Goal: Transaction & Acquisition: Book appointment/travel/reservation

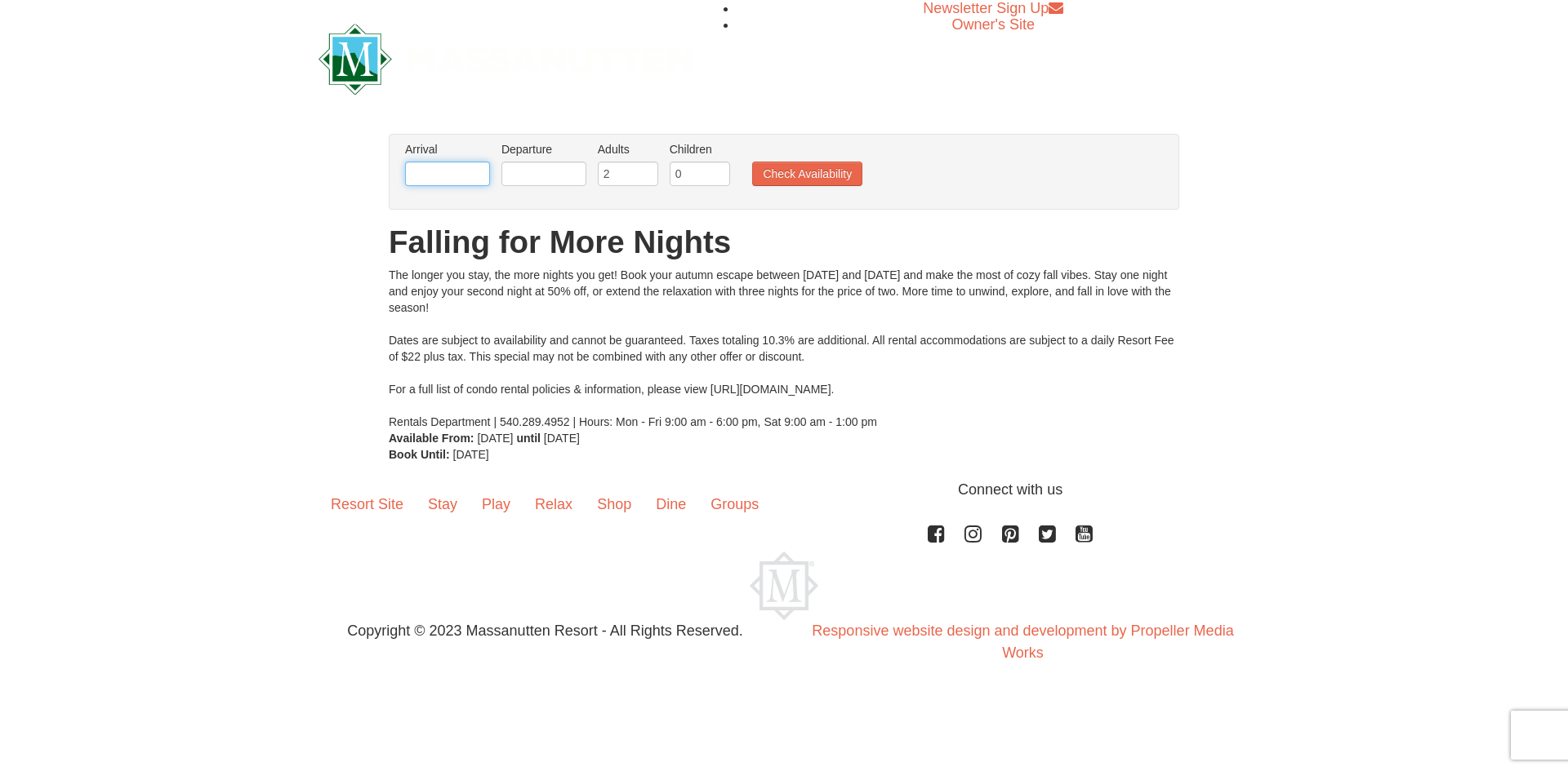
click at [454, 163] on input "text" at bounding box center [447, 173] width 84 height 25
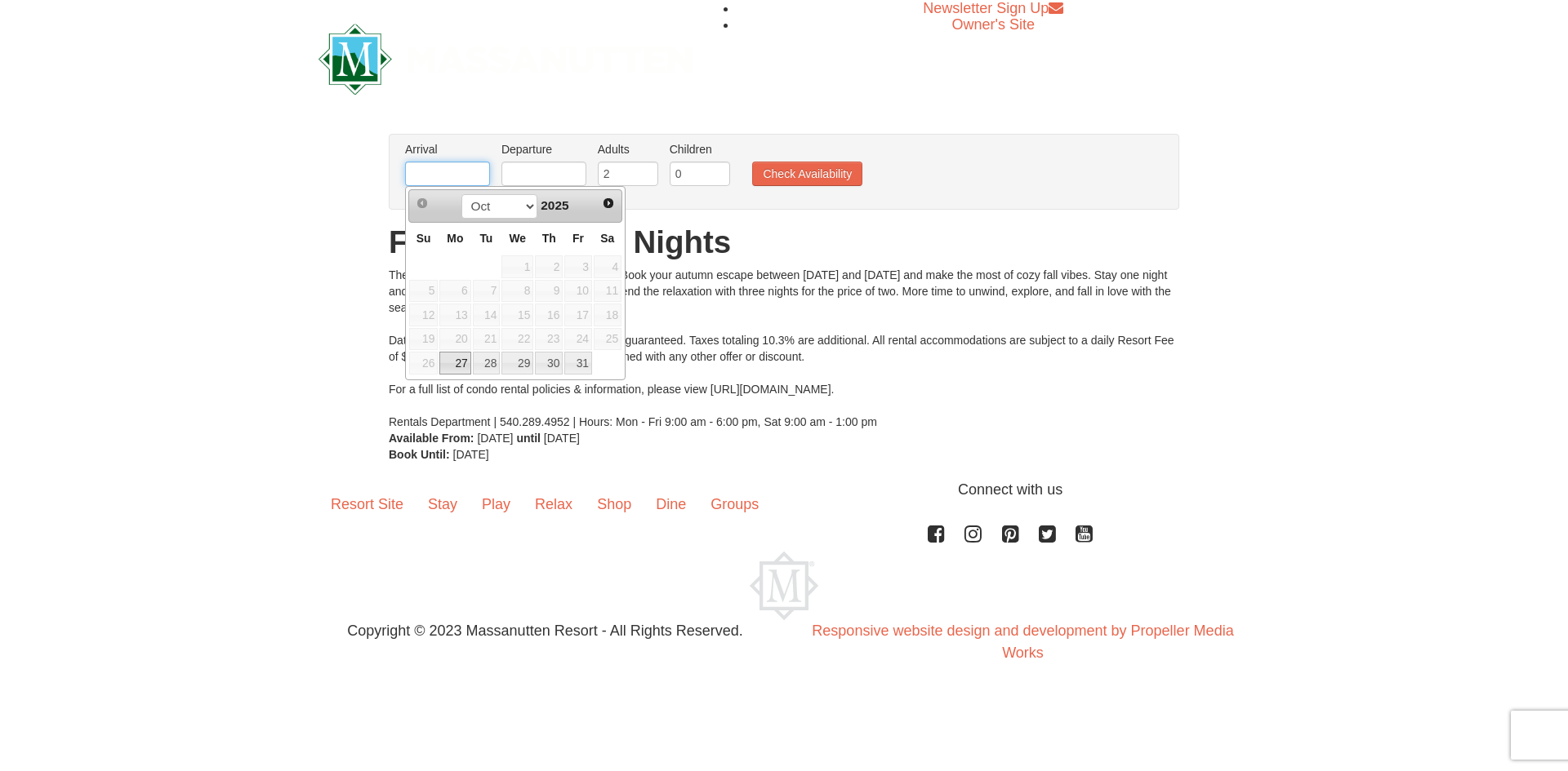
click at [450, 175] on input "text" at bounding box center [447, 173] width 84 height 25
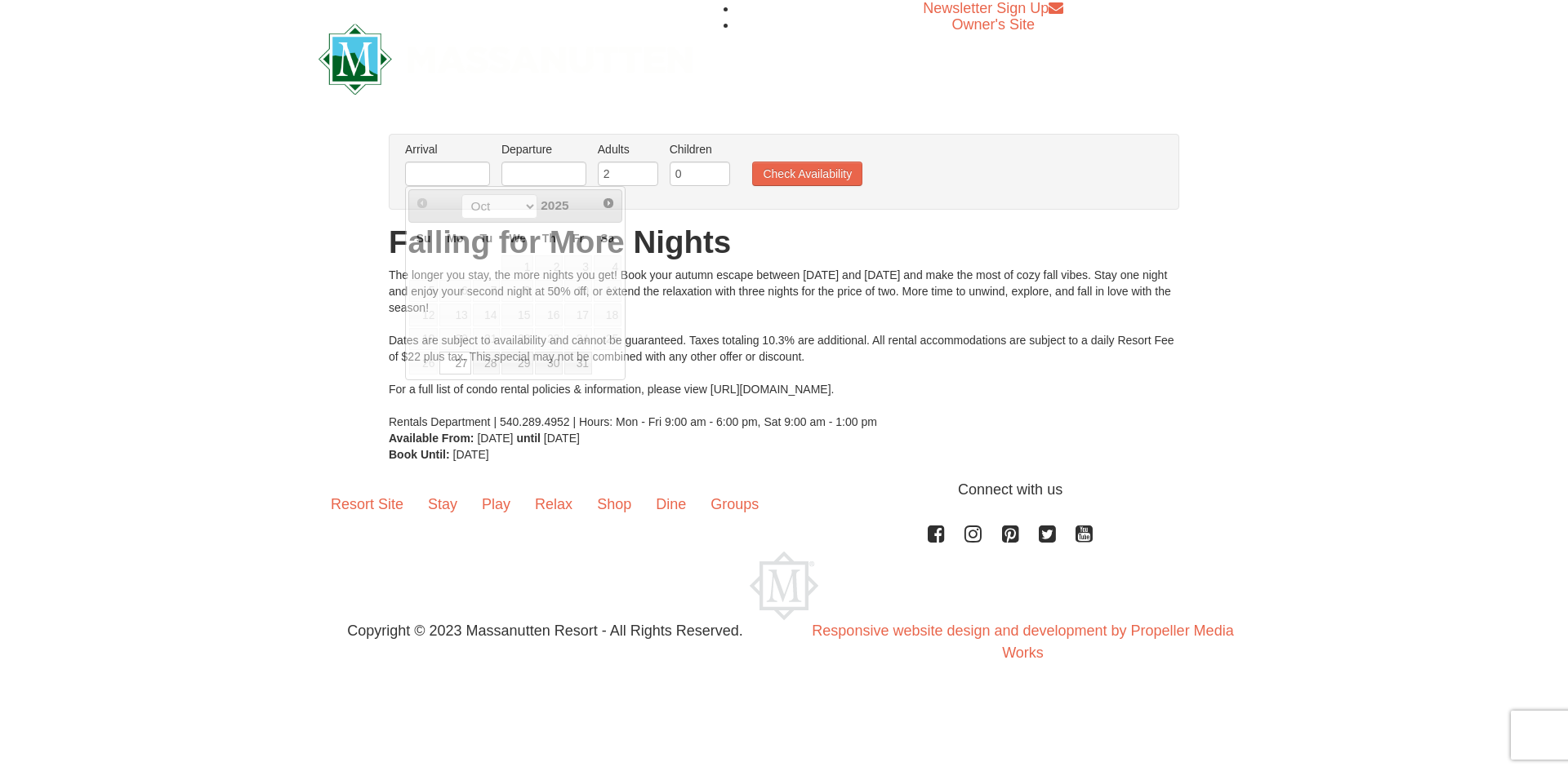
click at [361, 262] on div "× From: To: Adults: 2 Children: 0 Change Arrival Please format dates MM/DD/YYYY…" at bounding box center [784, 298] width 1568 height 361
click at [471, 171] on input "text" at bounding box center [447, 173] width 84 height 25
click at [521, 382] on div "The longer you stay, the more nights you get! Book your autumn escape between O…" at bounding box center [784, 349] width 790 height 163
click at [561, 176] on input "text" at bounding box center [543, 173] width 84 height 25
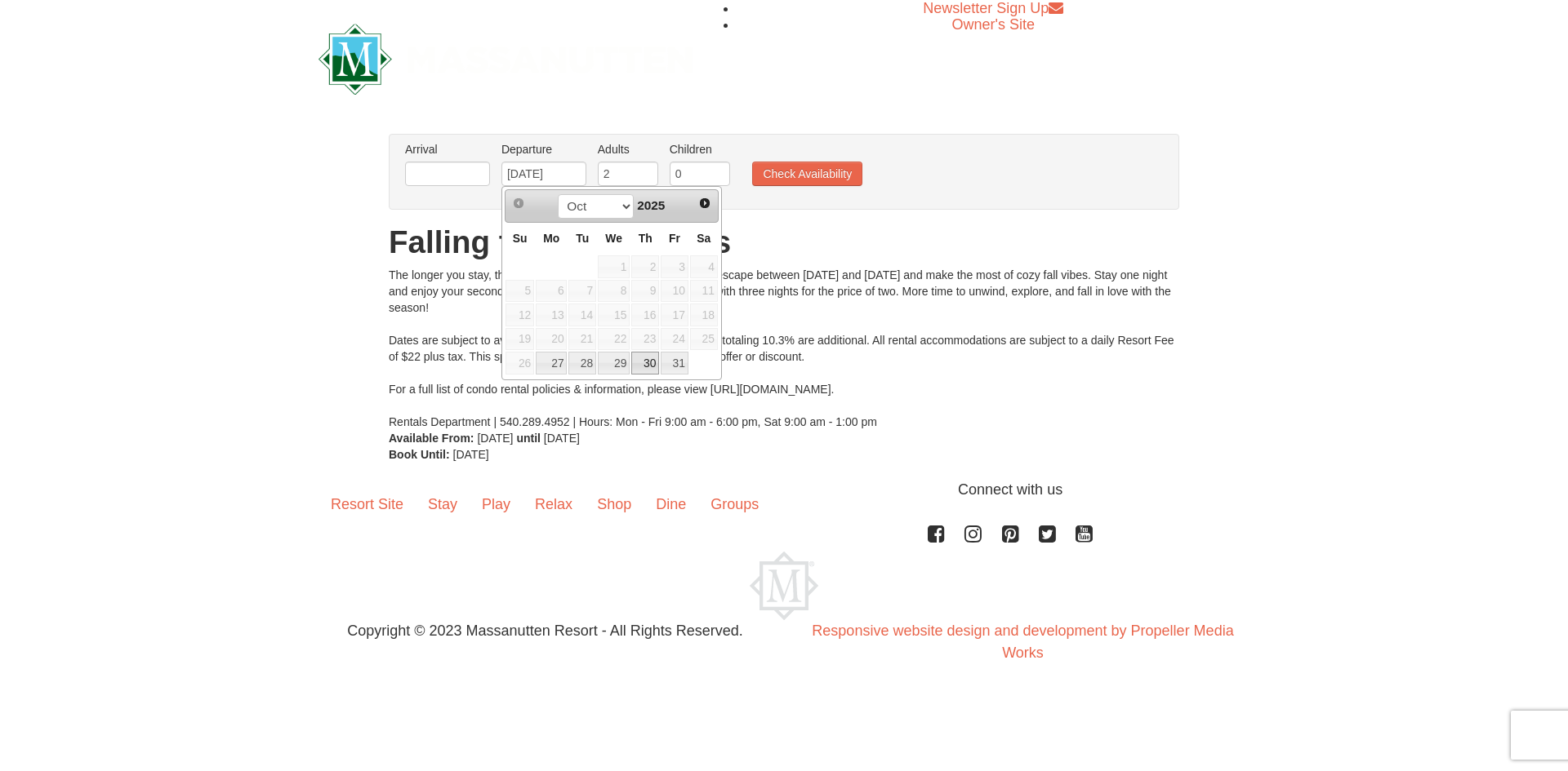
click at [655, 367] on link "30" at bounding box center [645, 362] width 28 height 23
type input "10/30/2025"
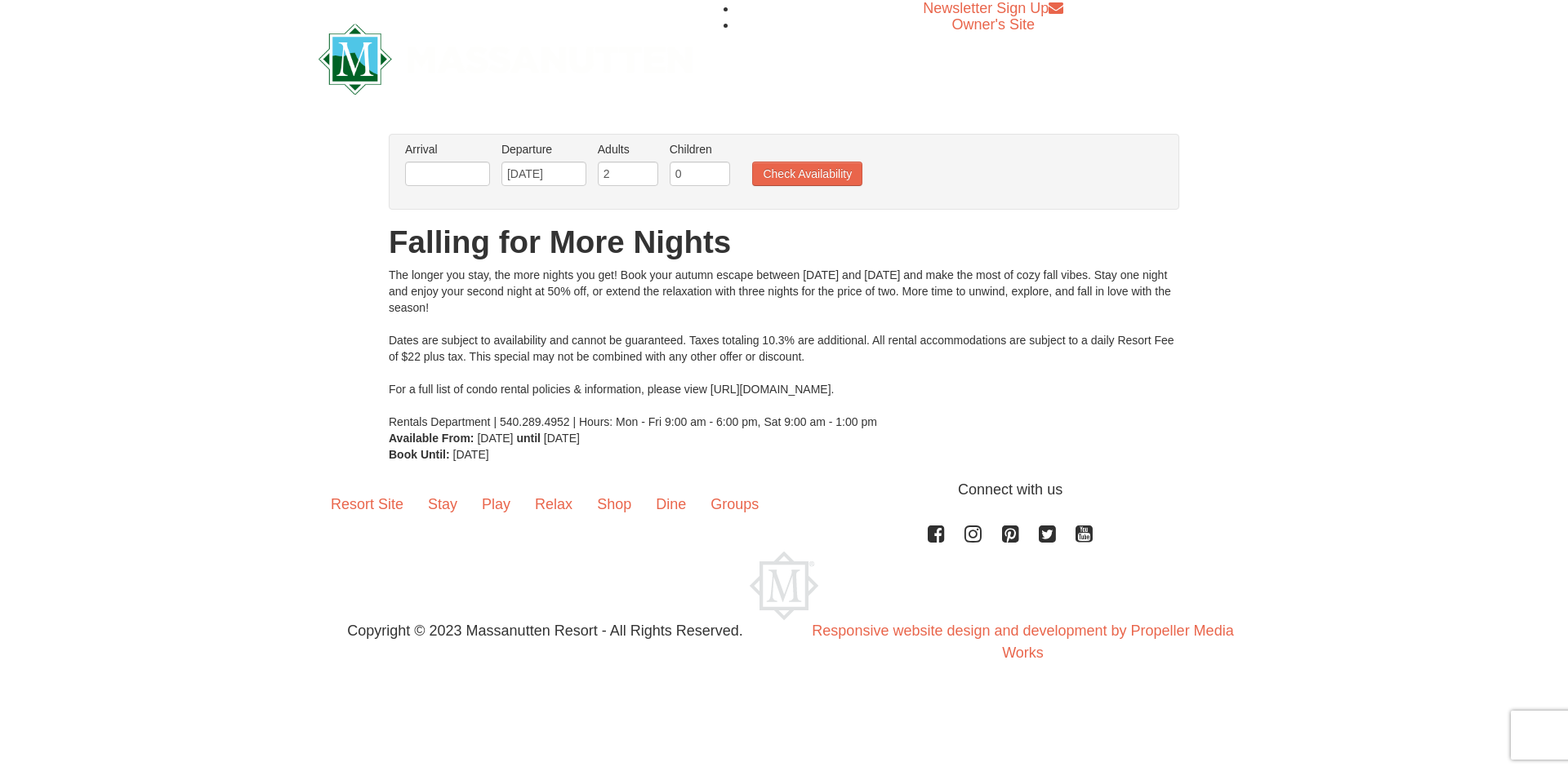
click at [435, 157] on label "Arrival Please format dates MM/DD/YYYY Please format dates MM/DD/YYYY" at bounding box center [447, 149] width 84 height 16
click at [444, 174] on input "text" at bounding box center [447, 173] width 84 height 25
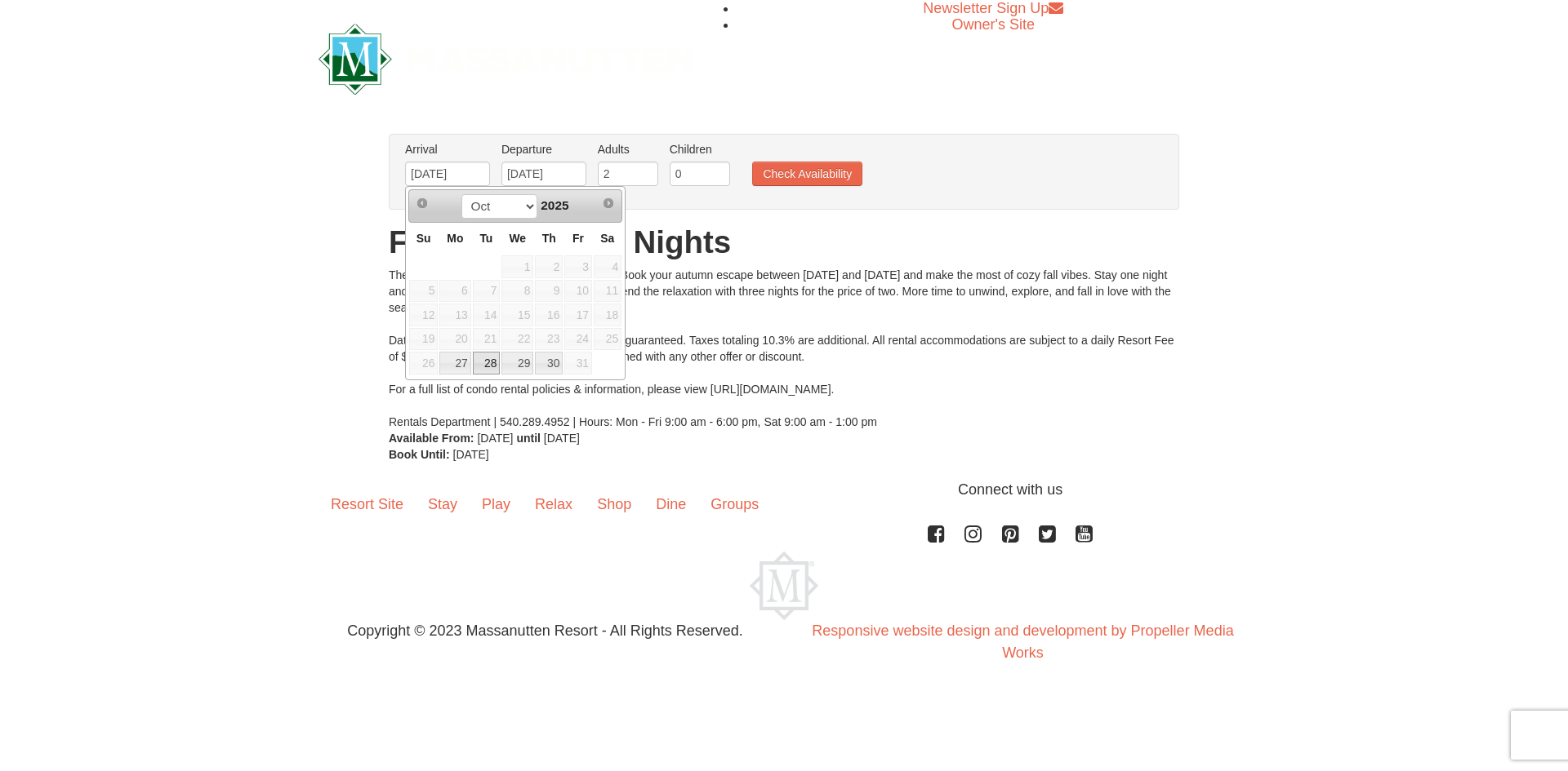
click at [490, 364] on link "28" at bounding box center [486, 362] width 28 height 23
type input "[DATE]"
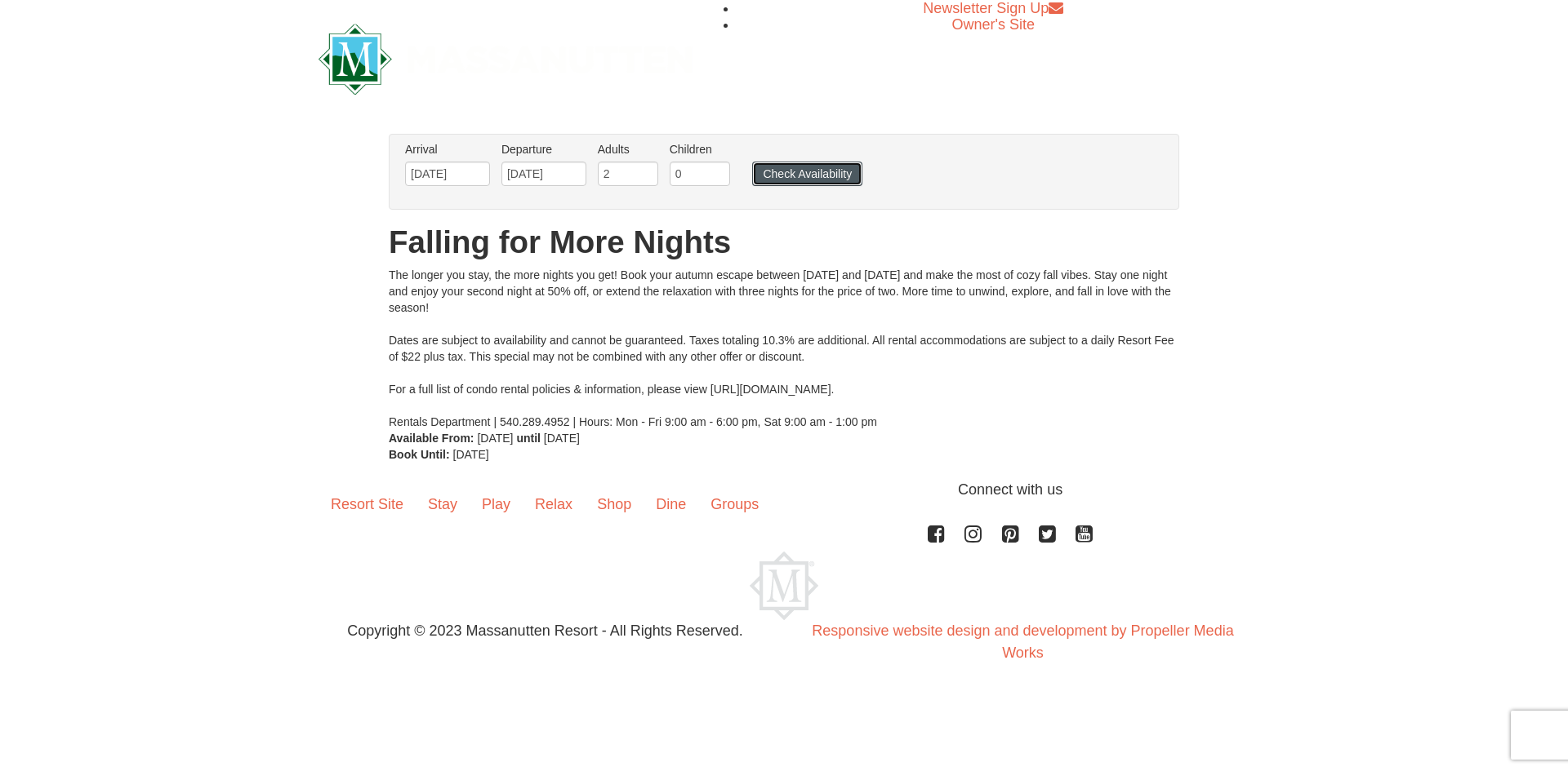
click at [829, 182] on button "Check Availability" at bounding box center [807, 173] width 110 height 25
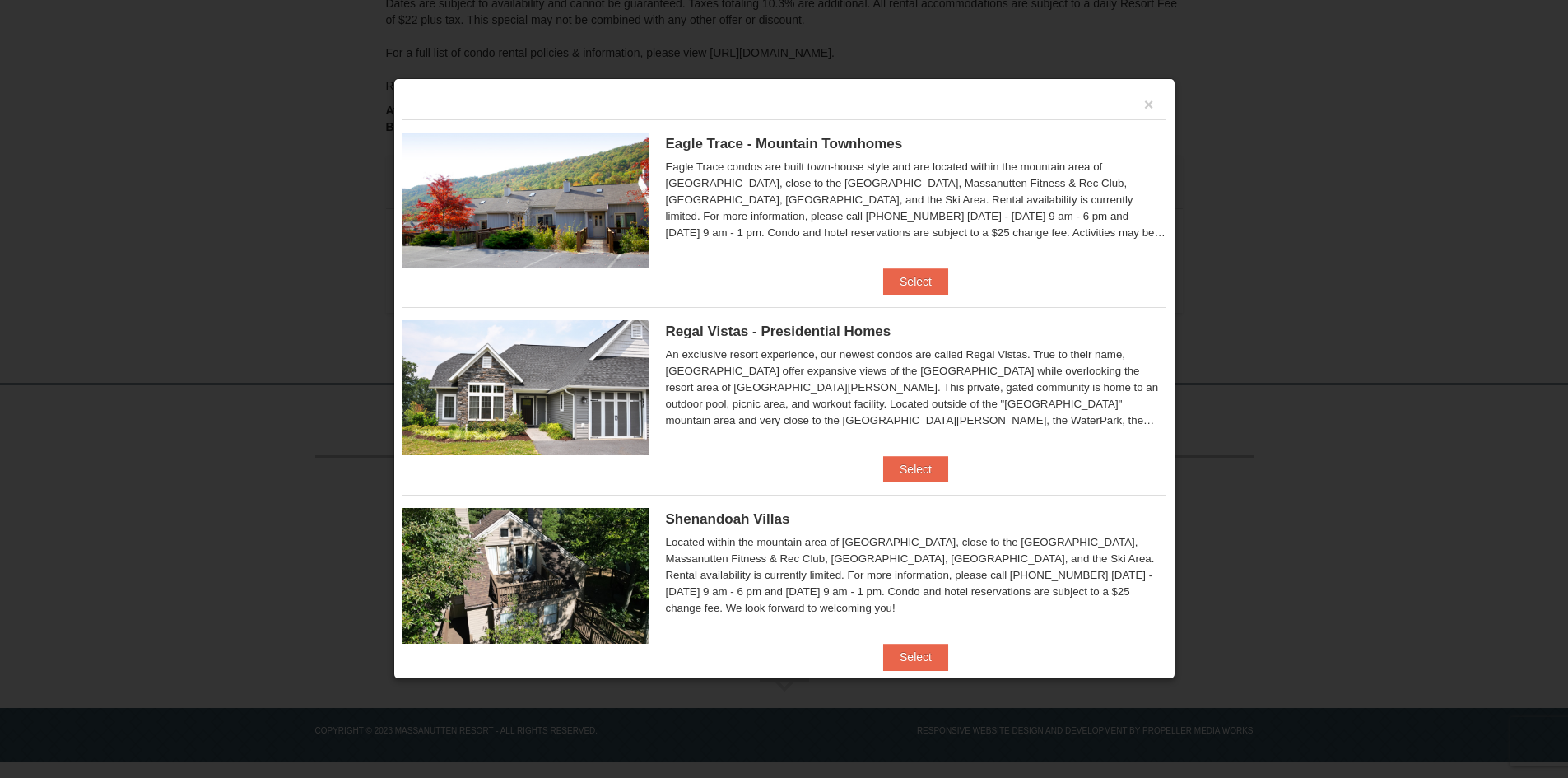
scroll to position [439, 0]
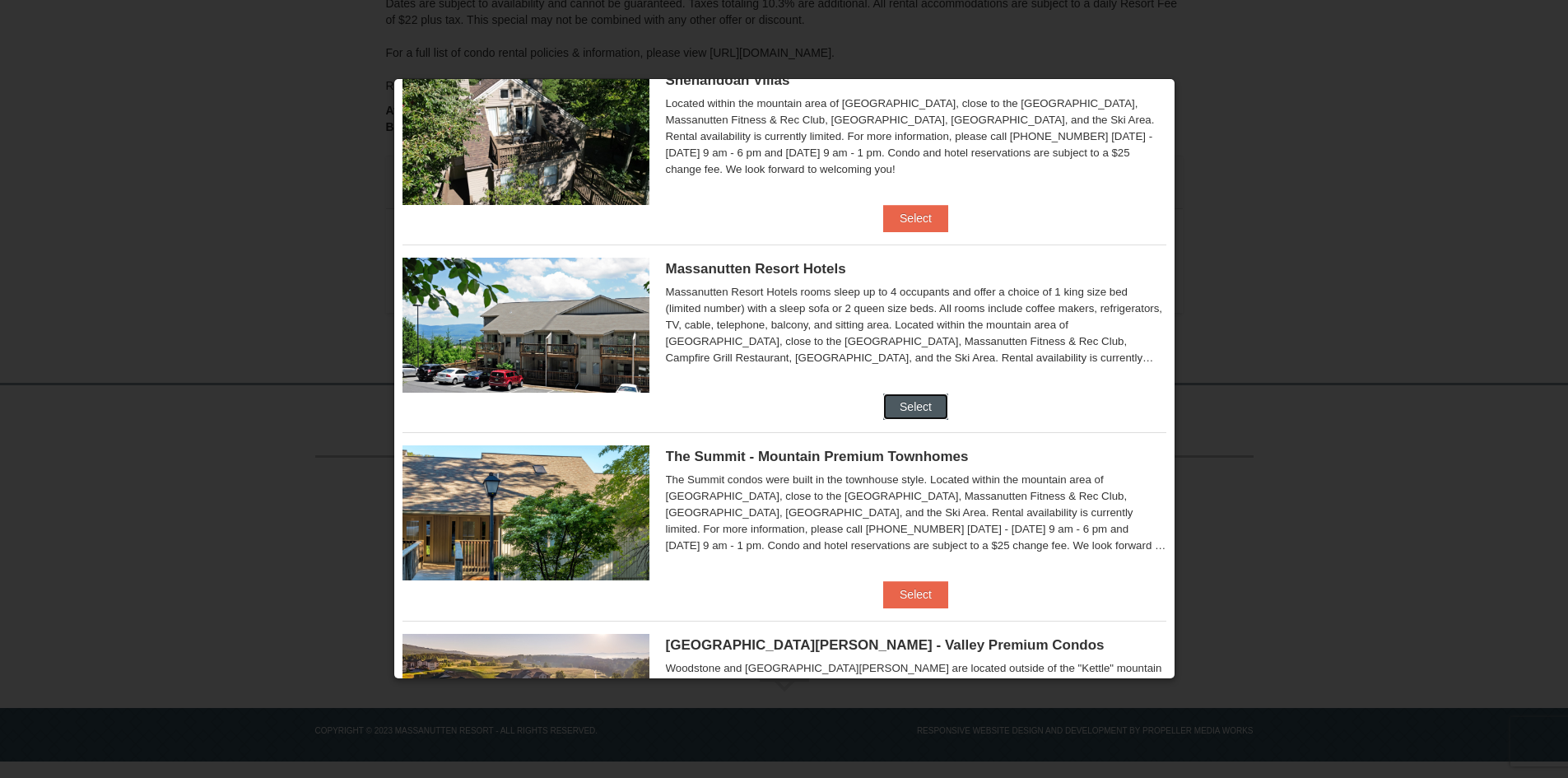
click at [913, 411] on button "Select" at bounding box center [915, 407] width 65 height 27
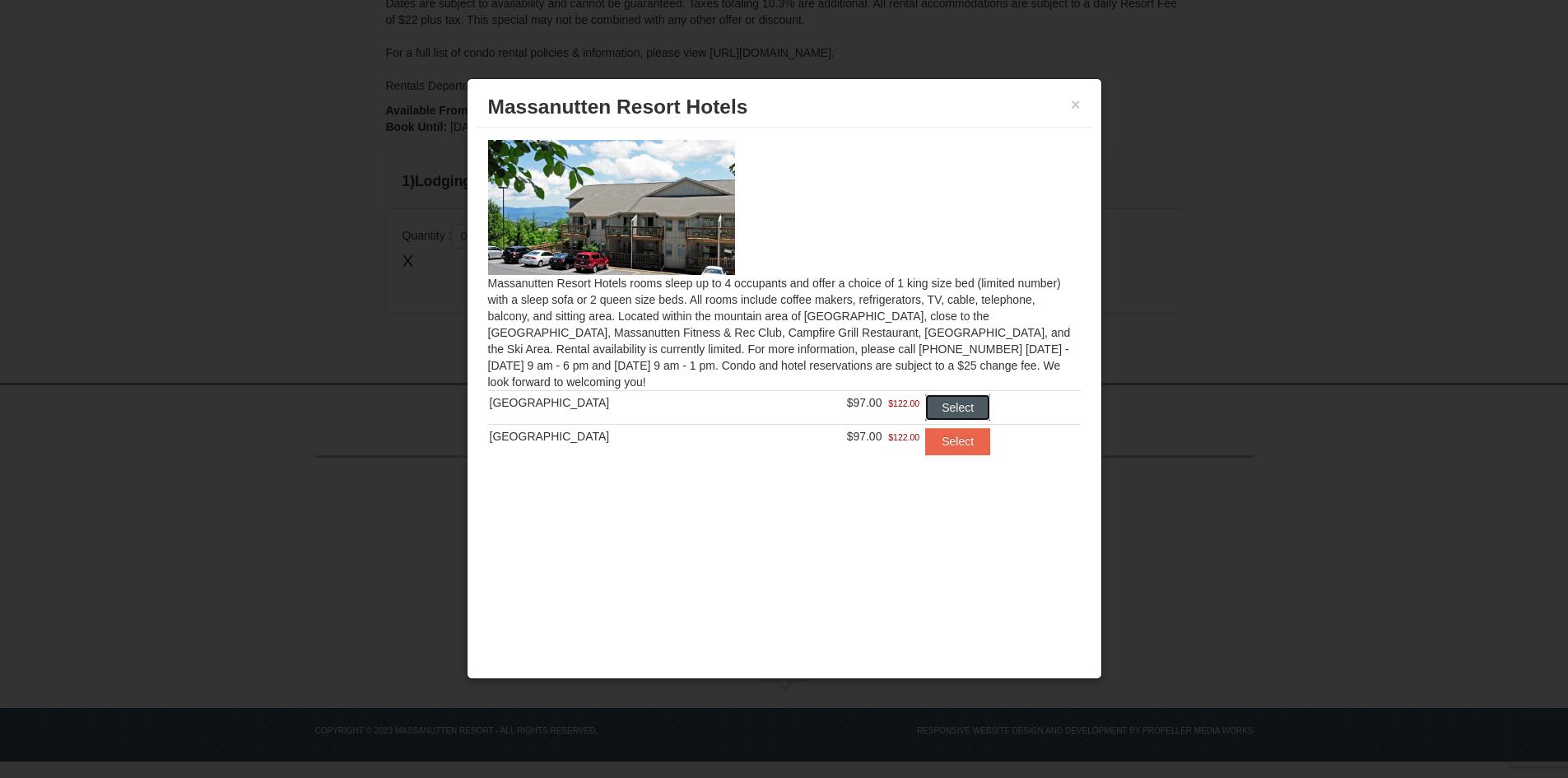
click at [953, 403] on button "Select" at bounding box center [957, 408] width 65 height 27
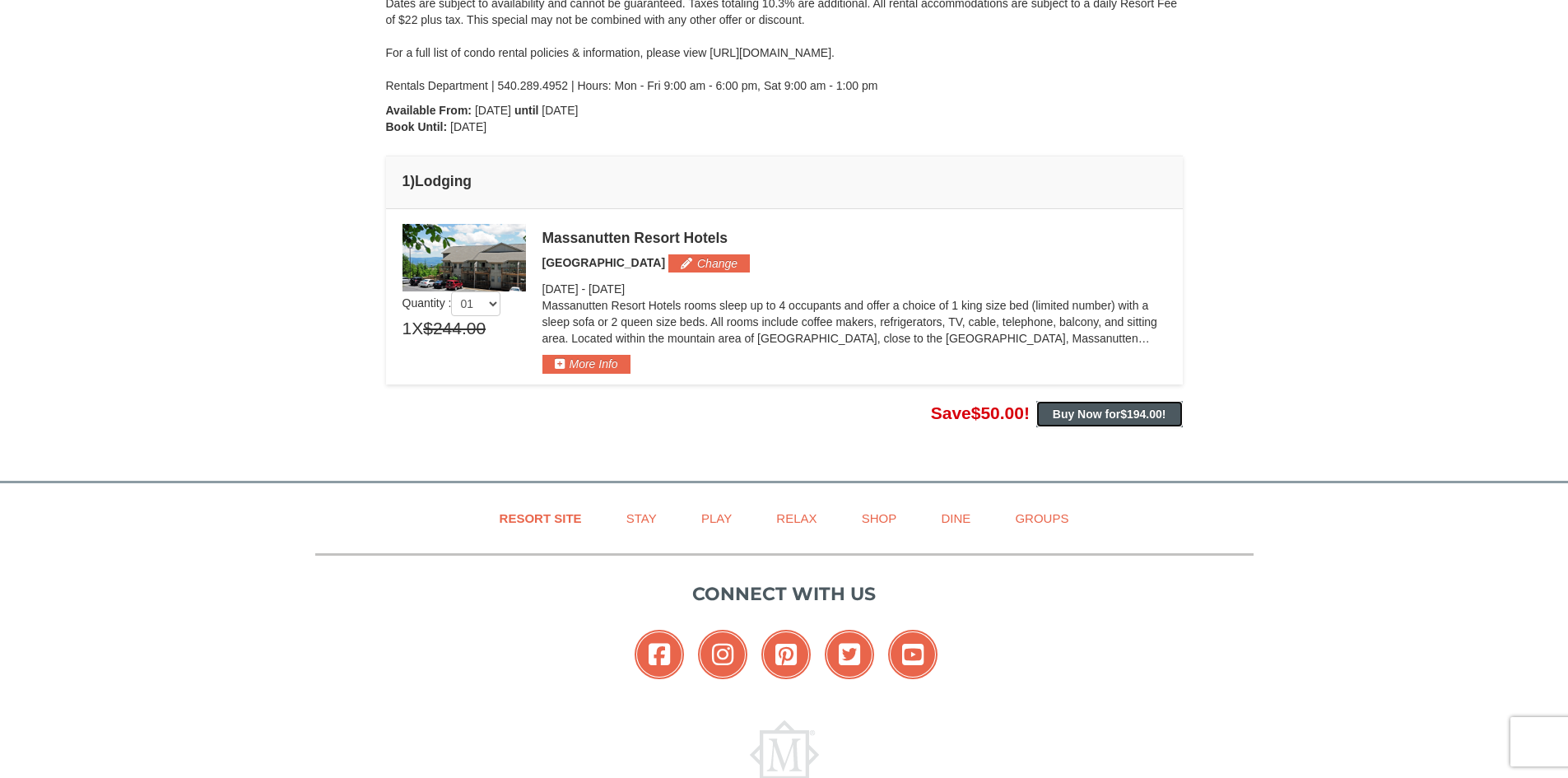
click at [1104, 421] on button "Buy Now for $194.00 !" at bounding box center [1110, 414] width 147 height 27
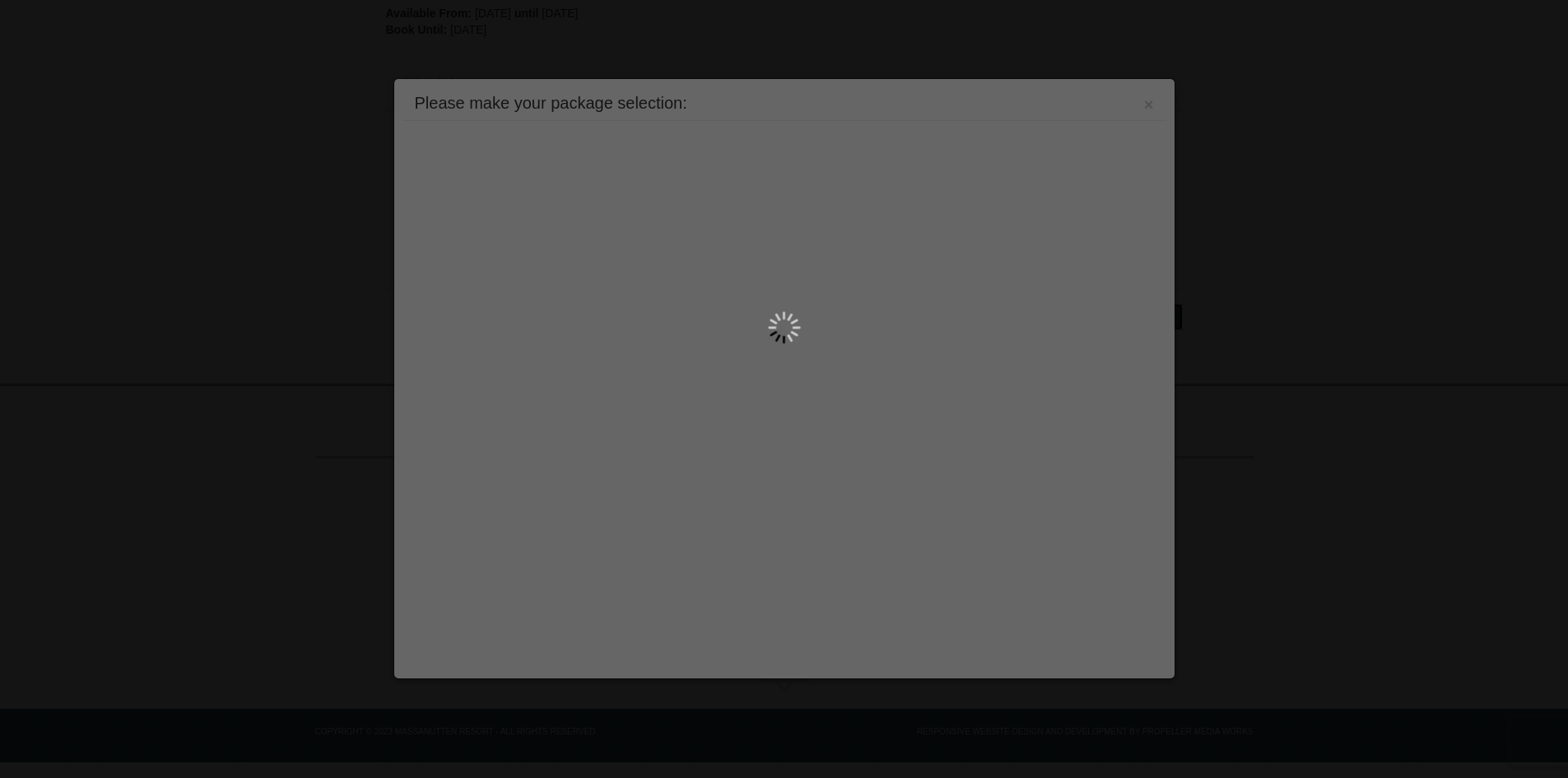
scroll to position [0, 0]
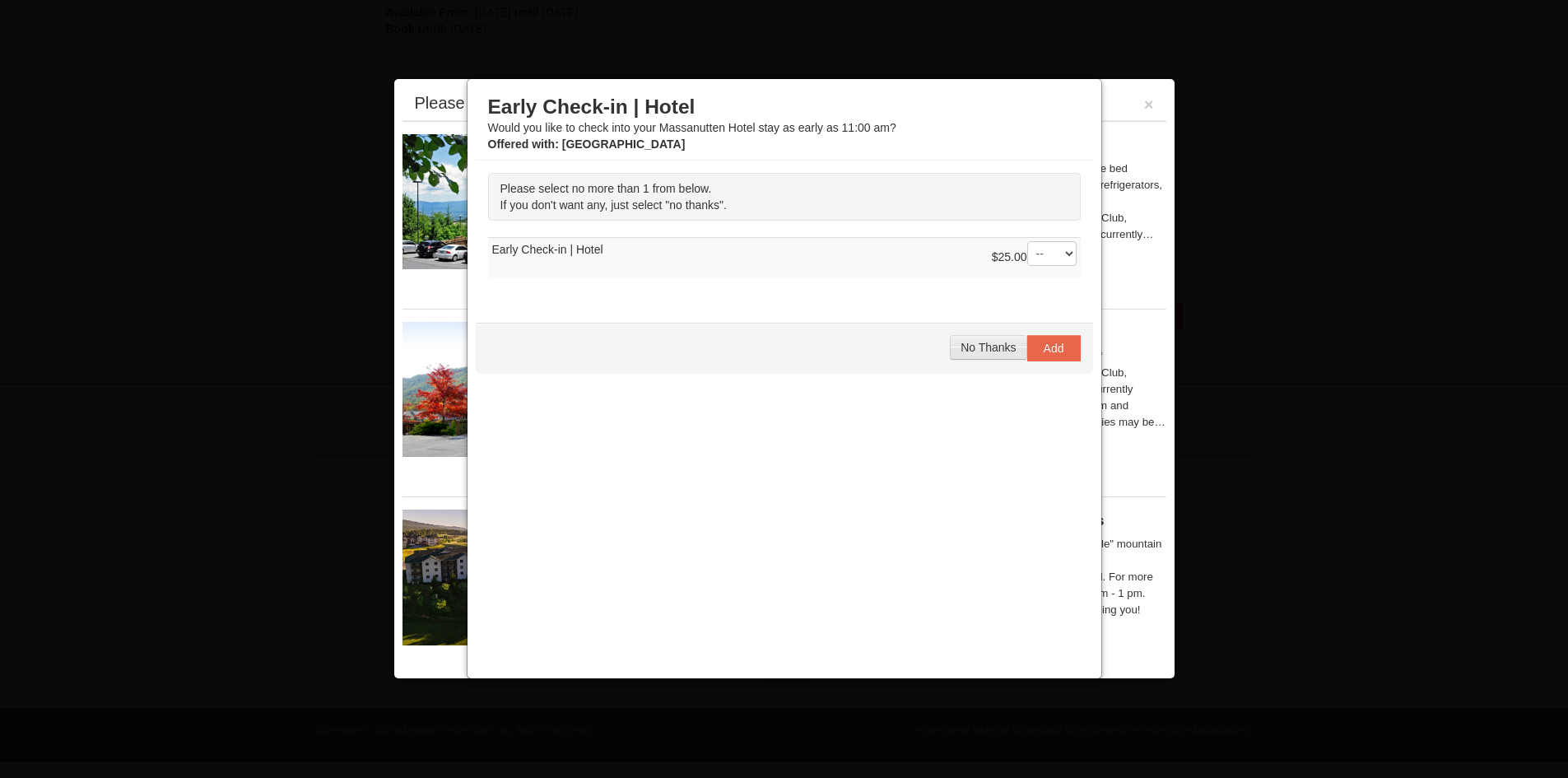
click at [996, 356] on button "No Thanks" at bounding box center [988, 347] width 77 height 25
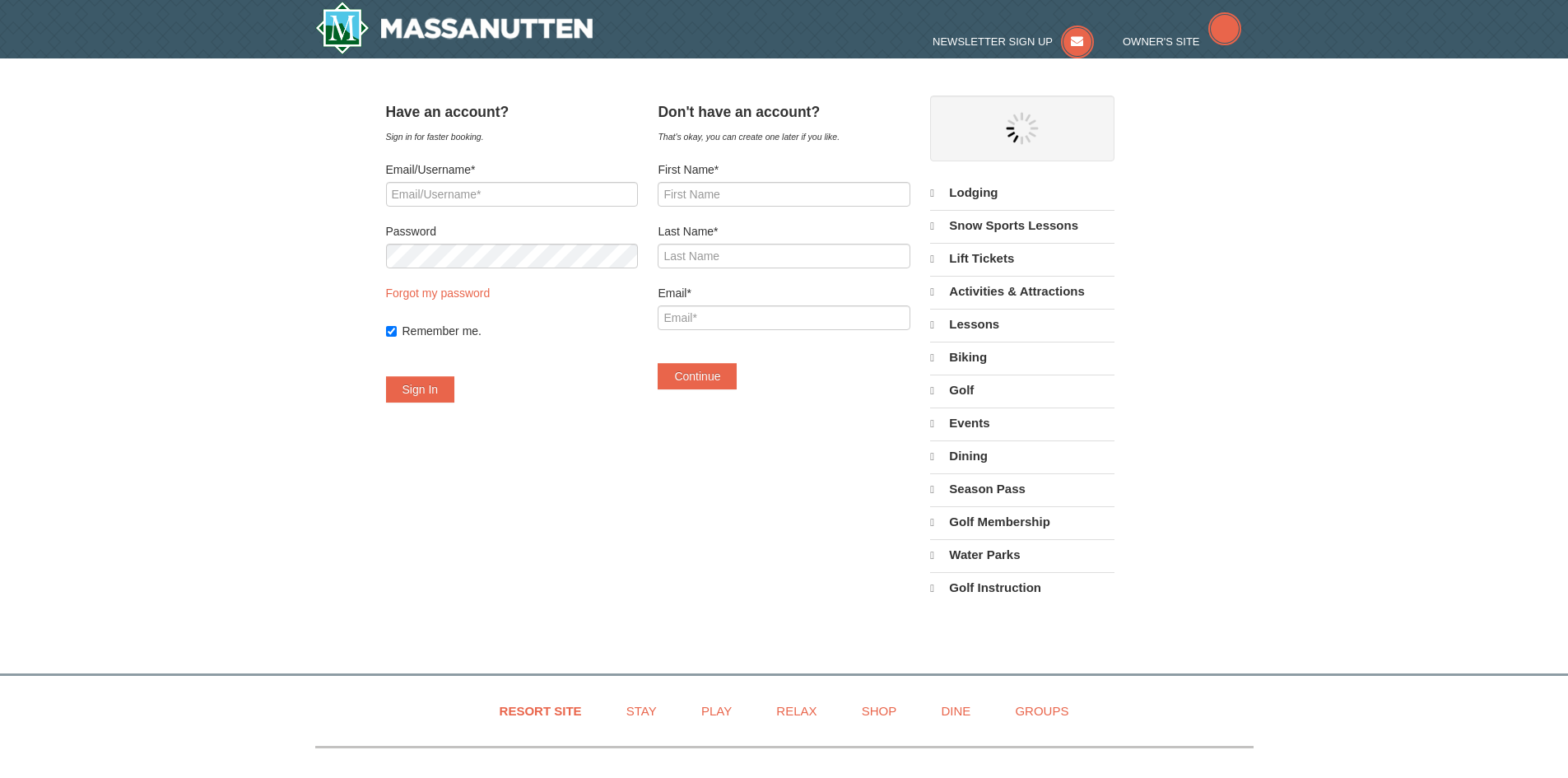
select select "10"
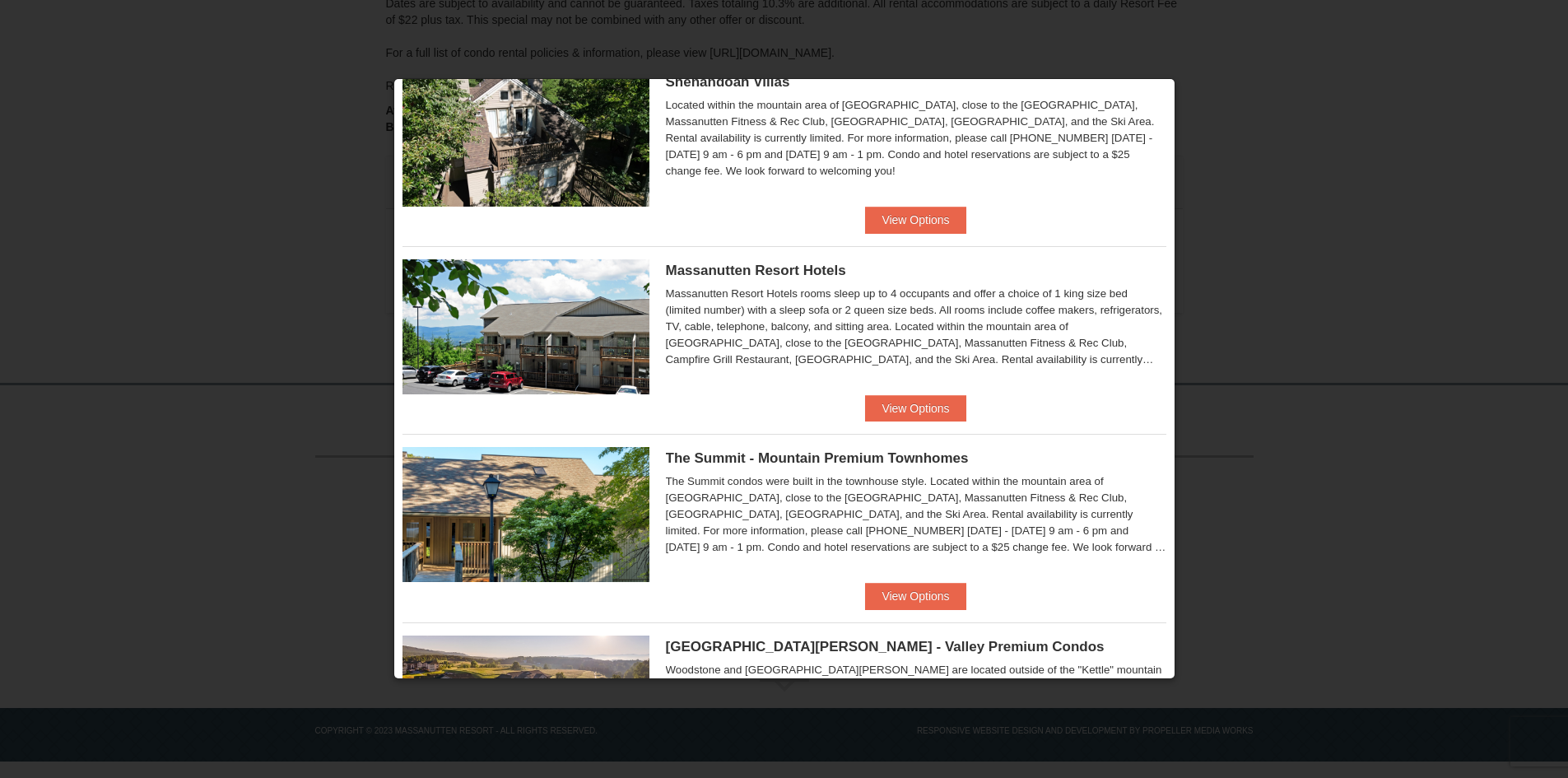
scroll to position [783, 0]
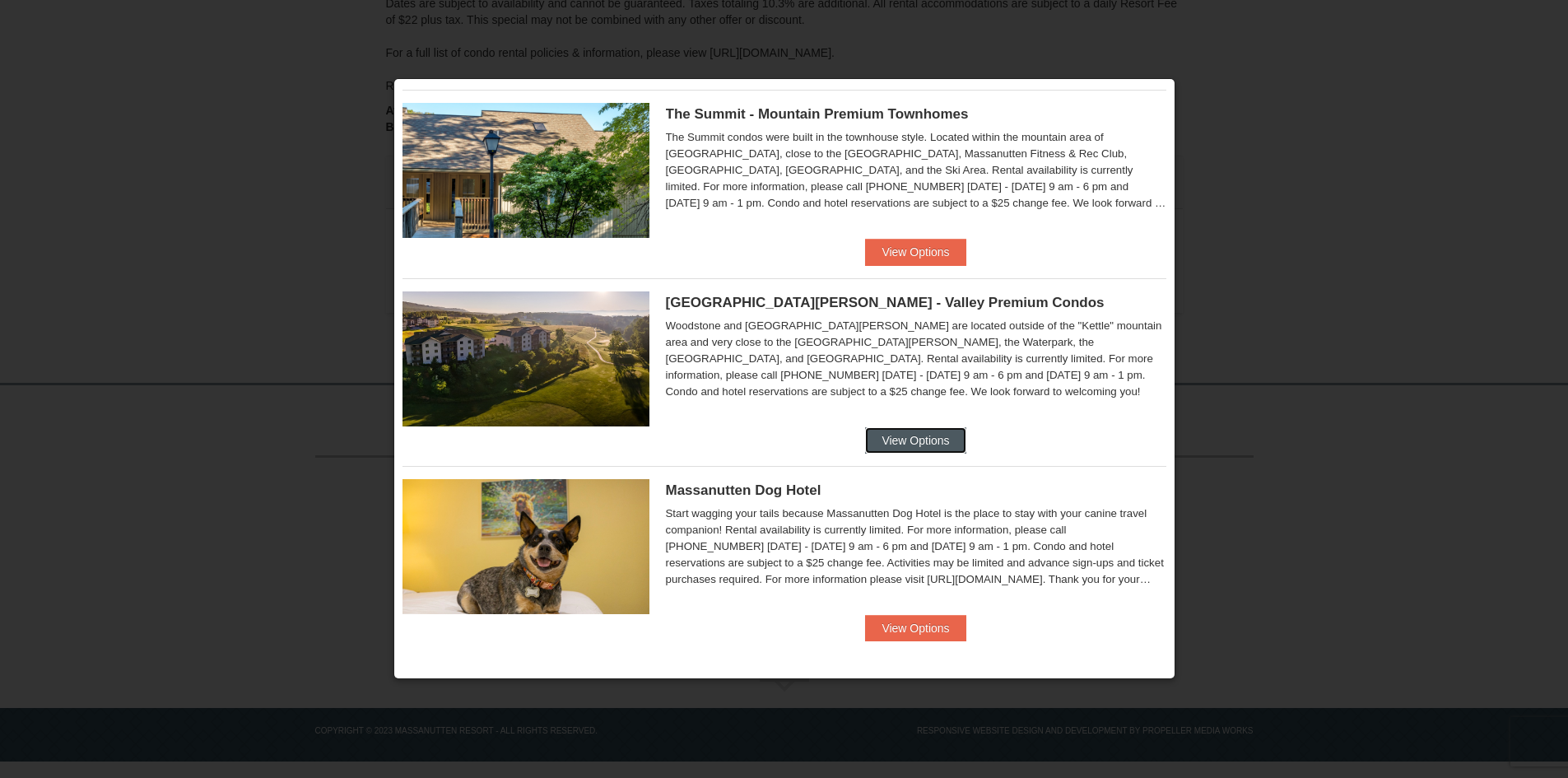
click at [897, 442] on button "View Options" at bounding box center [916, 440] width 101 height 27
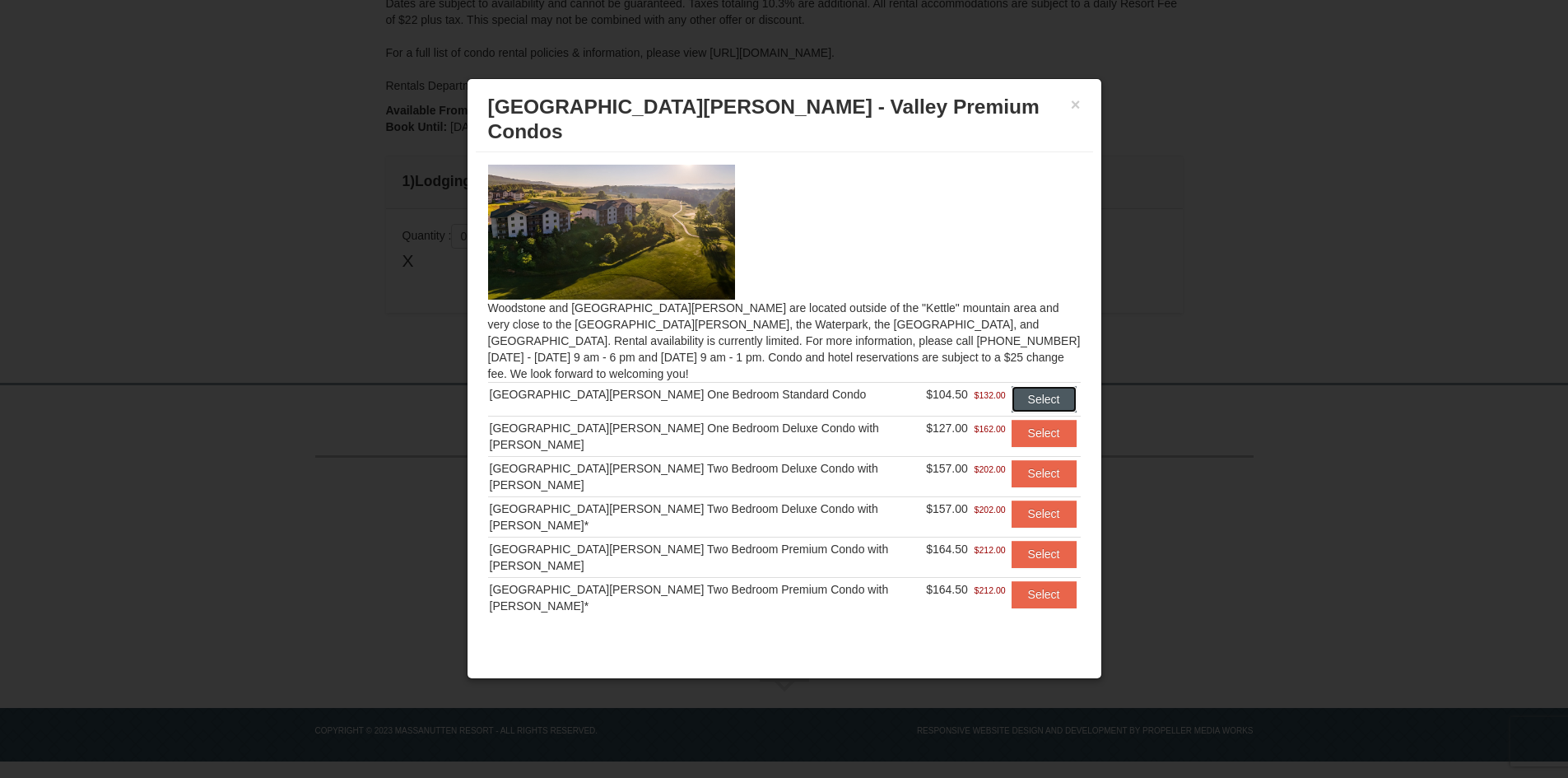
click at [1037, 387] on button "Select" at bounding box center [1044, 400] width 65 height 27
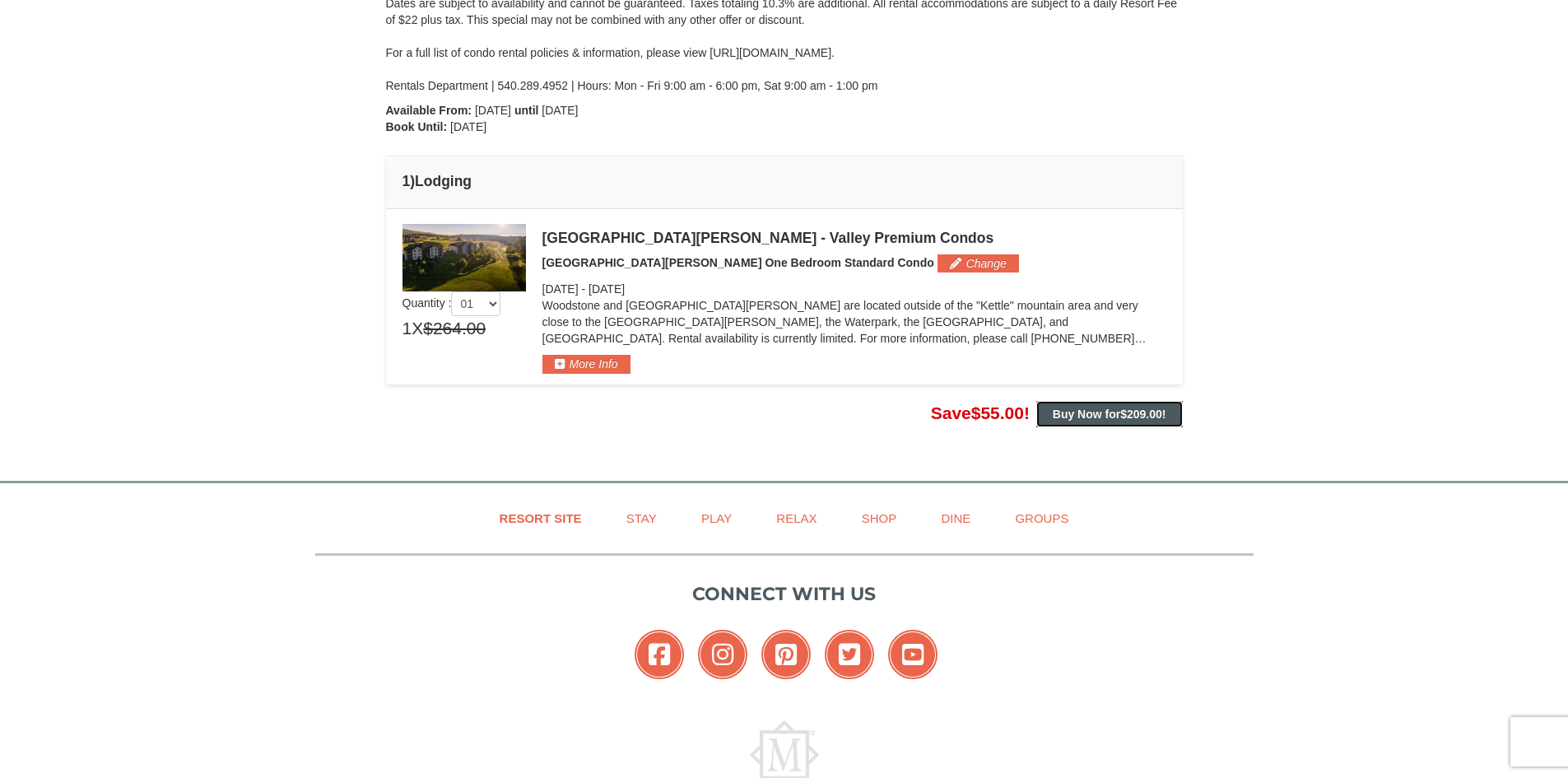
click at [1076, 416] on strong "Buy Now for $209.00 !" at bounding box center [1110, 414] width 114 height 13
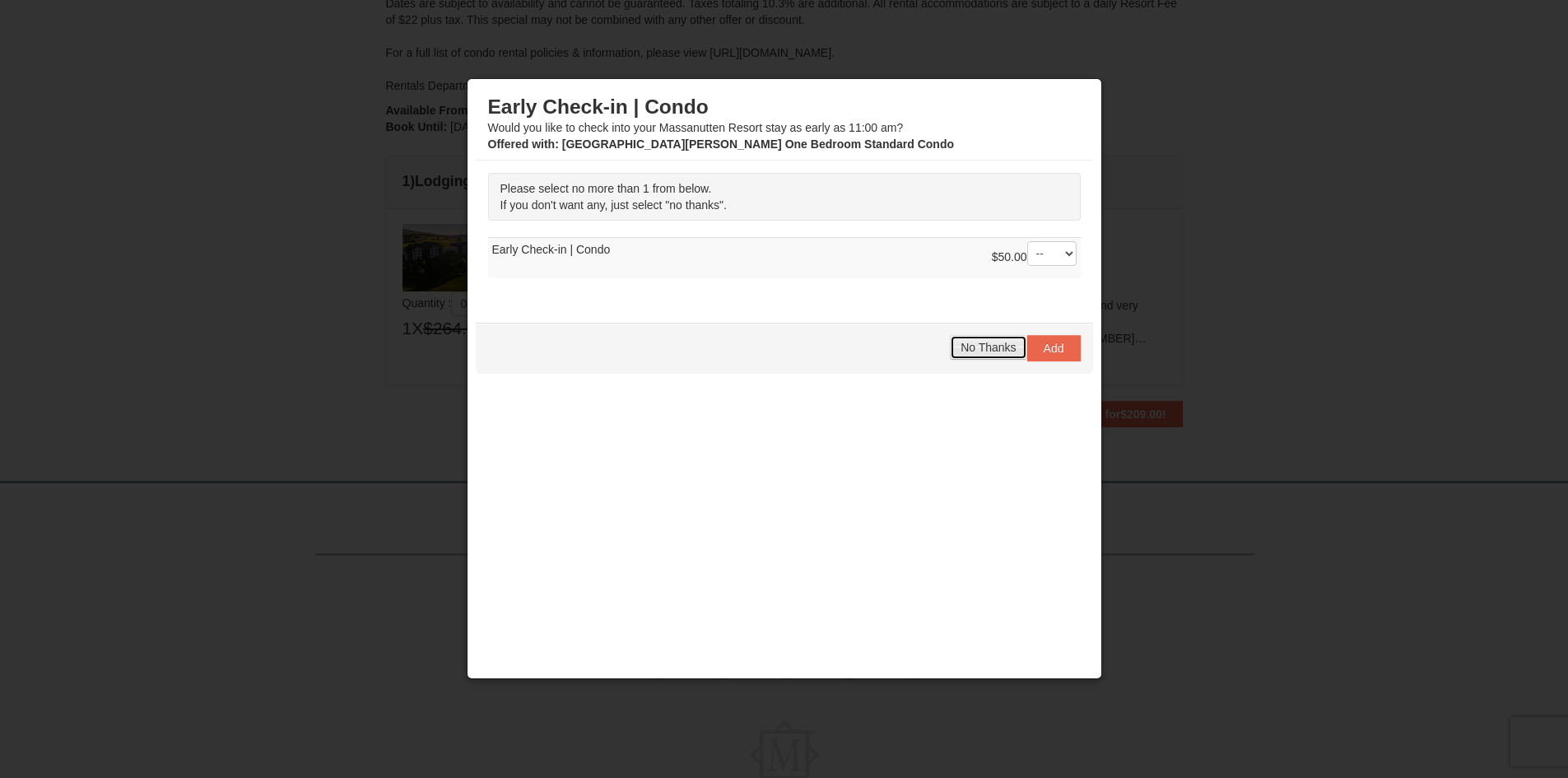
click at [992, 346] on span "No Thanks" at bounding box center [988, 347] width 55 height 13
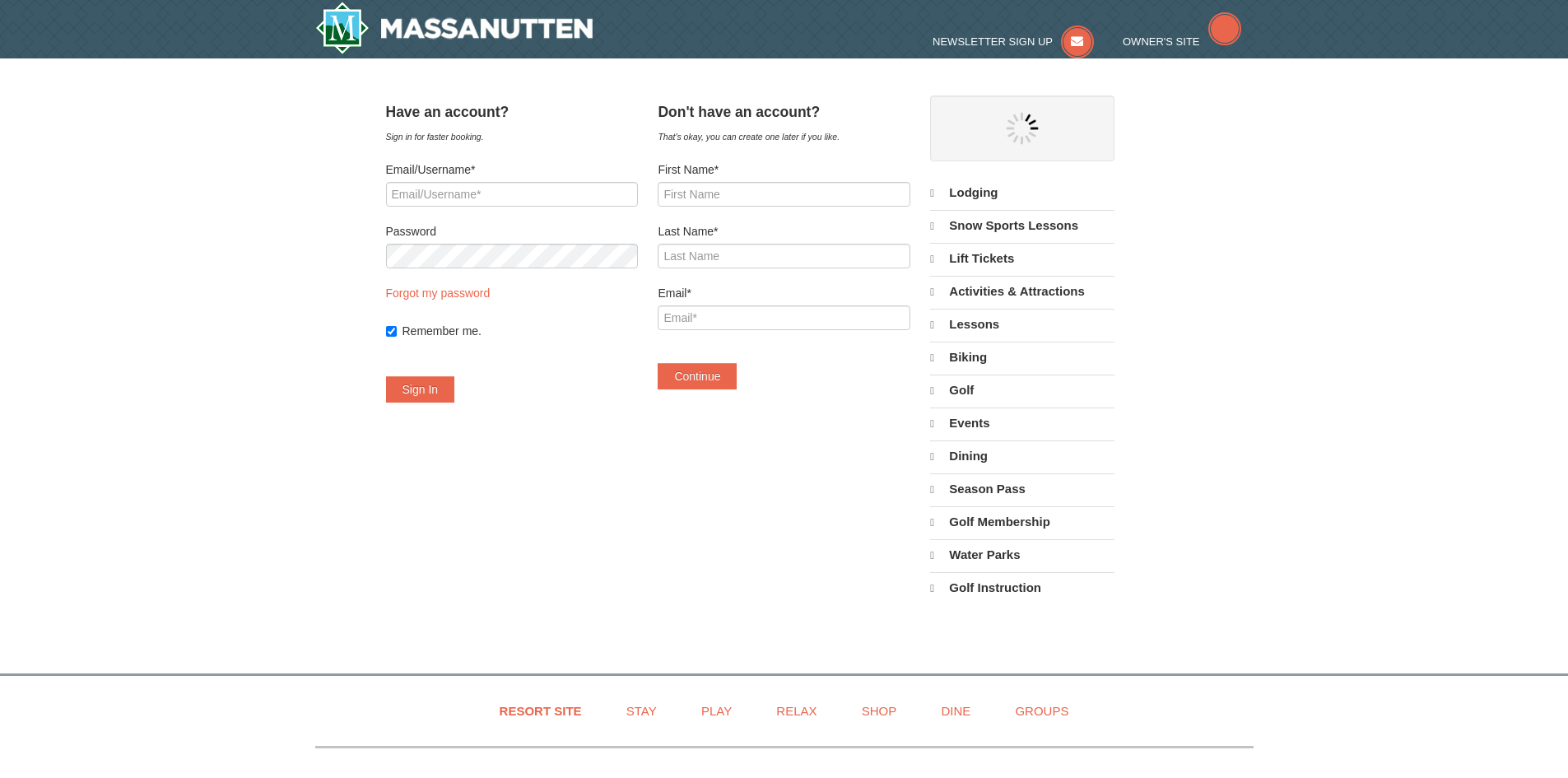
select select "10"
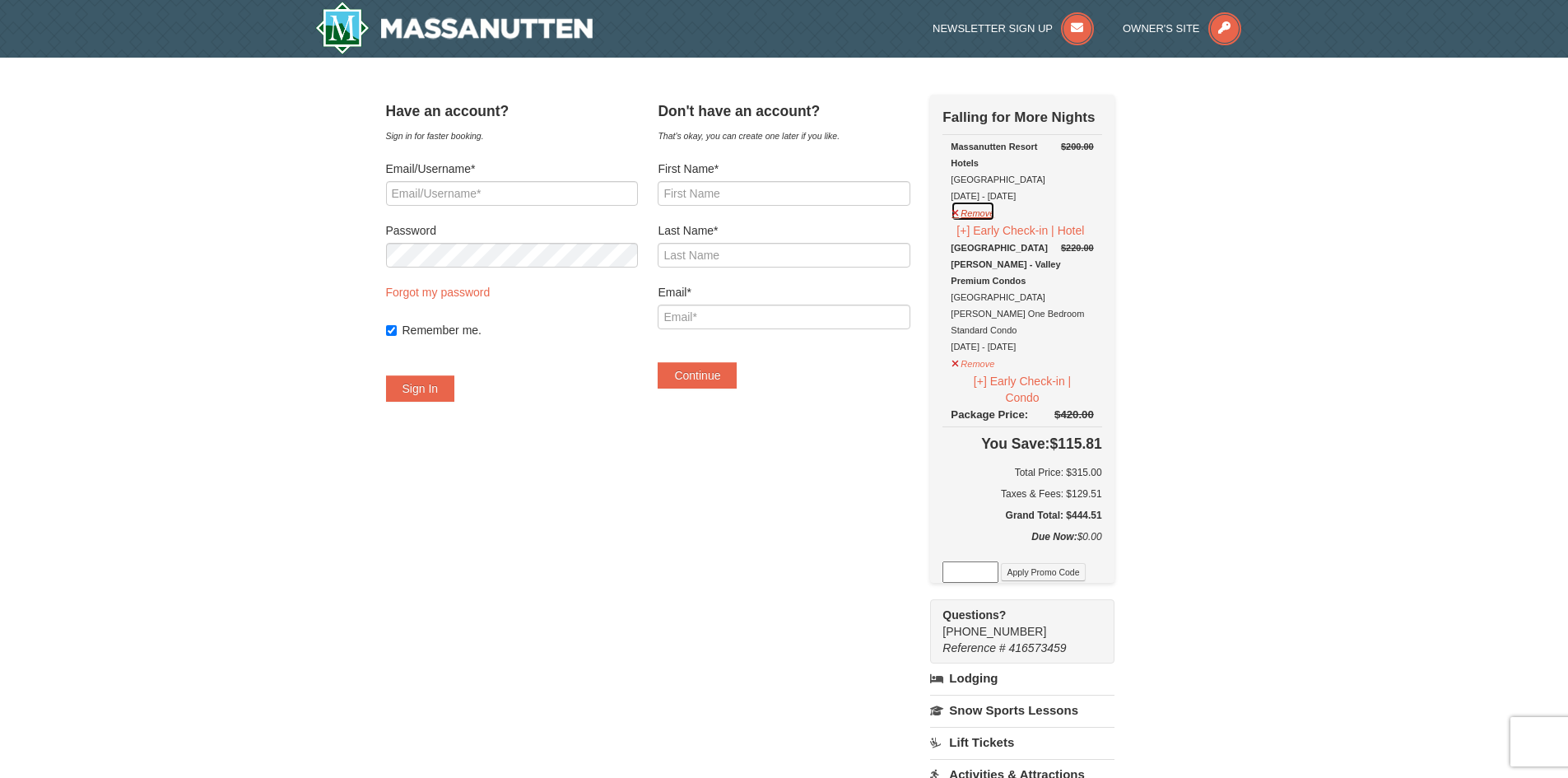
click at [996, 219] on button "Remove" at bounding box center [973, 211] width 45 height 20
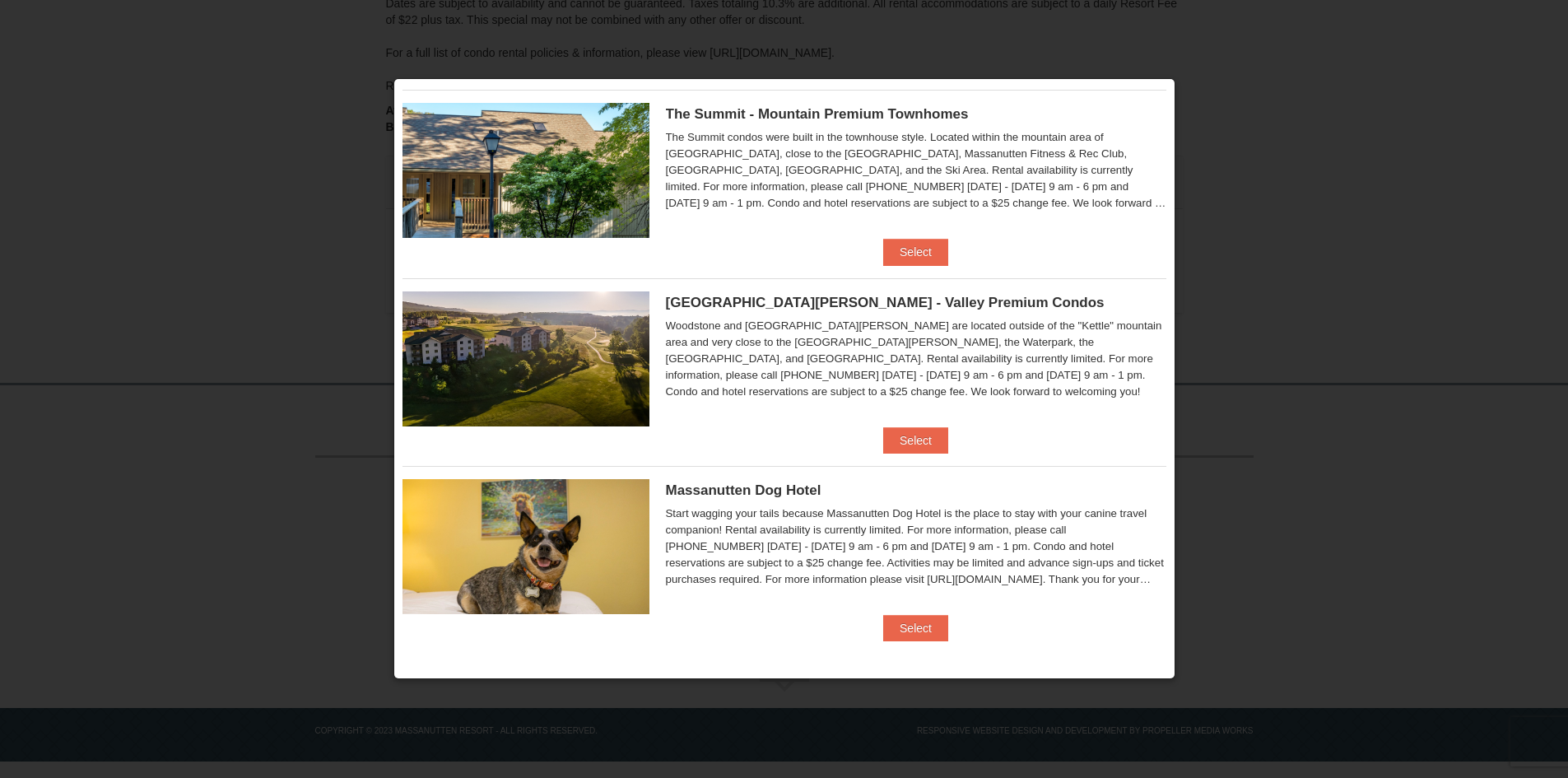
scroll to position [232, 0]
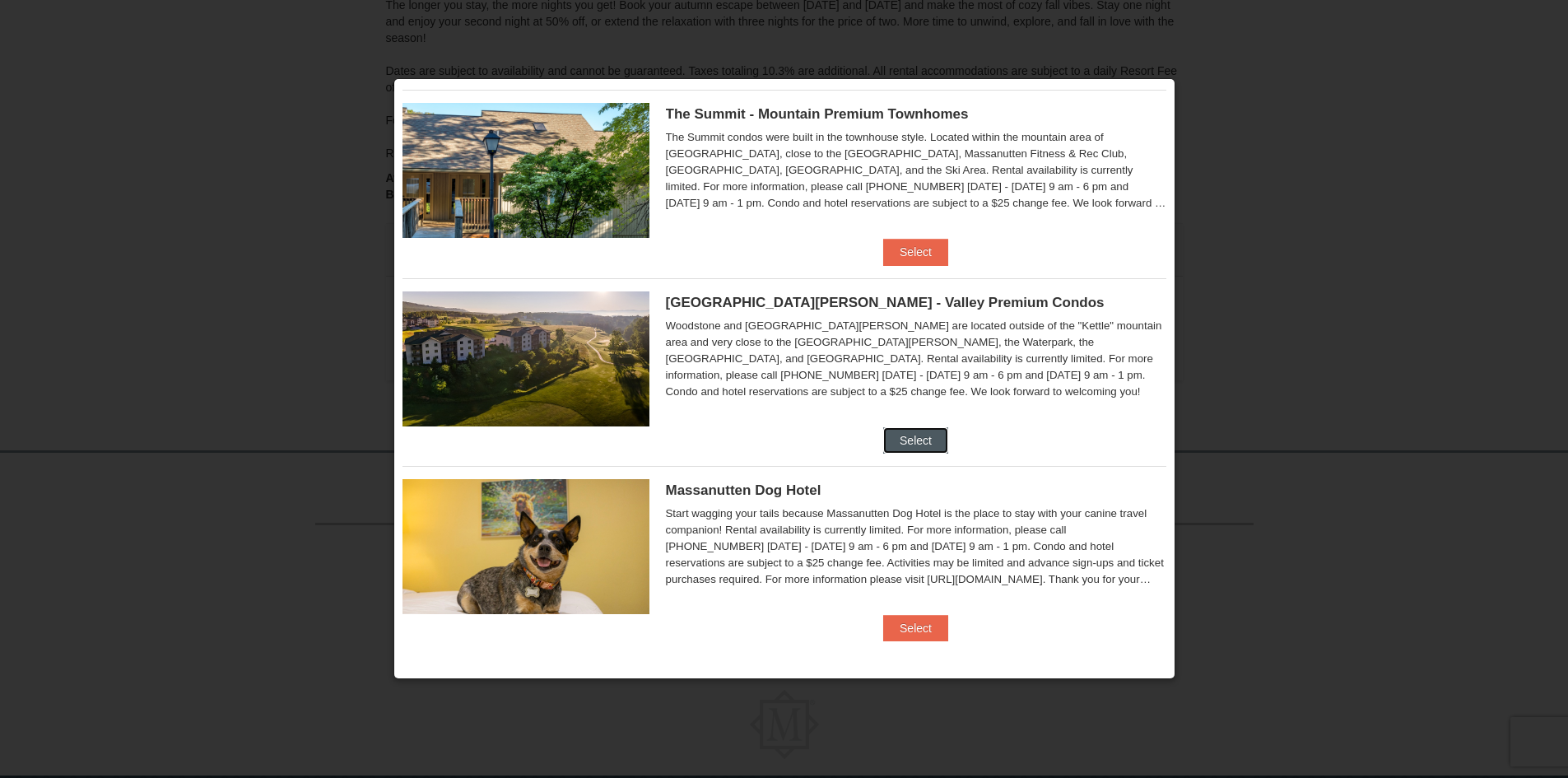
click at [919, 441] on button "Select" at bounding box center [915, 440] width 65 height 27
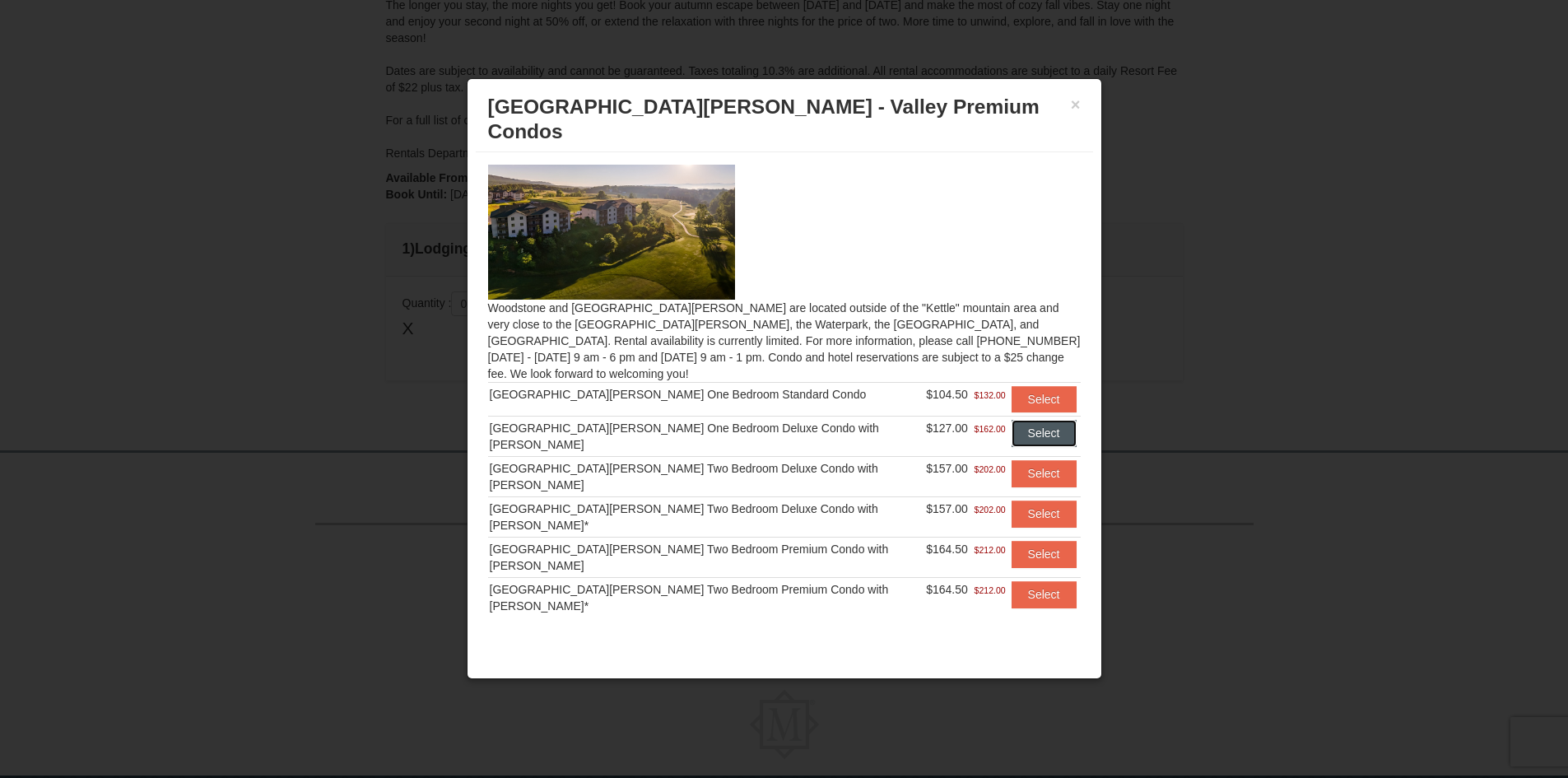
click at [1038, 420] on button "Select" at bounding box center [1044, 433] width 65 height 27
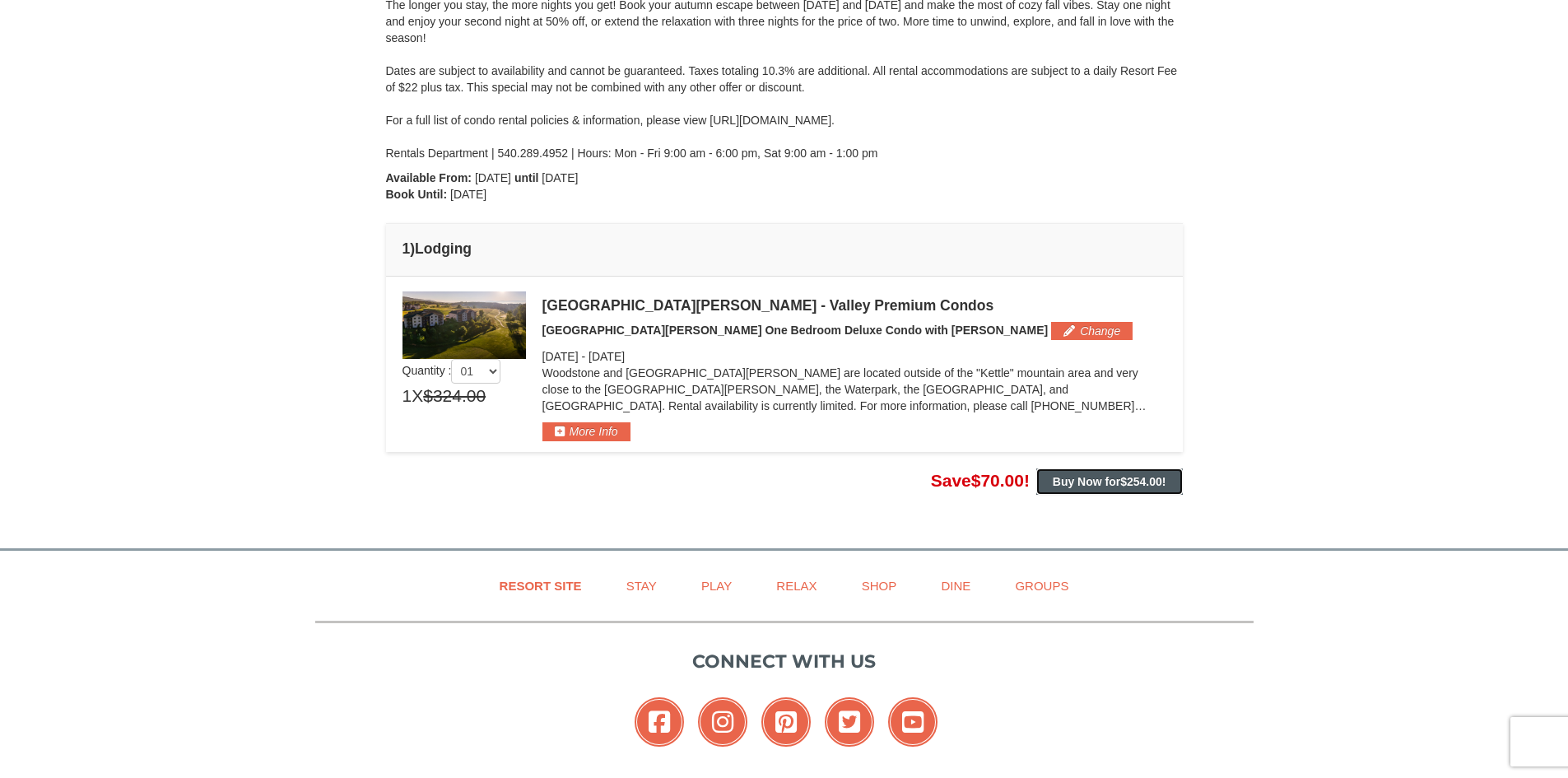
click at [1089, 481] on strong "Buy Now for $254.00 !" at bounding box center [1110, 482] width 114 height 13
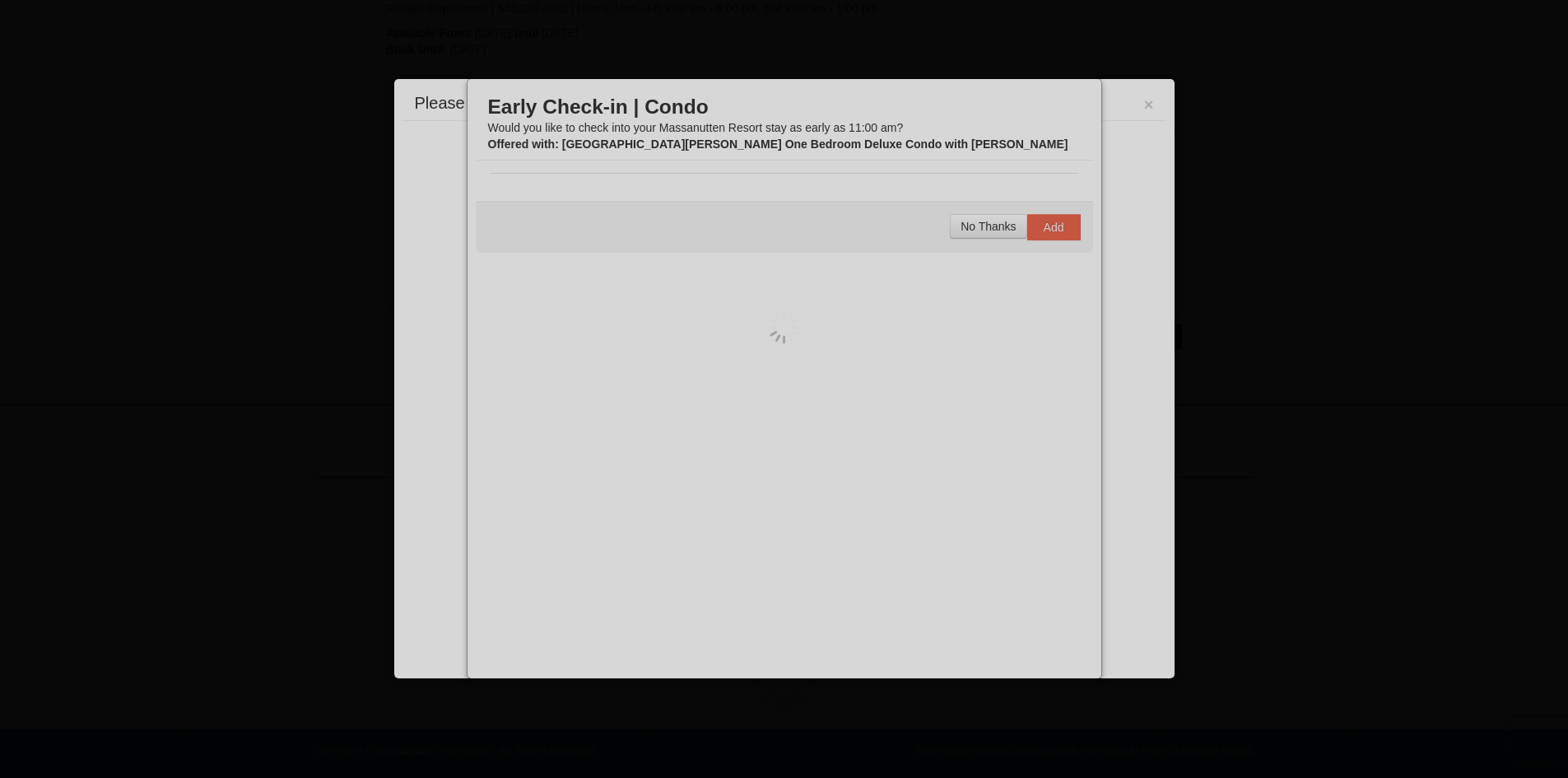
scroll to position [398, 0]
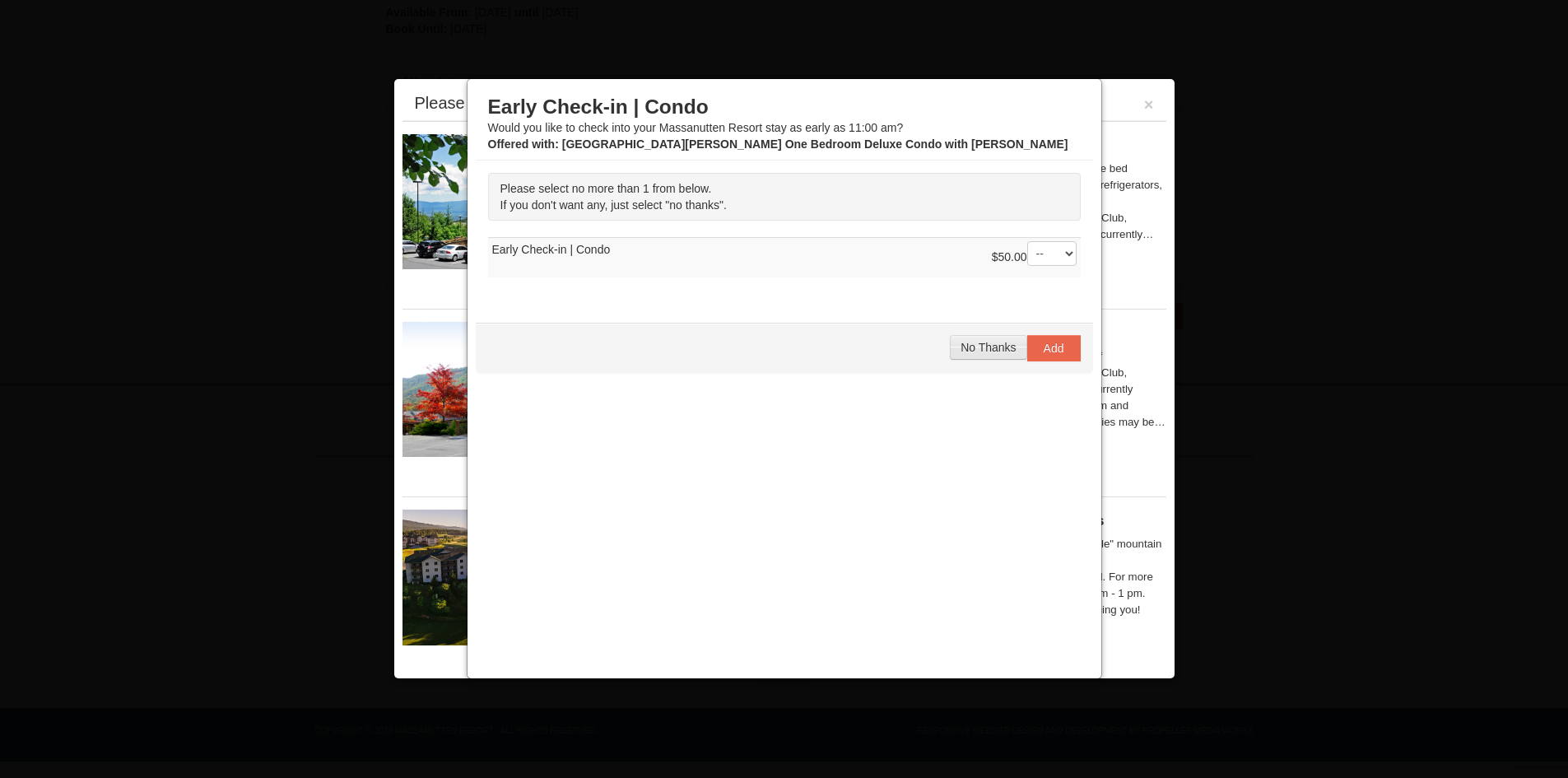
click at [990, 351] on span "No Thanks" at bounding box center [988, 347] width 55 height 13
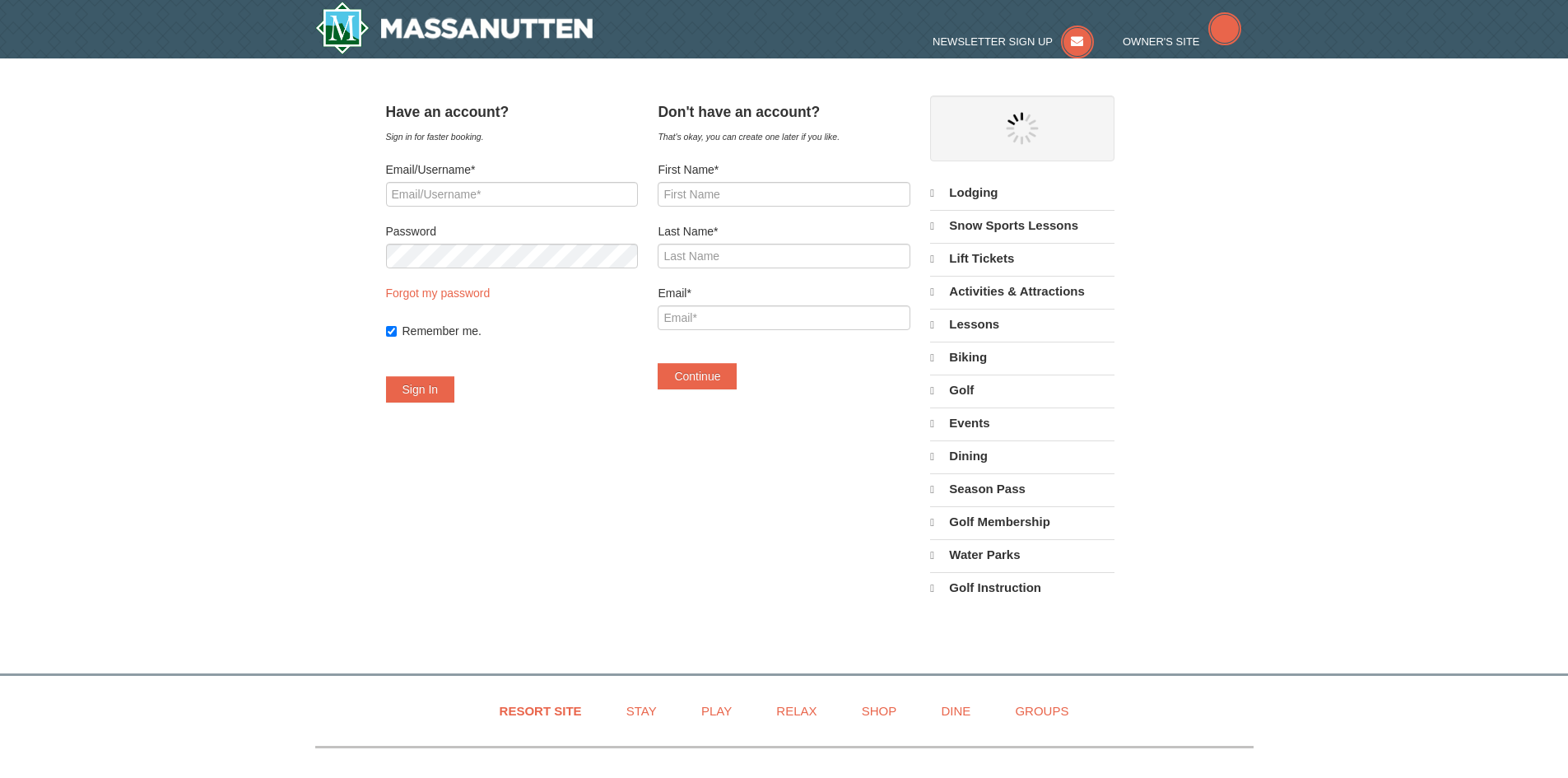
select select "10"
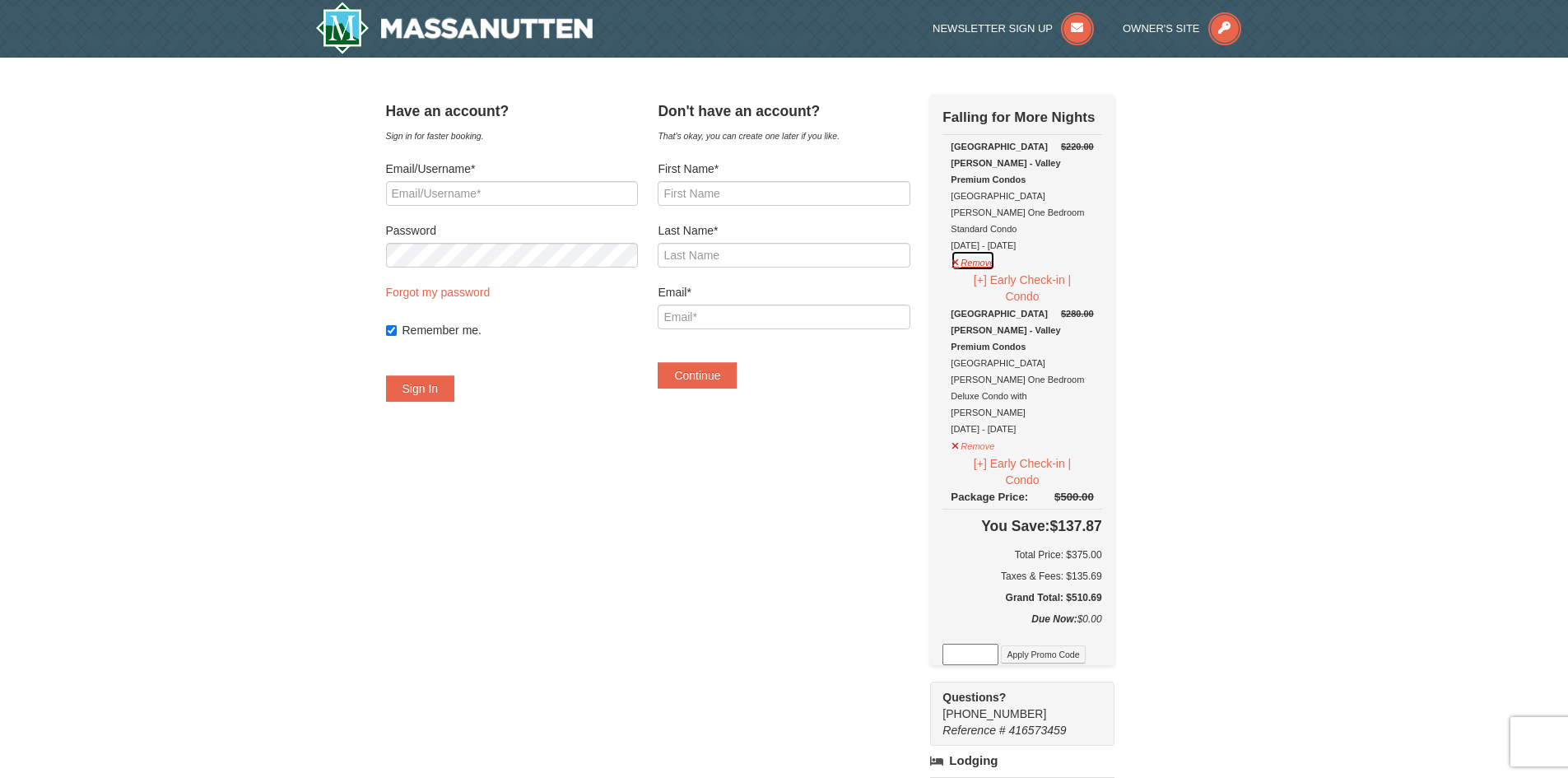
click at [996, 250] on button "Remove" at bounding box center [973, 260] width 45 height 20
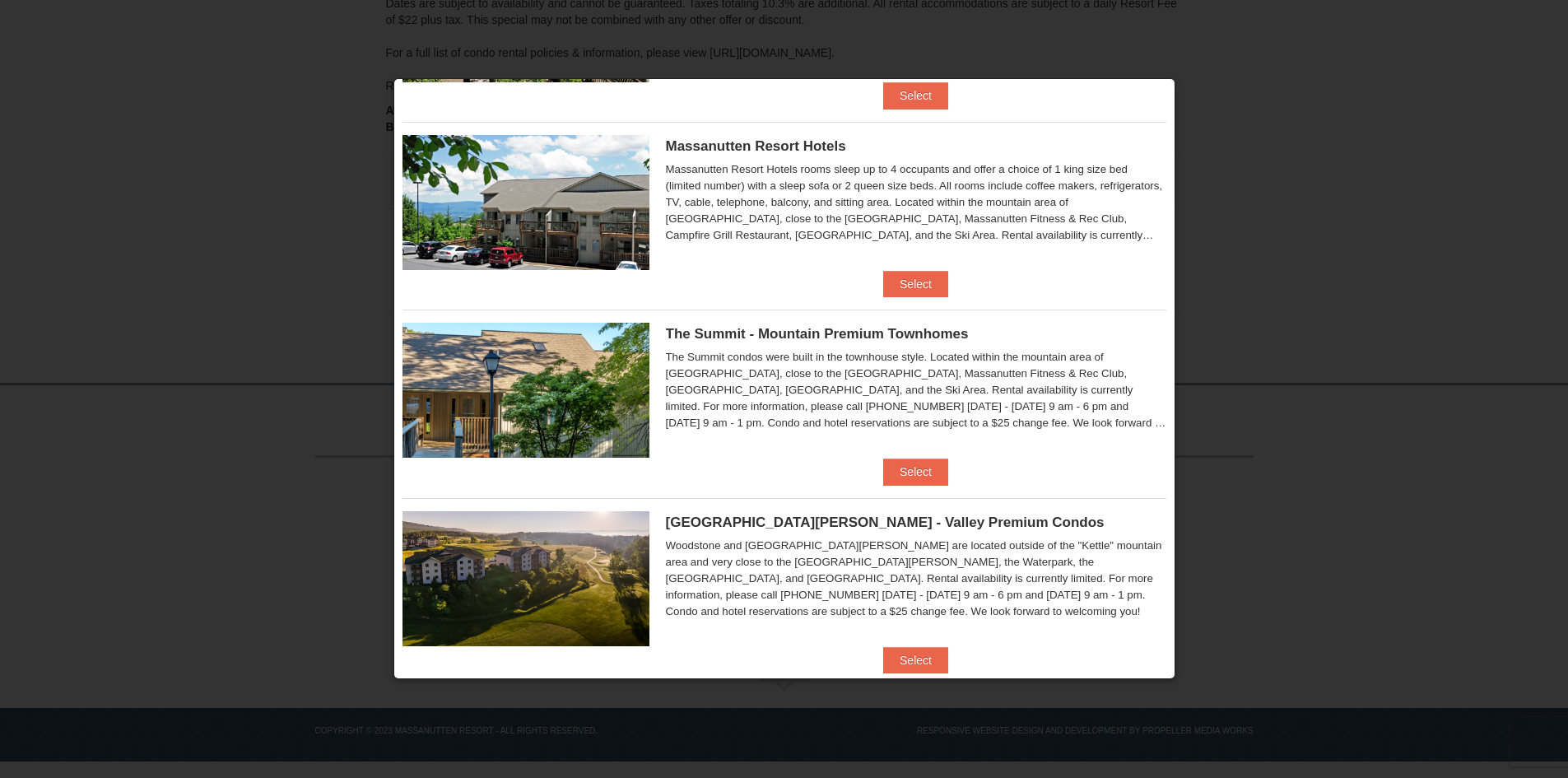
scroll to position [782, 0]
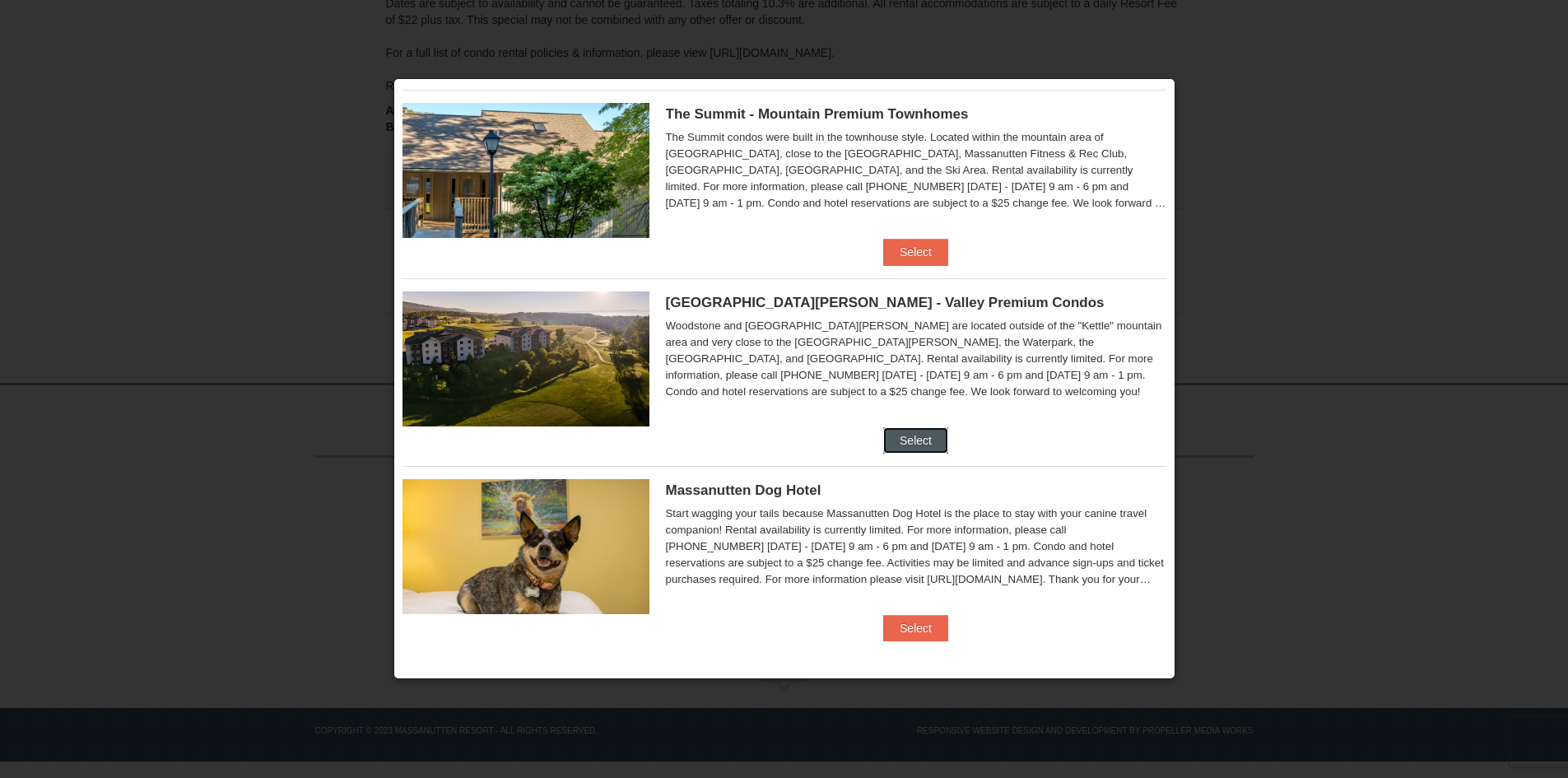
click at [905, 432] on button "Select" at bounding box center [915, 440] width 65 height 27
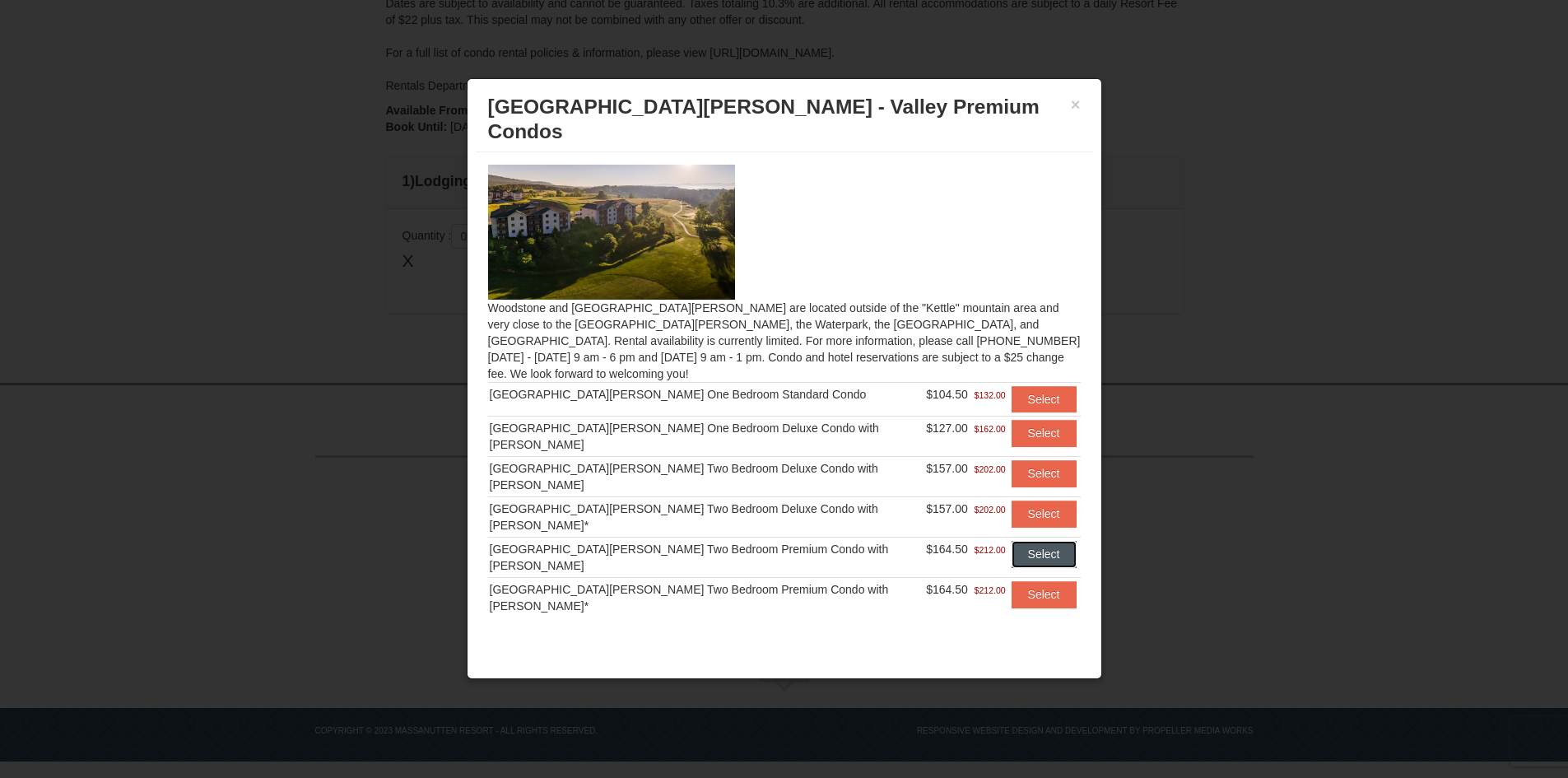
click at [1044, 542] on button "Select" at bounding box center [1044, 554] width 65 height 27
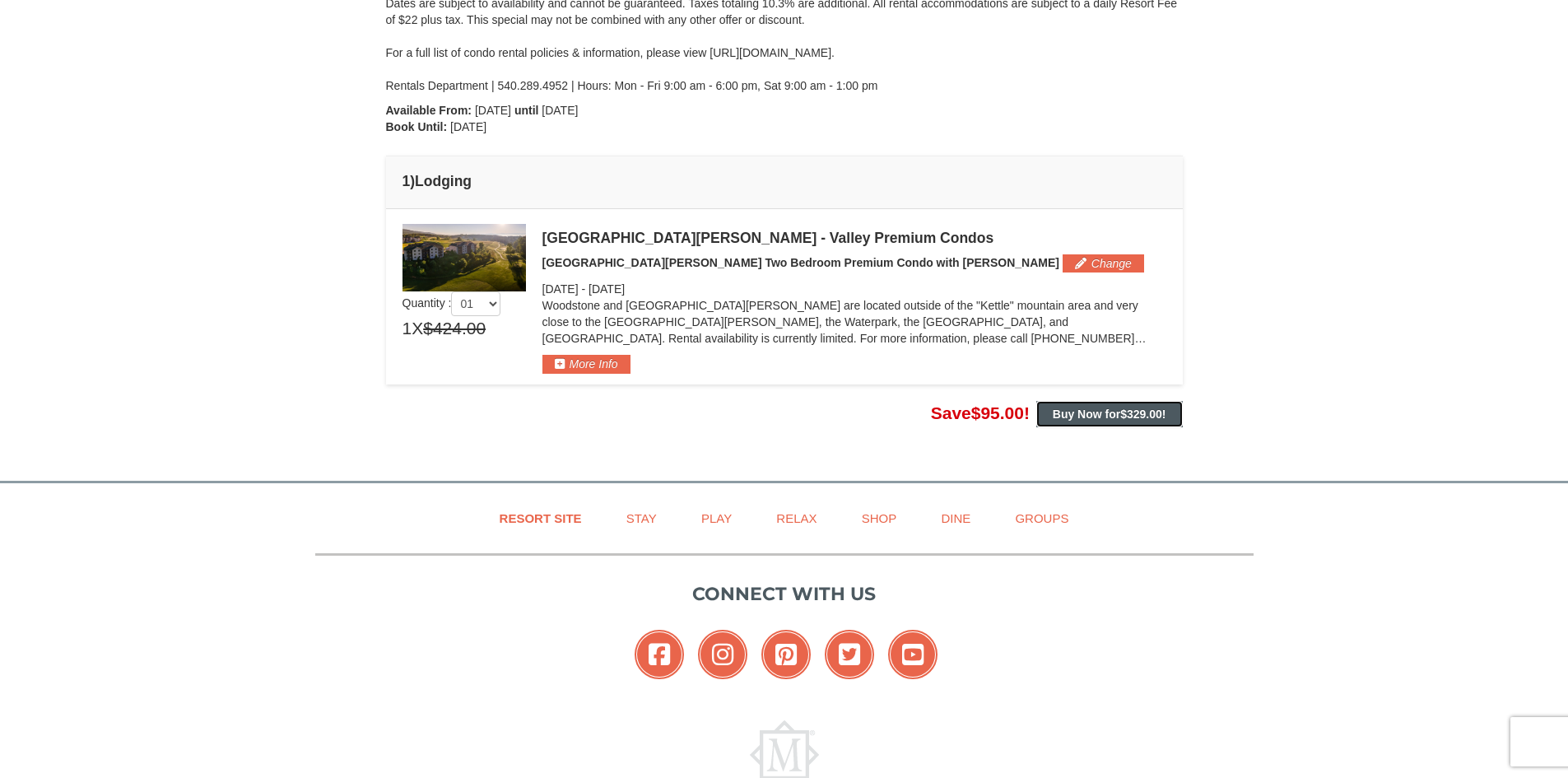
click at [1071, 427] on button "Buy Now for $329.00 !" at bounding box center [1110, 414] width 147 height 27
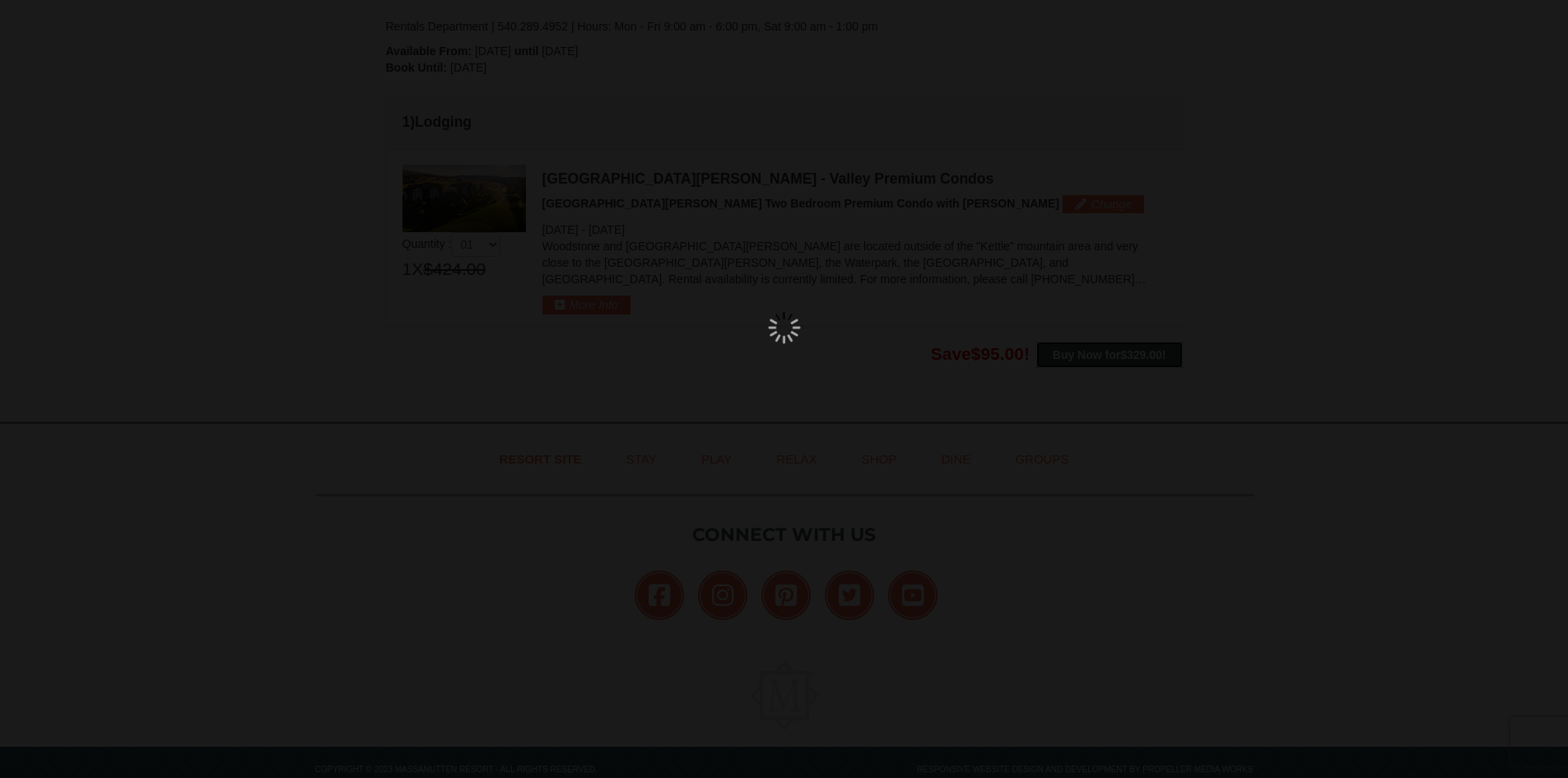
scroll to position [398, 0]
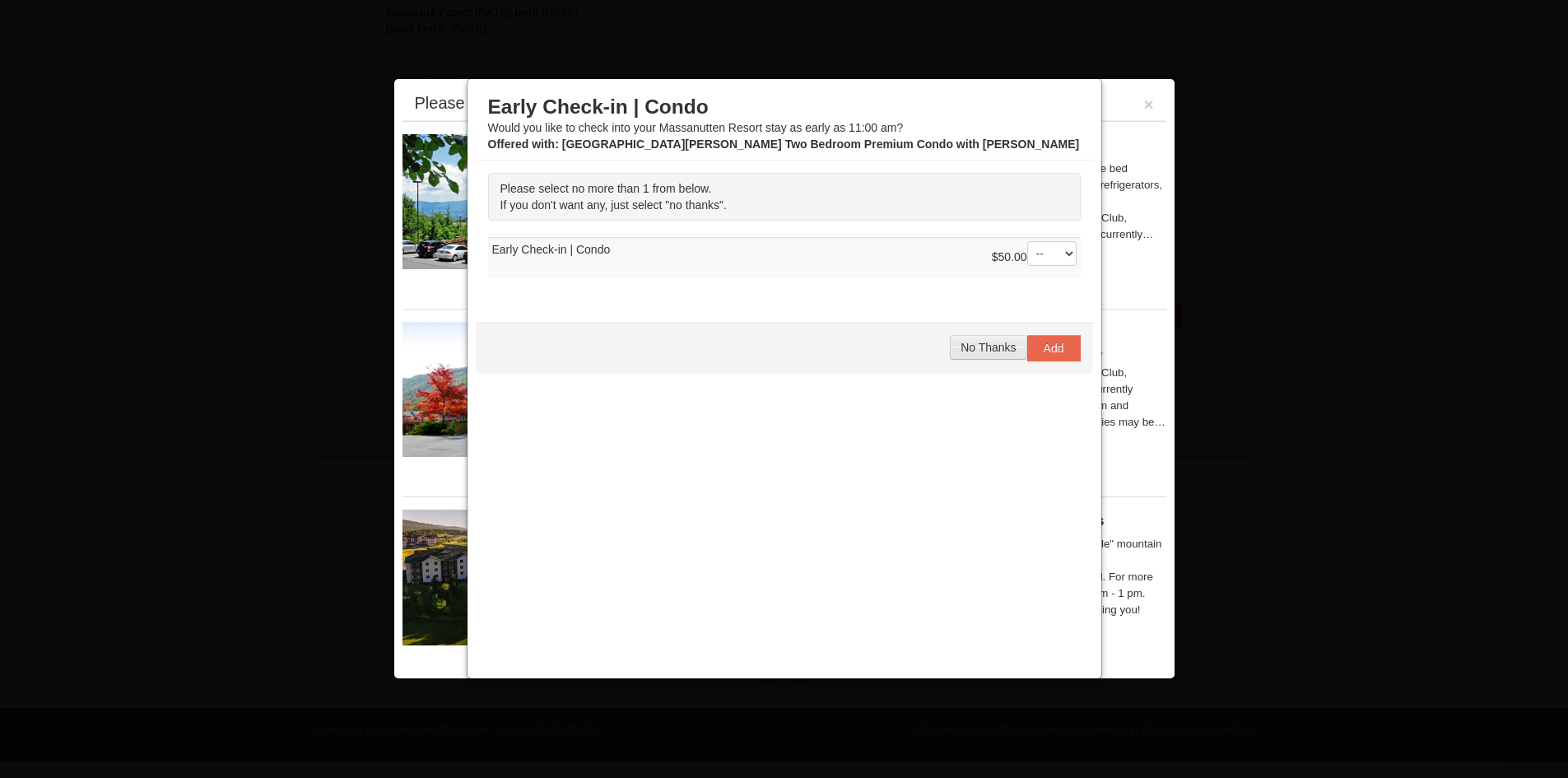
click at [974, 350] on span "No Thanks" at bounding box center [988, 347] width 55 height 13
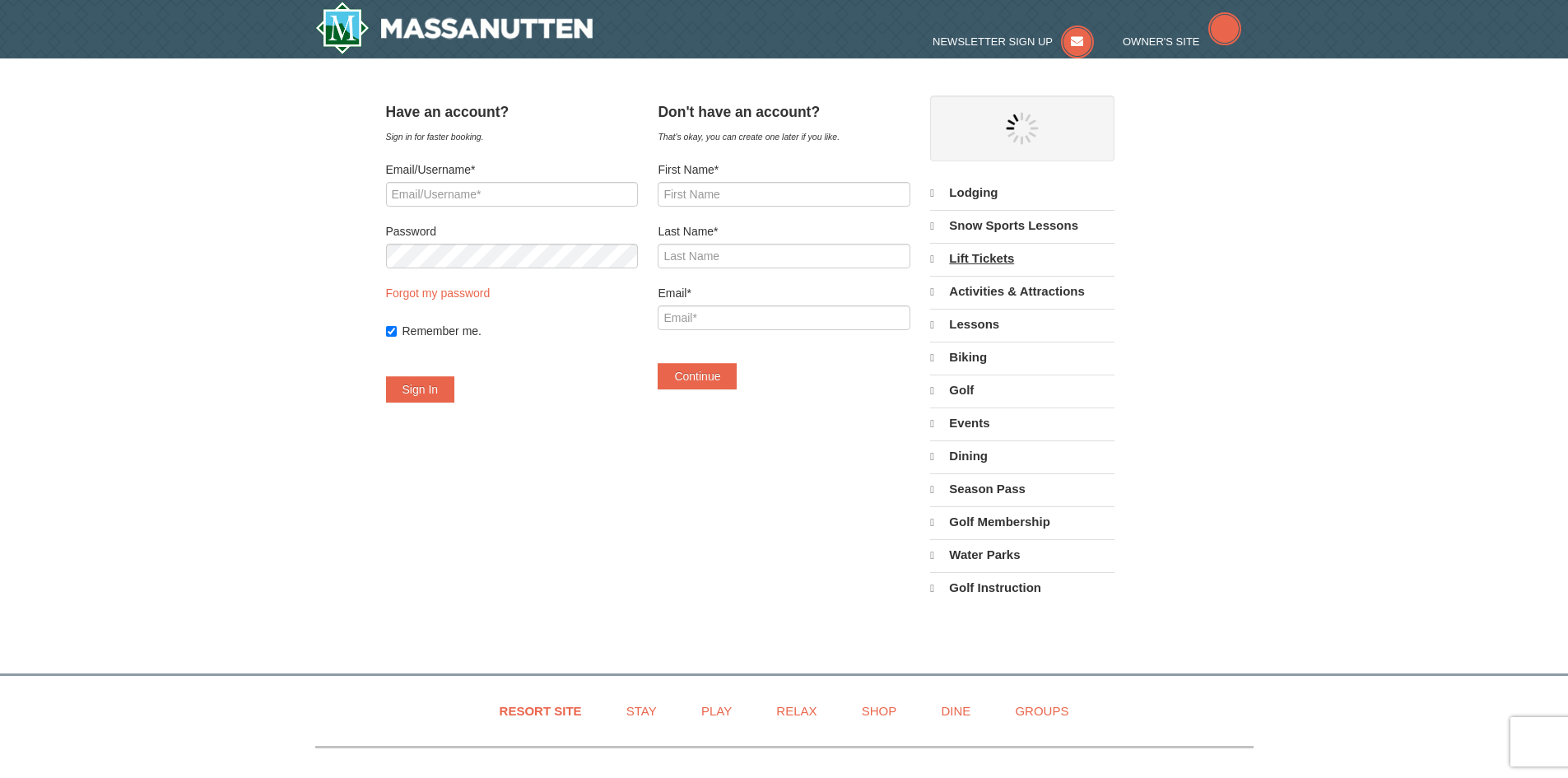
select select "10"
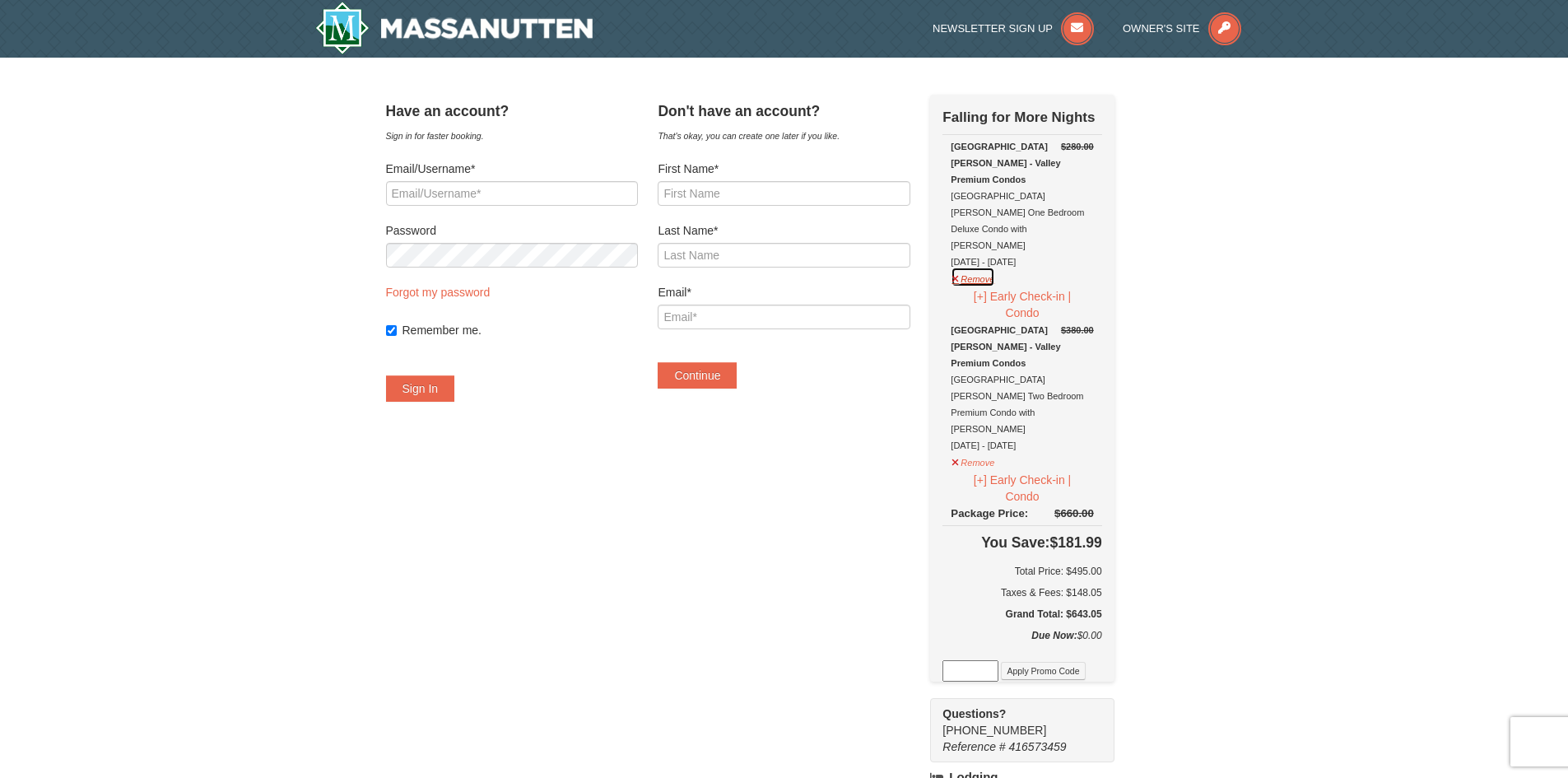
drag, startPoint x: 990, startPoint y: 244, endPoint x: 953, endPoint y: 258, distance: 39.6
click at [990, 267] on button "Remove" at bounding box center [973, 277] width 45 height 20
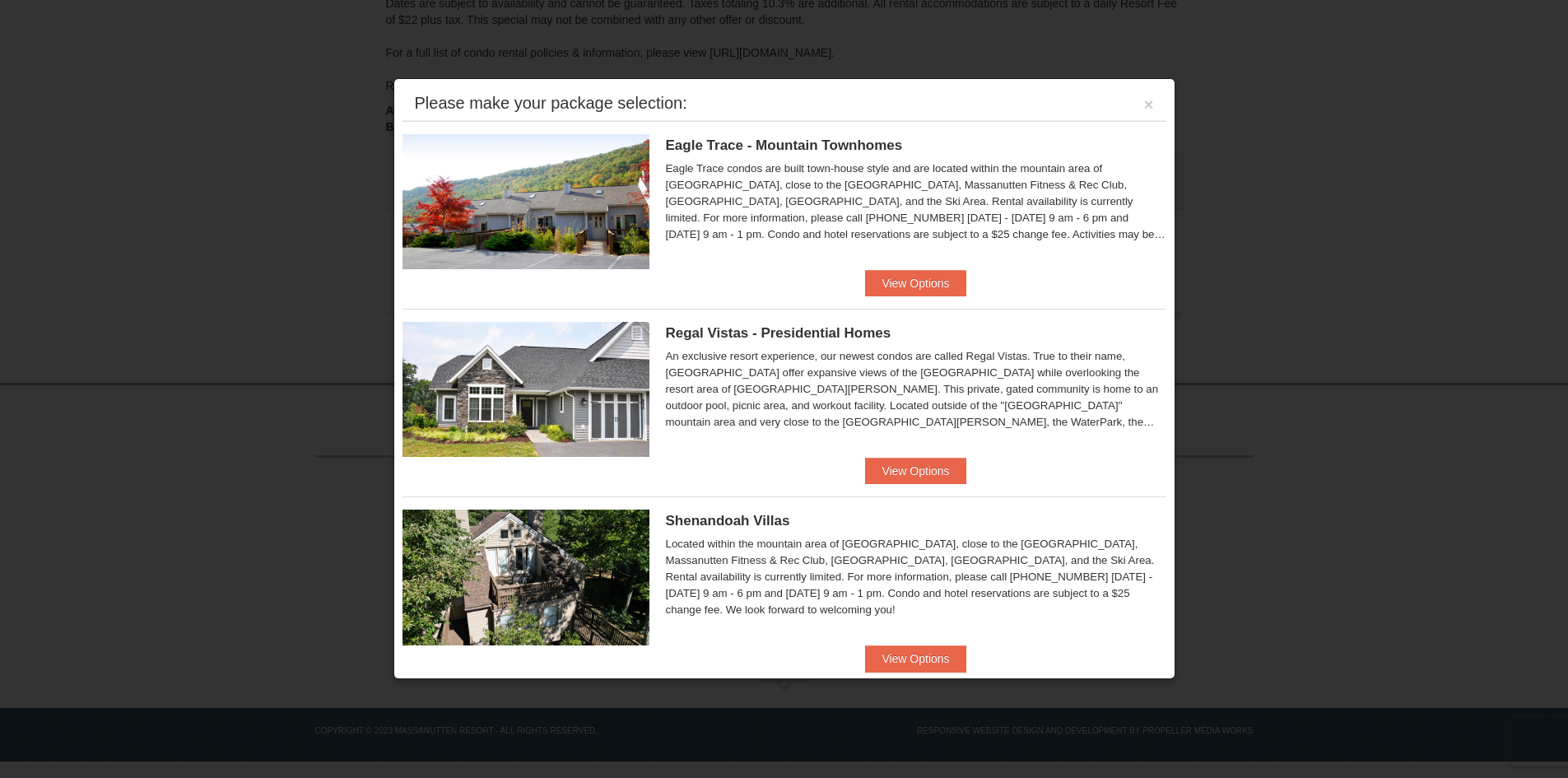
scroll to position [783, 0]
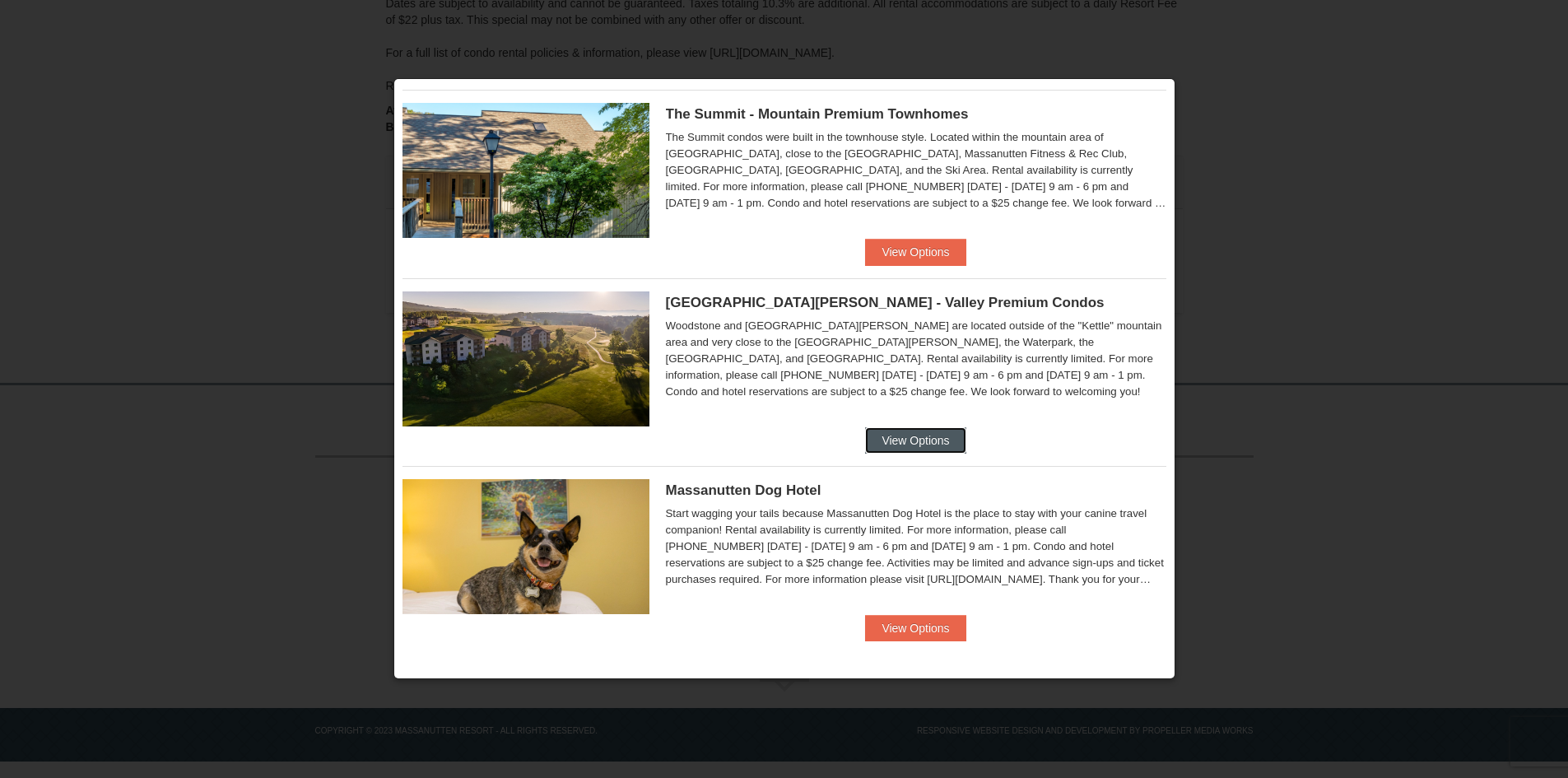
click at [906, 449] on button "View Options" at bounding box center [916, 440] width 101 height 27
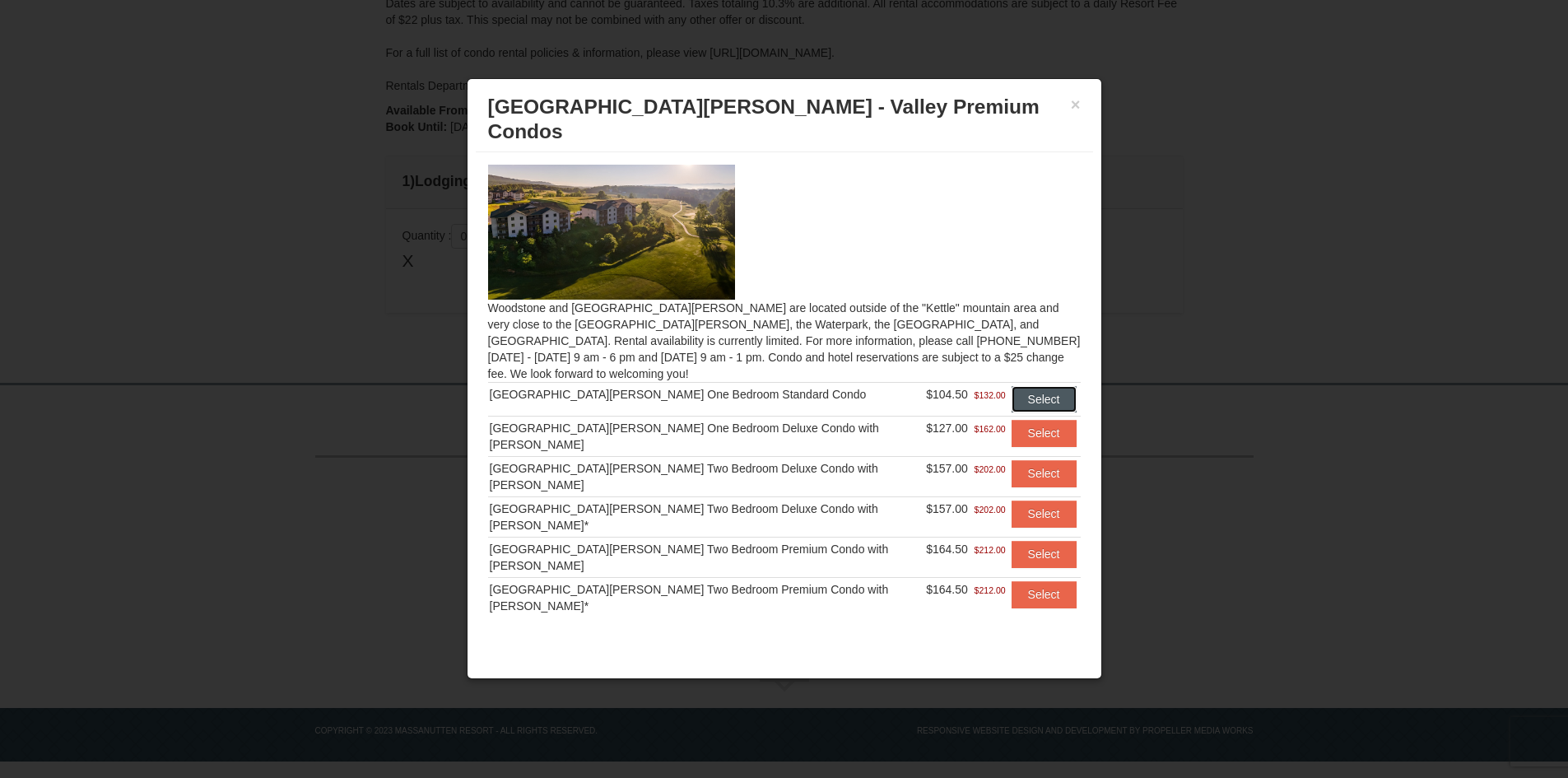
click at [1049, 387] on button "Select" at bounding box center [1044, 400] width 65 height 27
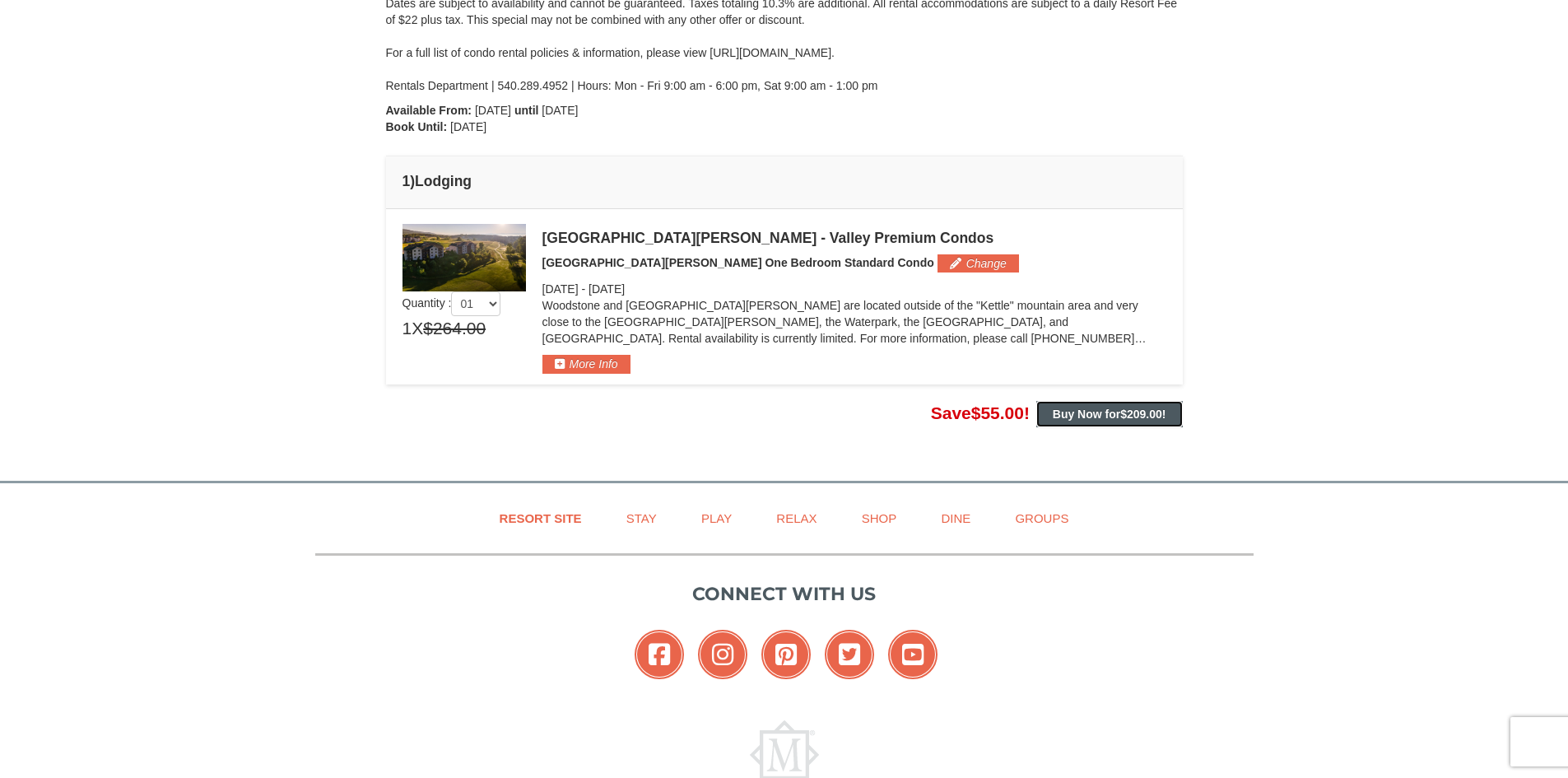
click at [1078, 417] on strong "Buy Now for $209.00 !" at bounding box center [1110, 414] width 114 height 13
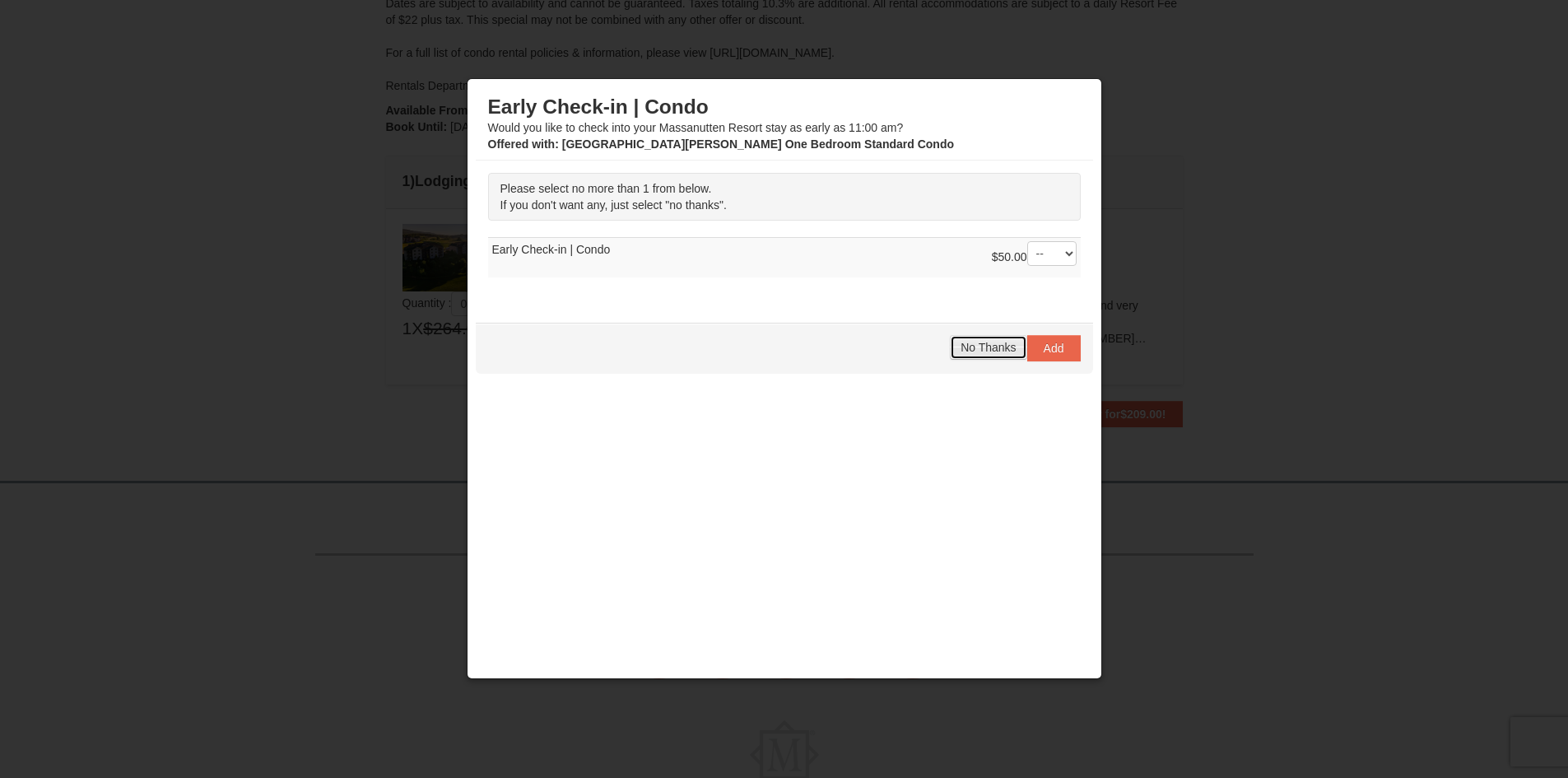
click at [967, 348] on span "No Thanks" at bounding box center [988, 347] width 55 height 13
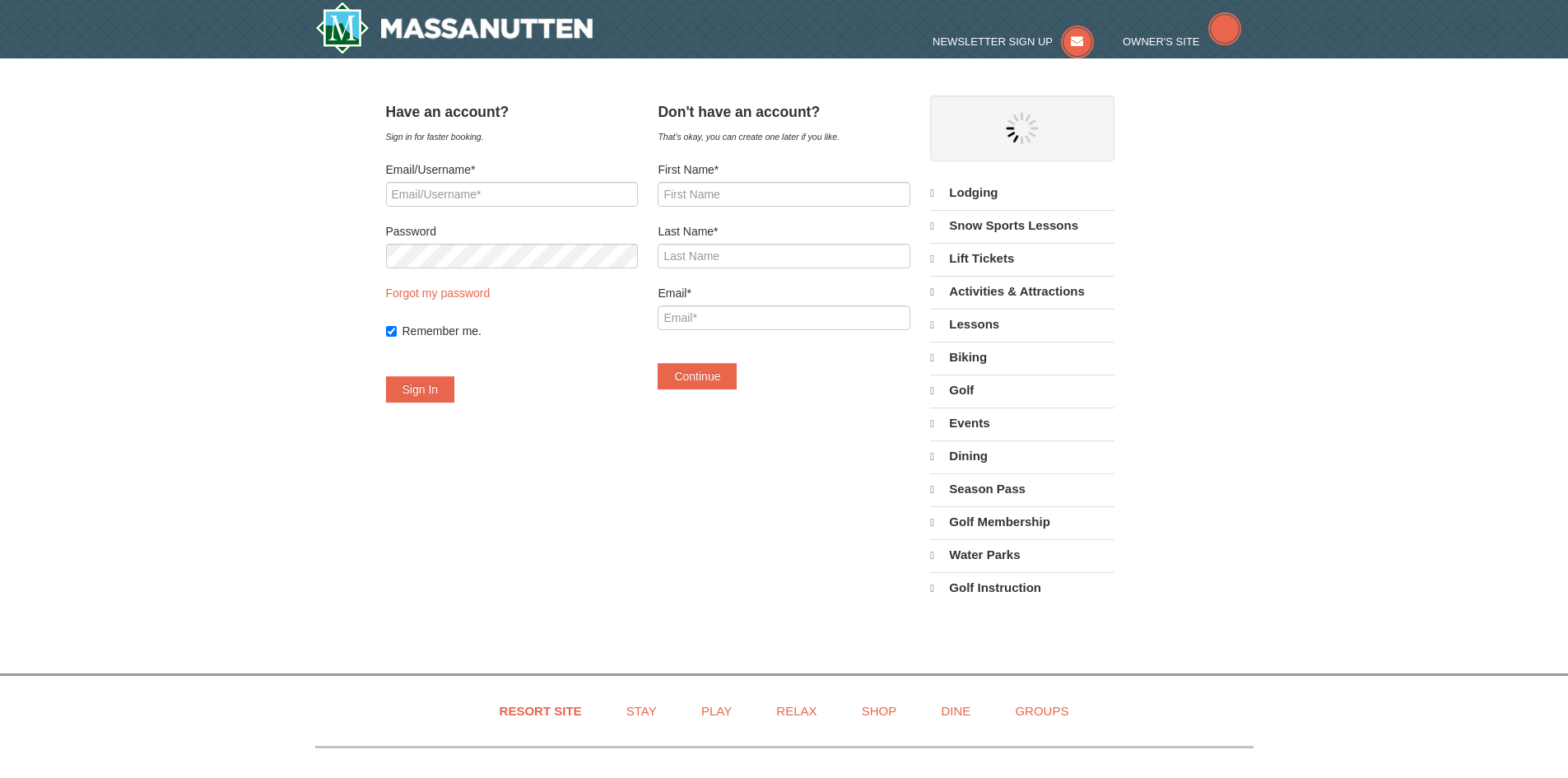
select select "10"
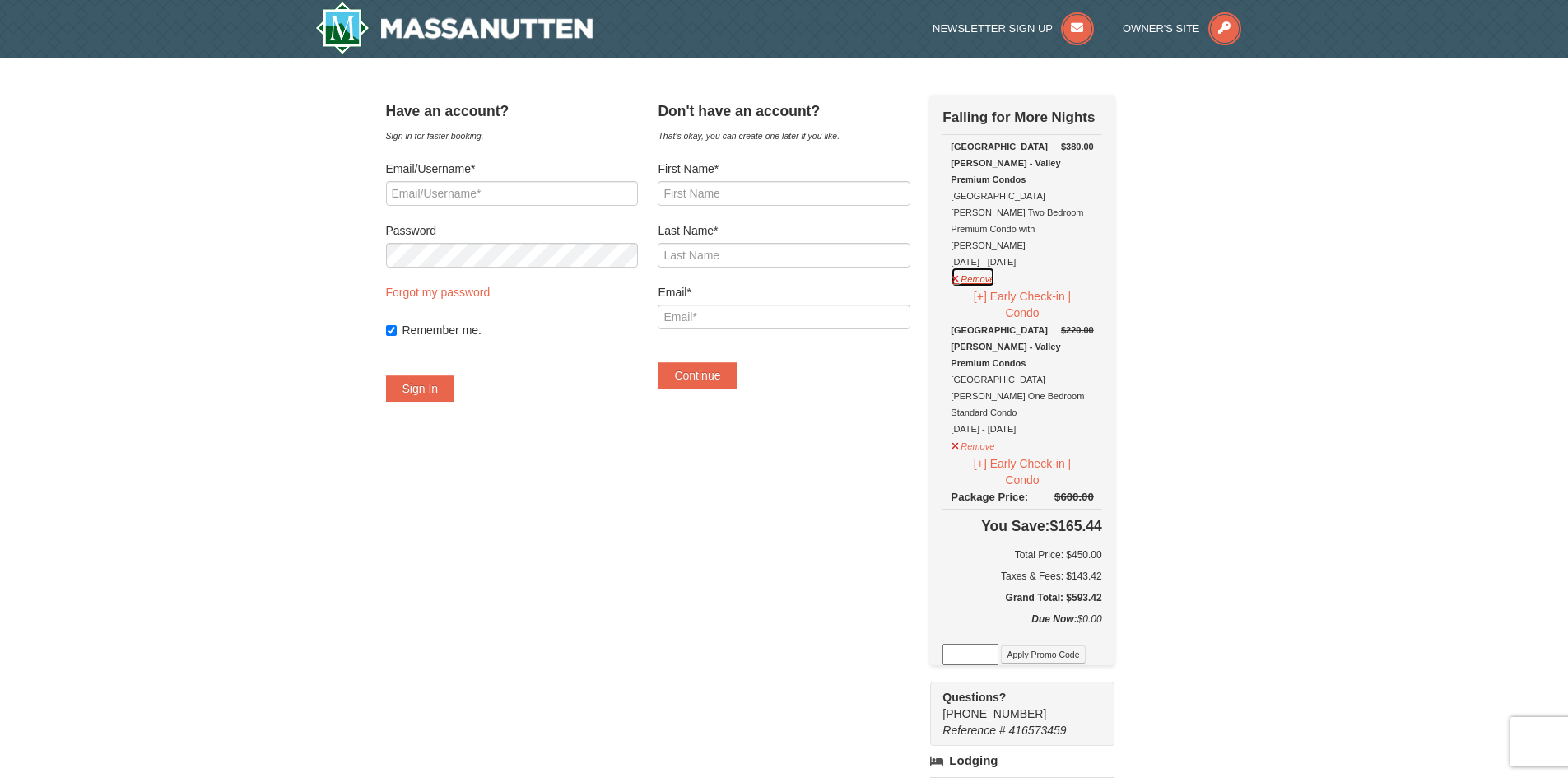
click at [976, 267] on button "Remove" at bounding box center [973, 277] width 45 height 20
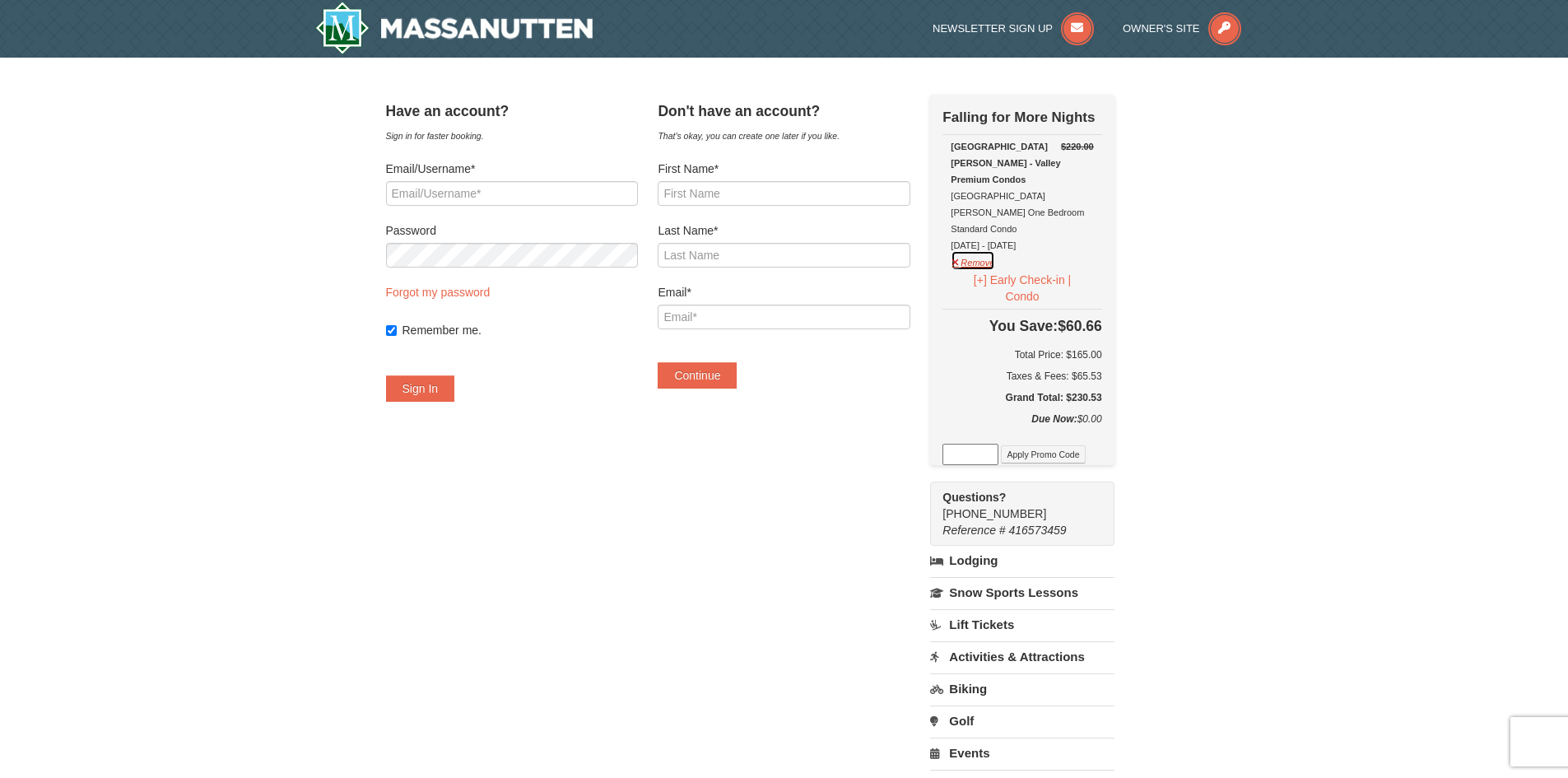
click at [985, 250] on button "Remove" at bounding box center [973, 260] width 45 height 20
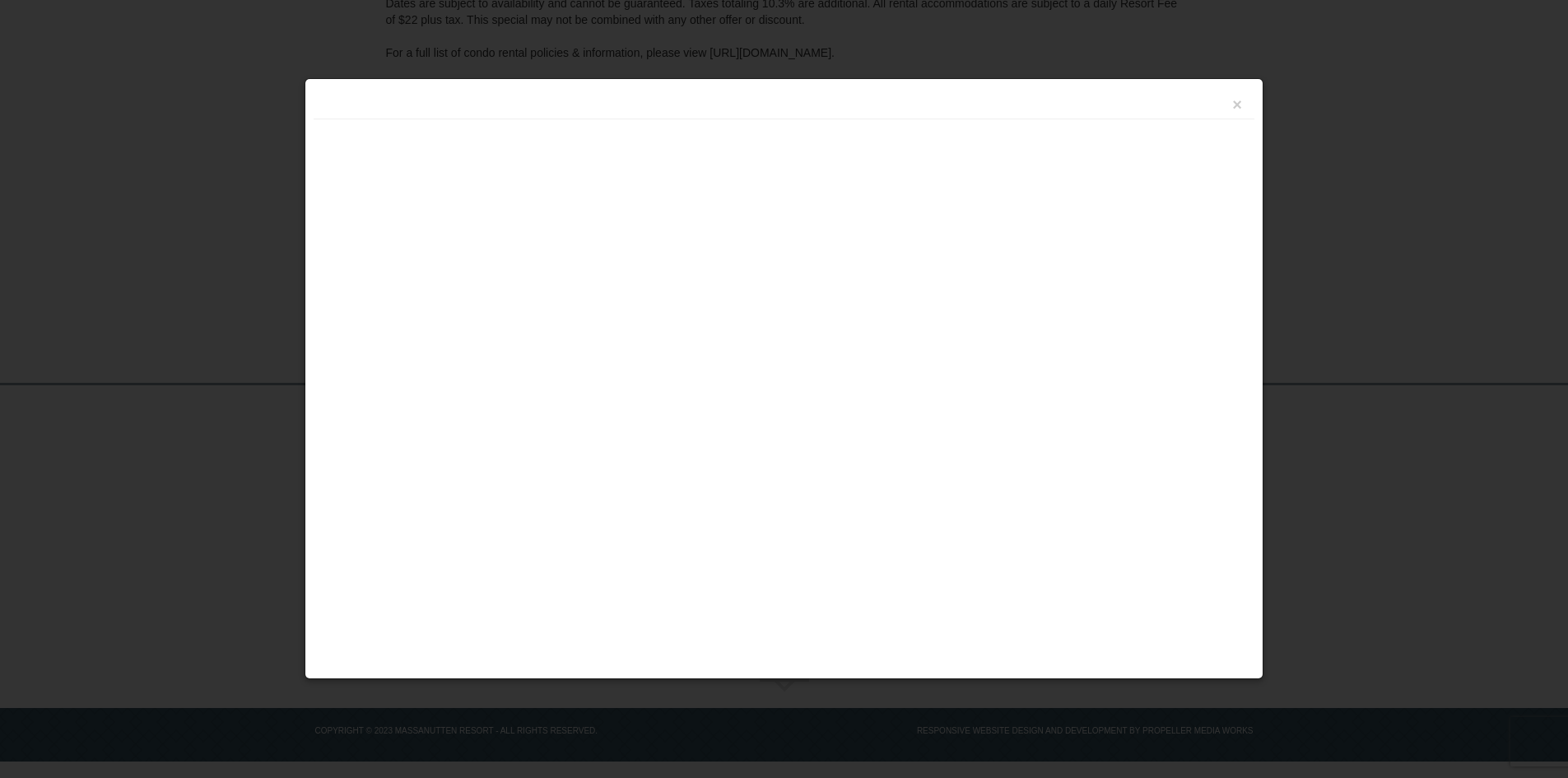
scroll to position [300, 0]
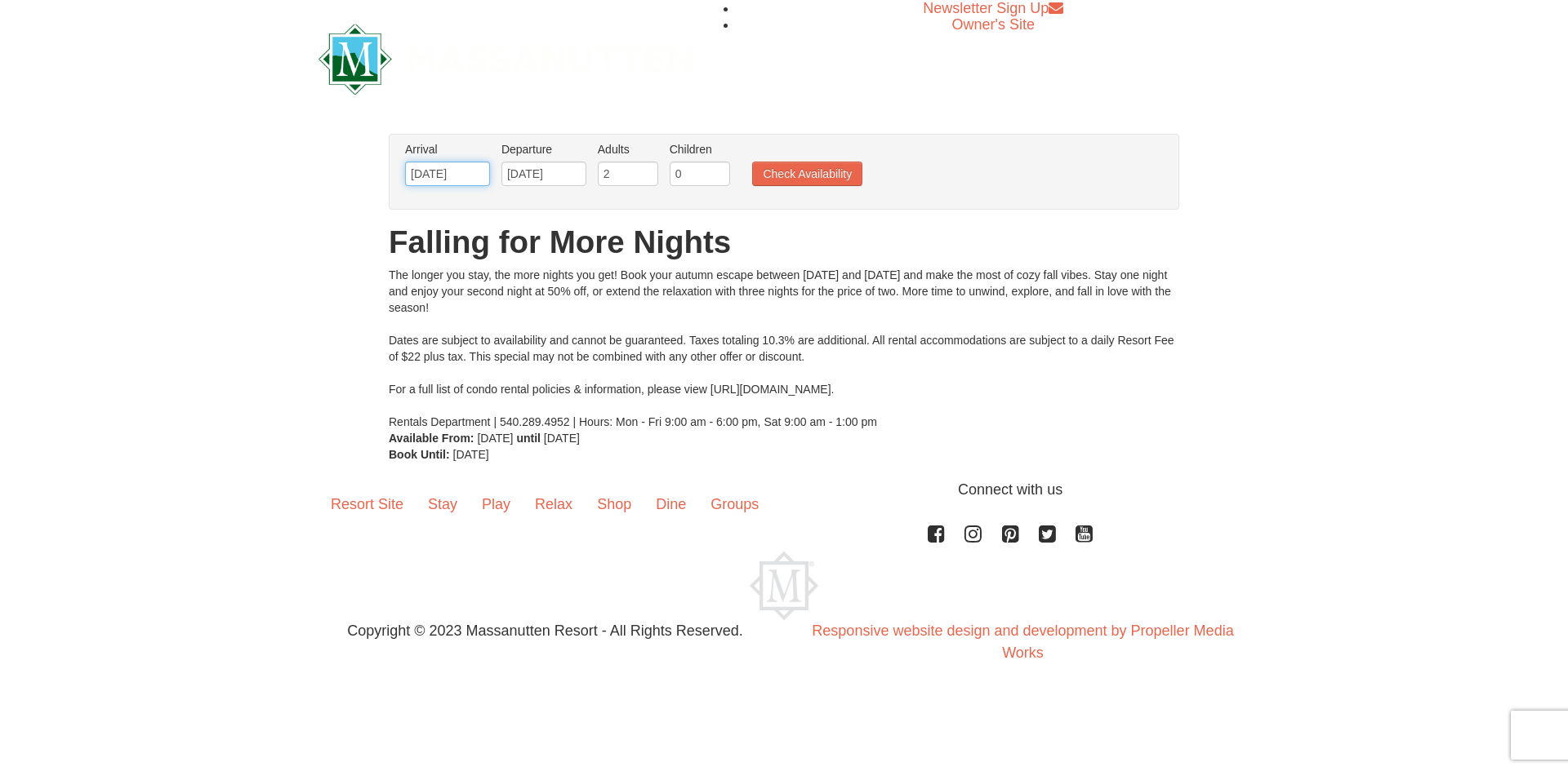
click at [446, 173] on input "10/28/2025" at bounding box center [447, 173] width 84 height 25
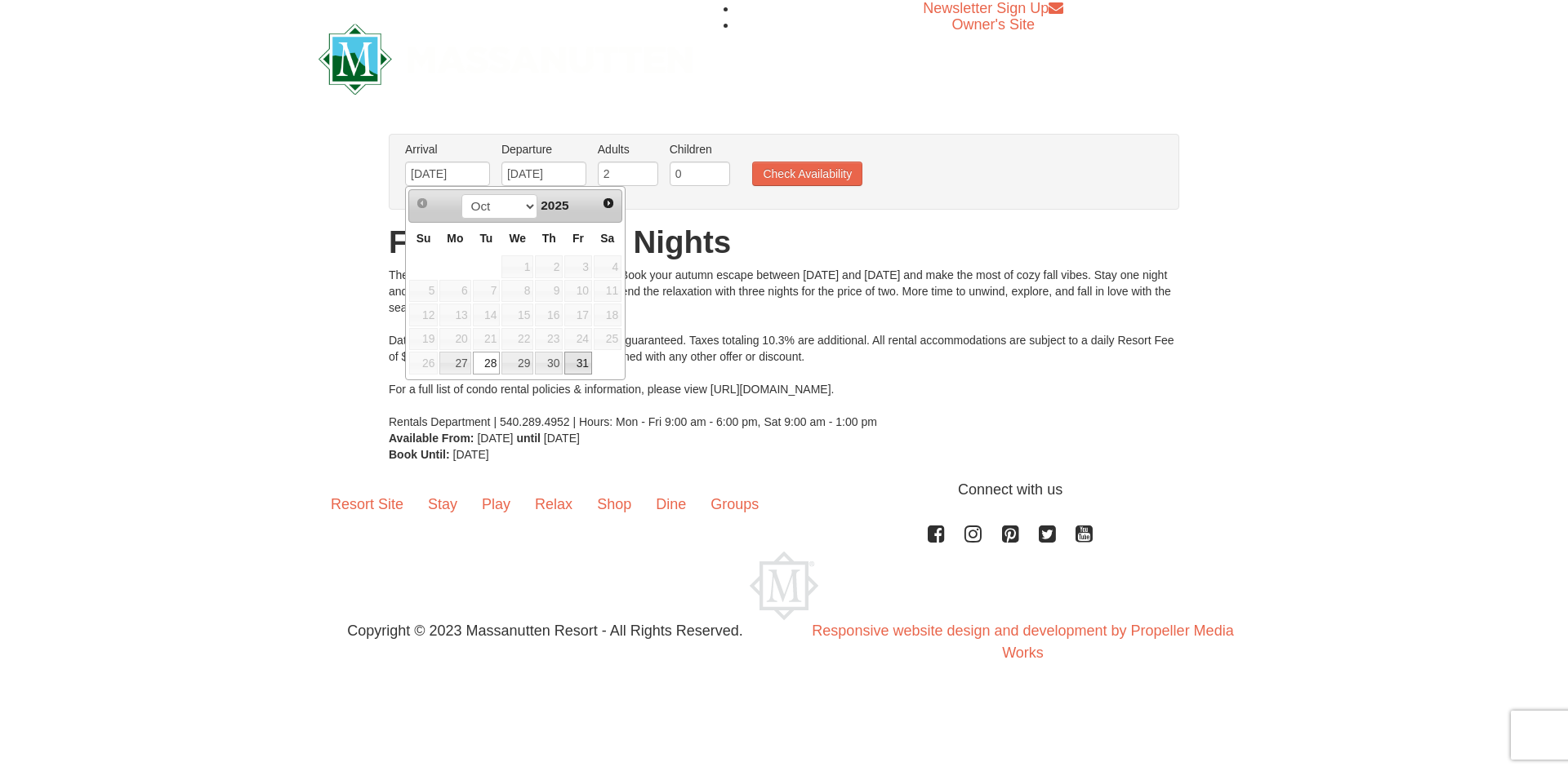
click at [577, 364] on link "31" at bounding box center [578, 362] width 28 height 23
type input "[DATE]"
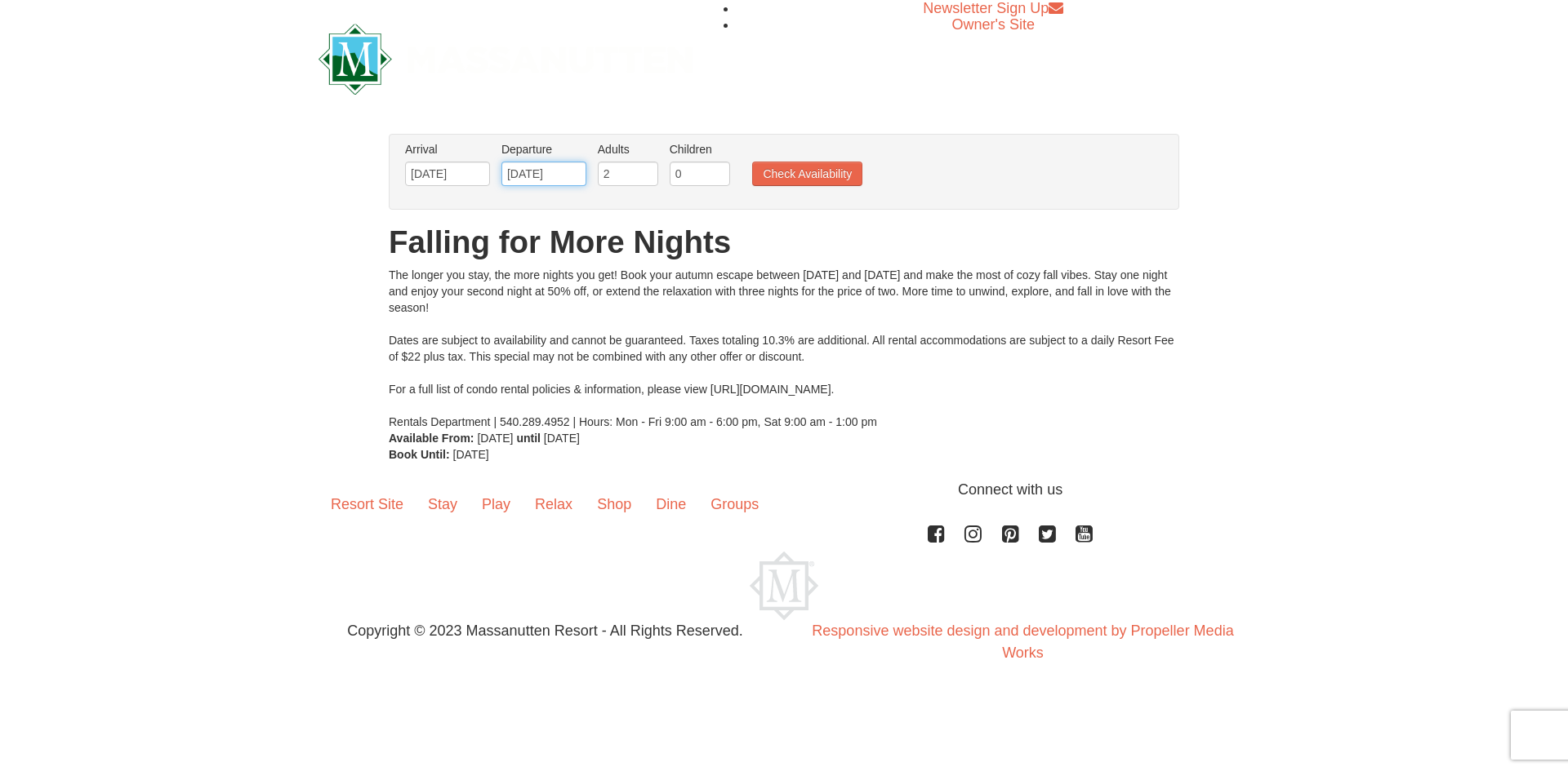
drag, startPoint x: 565, startPoint y: 173, endPoint x: 574, endPoint y: 174, distance: 9.1
click at [566, 173] on input "[DATE]" at bounding box center [543, 173] width 84 height 25
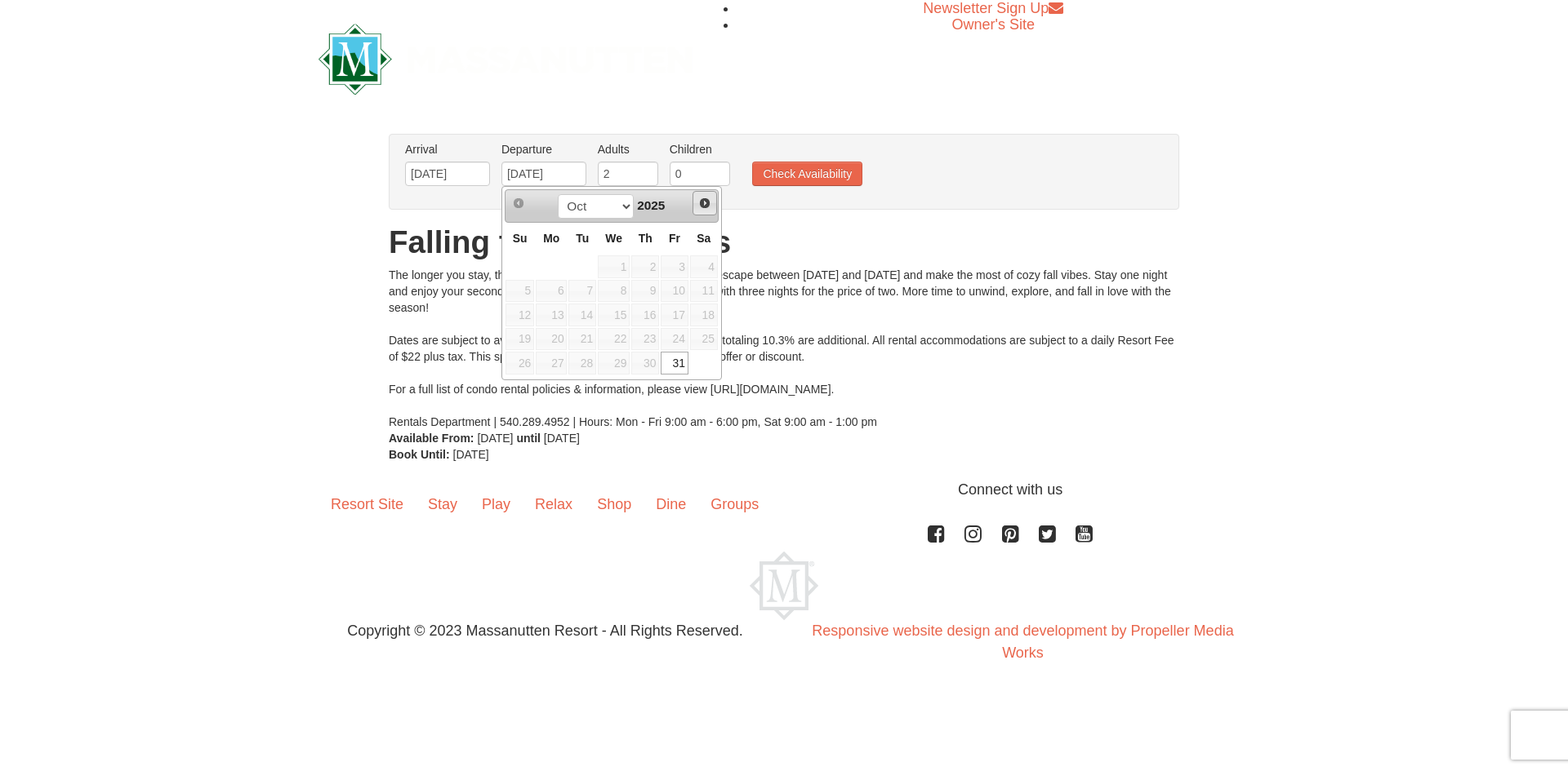
click at [700, 211] on link "Next" at bounding box center [704, 203] width 25 height 25
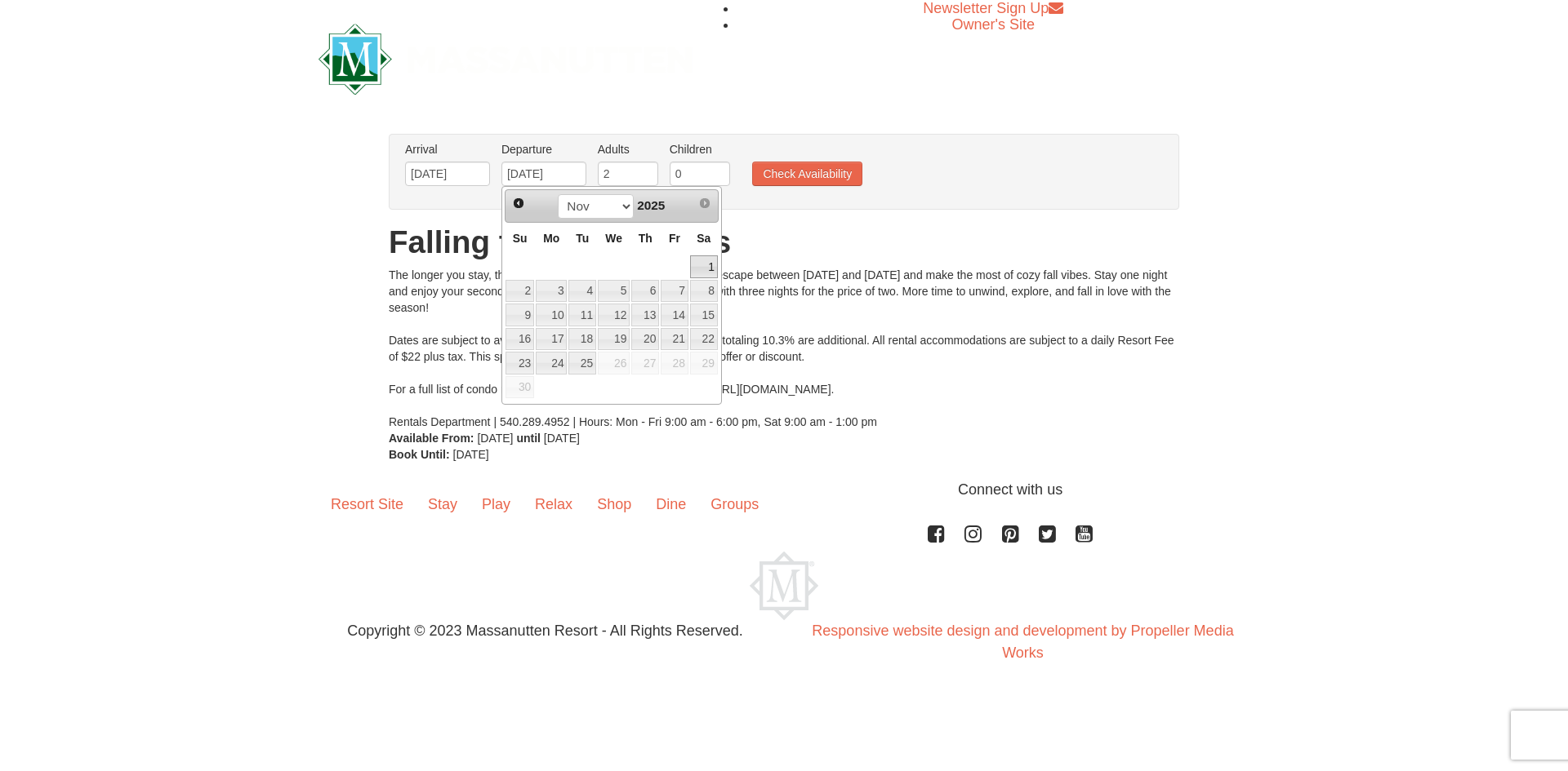
click at [706, 269] on link "1" at bounding box center [704, 266] width 28 height 23
type input "[DATE]"
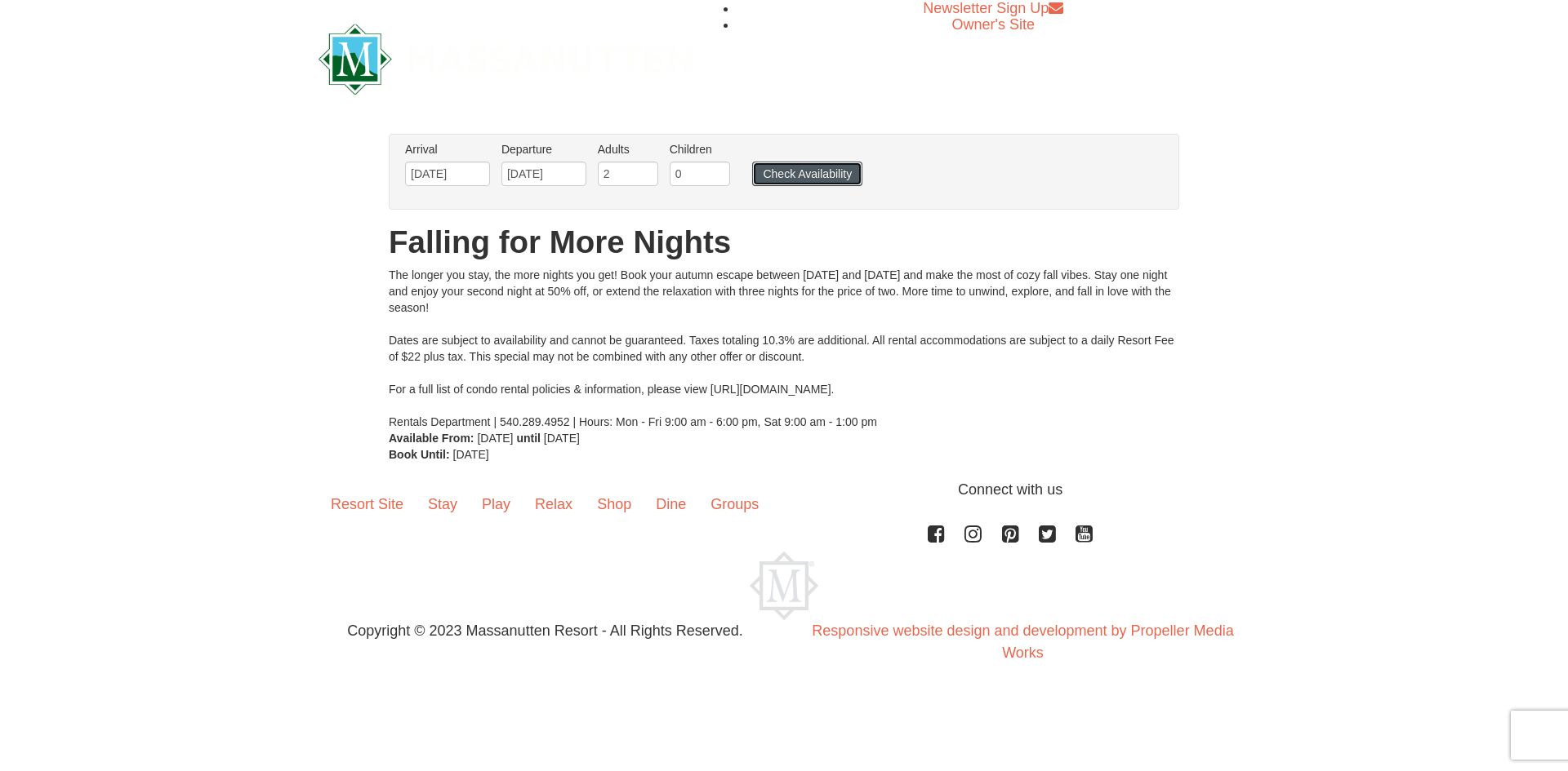
click at [783, 183] on button "Check Availability" at bounding box center [807, 173] width 110 height 25
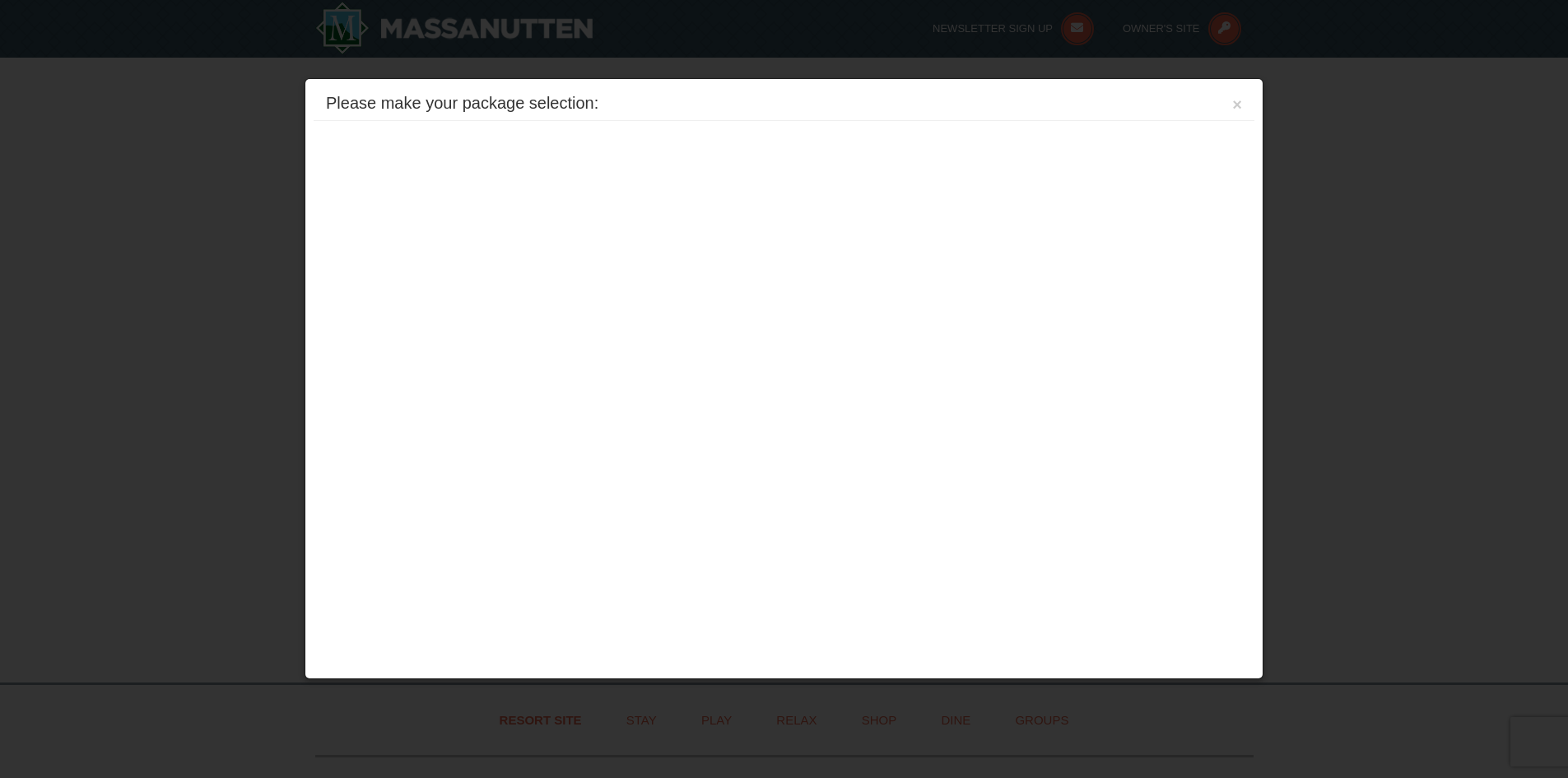
scroll to position [300, 0]
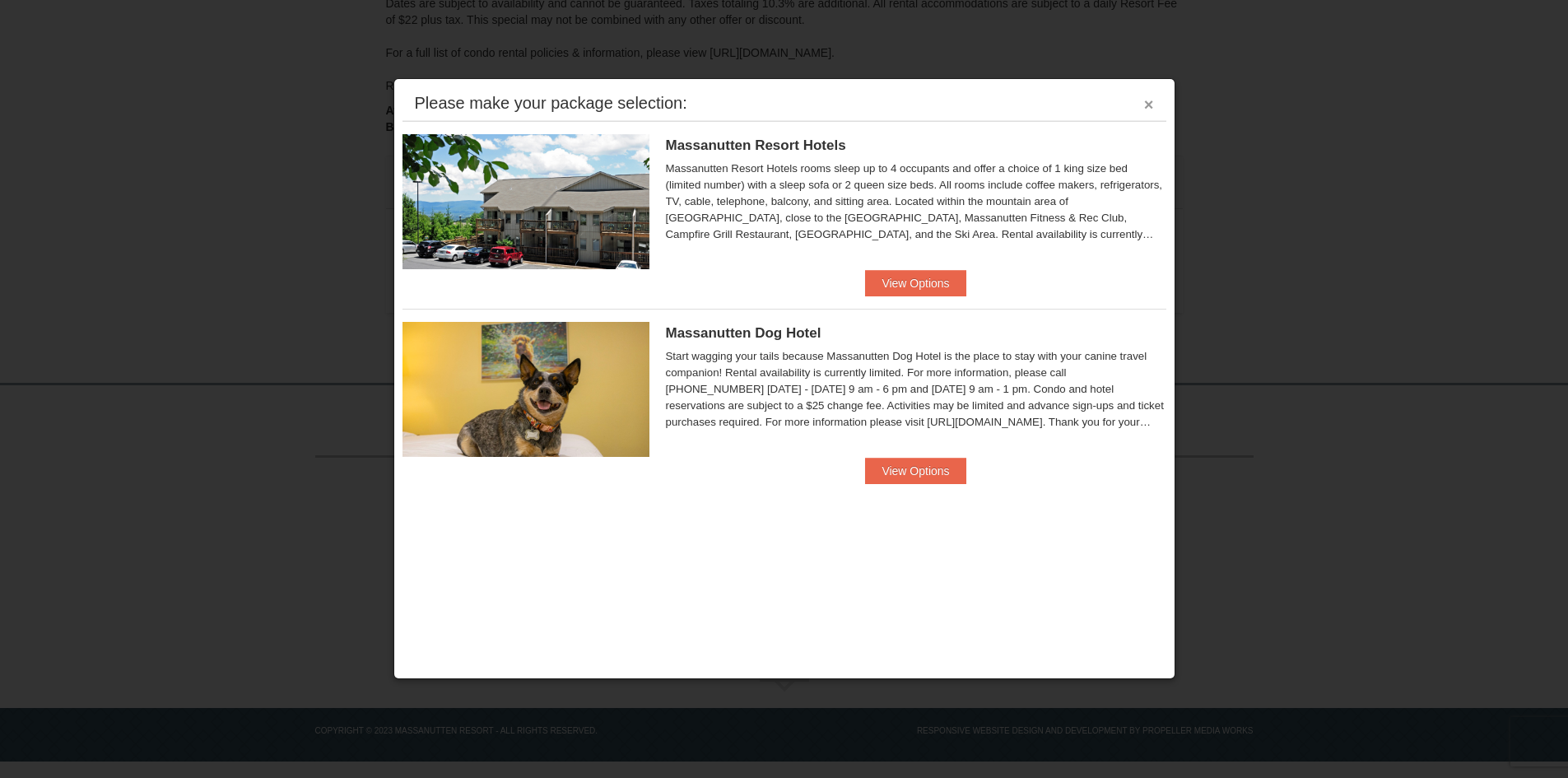
click at [1147, 102] on button "×" at bounding box center [1149, 104] width 10 height 16
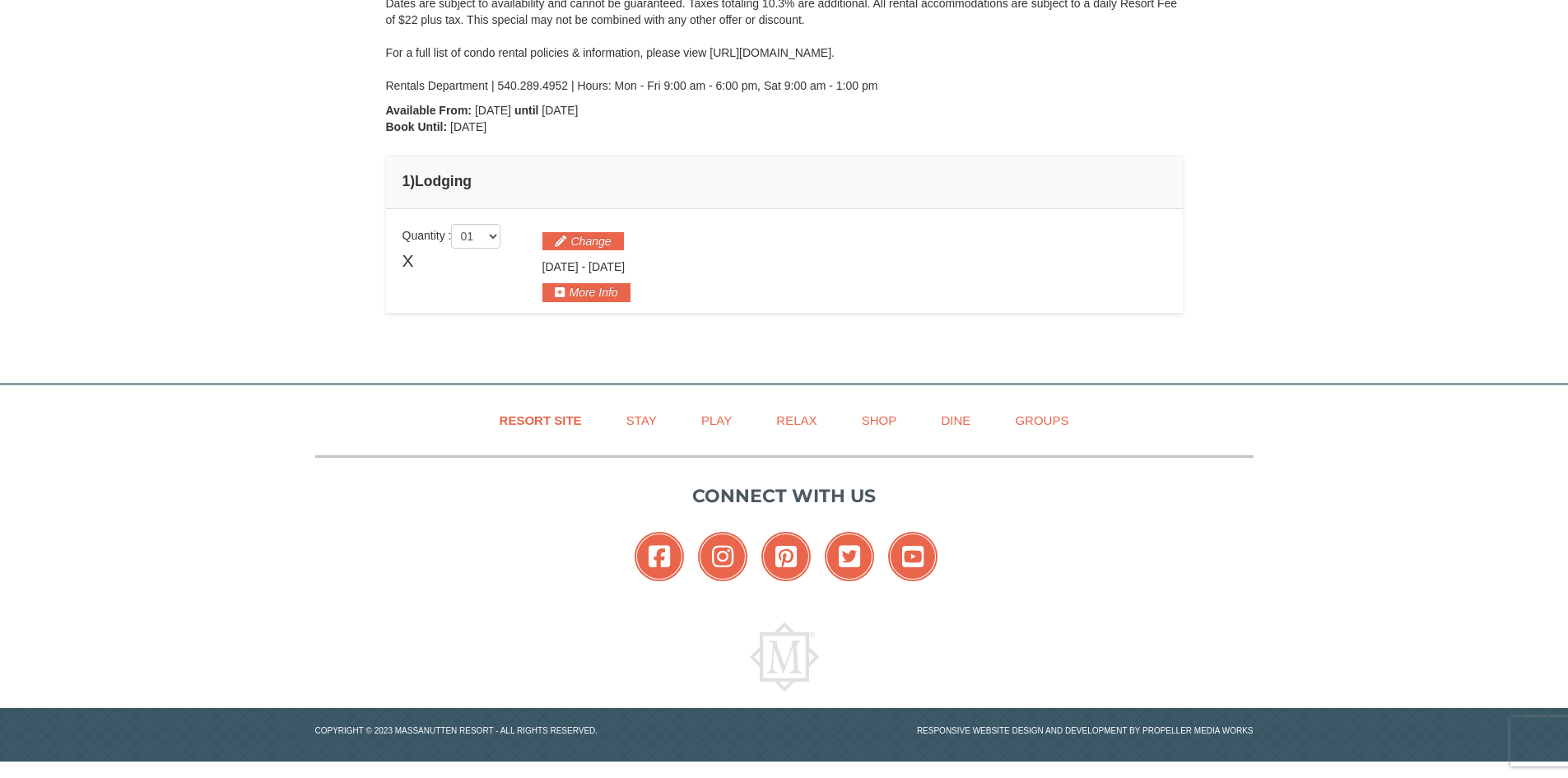
scroll to position [0, 0]
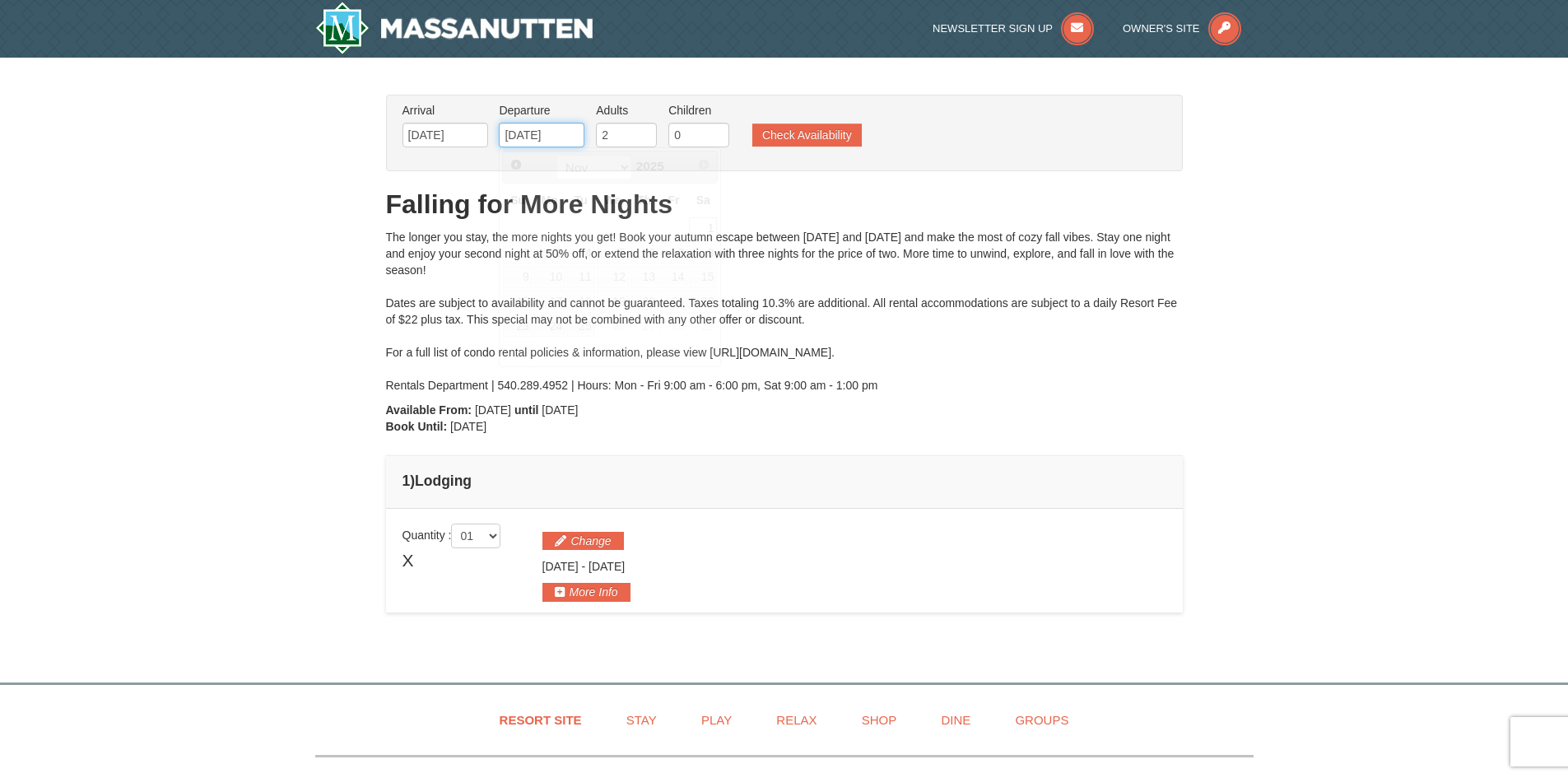
click at [573, 135] on input "11/01/2025" at bounding box center [541, 135] width 85 height 25
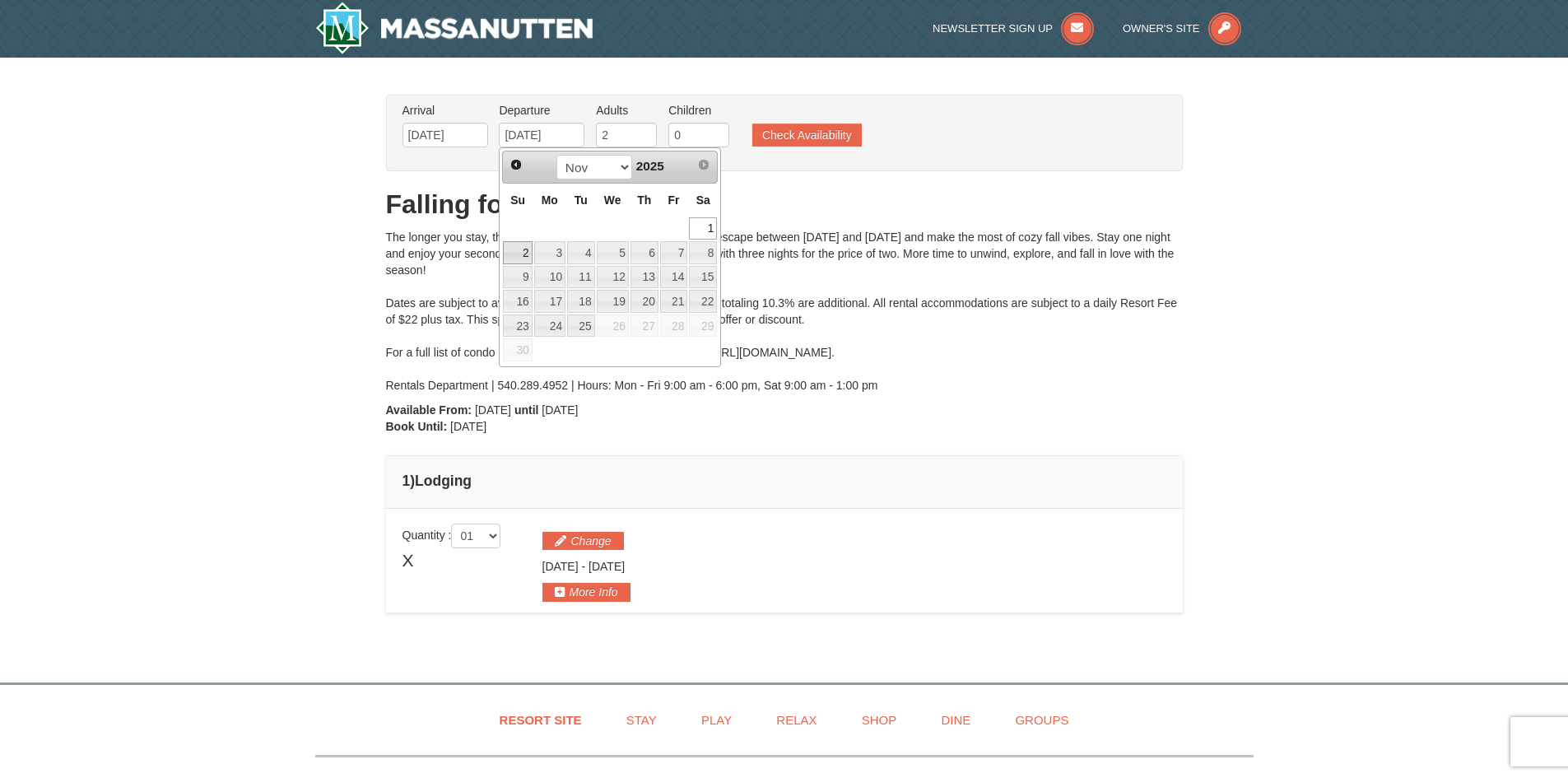
click at [519, 249] on link "2" at bounding box center [517, 252] width 28 height 23
type input "11/02/2025"
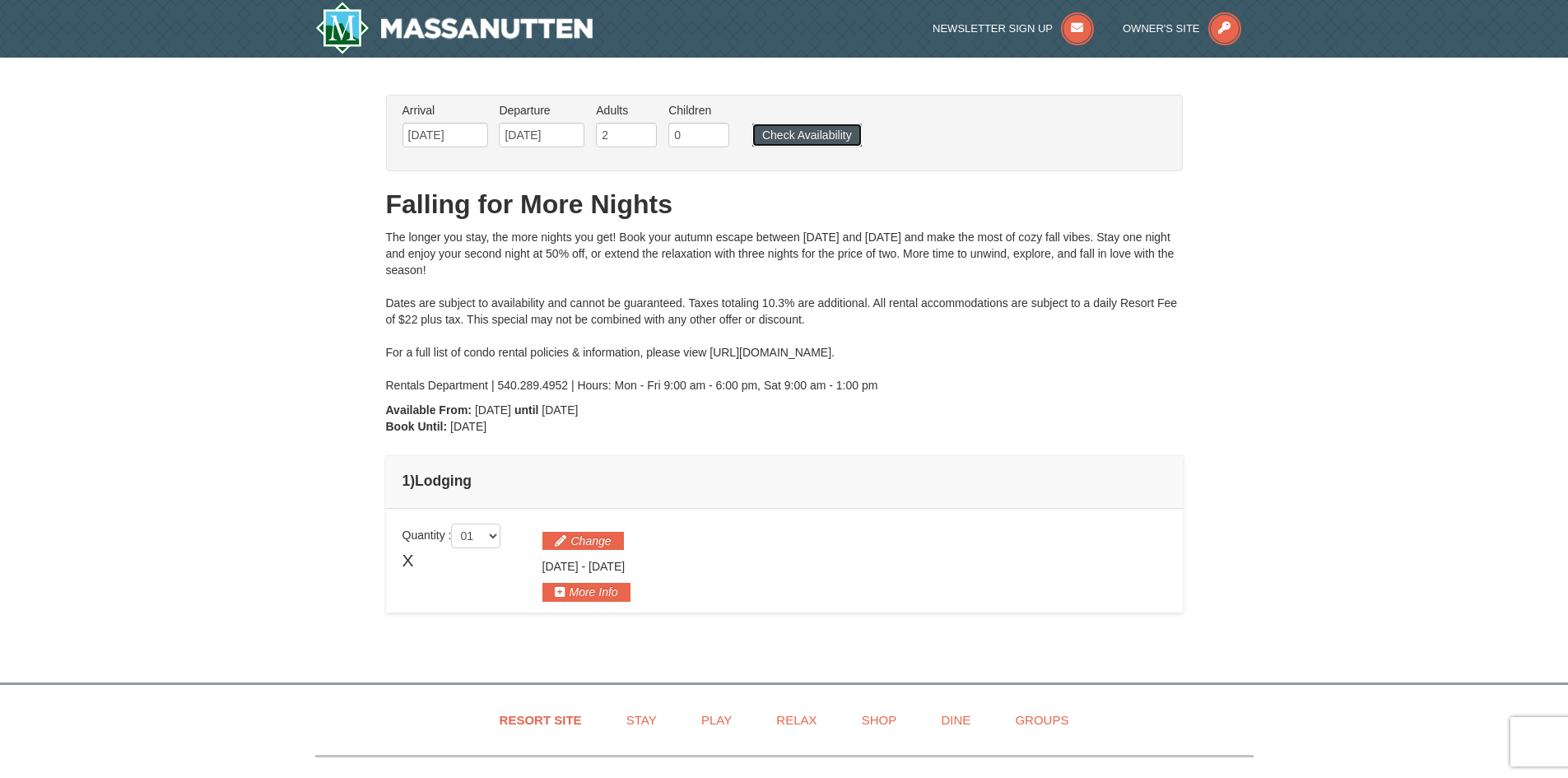
click at [845, 126] on button "Check Availability" at bounding box center [808, 135] width 110 height 23
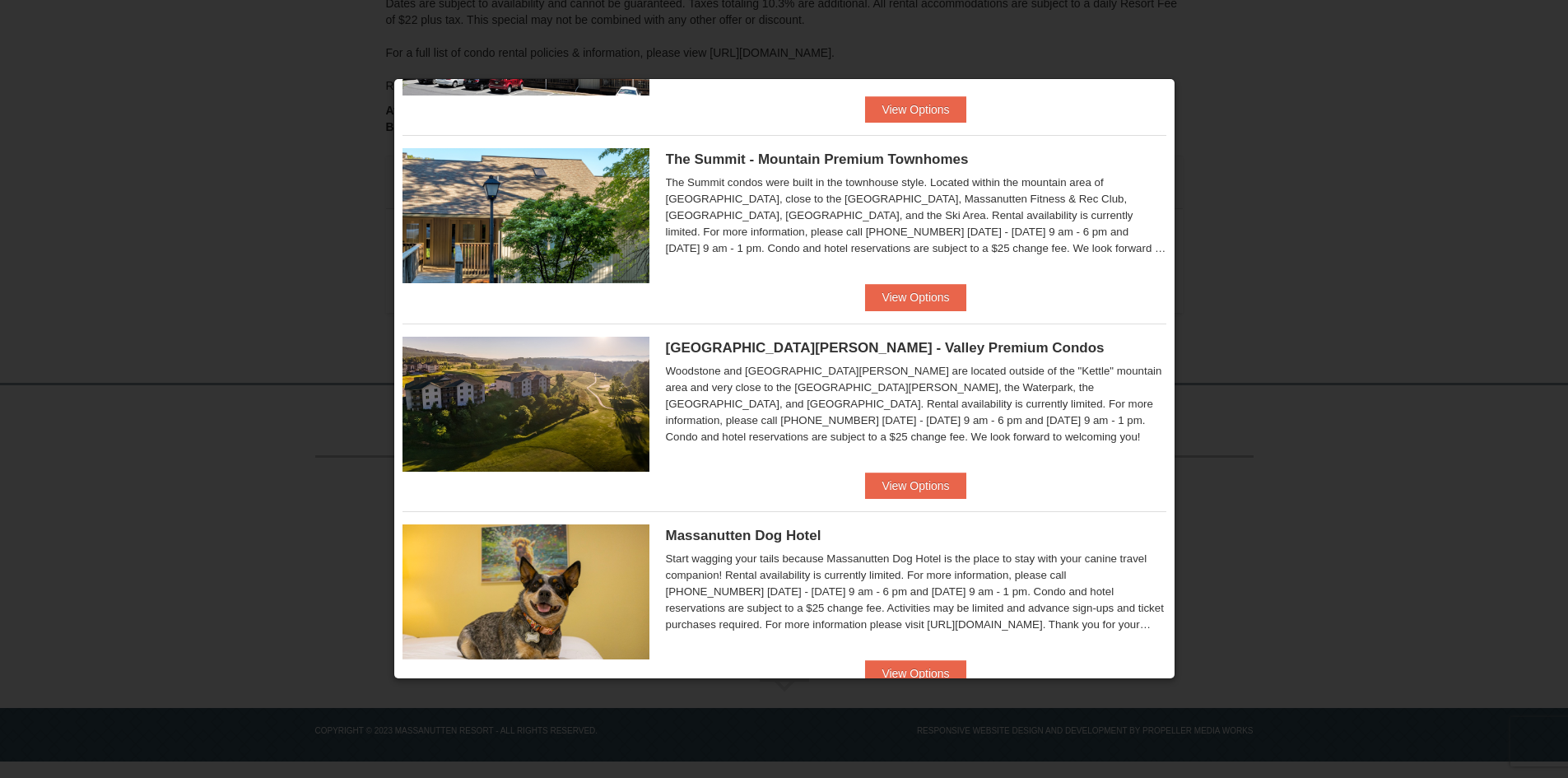
scroll to position [783, 0]
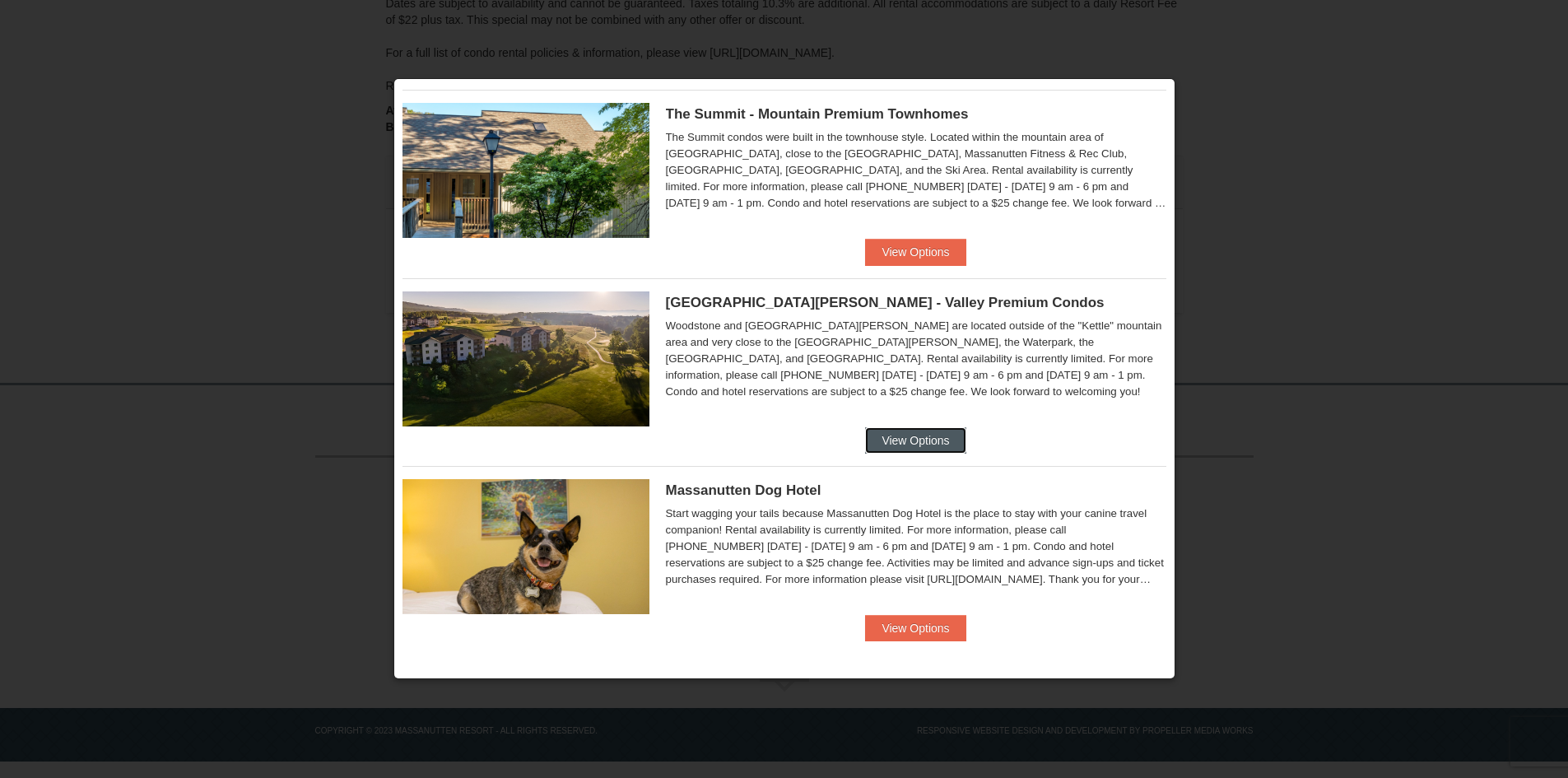
click at [918, 438] on button "View Options" at bounding box center [916, 440] width 101 height 27
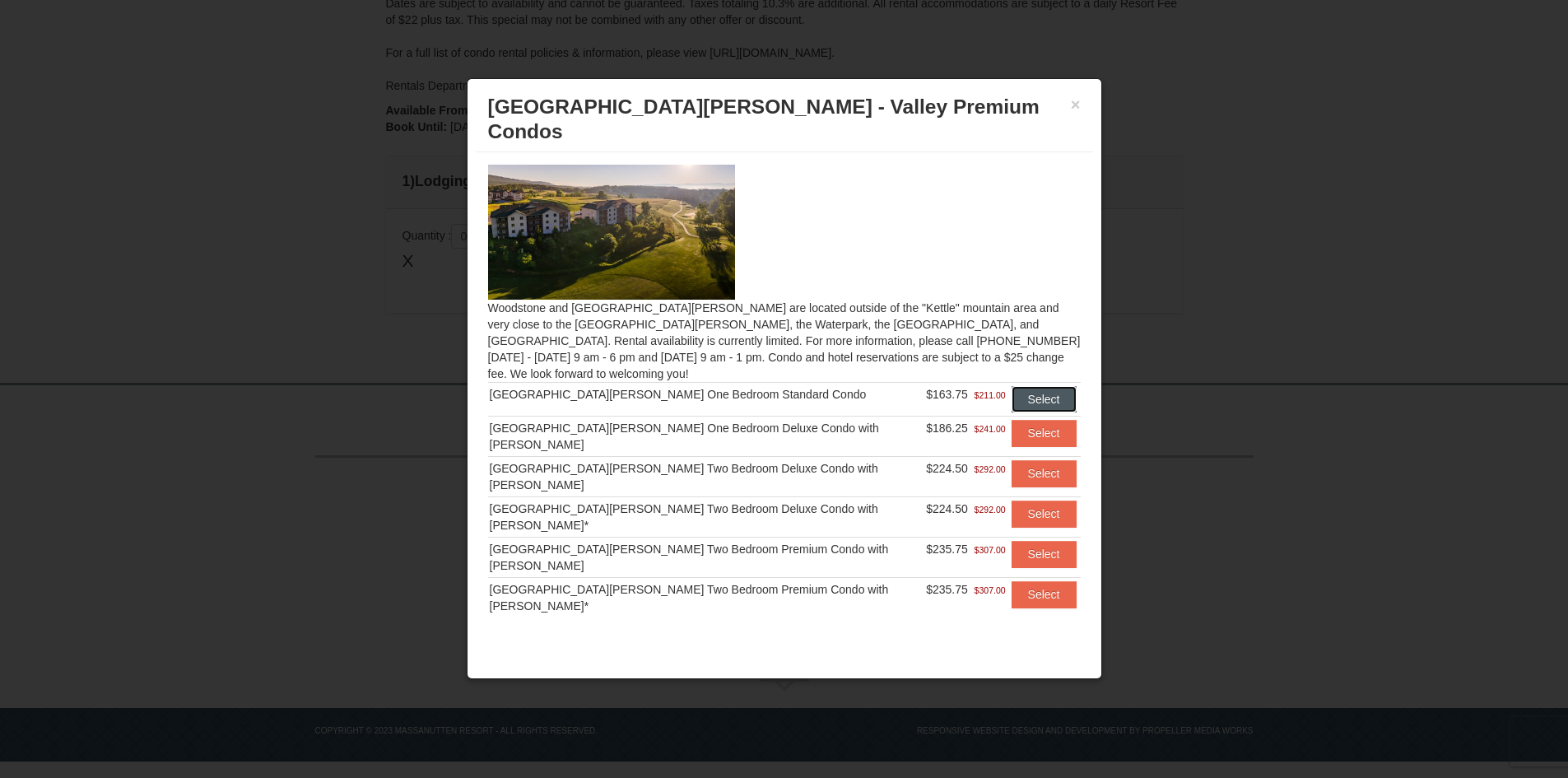
click at [1029, 387] on button "Select" at bounding box center [1044, 400] width 65 height 27
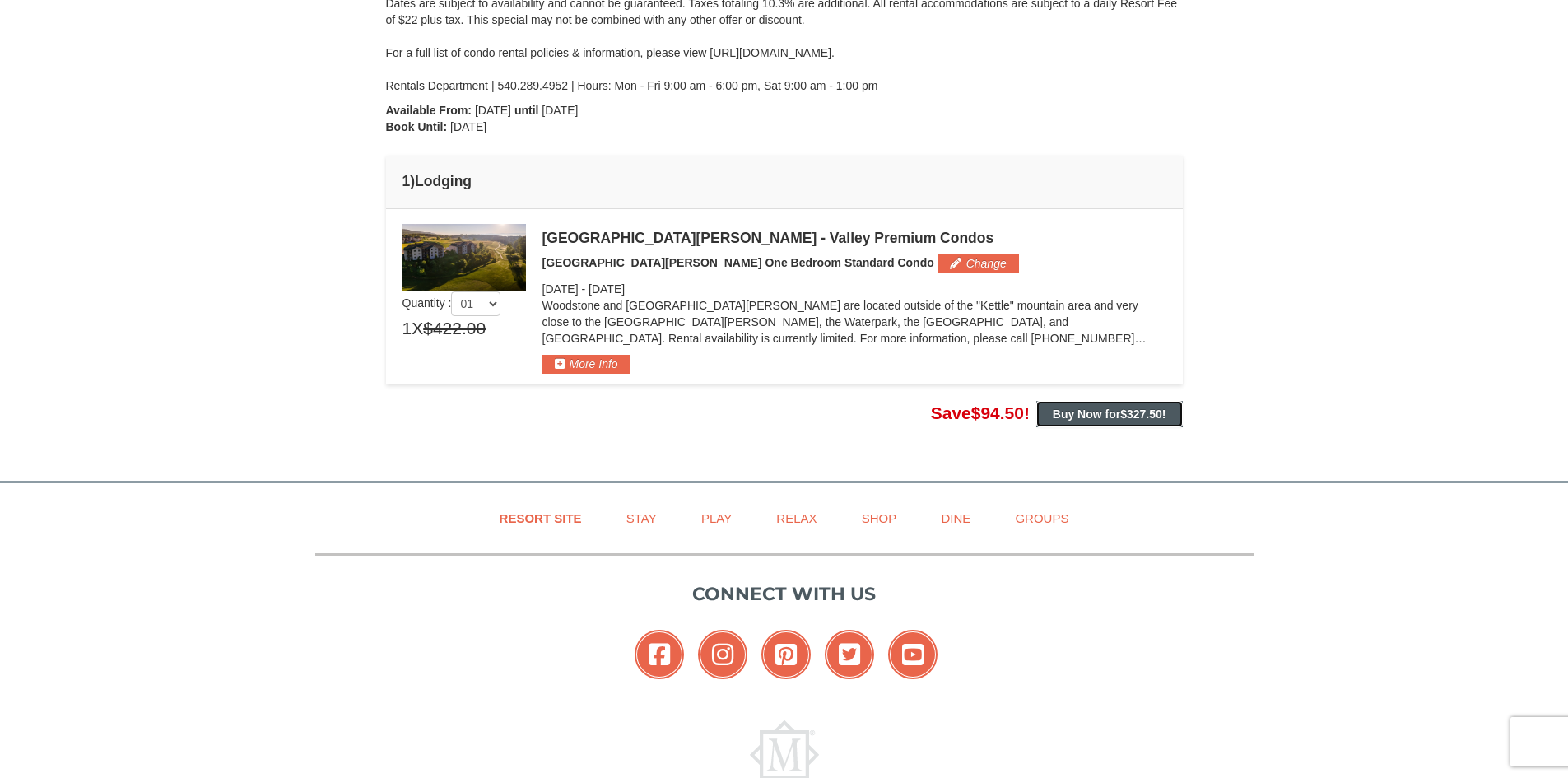
click at [1125, 417] on span "$327.50" at bounding box center [1141, 414] width 42 height 13
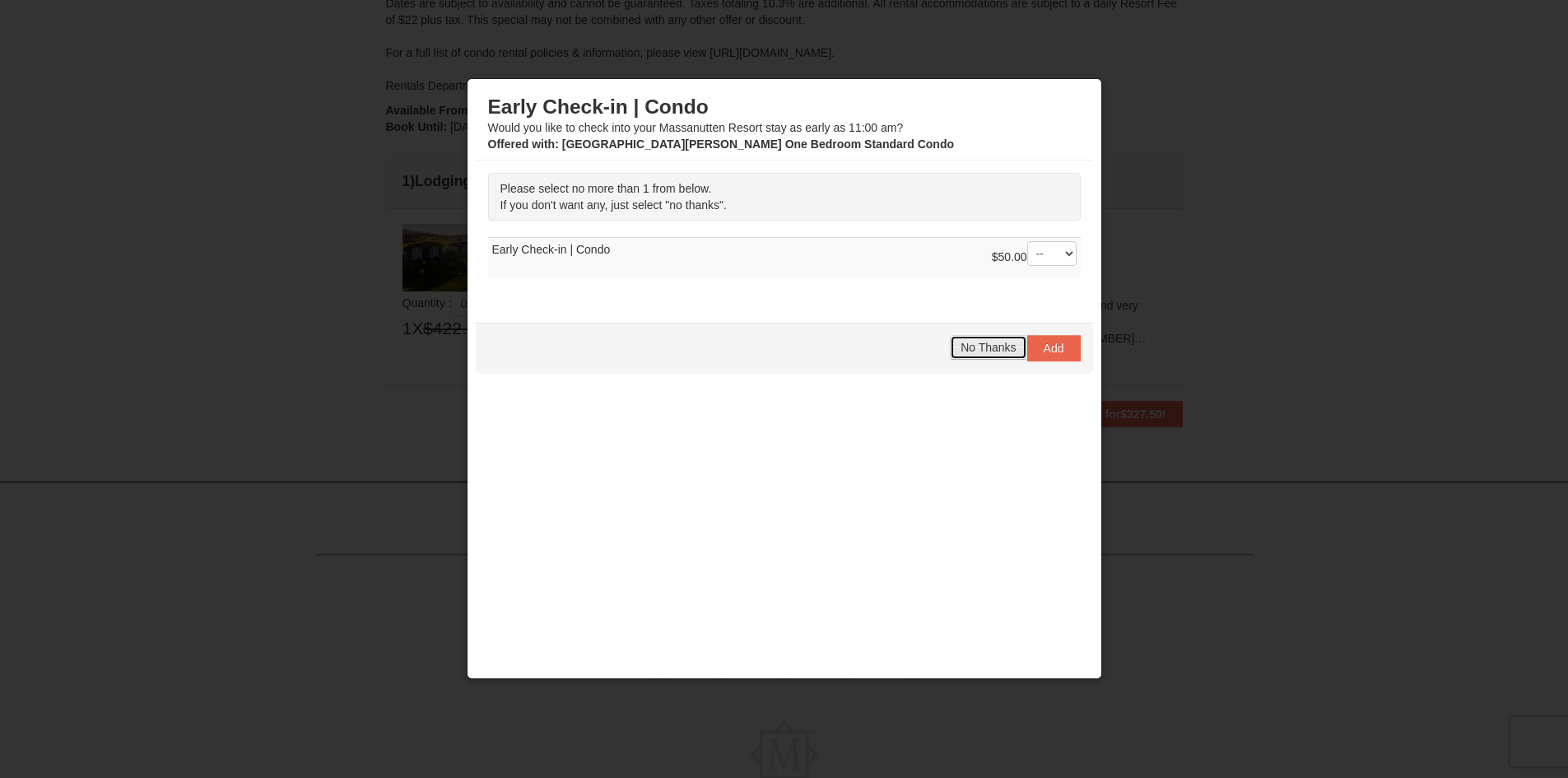
click at [987, 356] on button "No Thanks" at bounding box center [988, 347] width 77 height 25
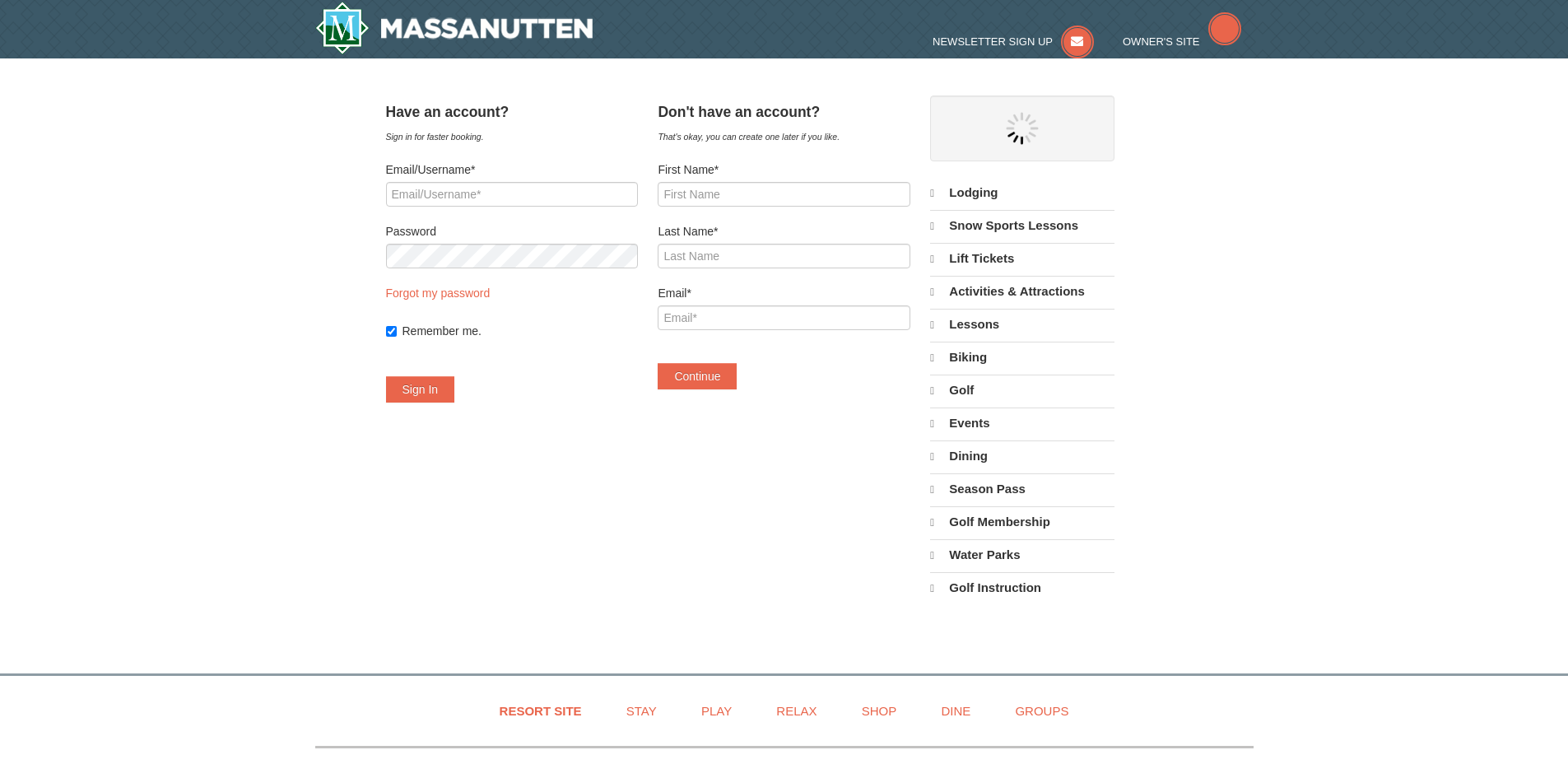
select select "10"
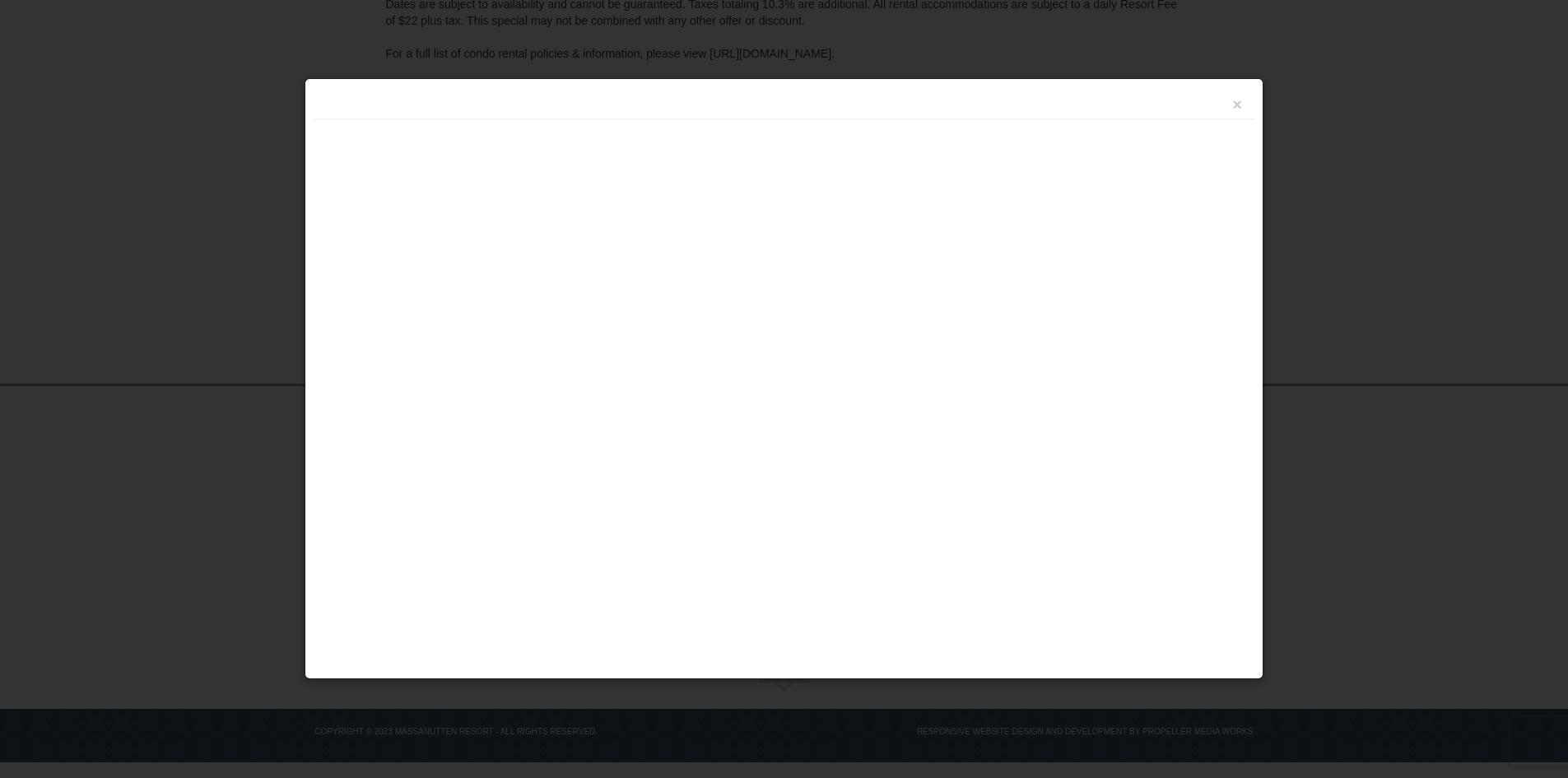
scroll to position [301, 0]
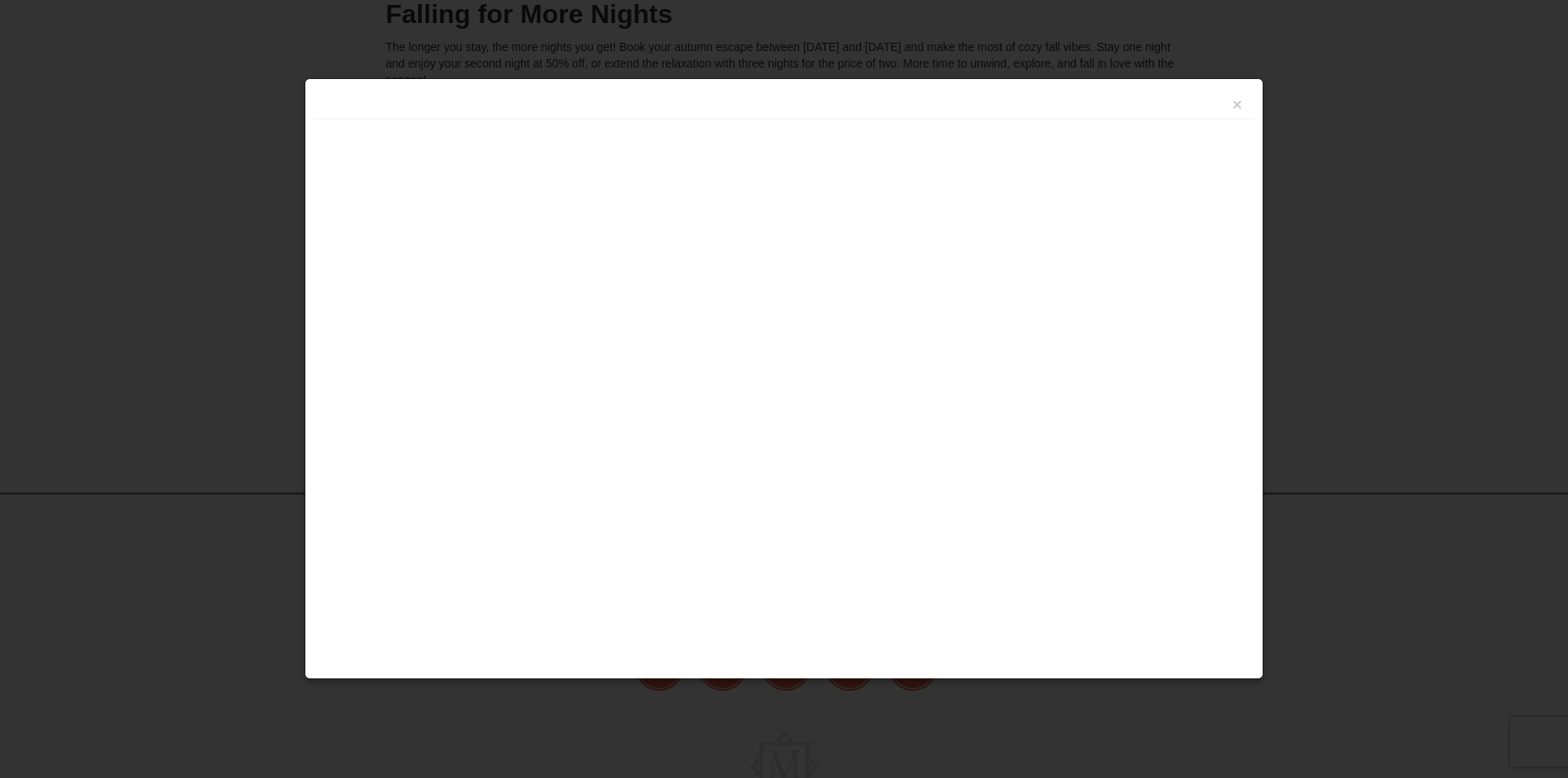
scroll to position [300, 0]
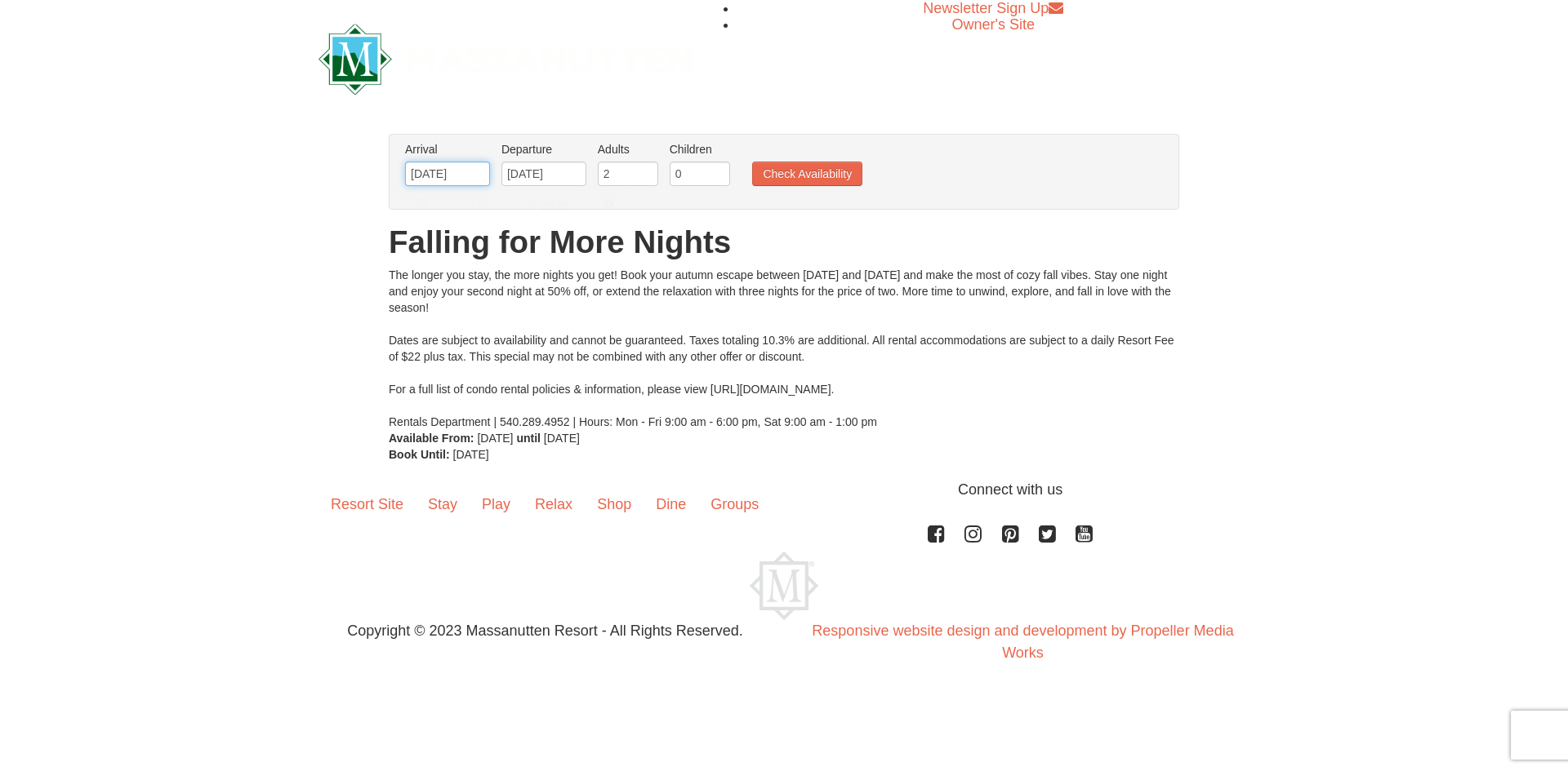
drag, startPoint x: 435, startPoint y: 172, endPoint x: 469, endPoint y: 183, distance: 35.7
click at [436, 172] on input "[DATE]" at bounding box center [447, 173] width 84 height 25
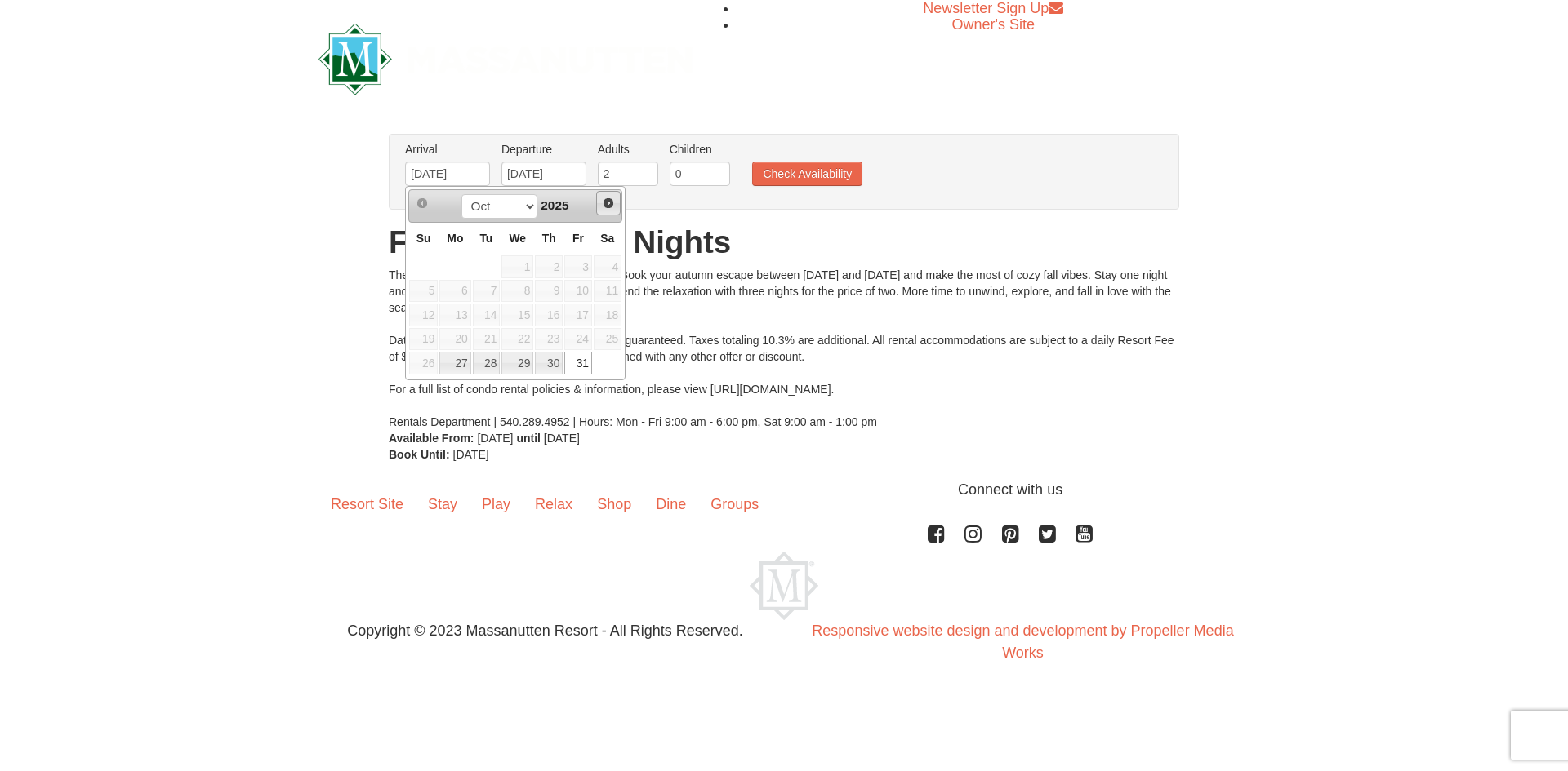
click at [605, 197] on span "Next" at bounding box center [608, 203] width 13 height 13
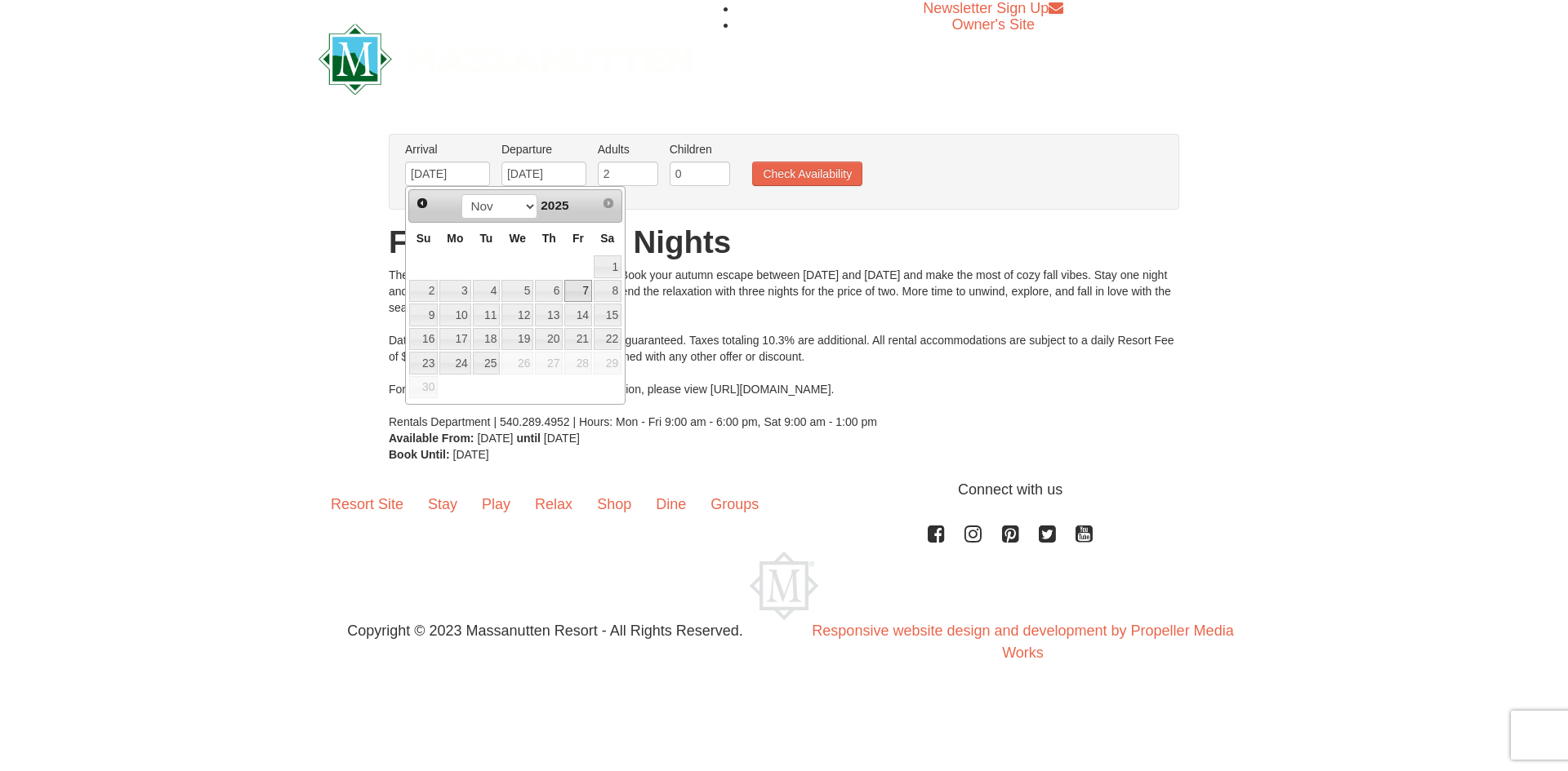
click at [587, 291] on link "7" at bounding box center [578, 291] width 28 height 23
type input "[DATE]"
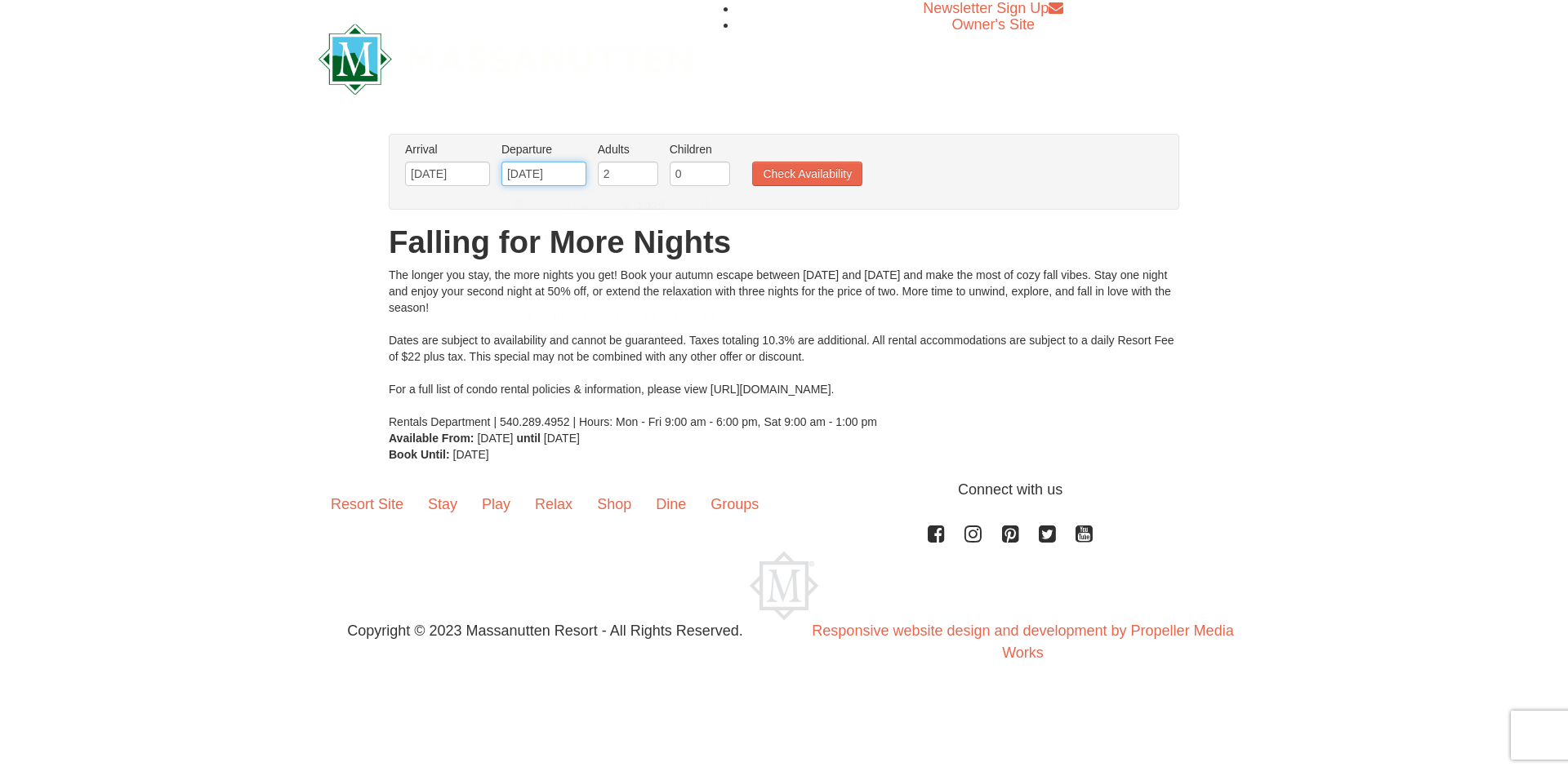
drag, startPoint x: 573, startPoint y: 164, endPoint x: 574, endPoint y: 173, distance: 9.1
click at [574, 168] on input "[DATE]" at bounding box center [543, 173] width 84 height 25
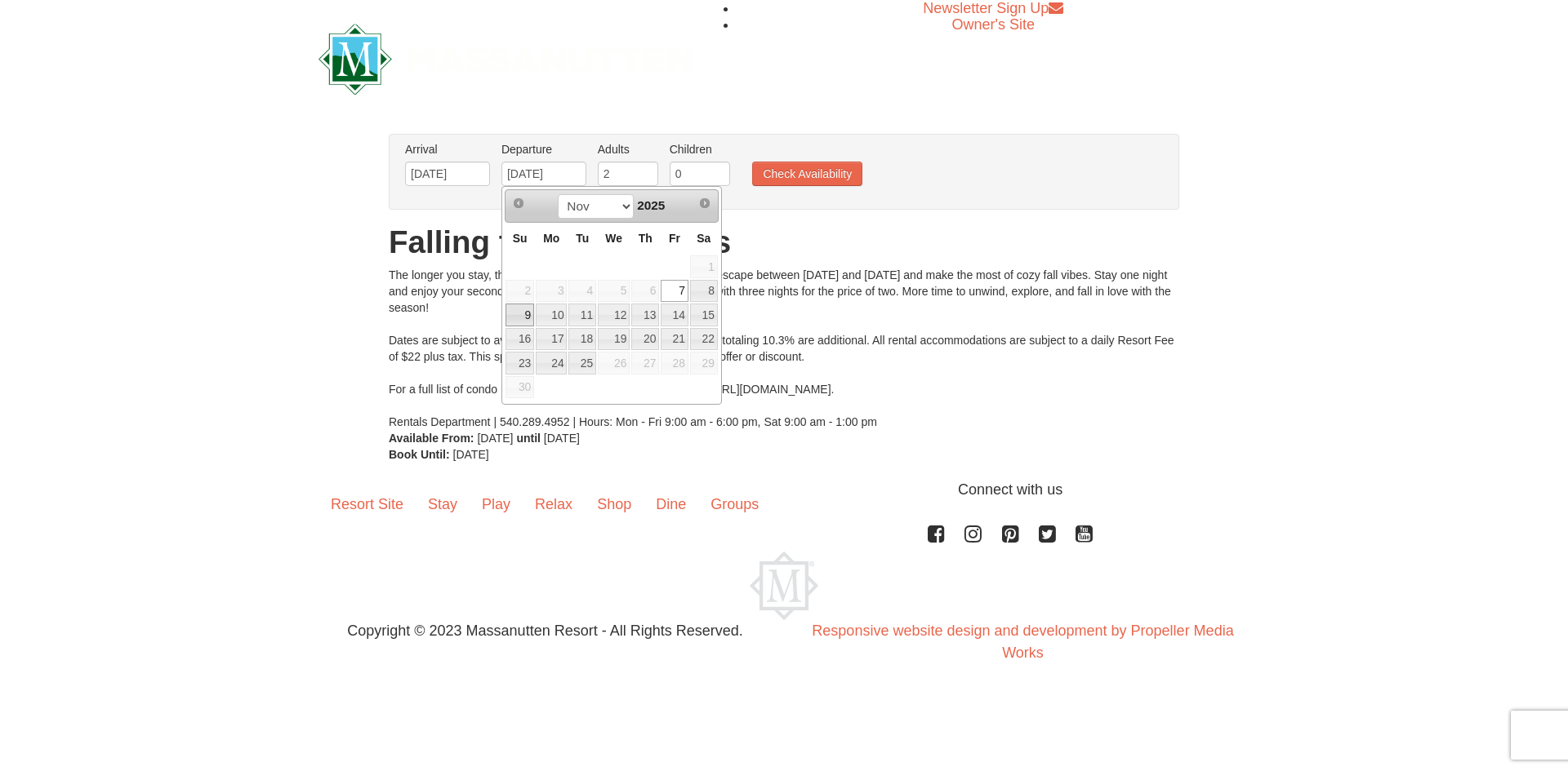
click at [522, 313] on link "9" at bounding box center [519, 314] width 28 height 23
type input "[DATE]"
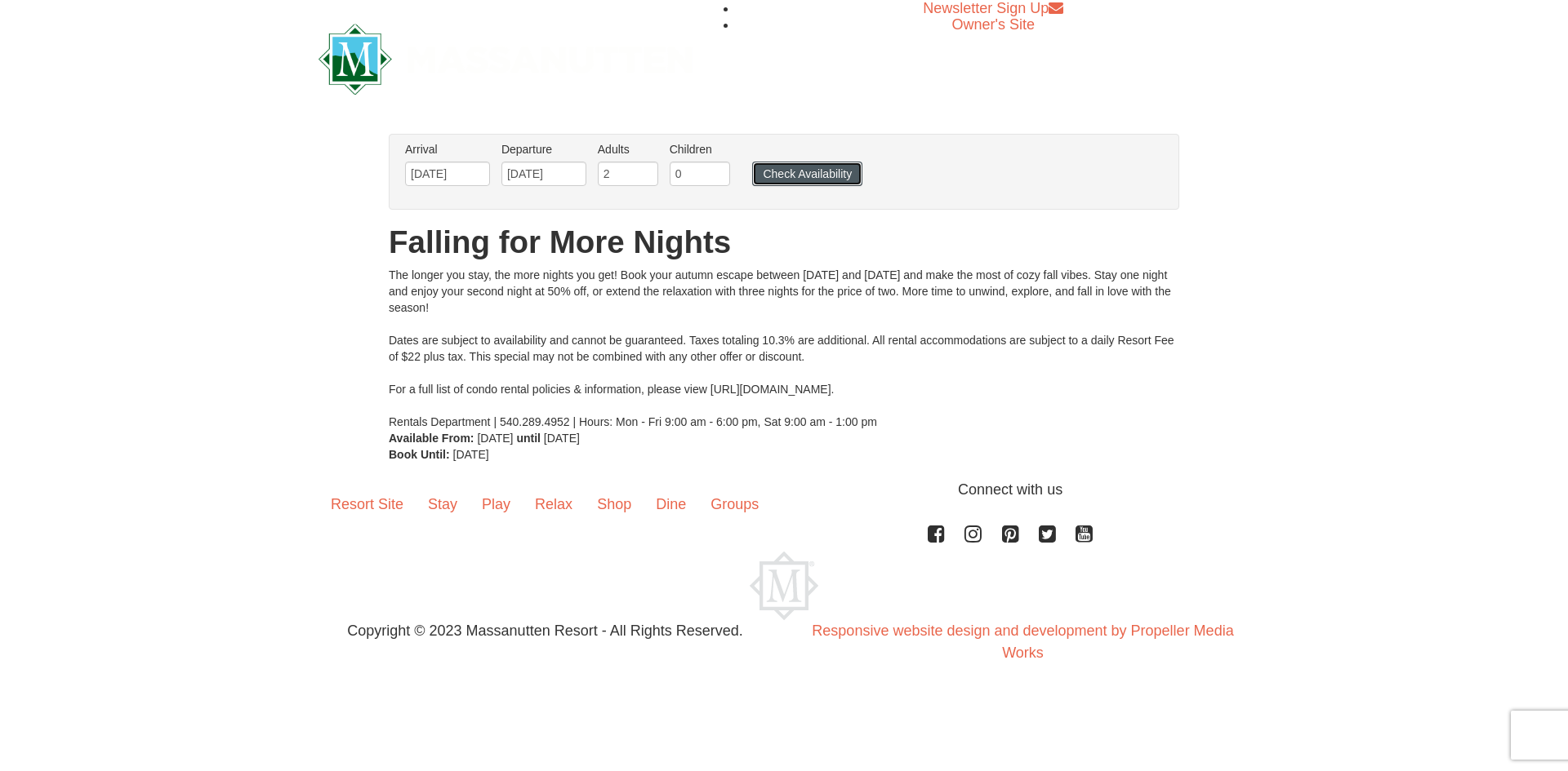
click at [776, 183] on button "Check Availability" at bounding box center [807, 173] width 110 height 25
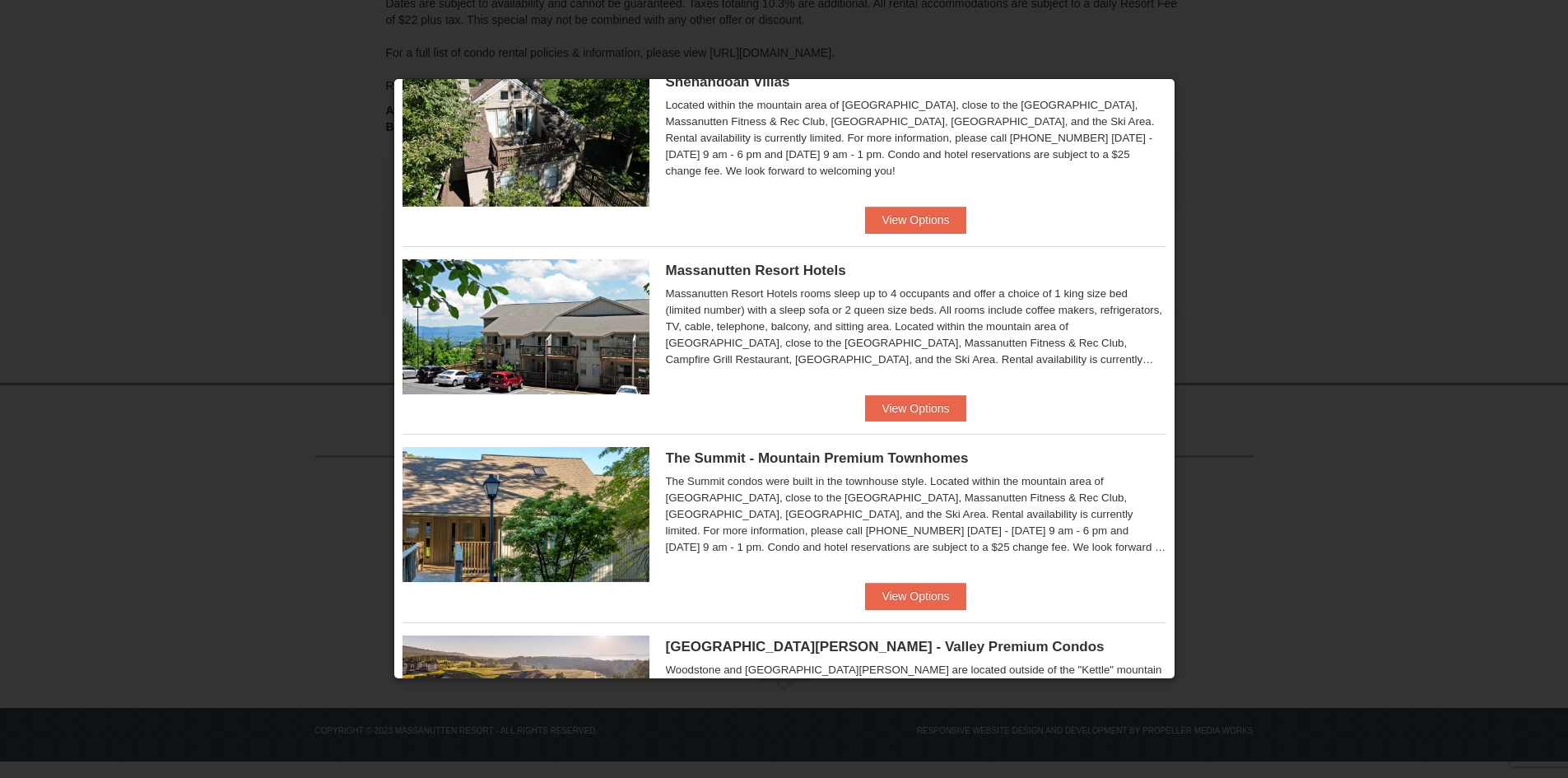
scroll to position [783, 0]
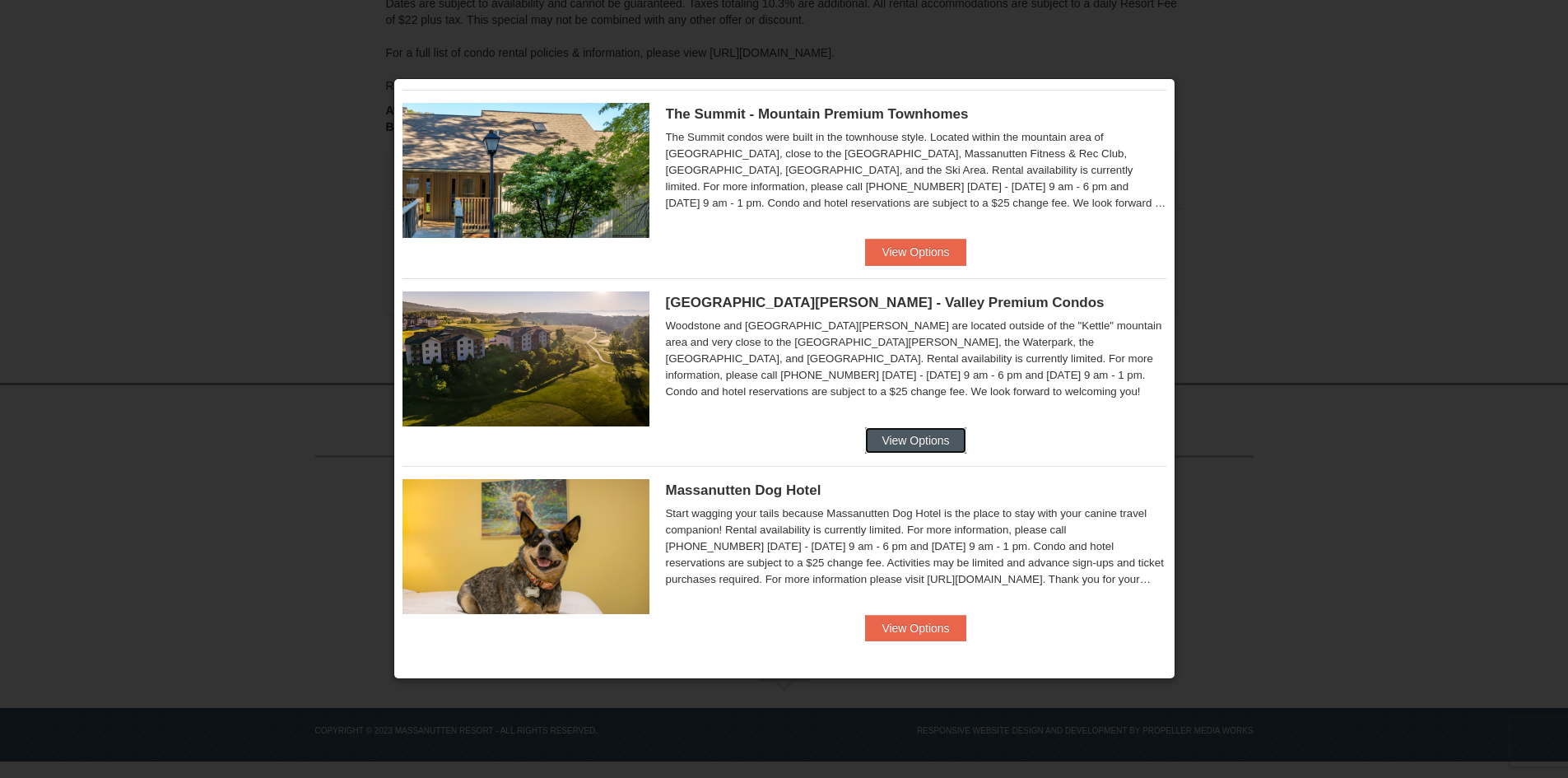
click at [907, 437] on button "View Options" at bounding box center [916, 440] width 101 height 27
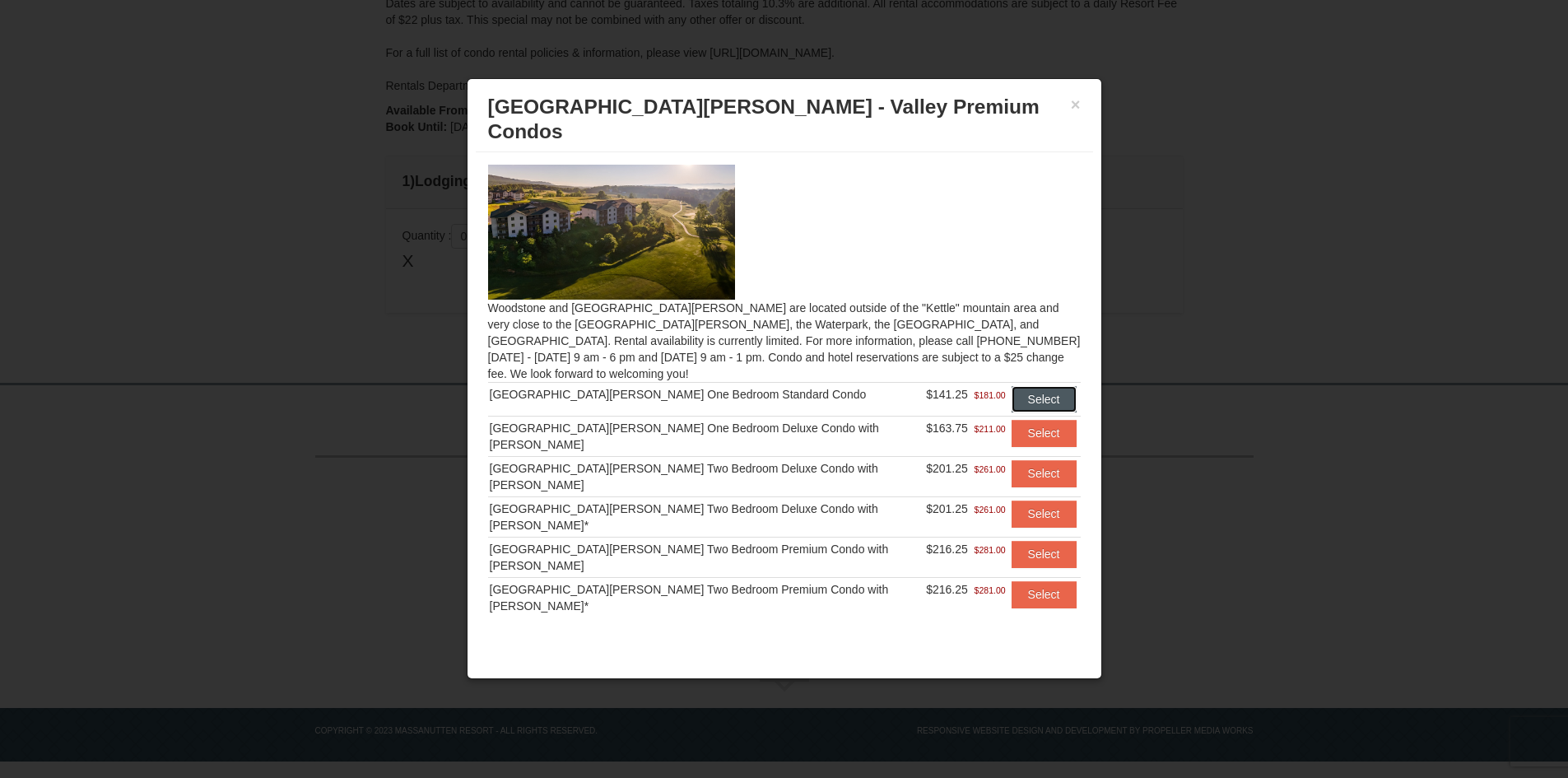
click at [1034, 387] on button "Select" at bounding box center [1044, 400] width 65 height 27
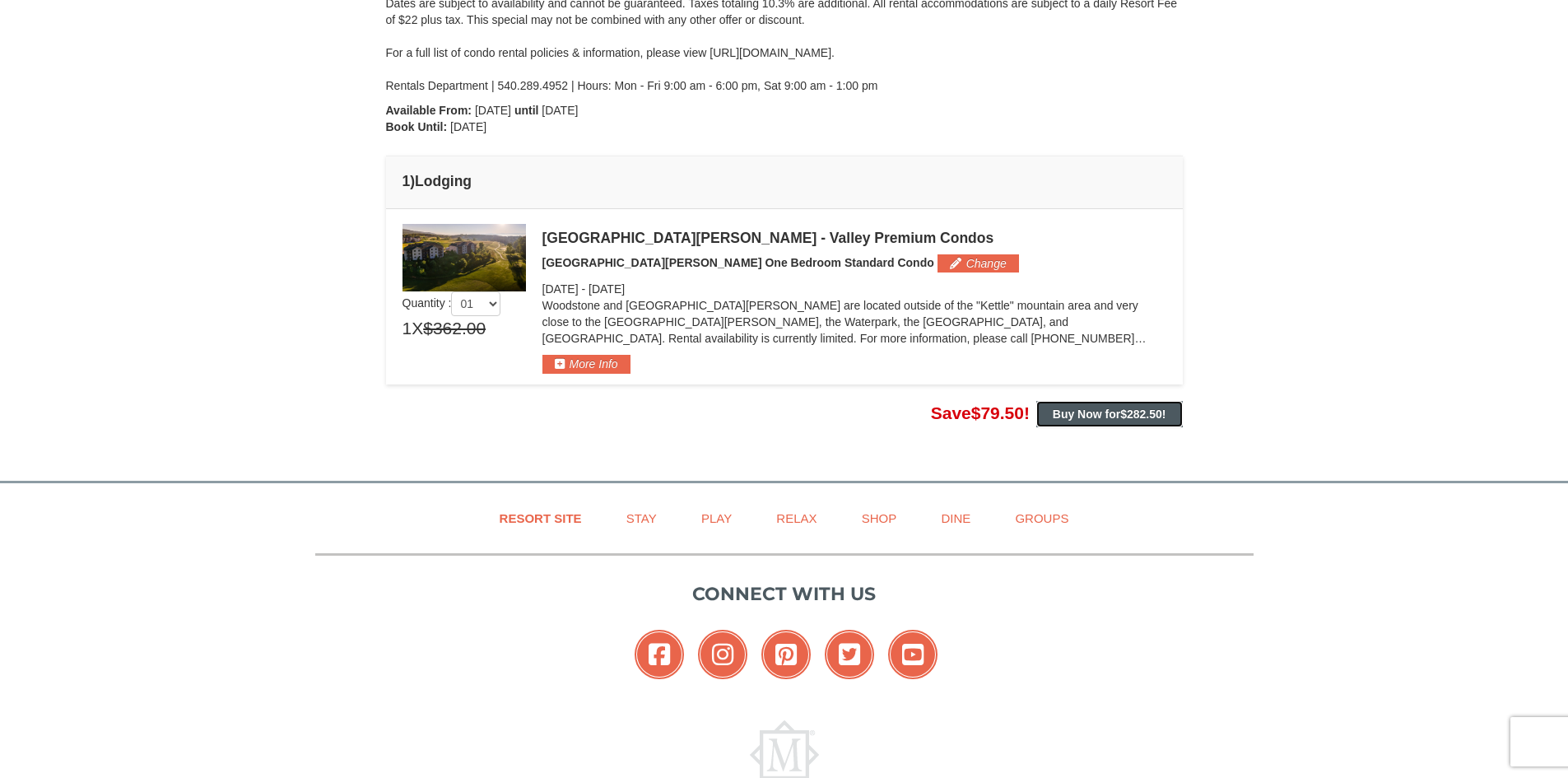
click at [1096, 420] on strong "Buy Now for $282.50 !" at bounding box center [1110, 414] width 114 height 13
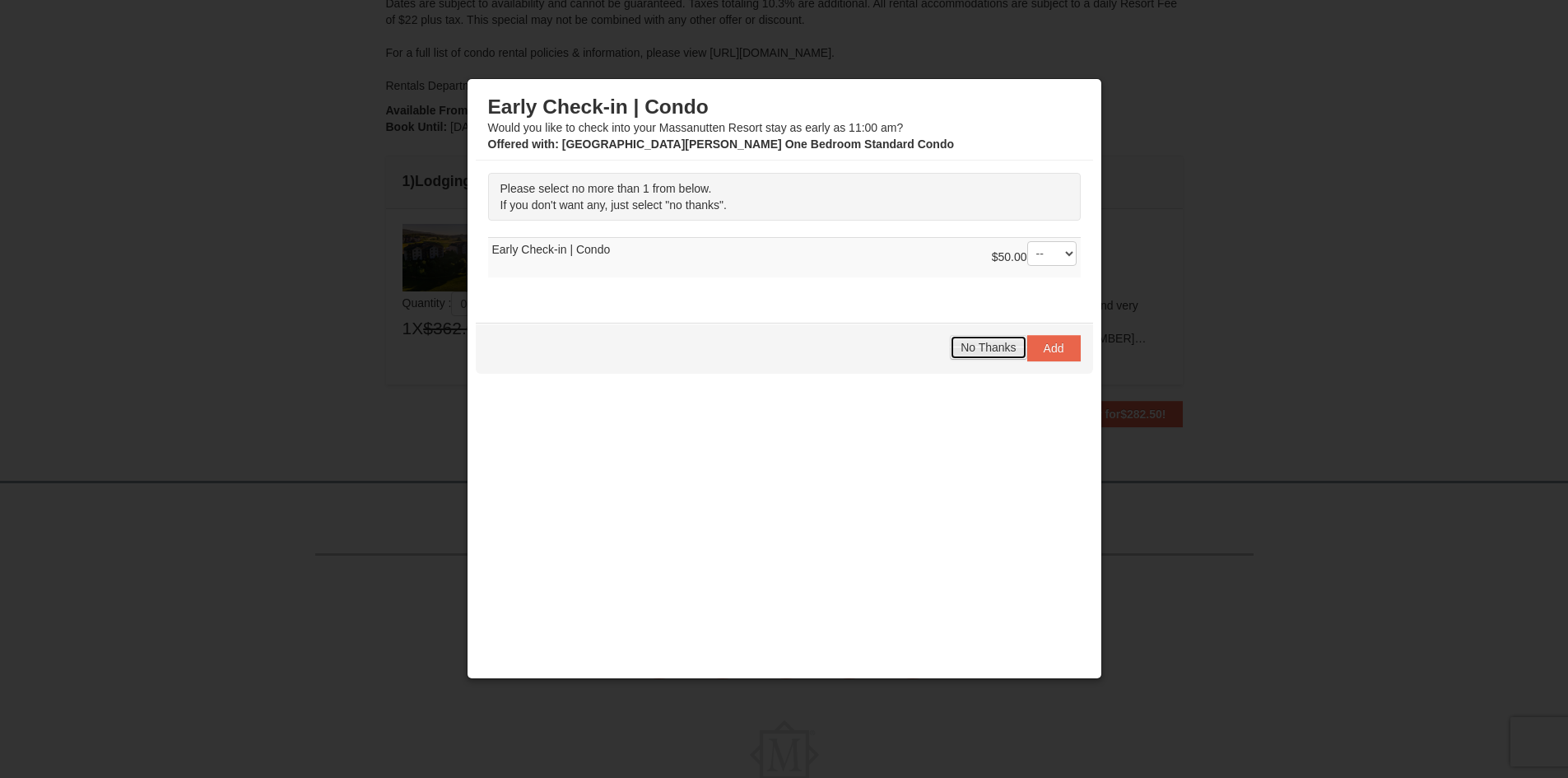
click at [984, 350] on span "No Thanks" at bounding box center [988, 347] width 55 height 13
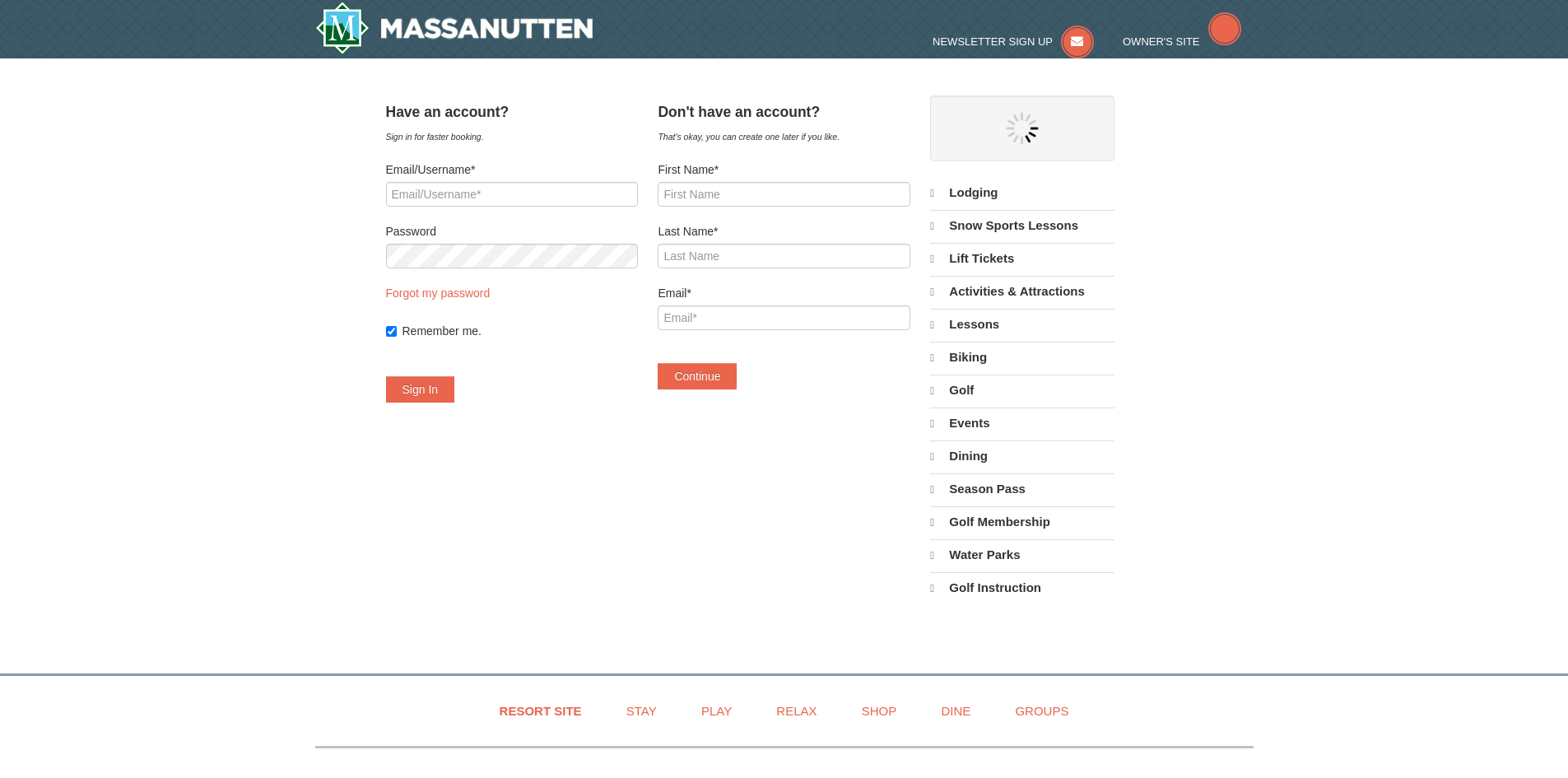
select select "10"
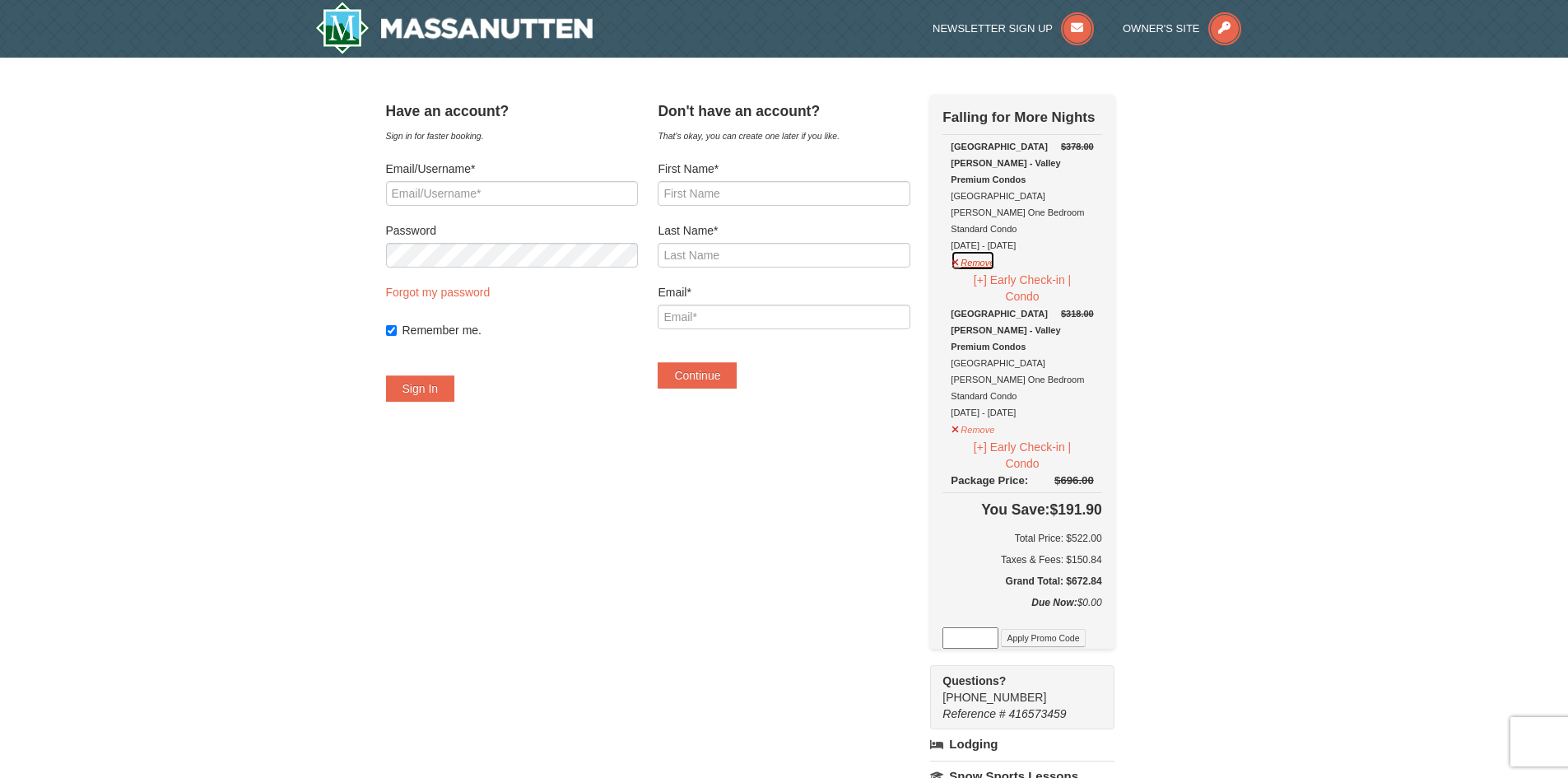
click at [984, 250] on button "Remove" at bounding box center [973, 260] width 45 height 20
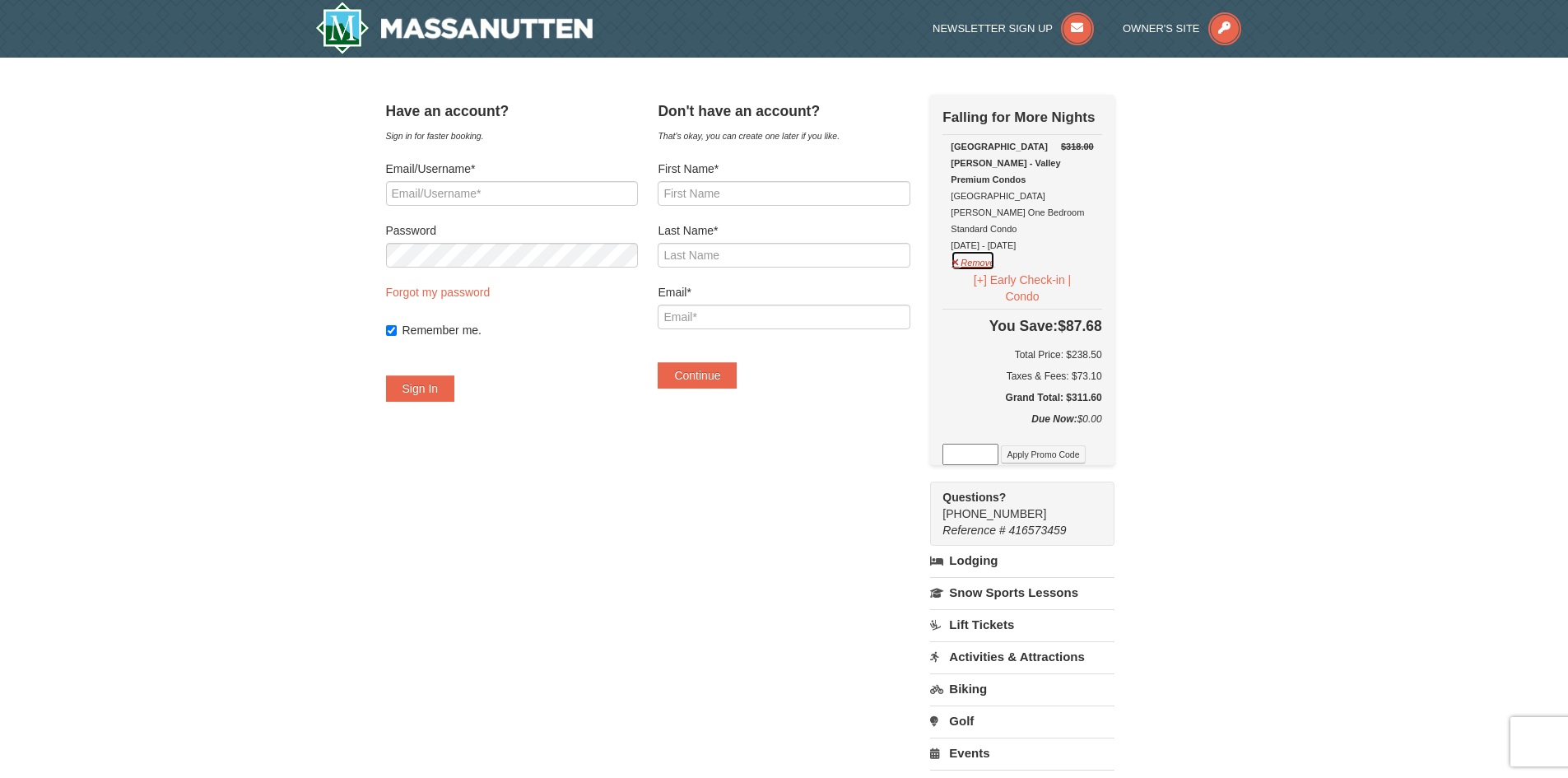
click at [991, 250] on button "Remove" at bounding box center [973, 260] width 45 height 20
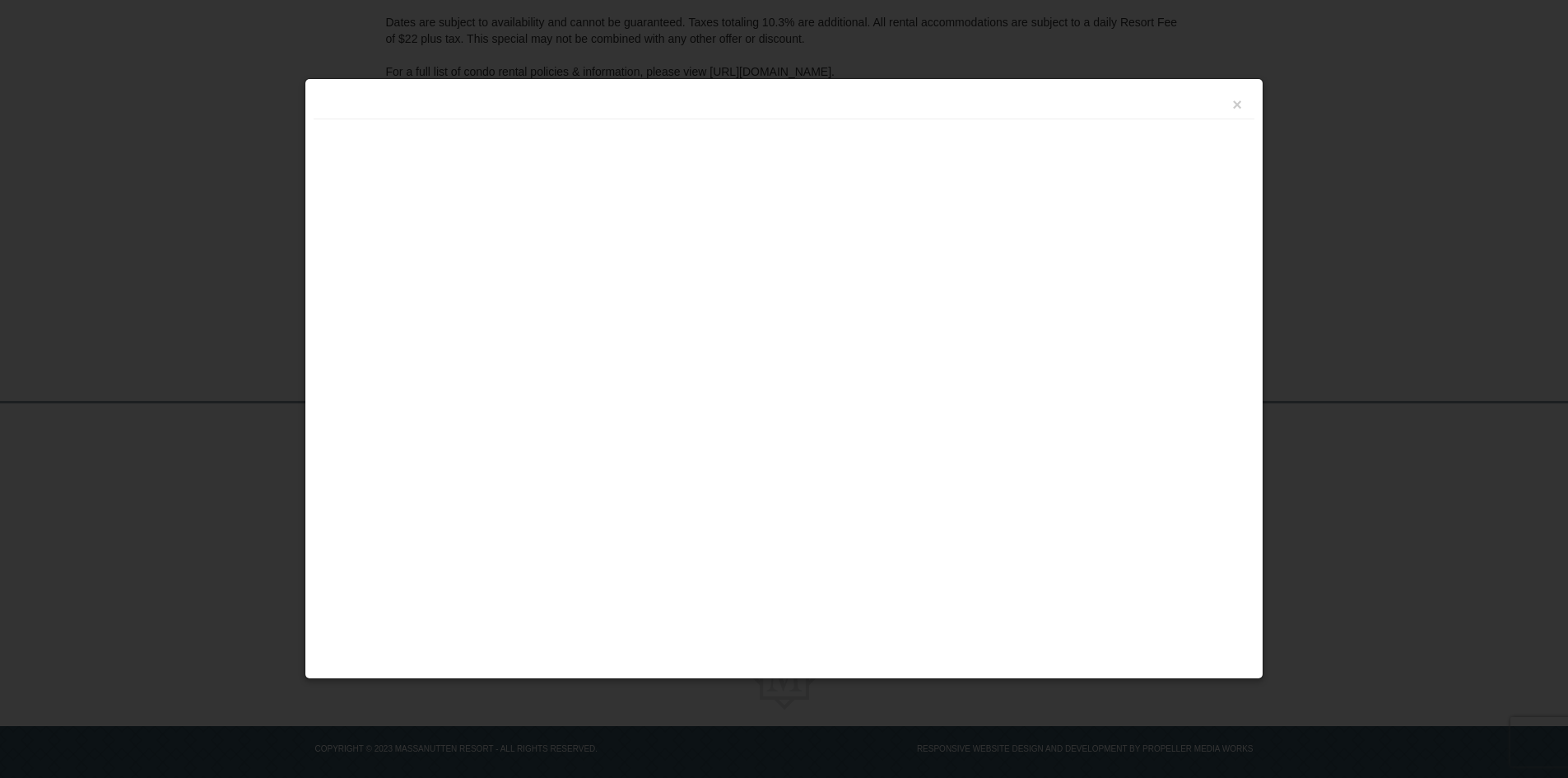
scroll to position [300, 0]
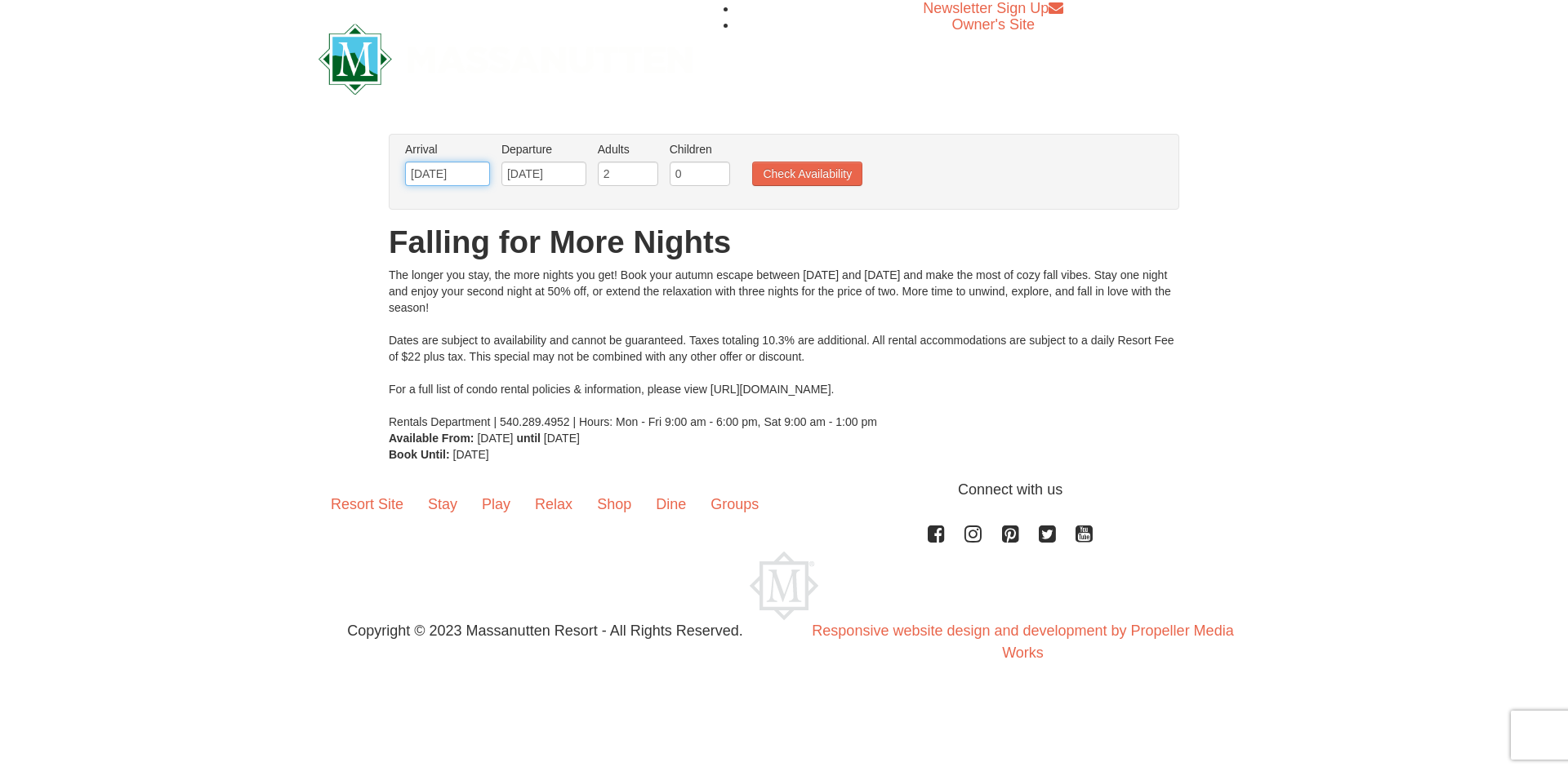
click at [471, 173] on input "11/07/2025" at bounding box center [447, 173] width 84 height 25
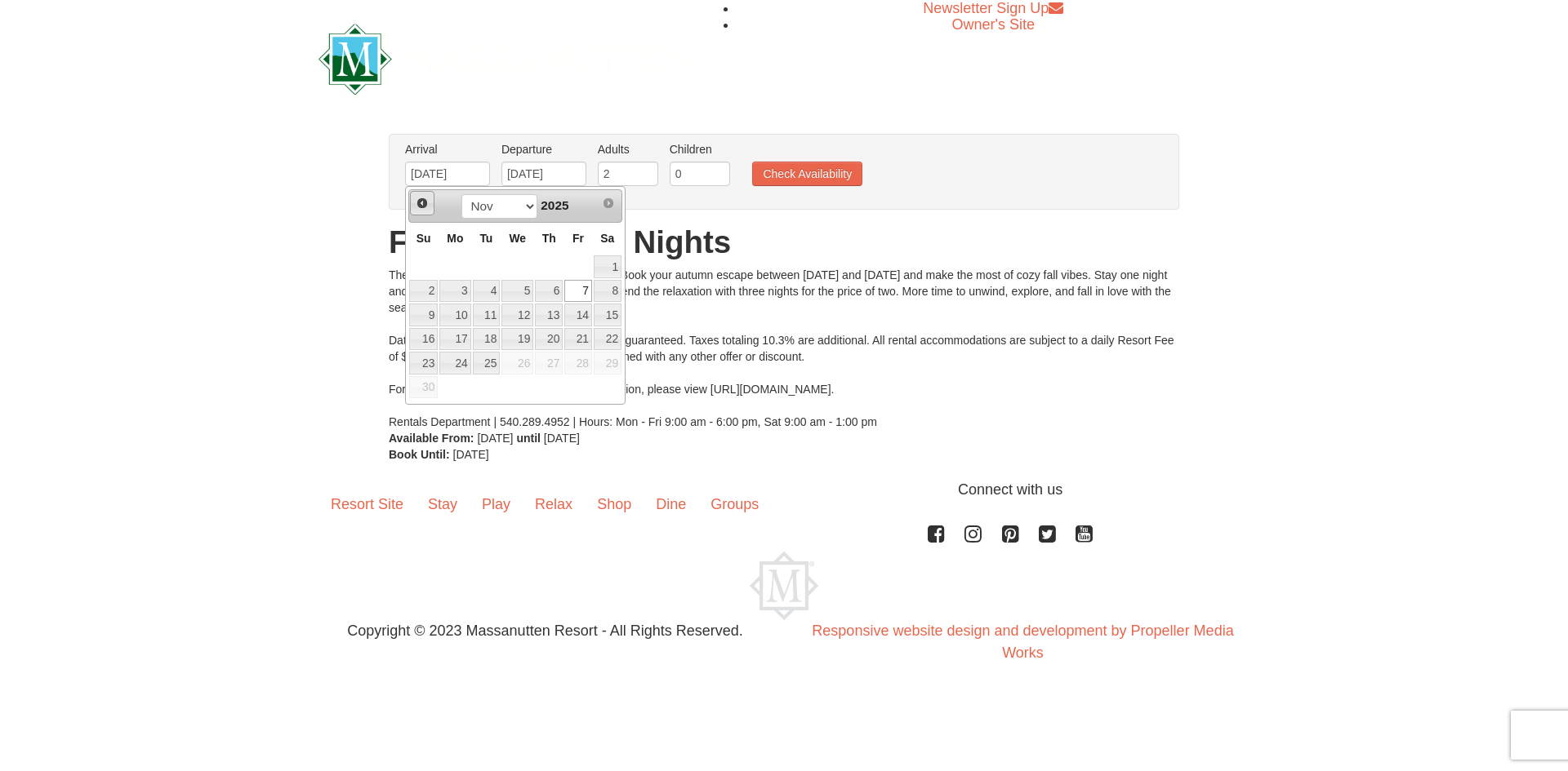
click at [417, 199] on span "Prev" at bounding box center [422, 203] width 13 height 13
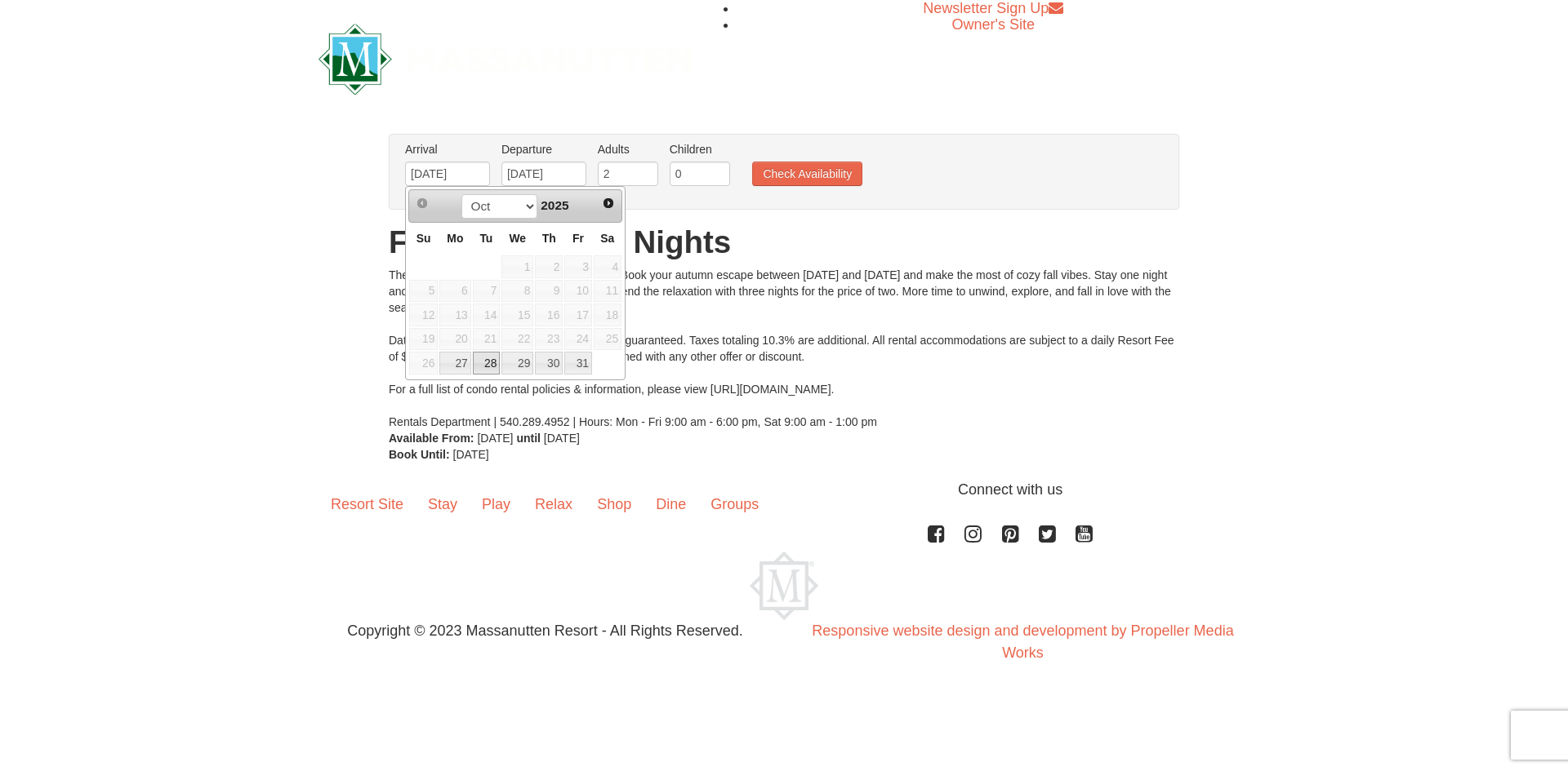
click at [492, 366] on link "28" at bounding box center [486, 362] width 28 height 23
type input "[DATE]"
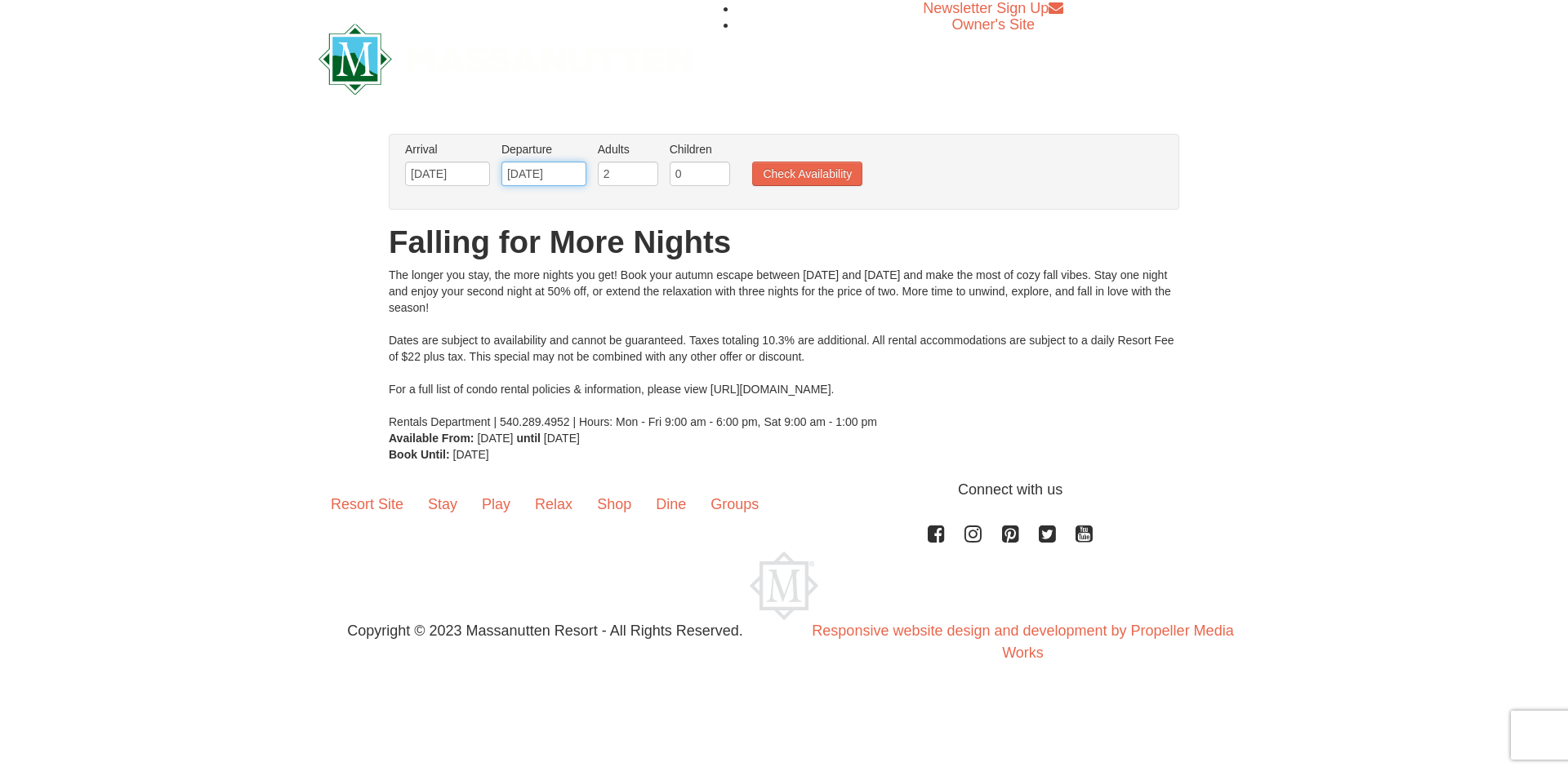
click at [571, 177] on input "11/09/2025" at bounding box center [543, 173] width 84 height 25
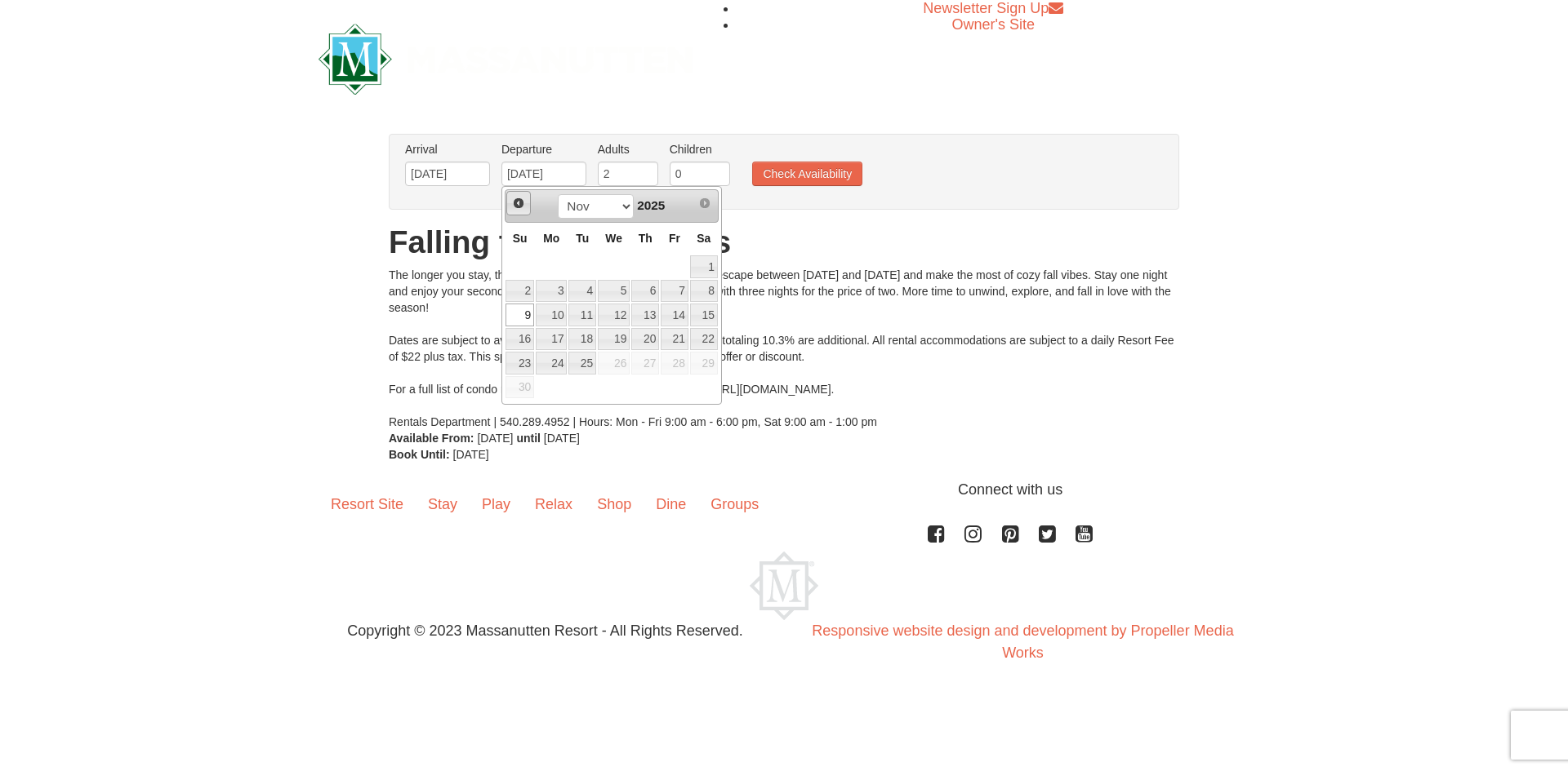
click at [516, 200] on span "Prev" at bounding box center [519, 203] width 13 height 13
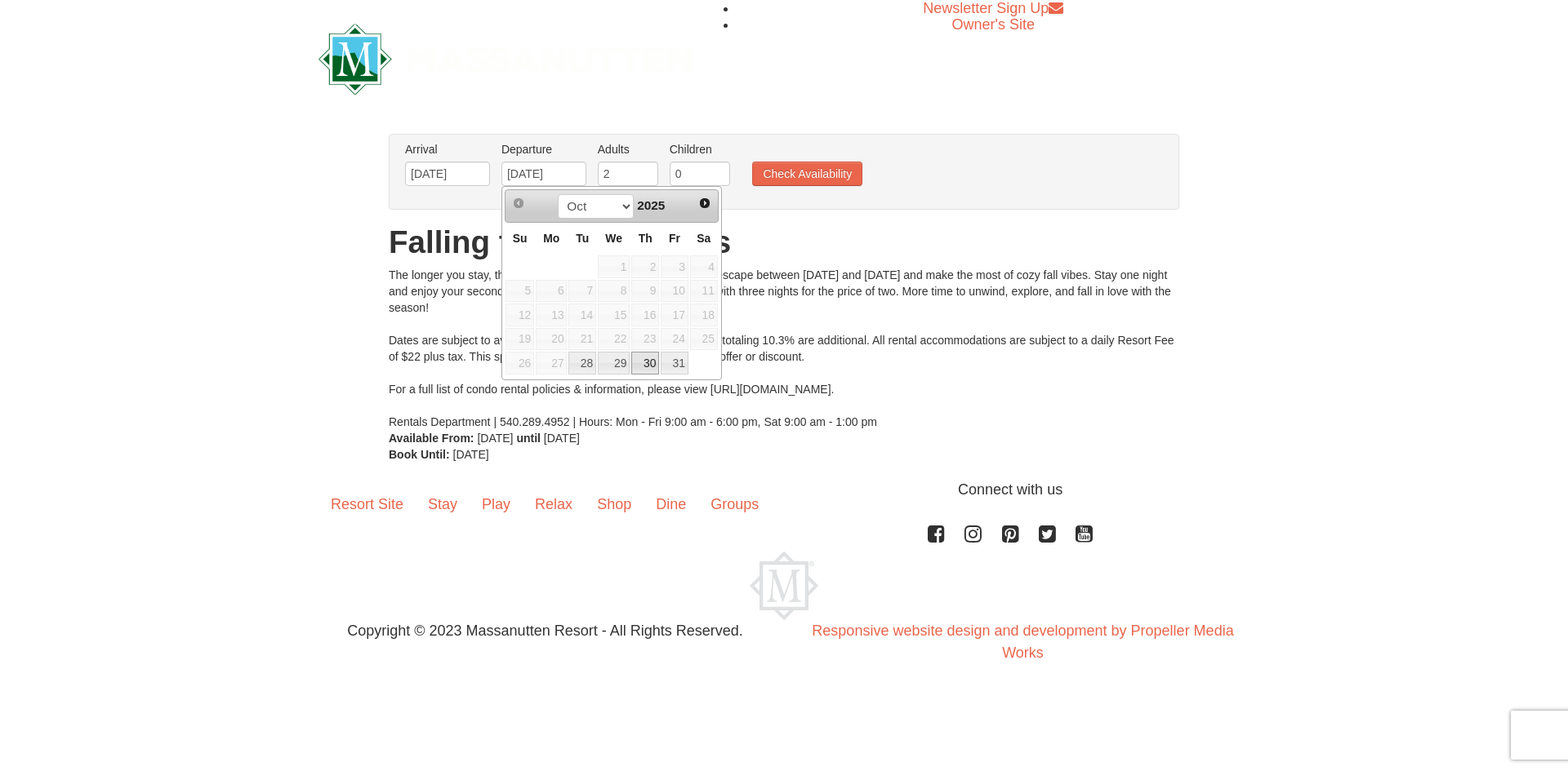
click at [648, 363] on link "30" at bounding box center [645, 362] width 28 height 23
type input "[DATE]"
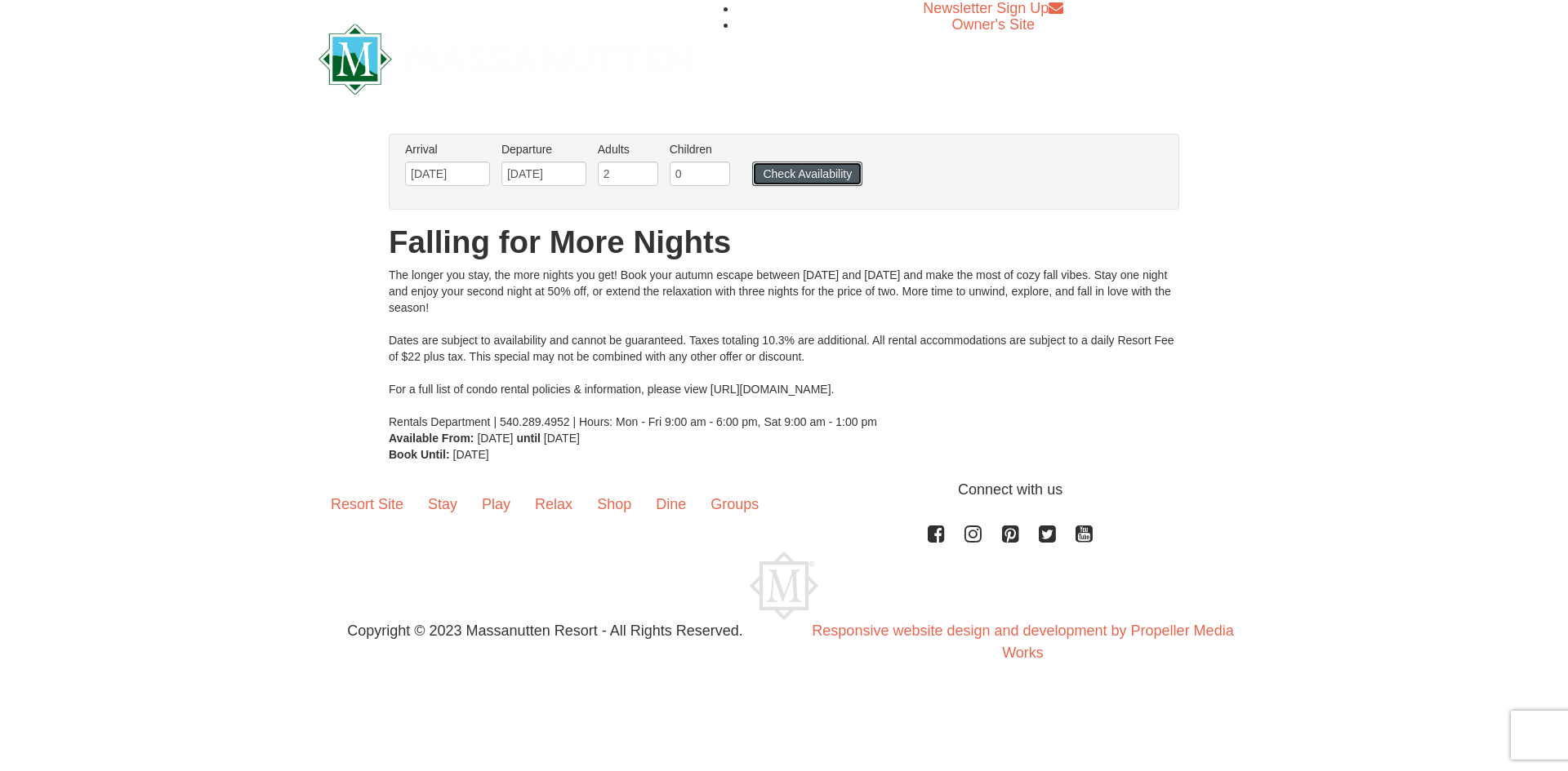
click at [819, 176] on button "Check Availability" at bounding box center [807, 173] width 110 height 25
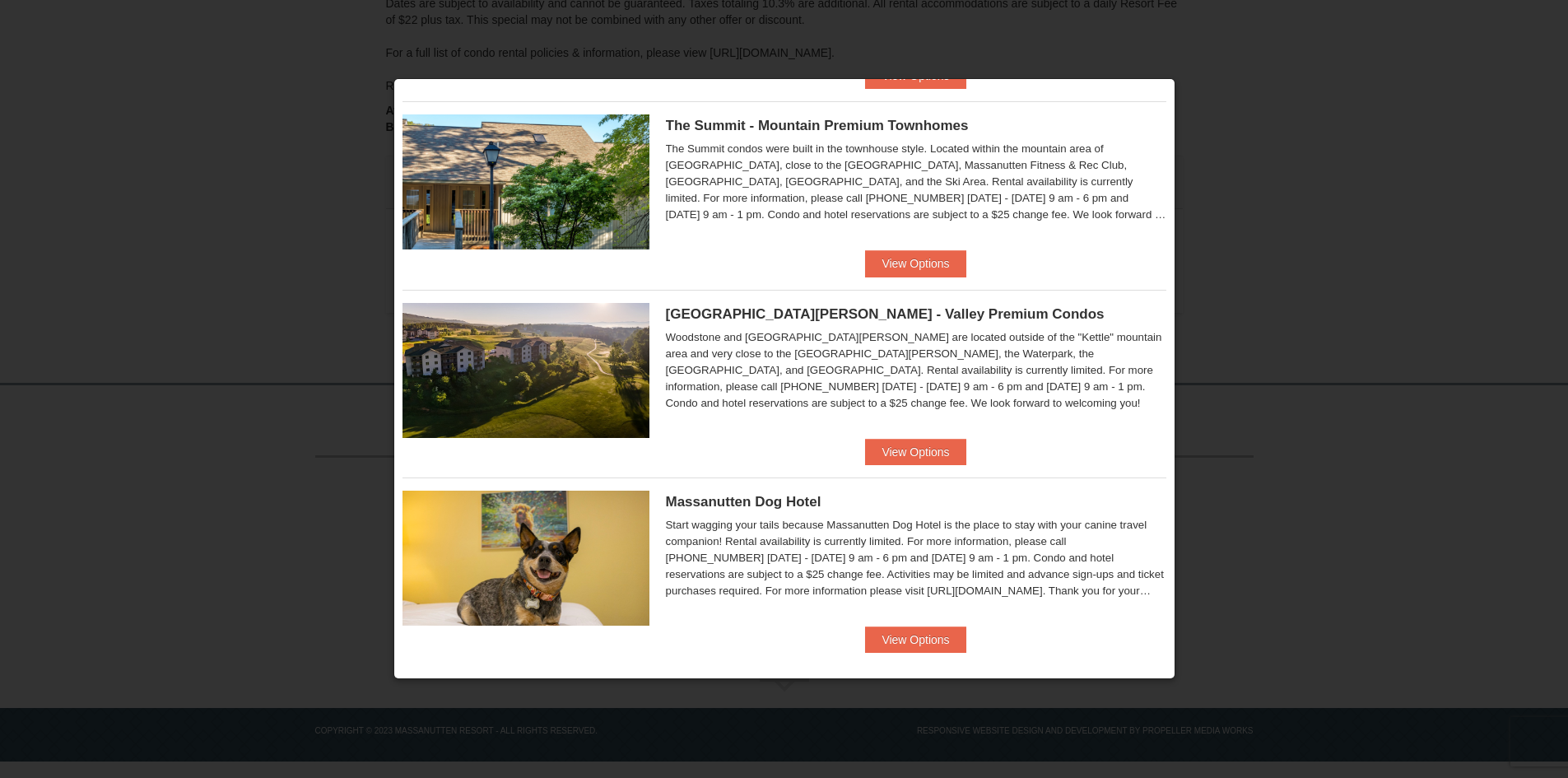
scroll to position [783, 0]
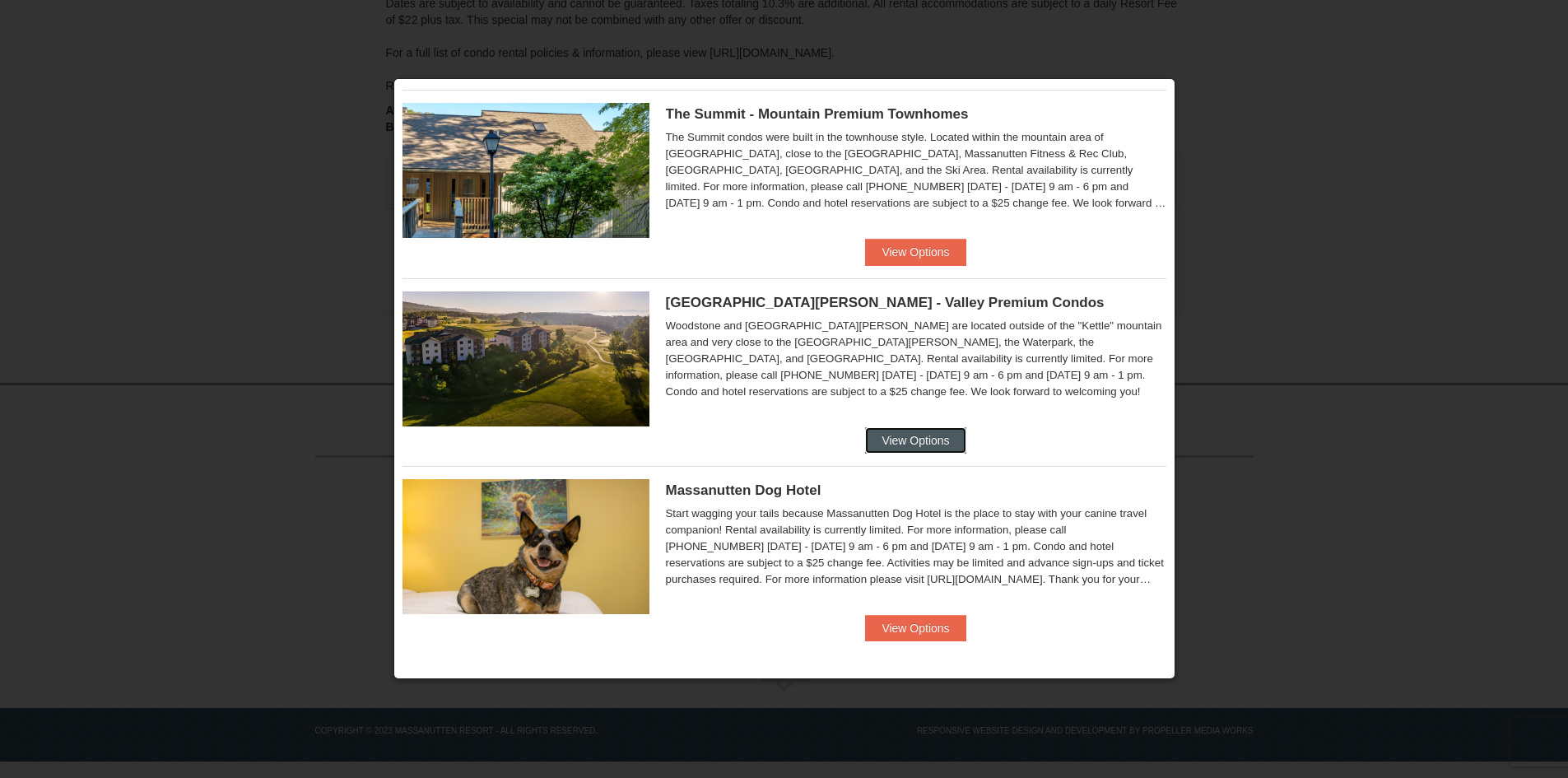
click at [930, 435] on button "View Options" at bounding box center [916, 440] width 101 height 27
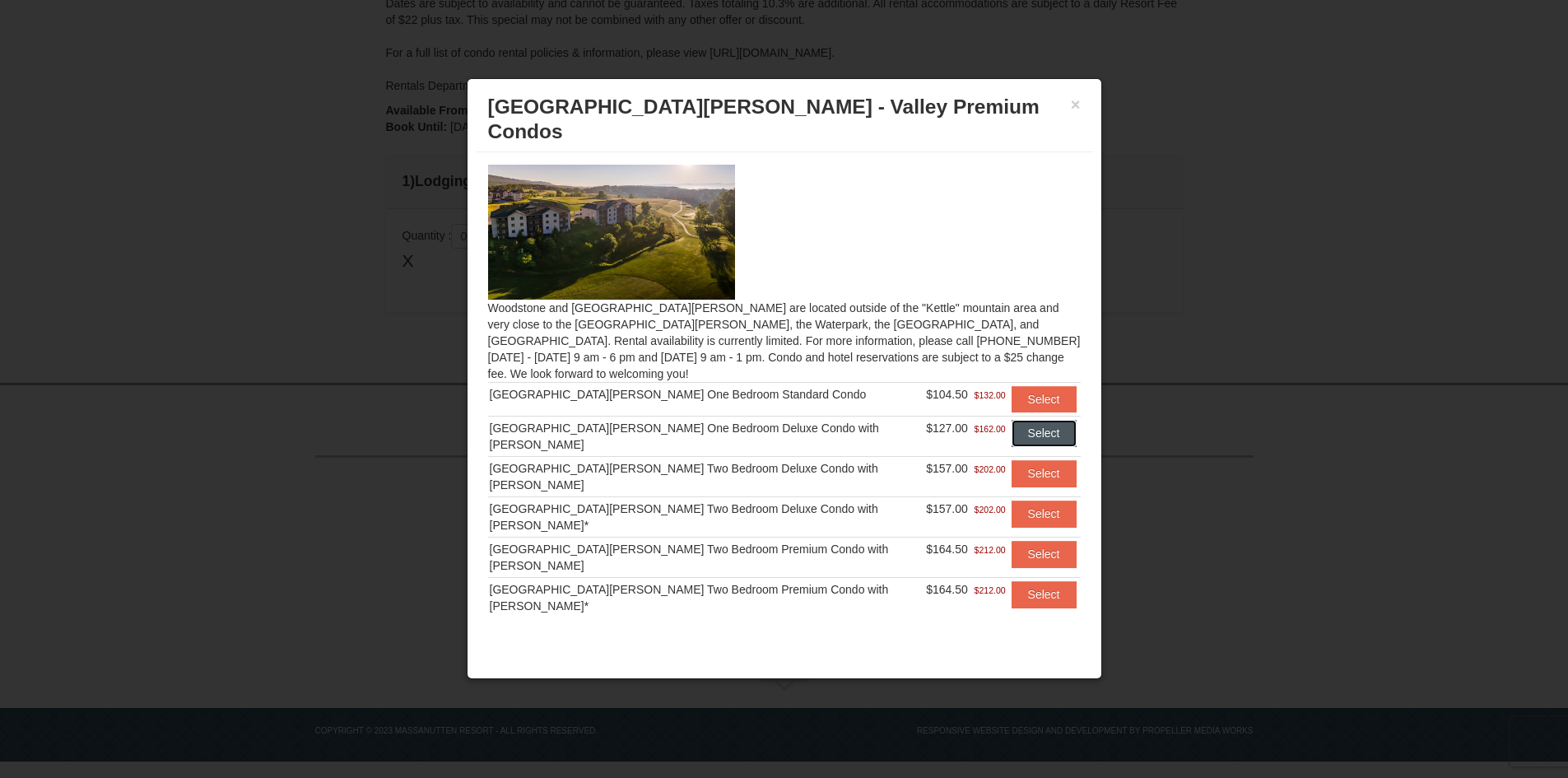
click at [1018, 420] on button "Select" at bounding box center [1044, 433] width 65 height 27
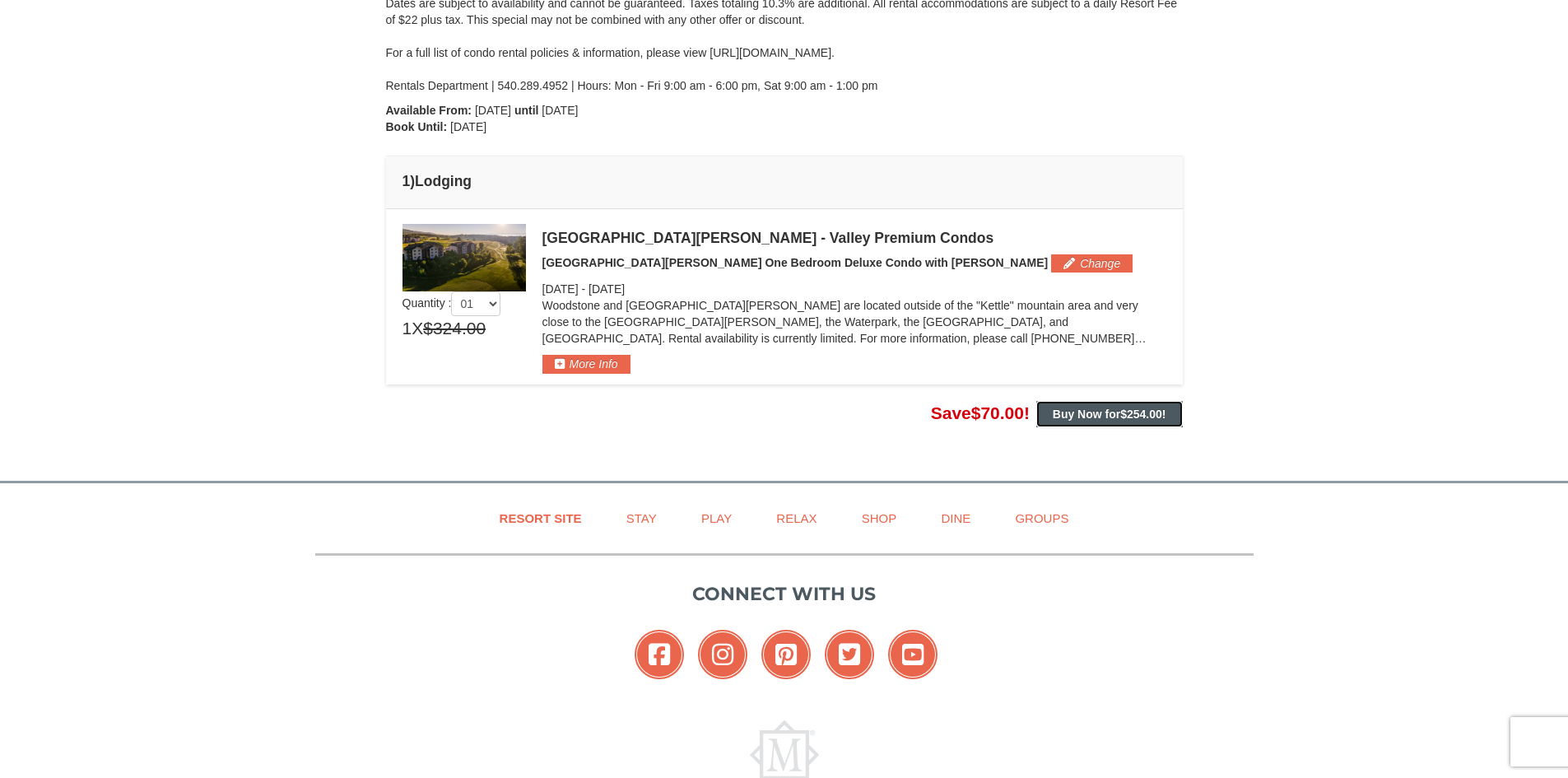
click at [1109, 408] on strong "Buy Now for $254.00 !" at bounding box center [1110, 414] width 114 height 13
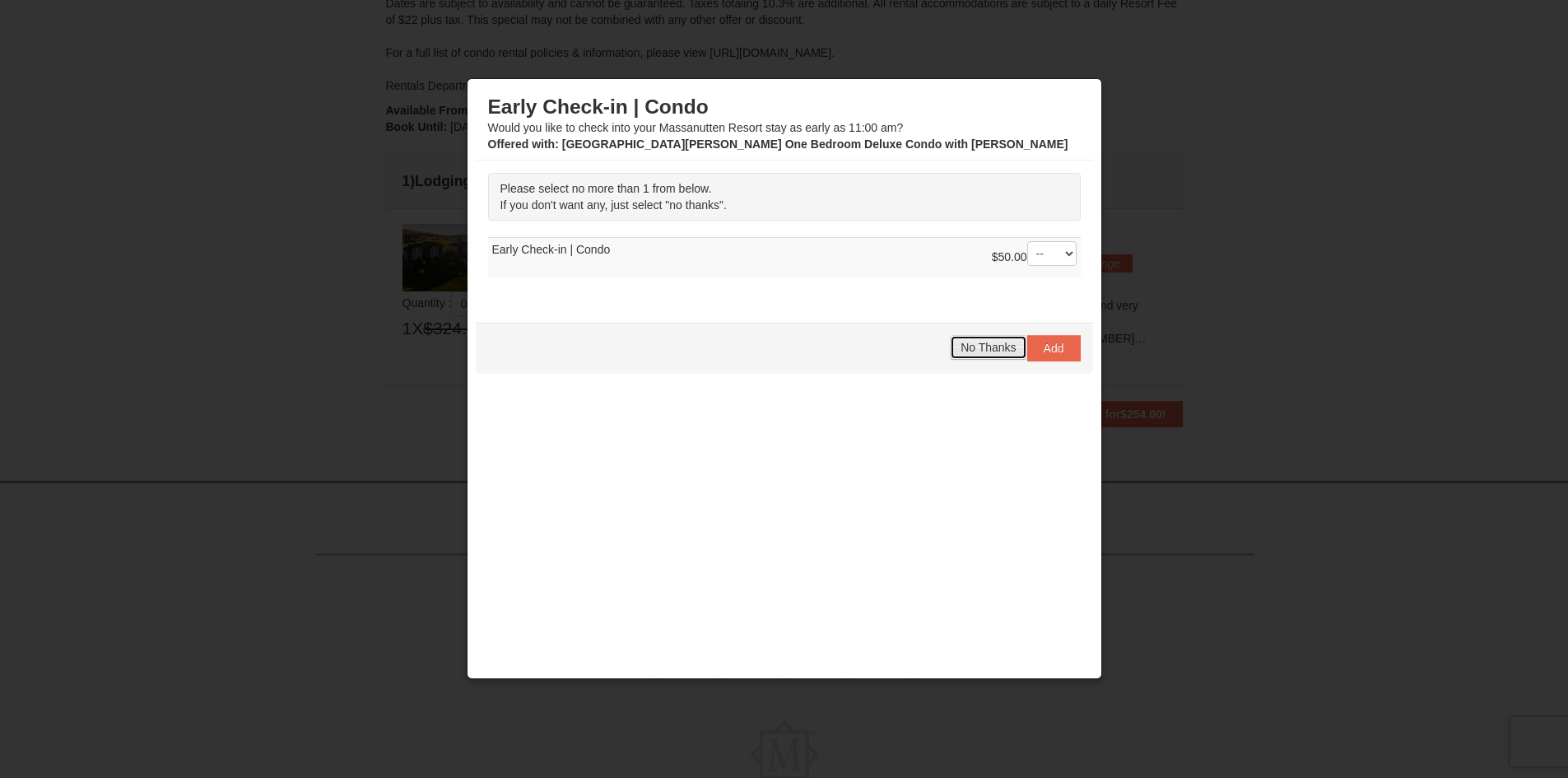
click at [984, 355] on button "No Thanks" at bounding box center [988, 347] width 77 height 25
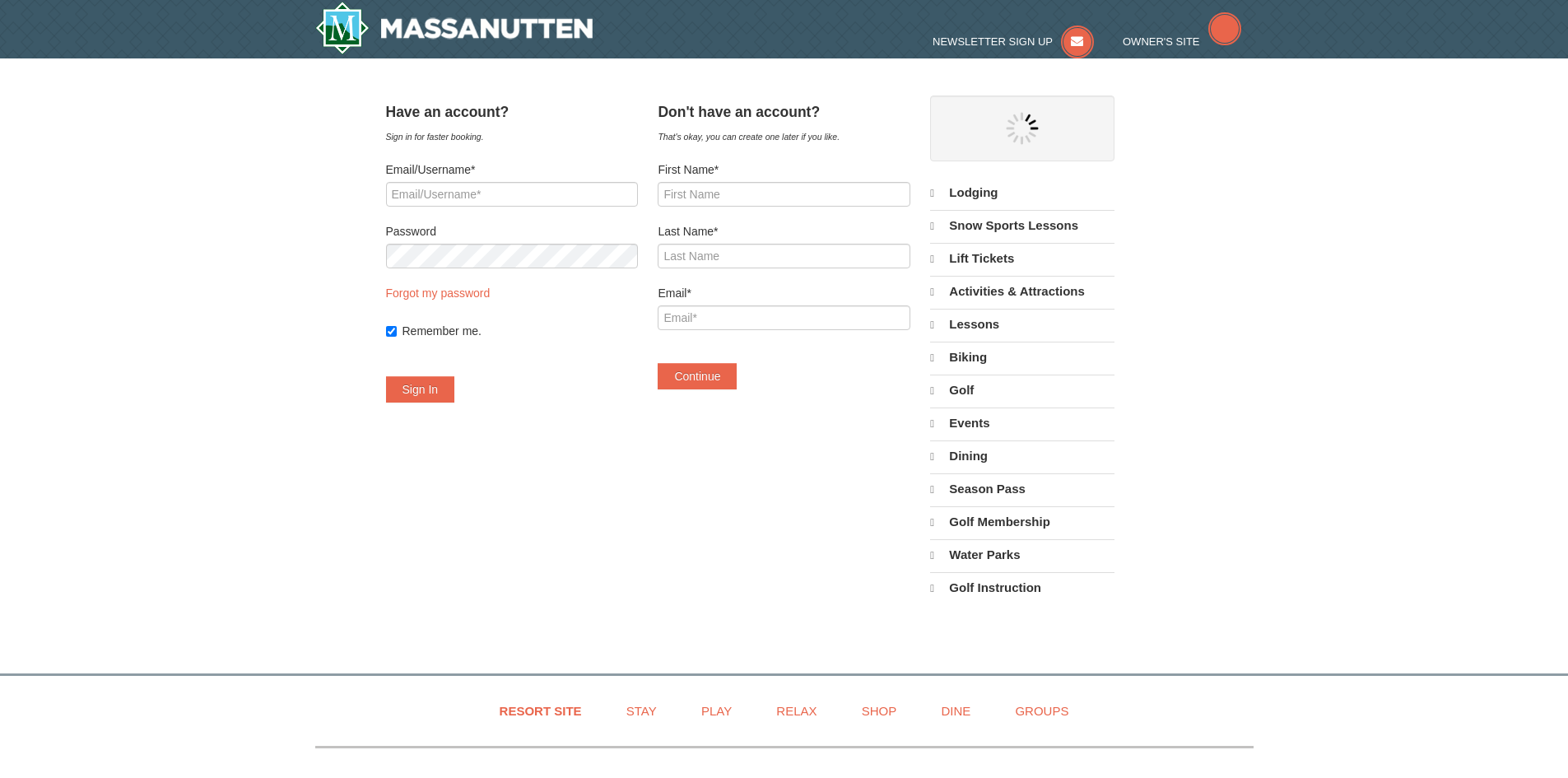
select select "10"
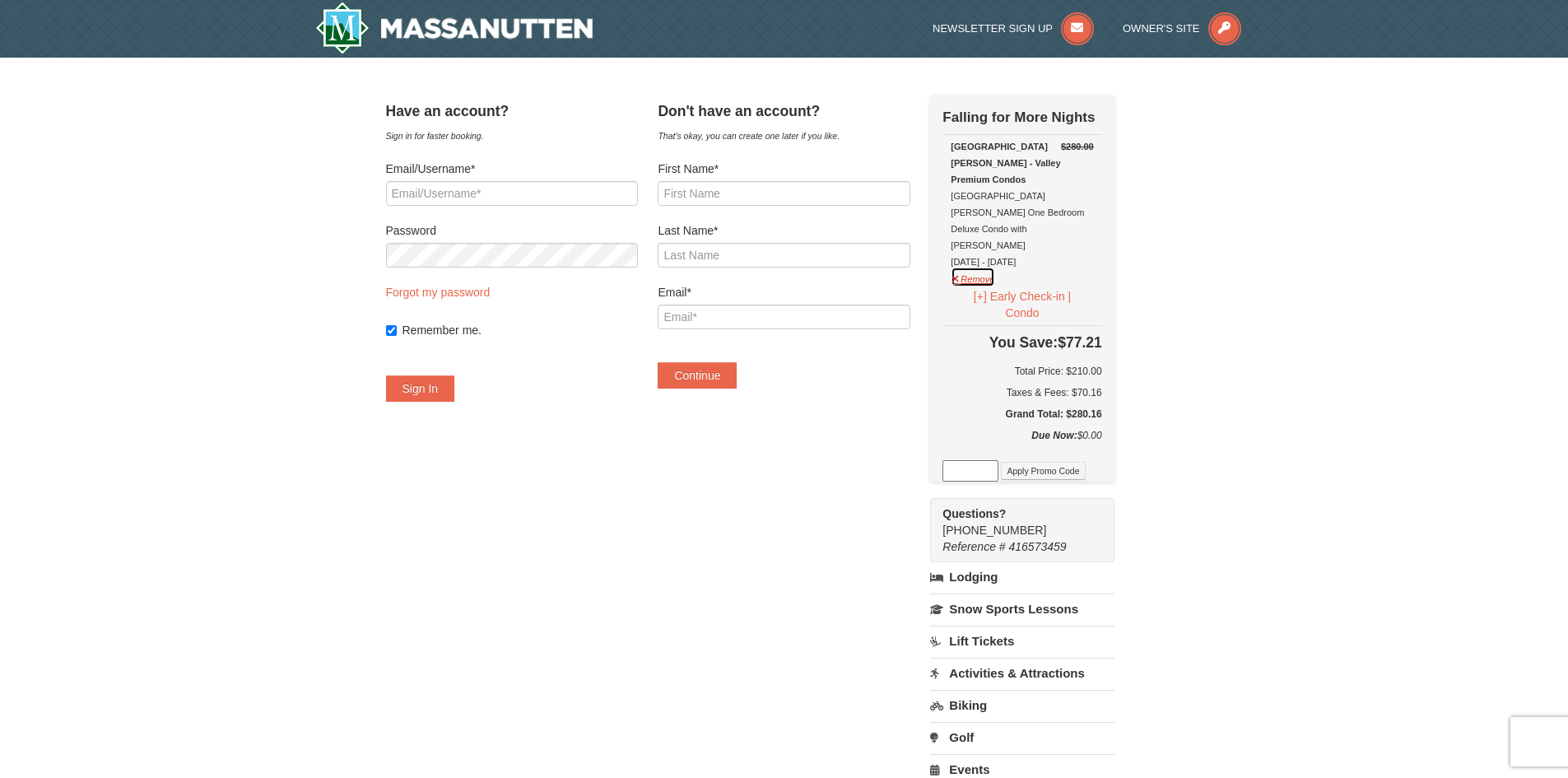
click at [989, 267] on button "Remove" at bounding box center [973, 277] width 45 height 20
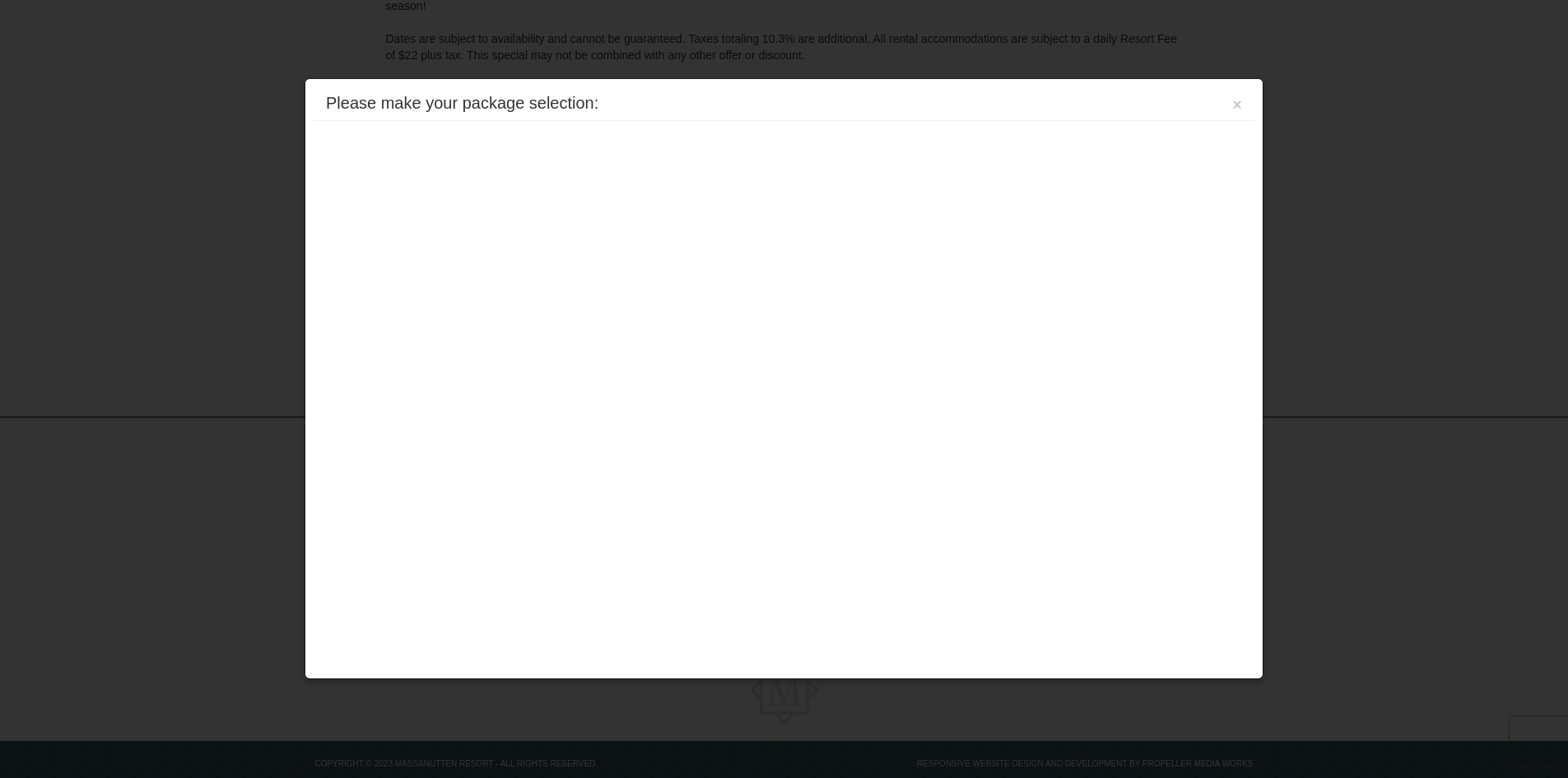
scroll to position [300, 0]
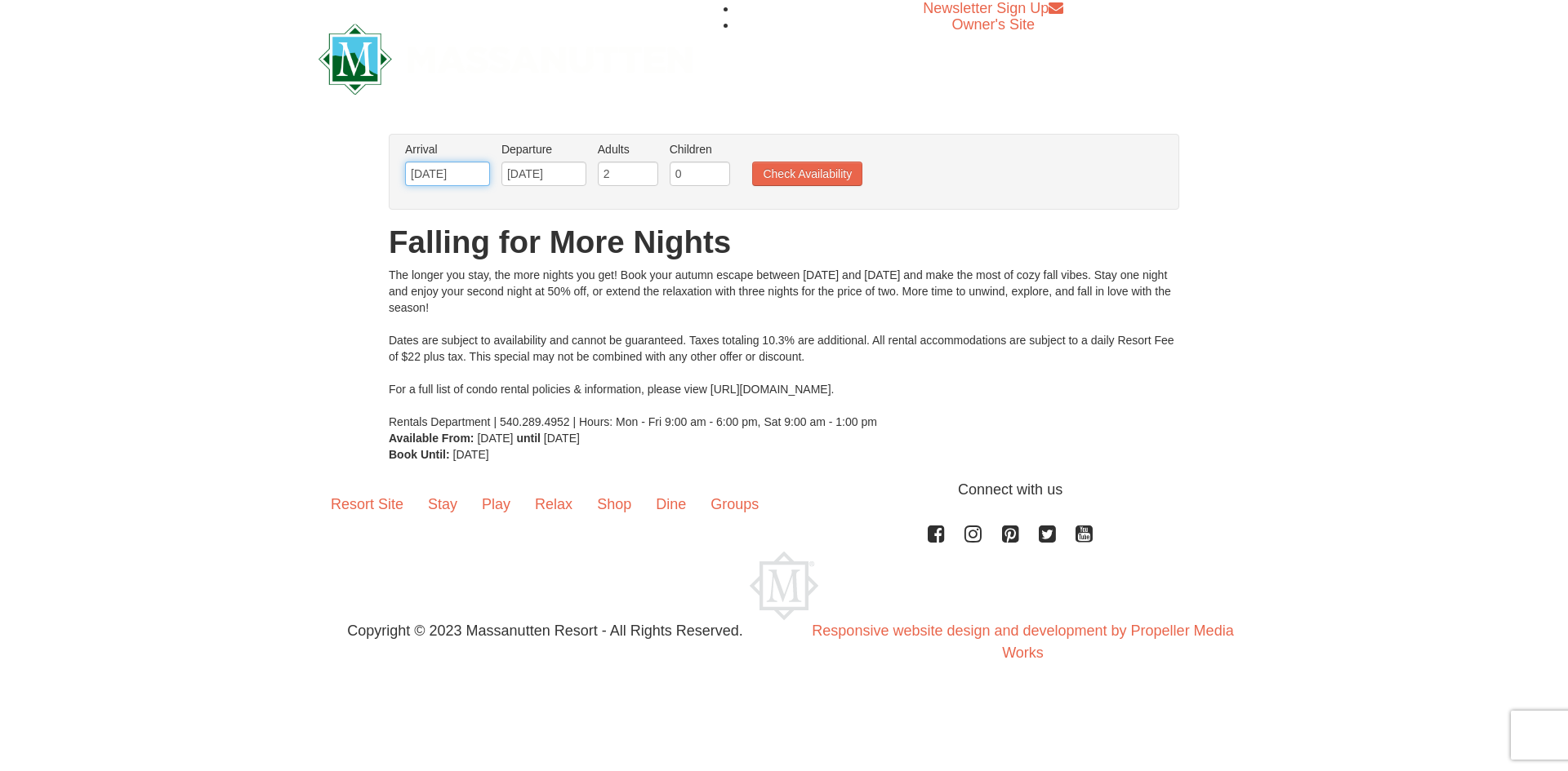
click at [462, 177] on input "10/28/2025" at bounding box center [447, 173] width 84 height 25
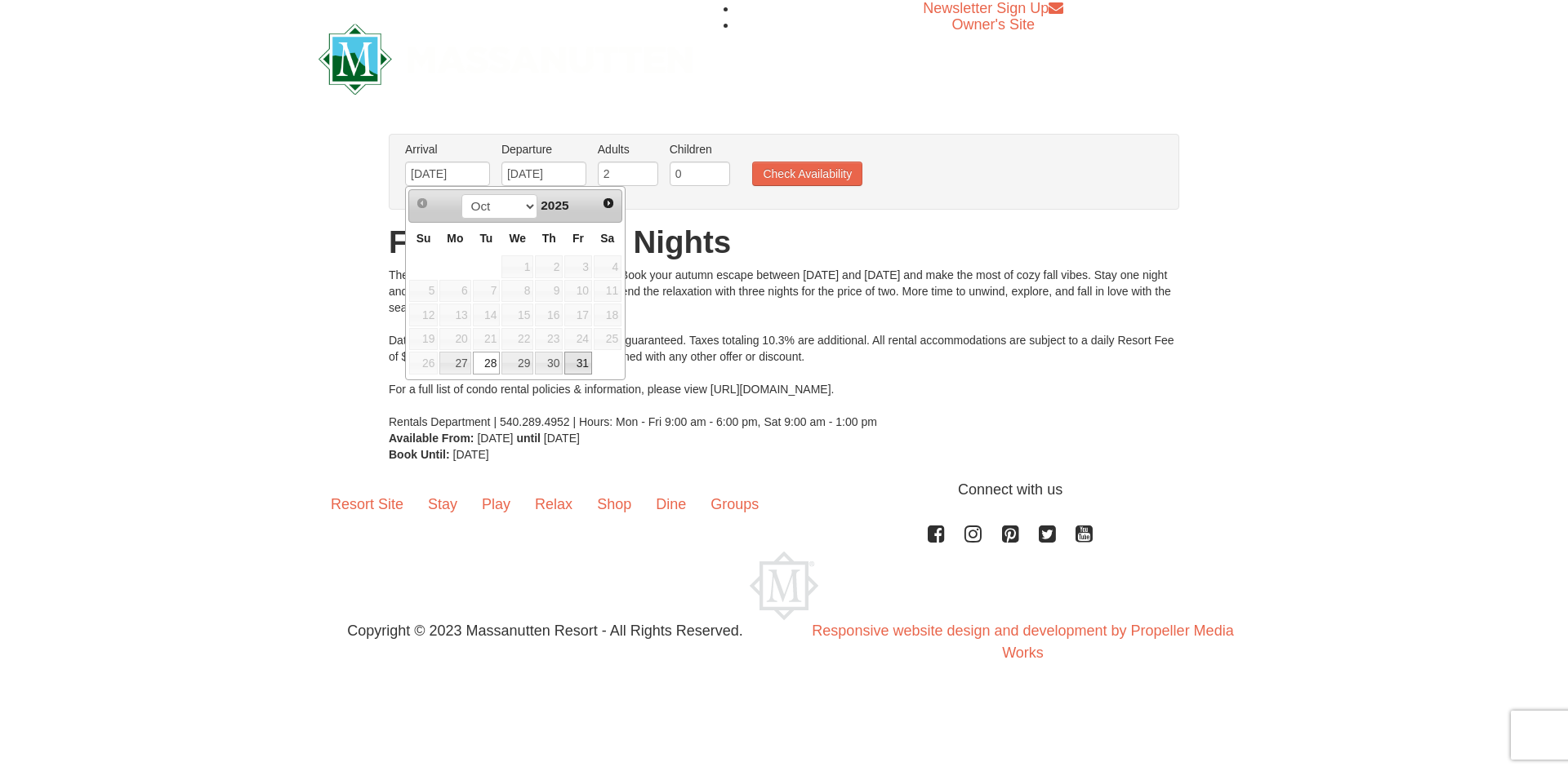
click at [577, 371] on link "31" at bounding box center [578, 362] width 28 height 23
type input "10/31/2025"
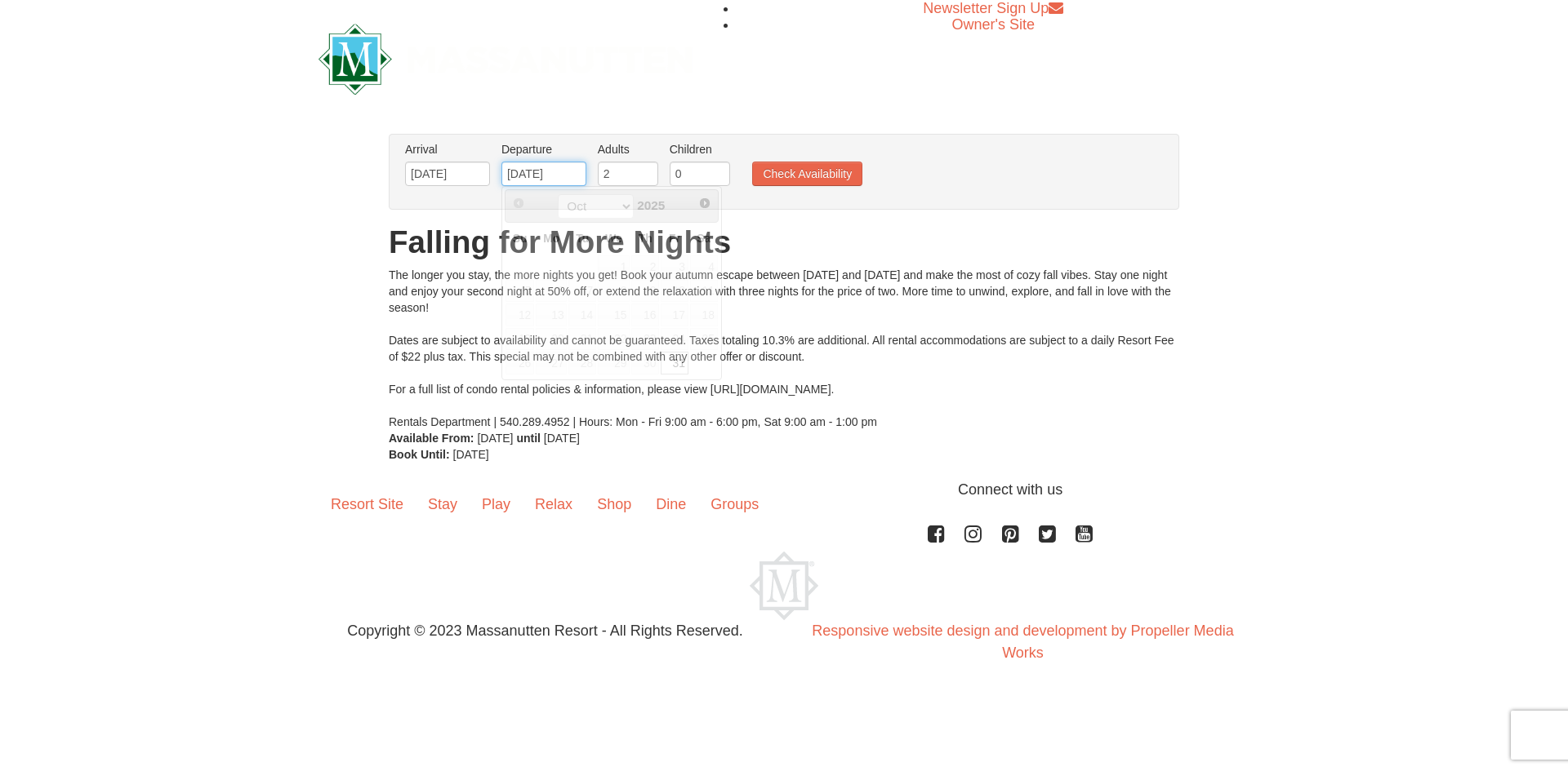
click at [581, 167] on input "10/31/2025" at bounding box center [543, 173] width 84 height 25
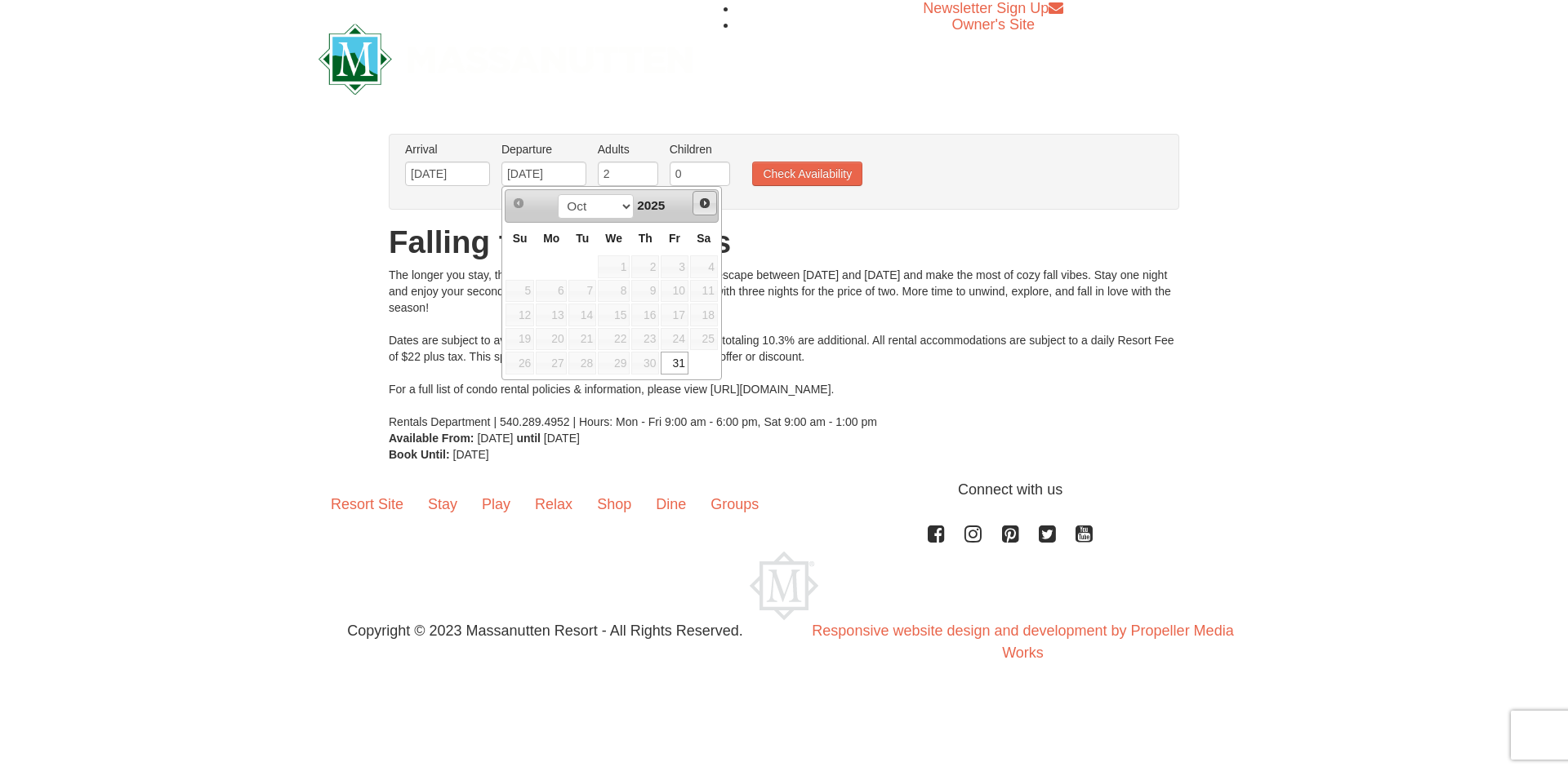
click at [706, 206] on span "Next" at bounding box center [705, 203] width 13 height 13
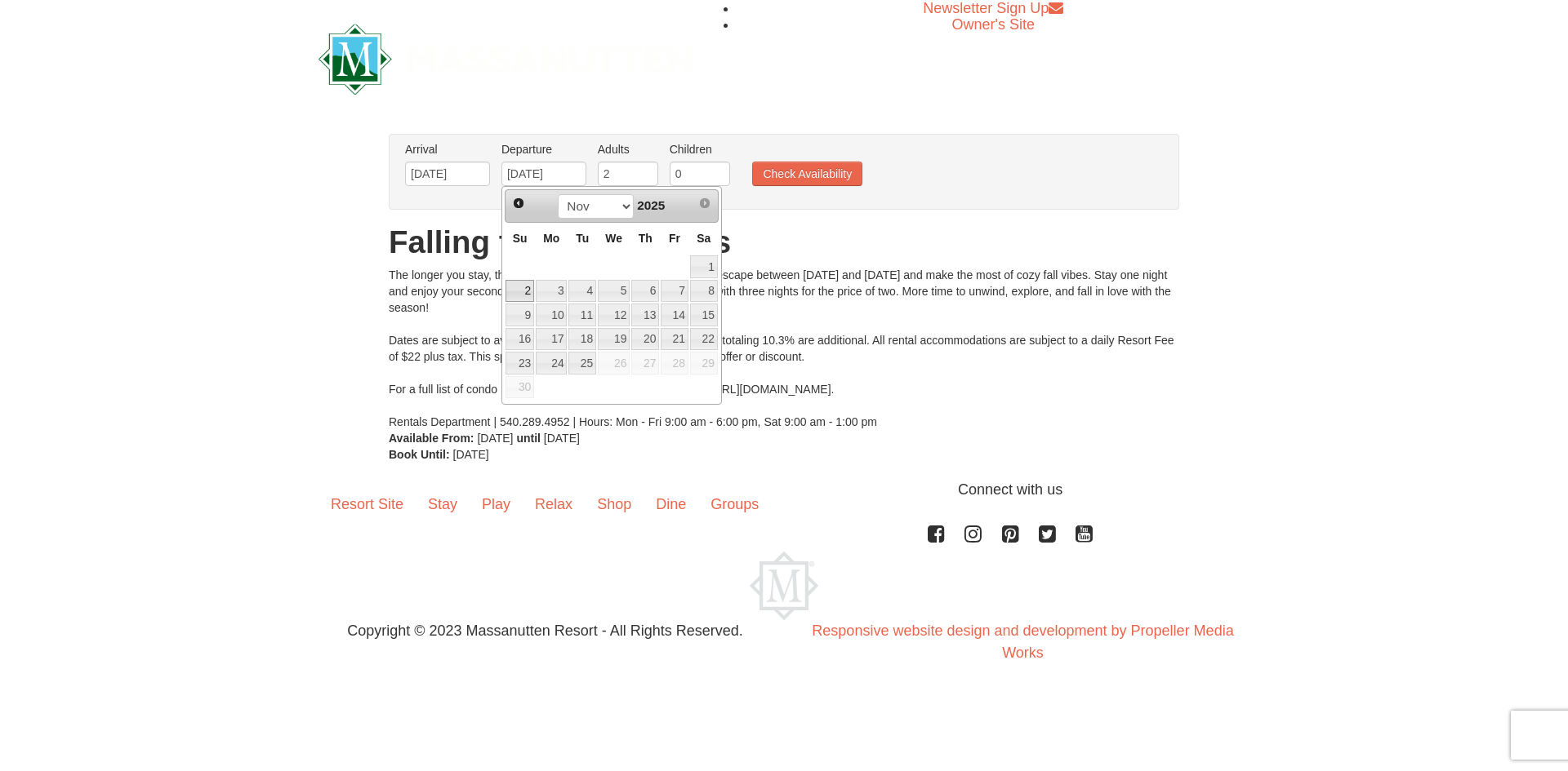
click at [529, 288] on link "2" at bounding box center [519, 291] width 28 height 23
type input "[DATE]"
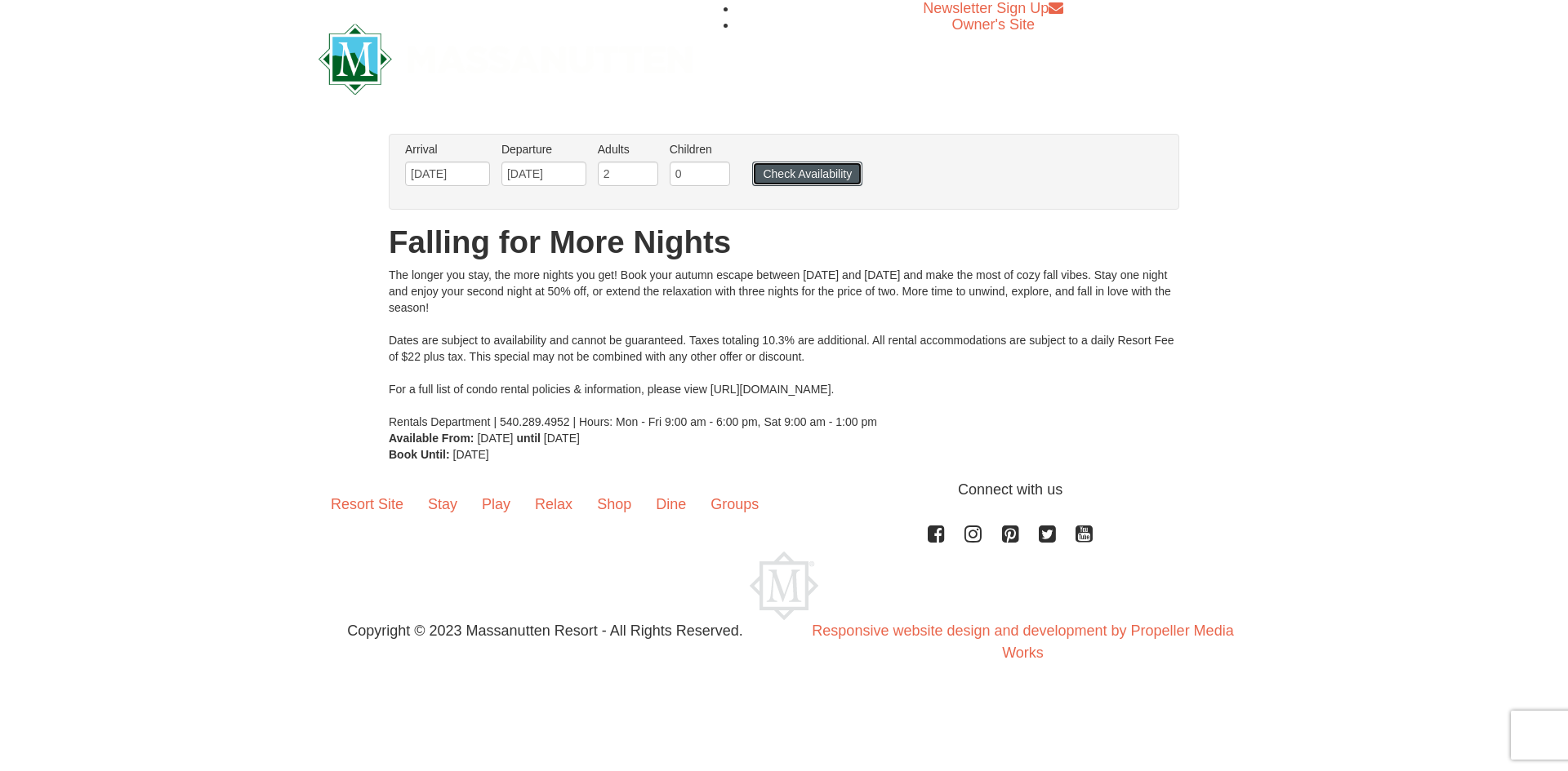
click at [809, 182] on button "Check Availability" at bounding box center [807, 173] width 110 height 25
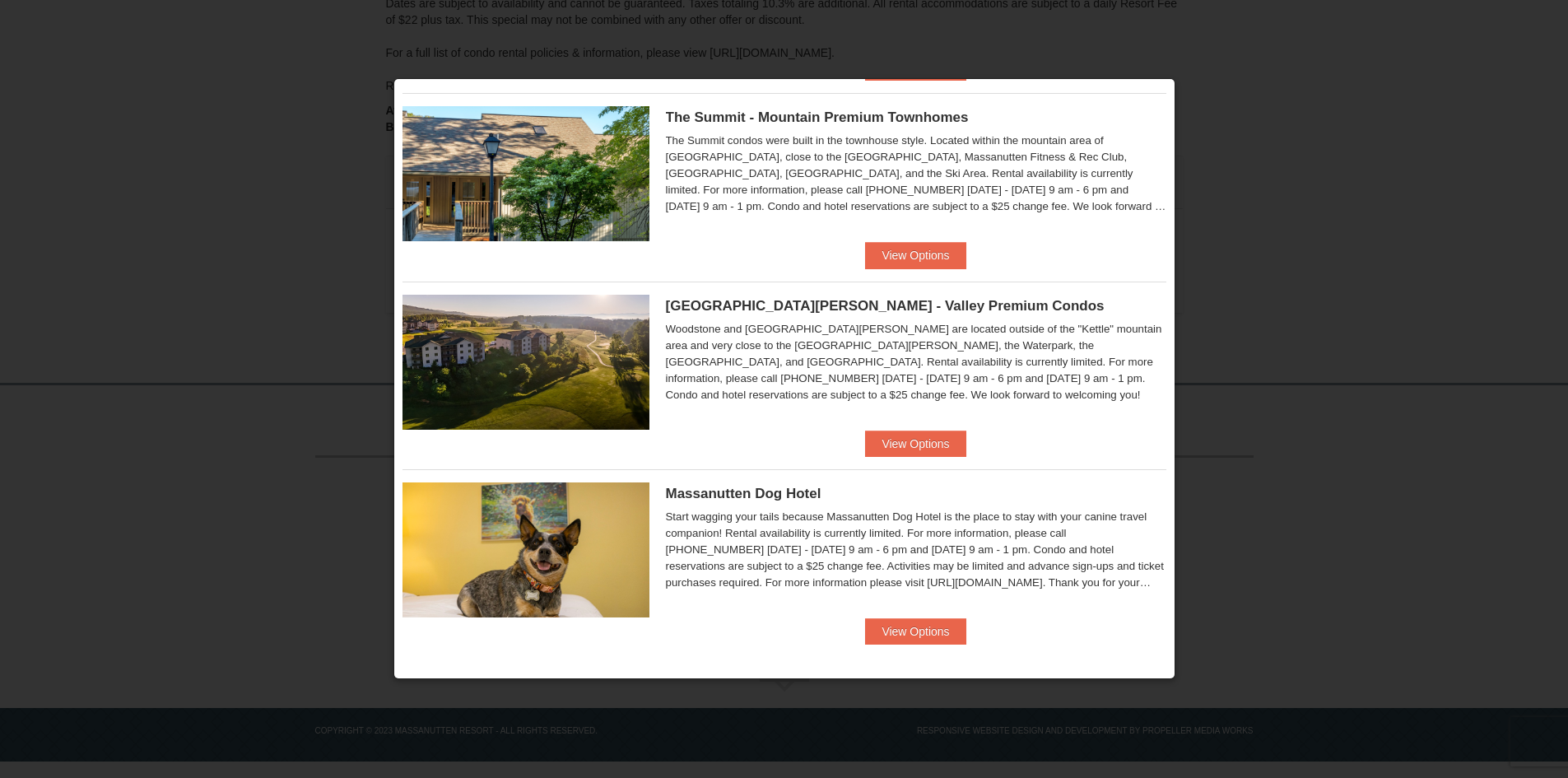
scroll to position [783, 0]
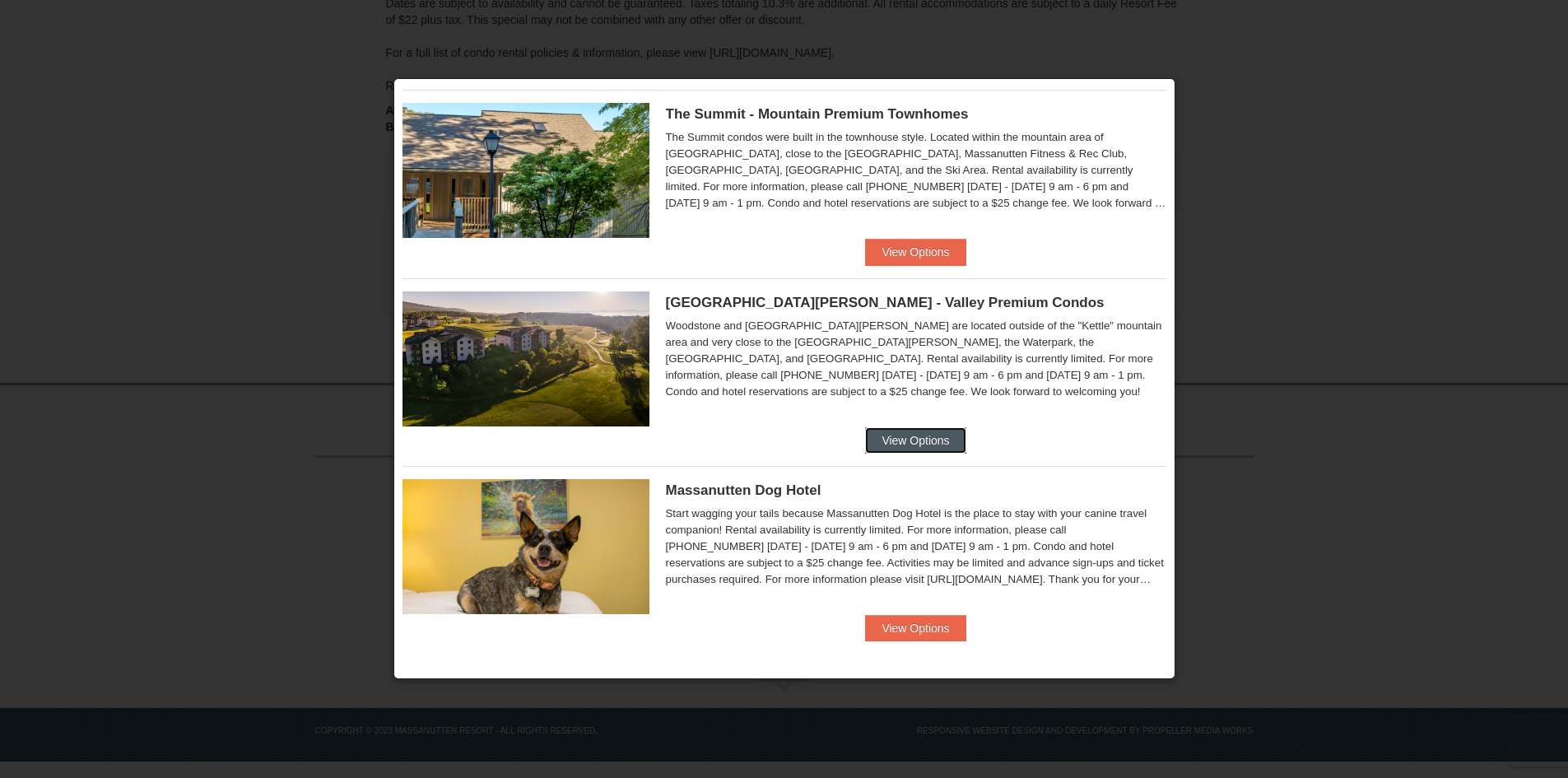
click at [916, 451] on button "View Options" at bounding box center [916, 440] width 101 height 27
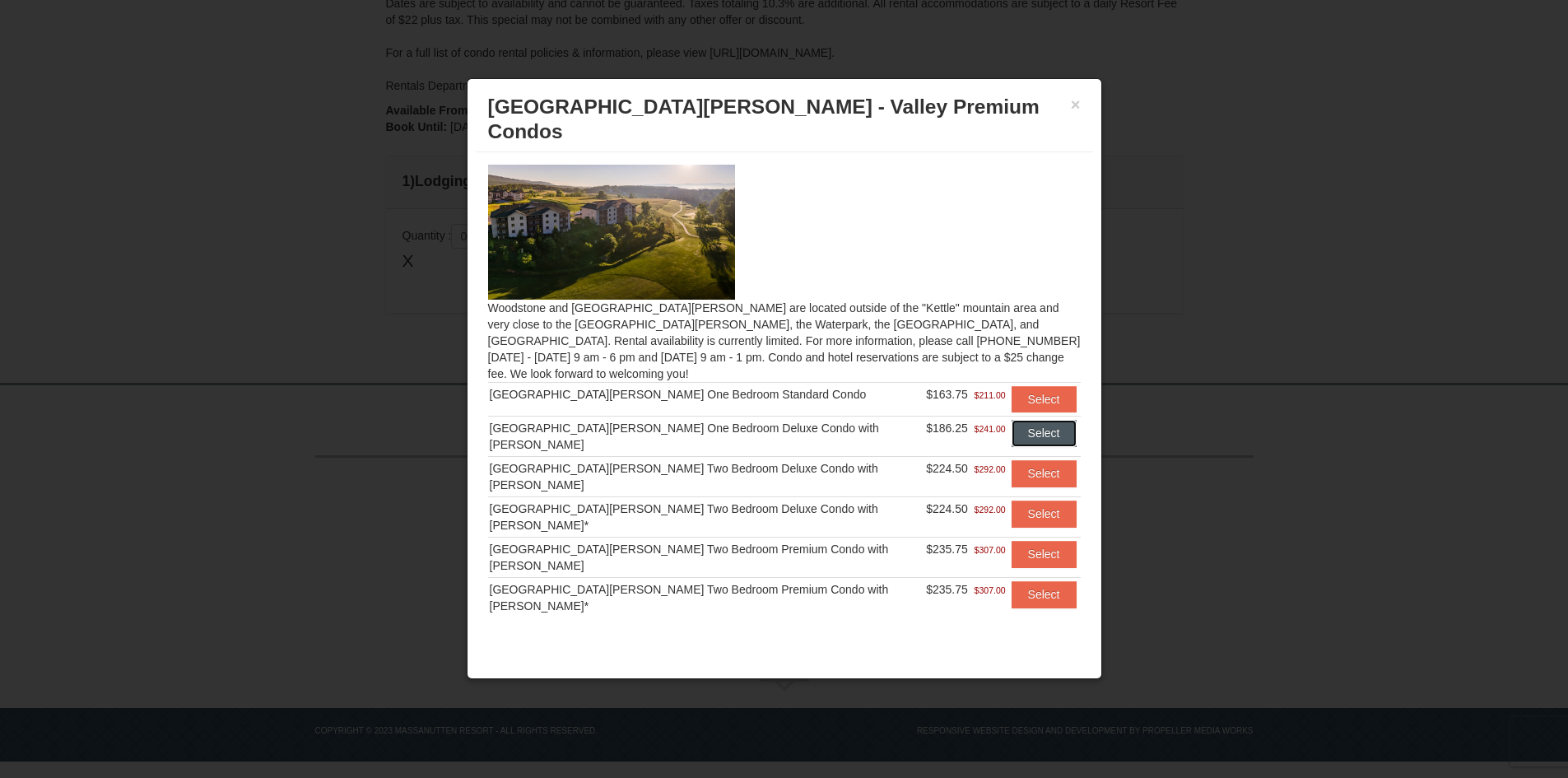
click at [1015, 420] on button "Select" at bounding box center [1044, 433] width 65 height 27
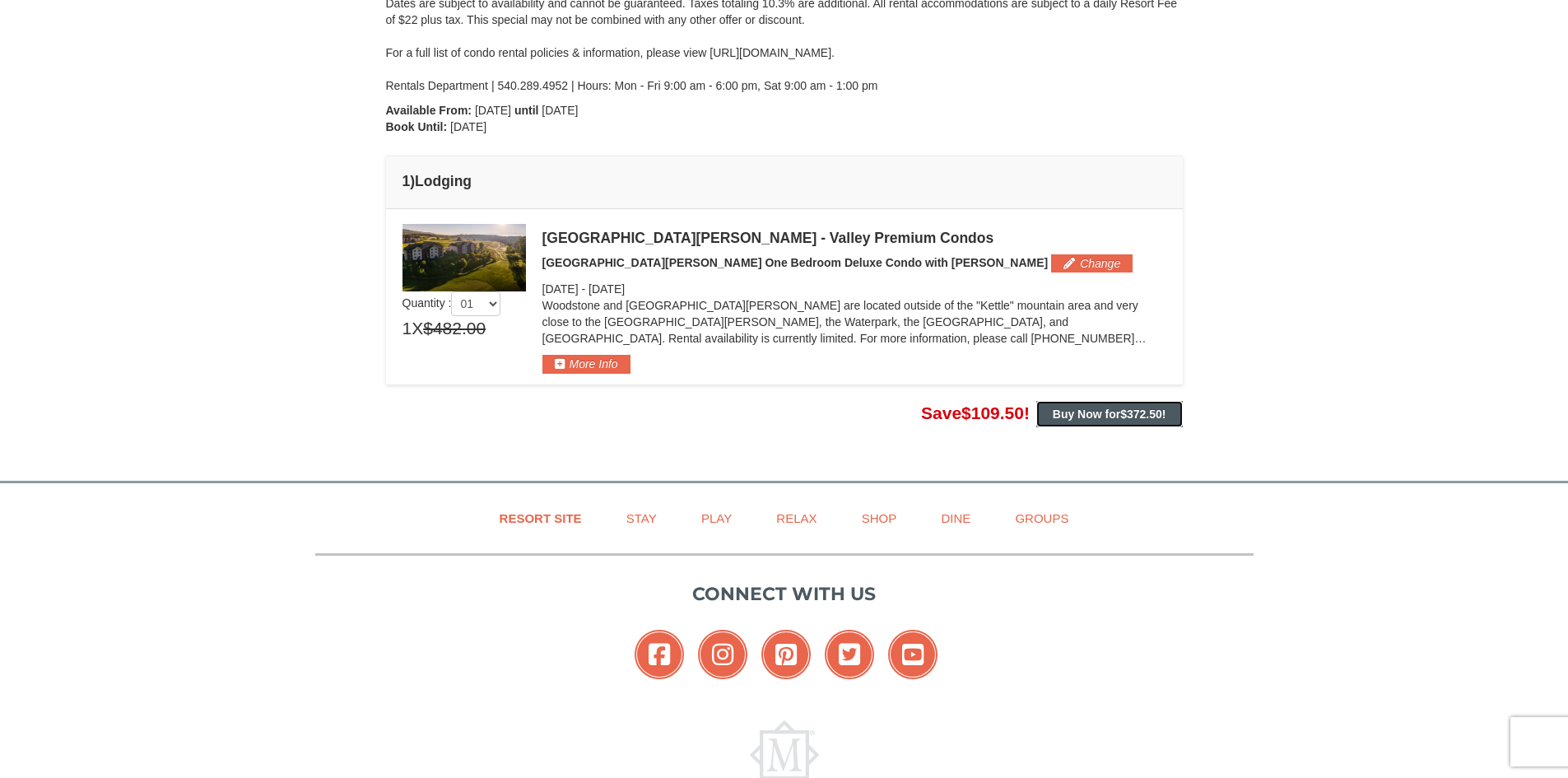
click at [1106, 413] on strong "Buy Now for $372.50 !" at bounding box center [1110, 414] width 114 height 13
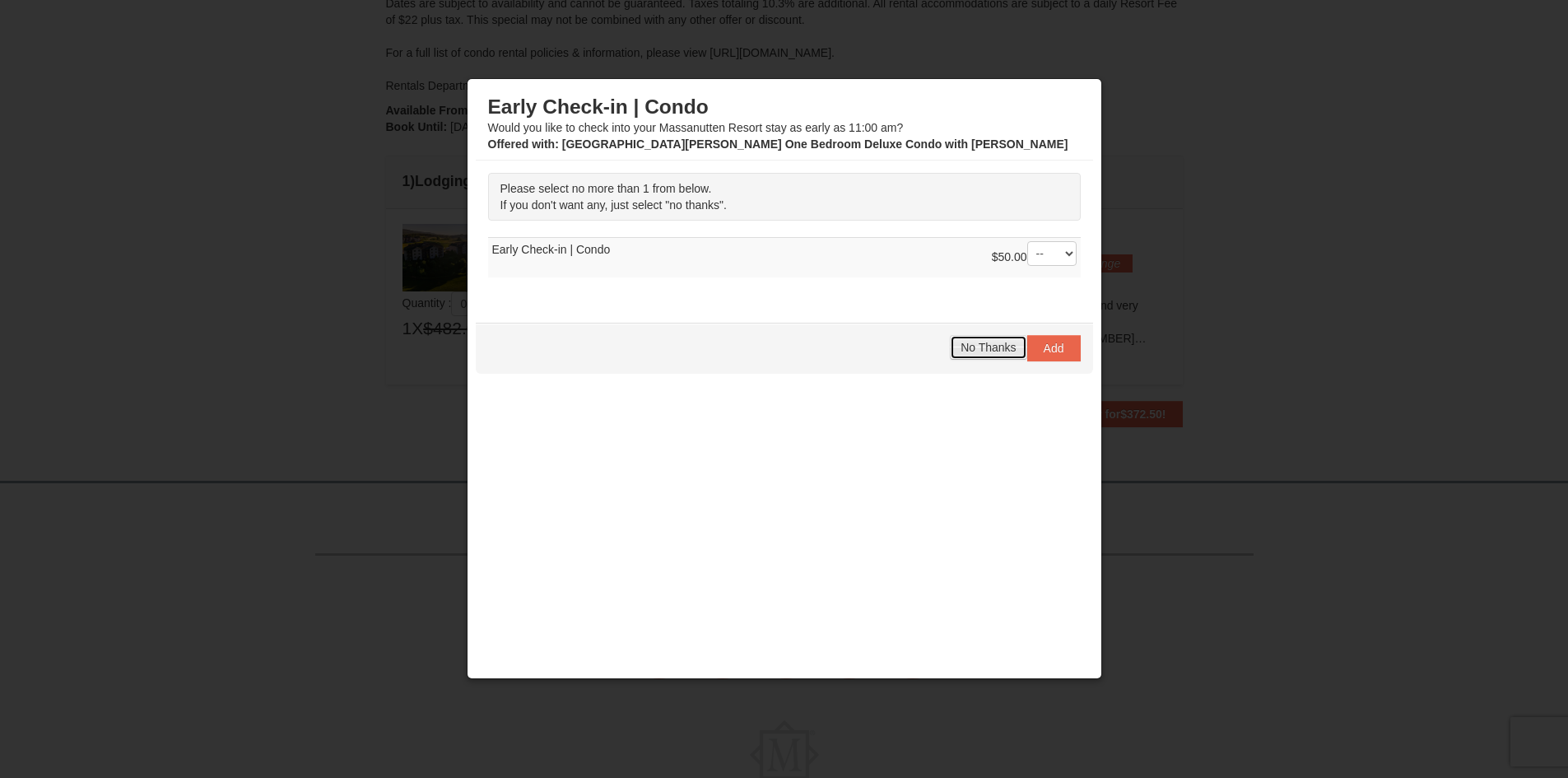
click at [975, 346] on span "No Thanks" at bounding box center [988, 347] width 55 height 13
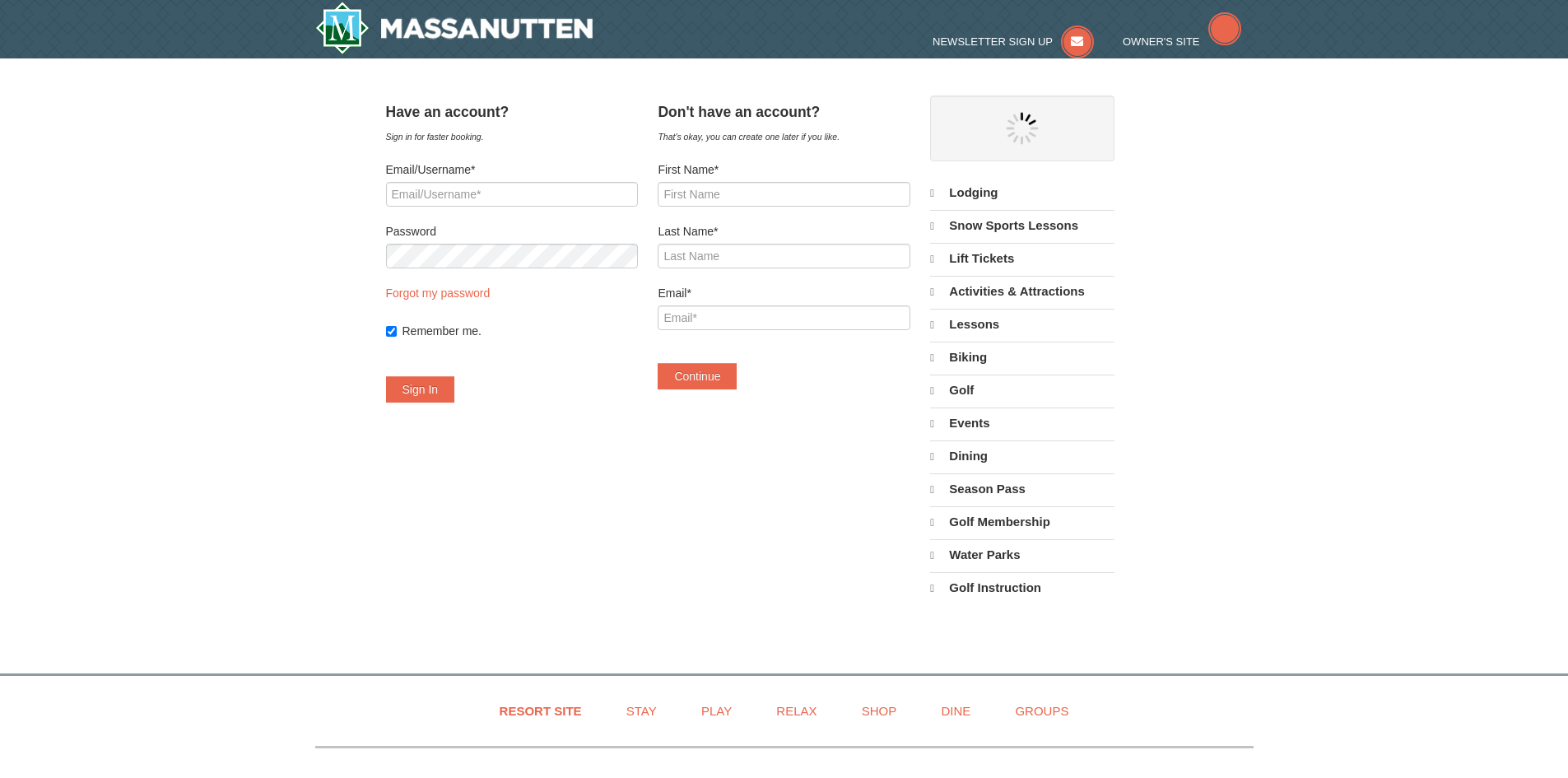
select select "10"
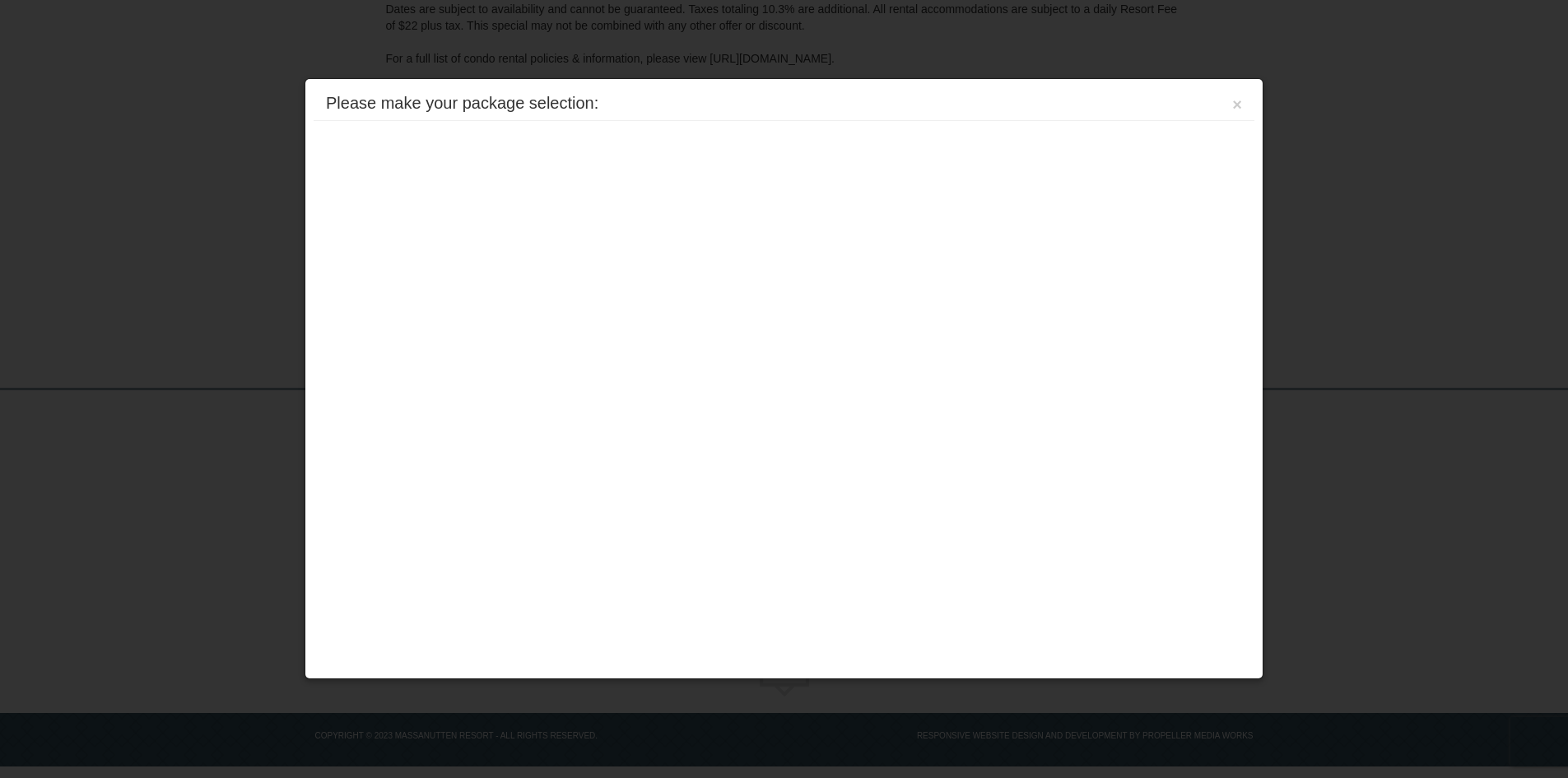
scroll to position [300, 0]
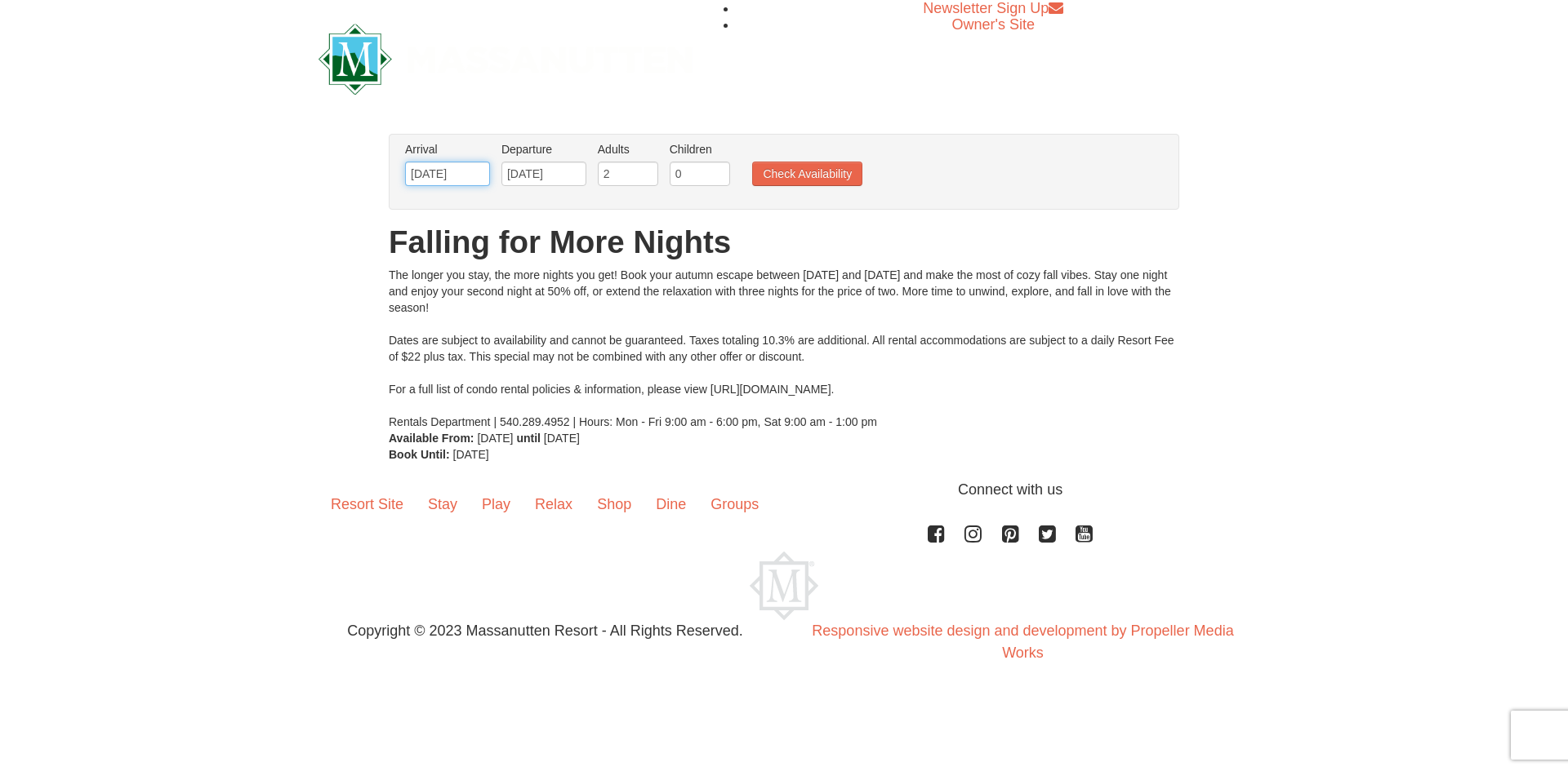
click at [446, 177] on input "10/31/2025" at bounding box center [447, 173] width 84 height 25
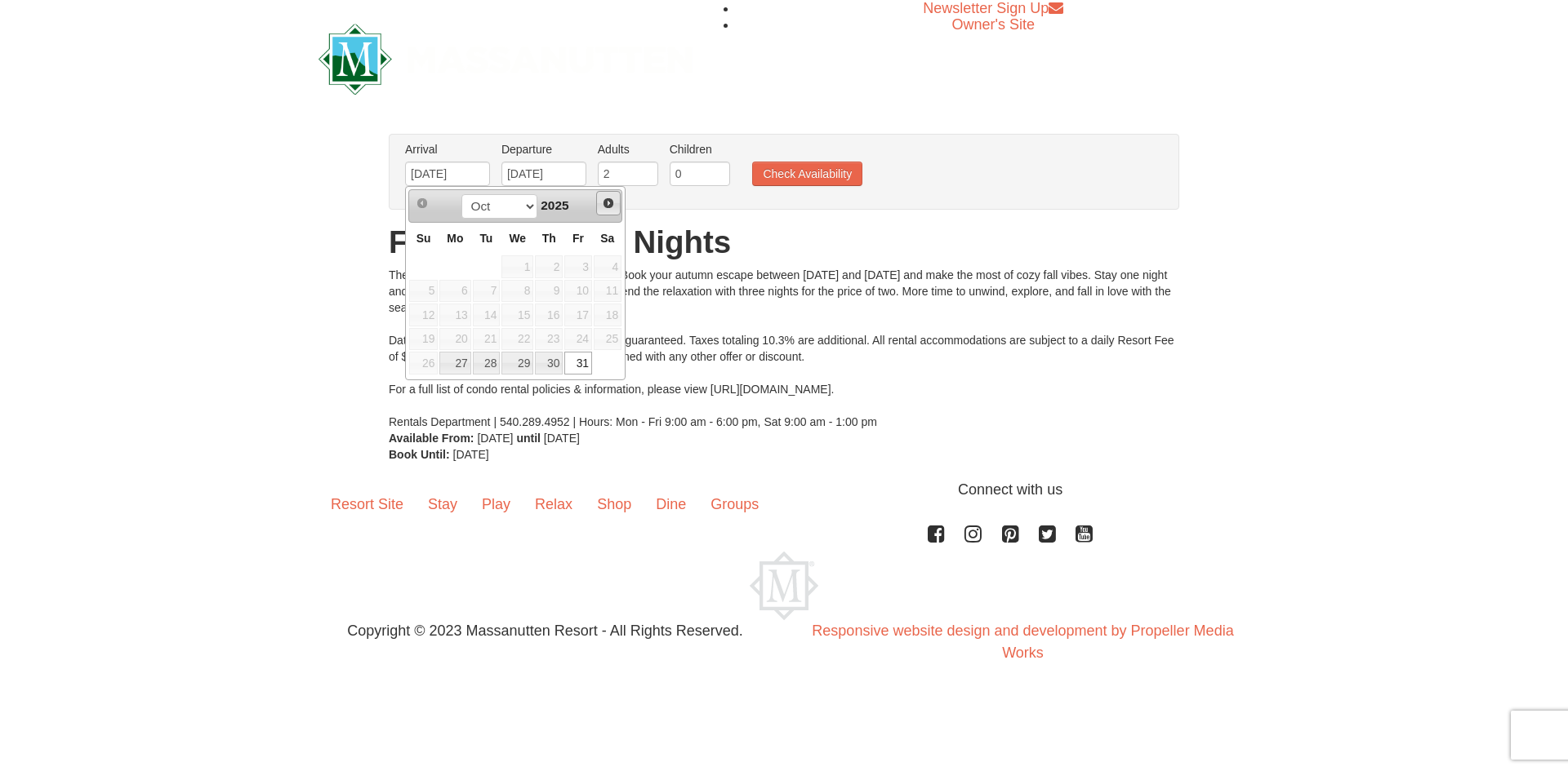
click at [610, 198] on span "Next" at bounding box center [608, 203] width 13 height 13
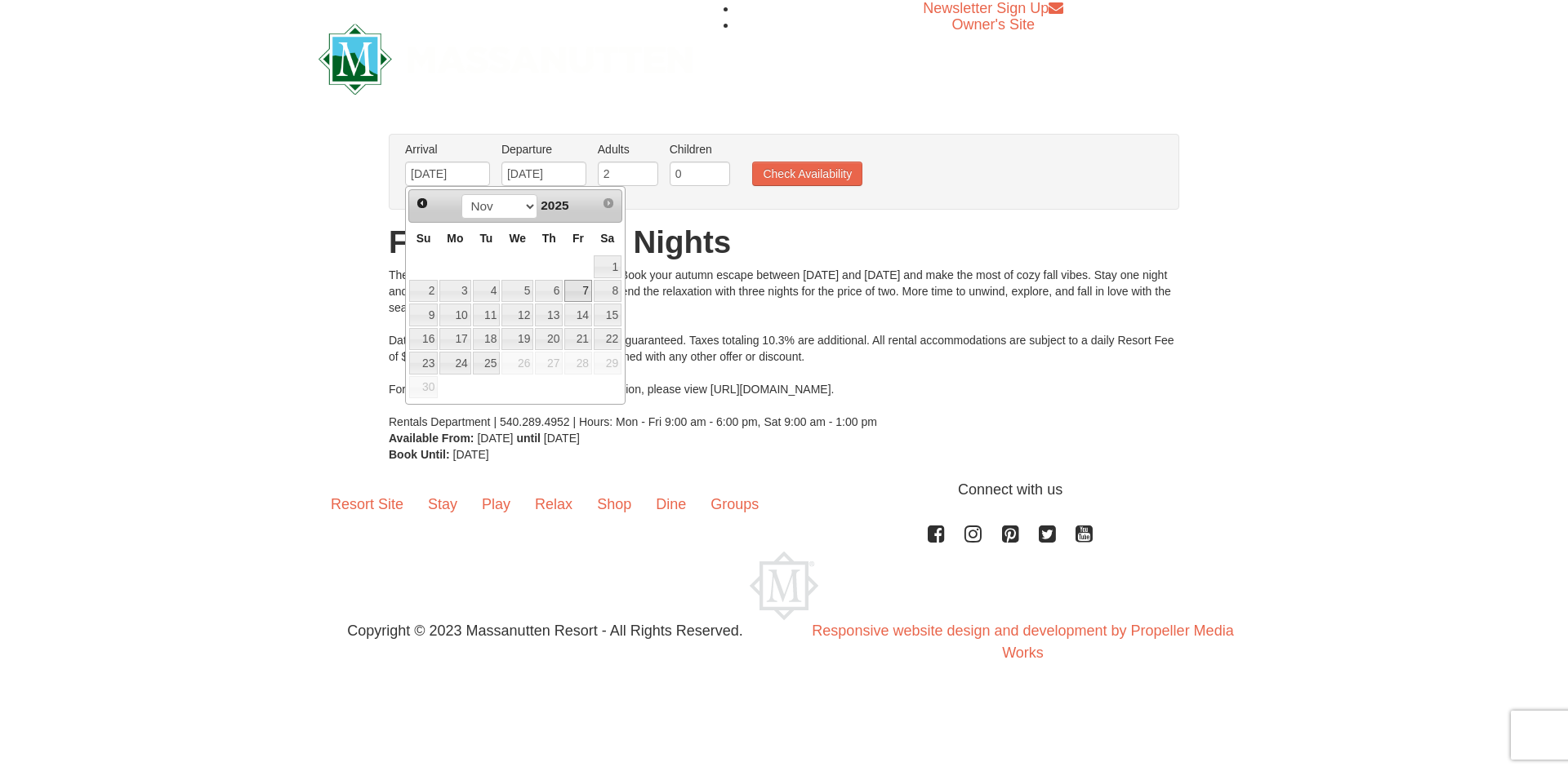
click at [585, 293] on link "7" at bounding box center [578, 291] width 28 height 23
type input "11/07/2025"
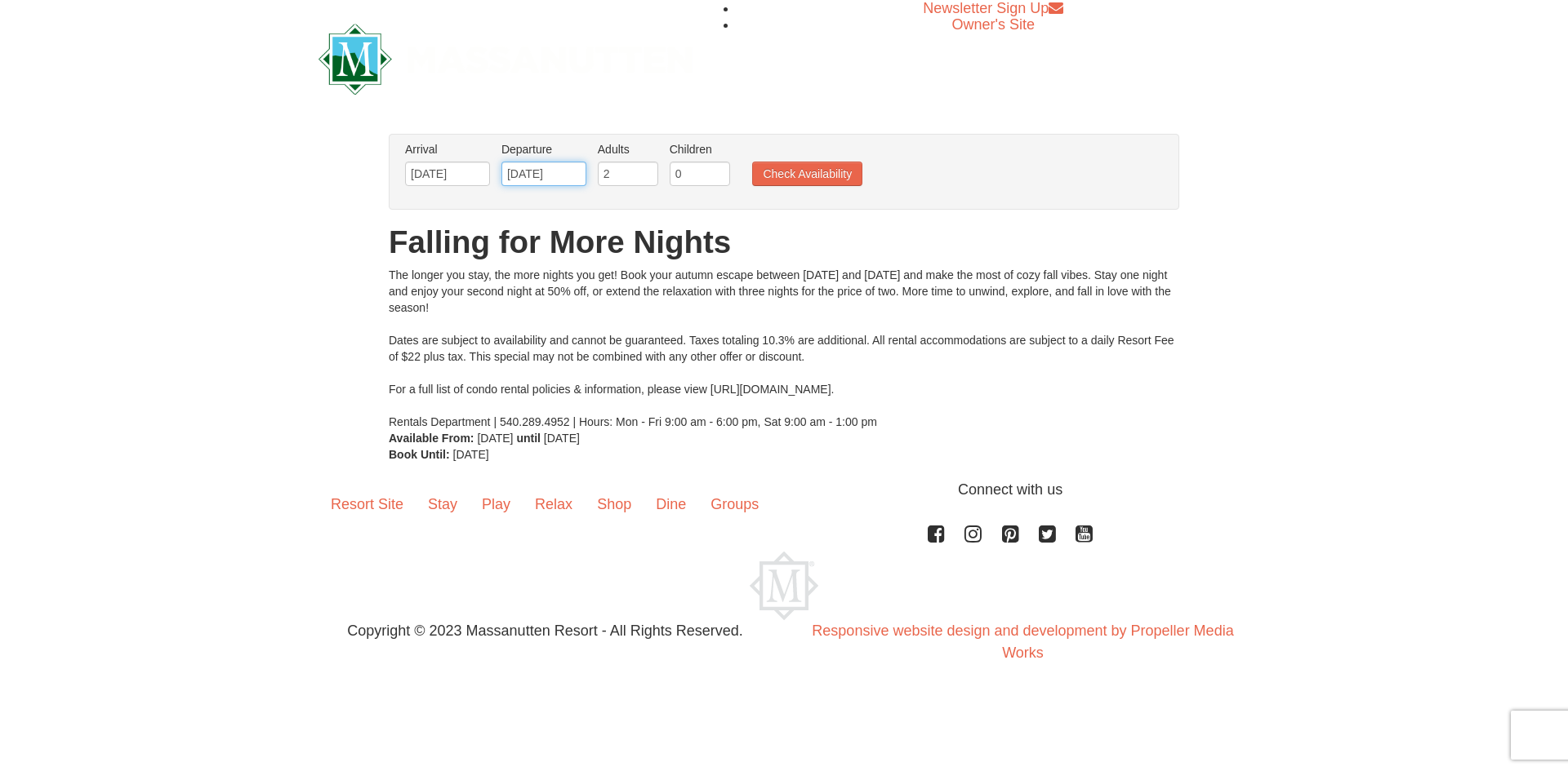
click at [566, 173] on input "11/07/2025" at bounding box center [543, 173] width 84 height 25
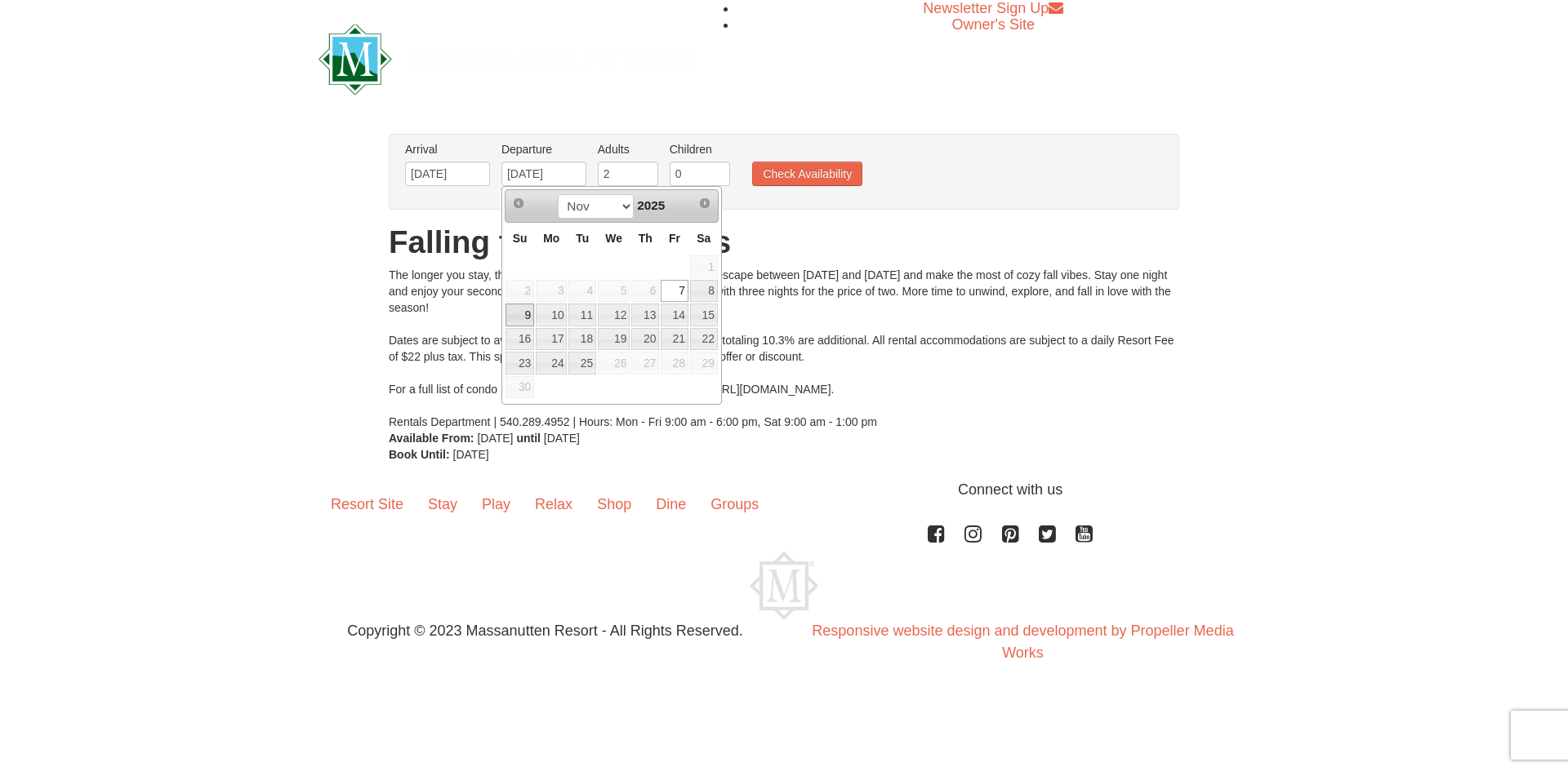
click at [527, 312] on link "9" at bounding box center [519, 314] width 28 height 23
type input "11/09/2025"
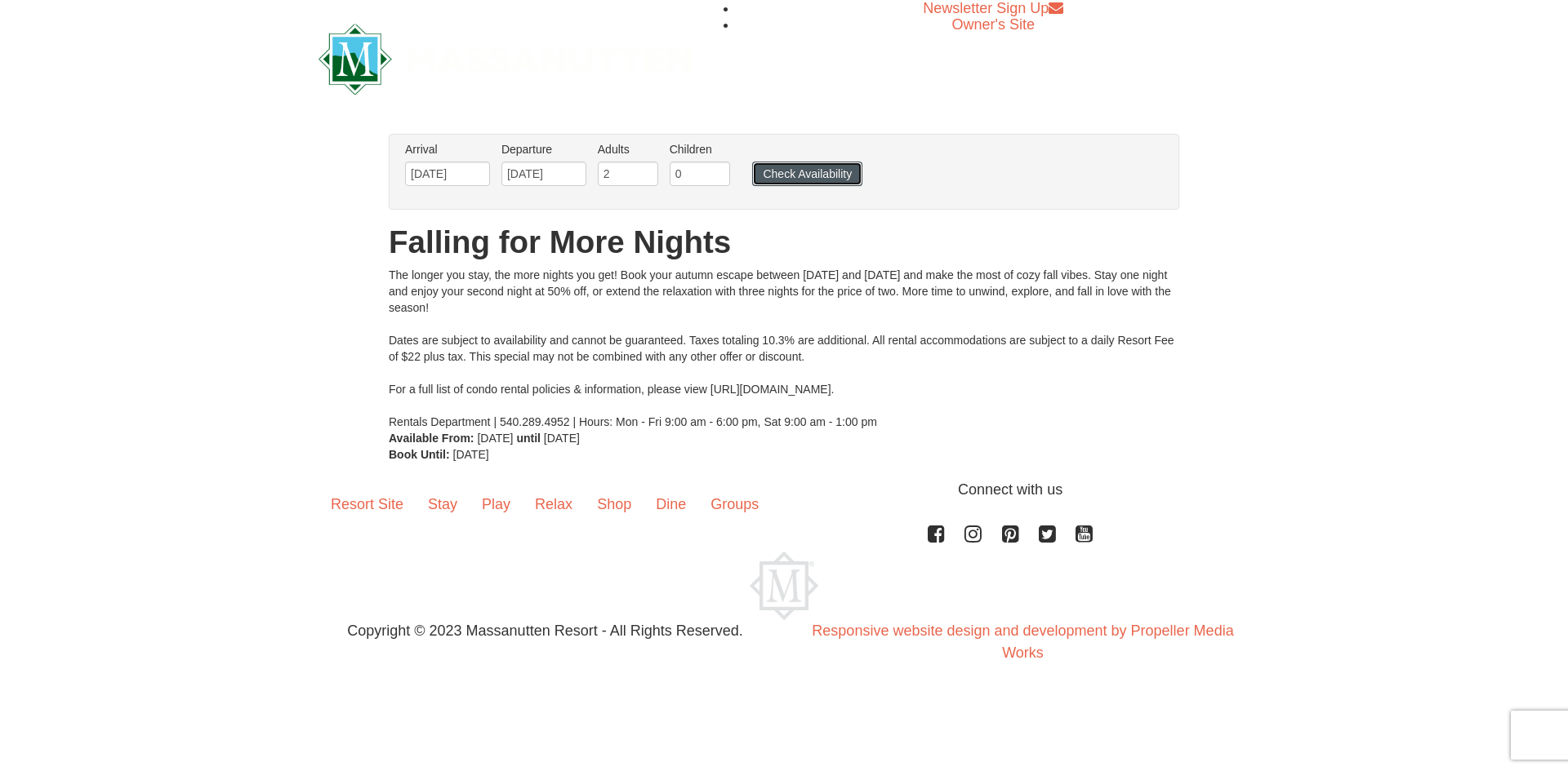
click at [818, 168] on button "Check Availability" at bounding box center [807, 173] width 110 height 25
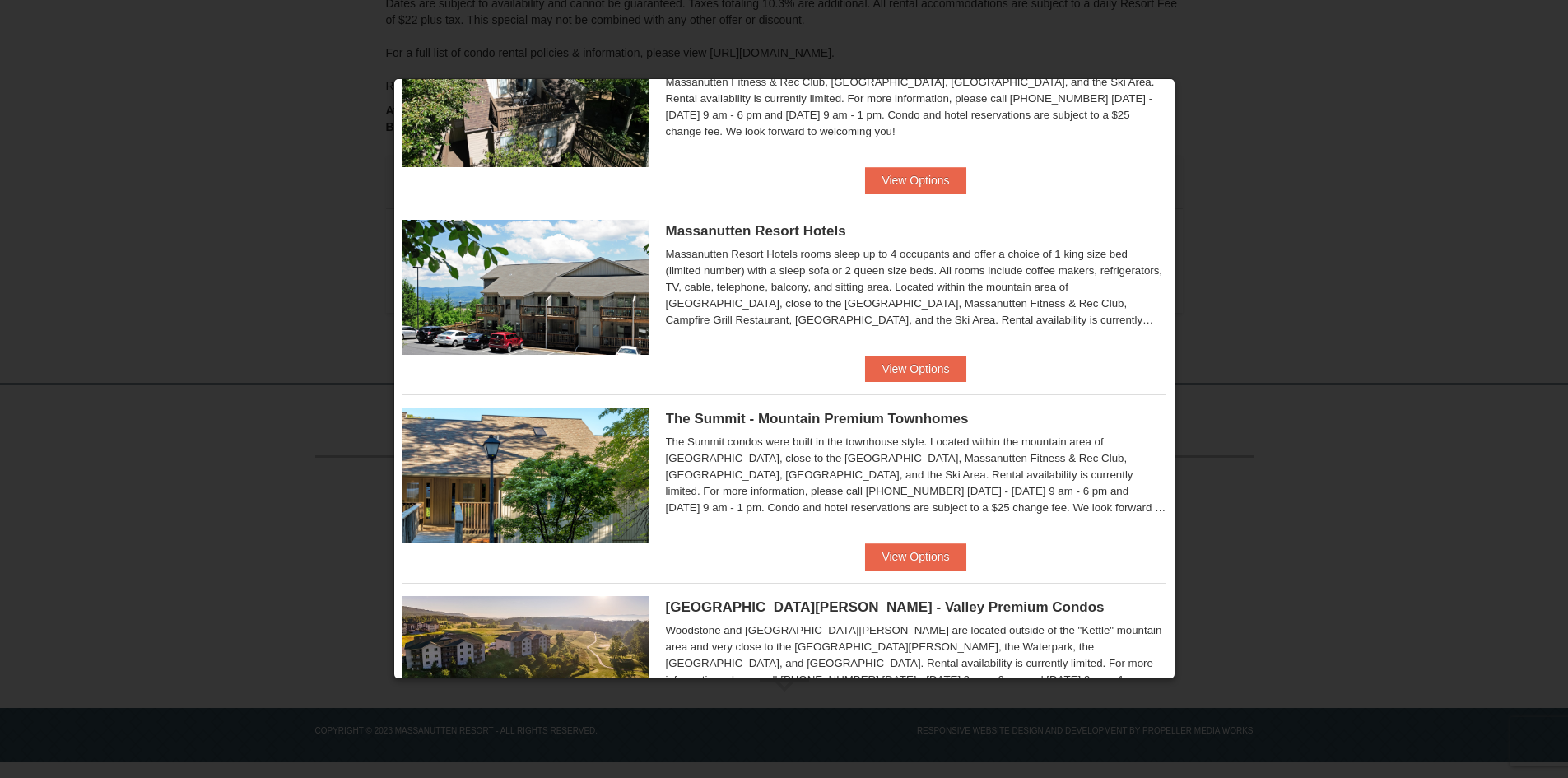
scroll to position [783, 0]
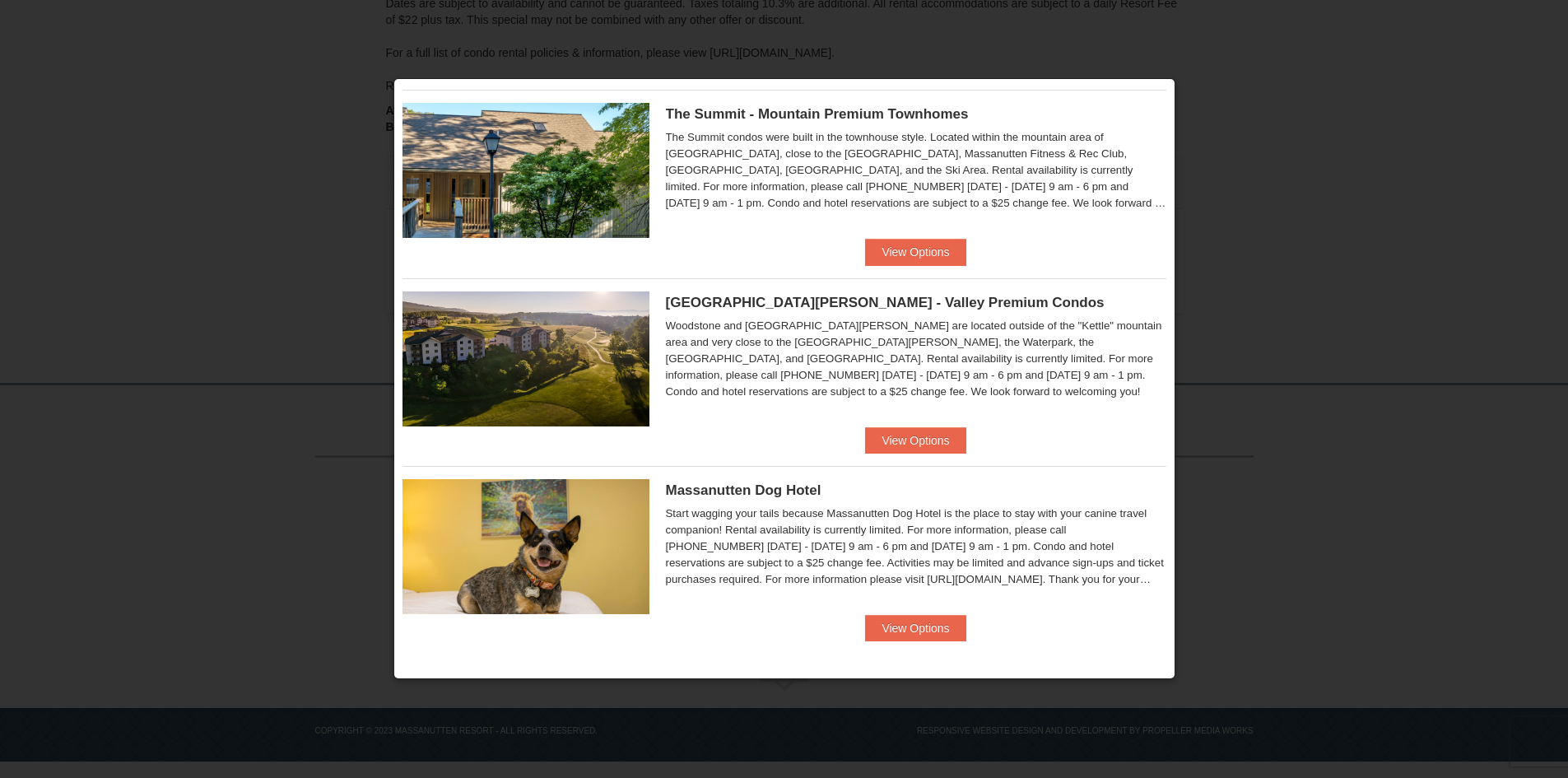
click at [923, 441] on button "View Options" at bounding box center [916, 440] width 101 height 27
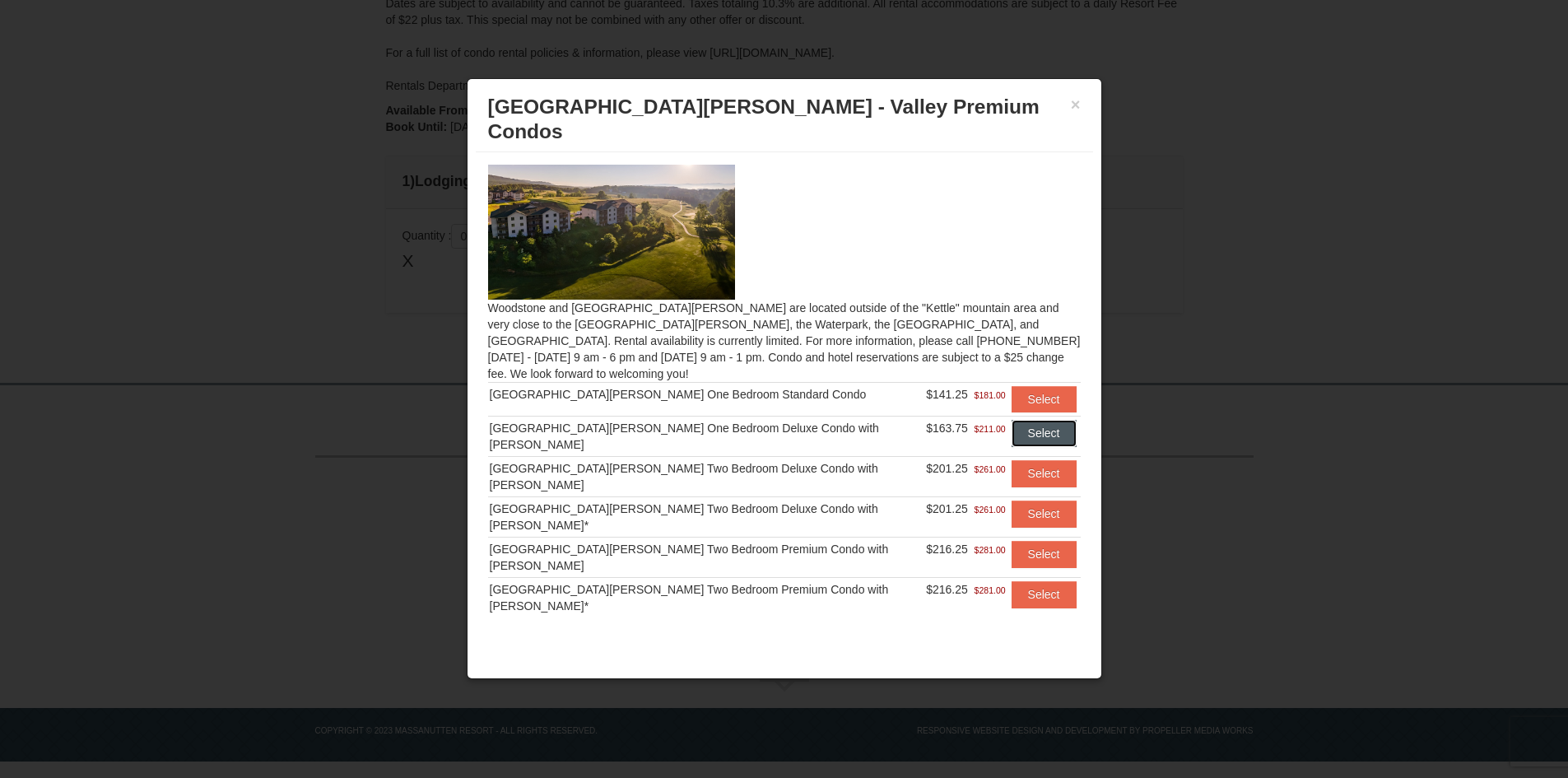
click at [1013, 420] on button "Select" at bounding box center [1044, 433] width 65 height 27
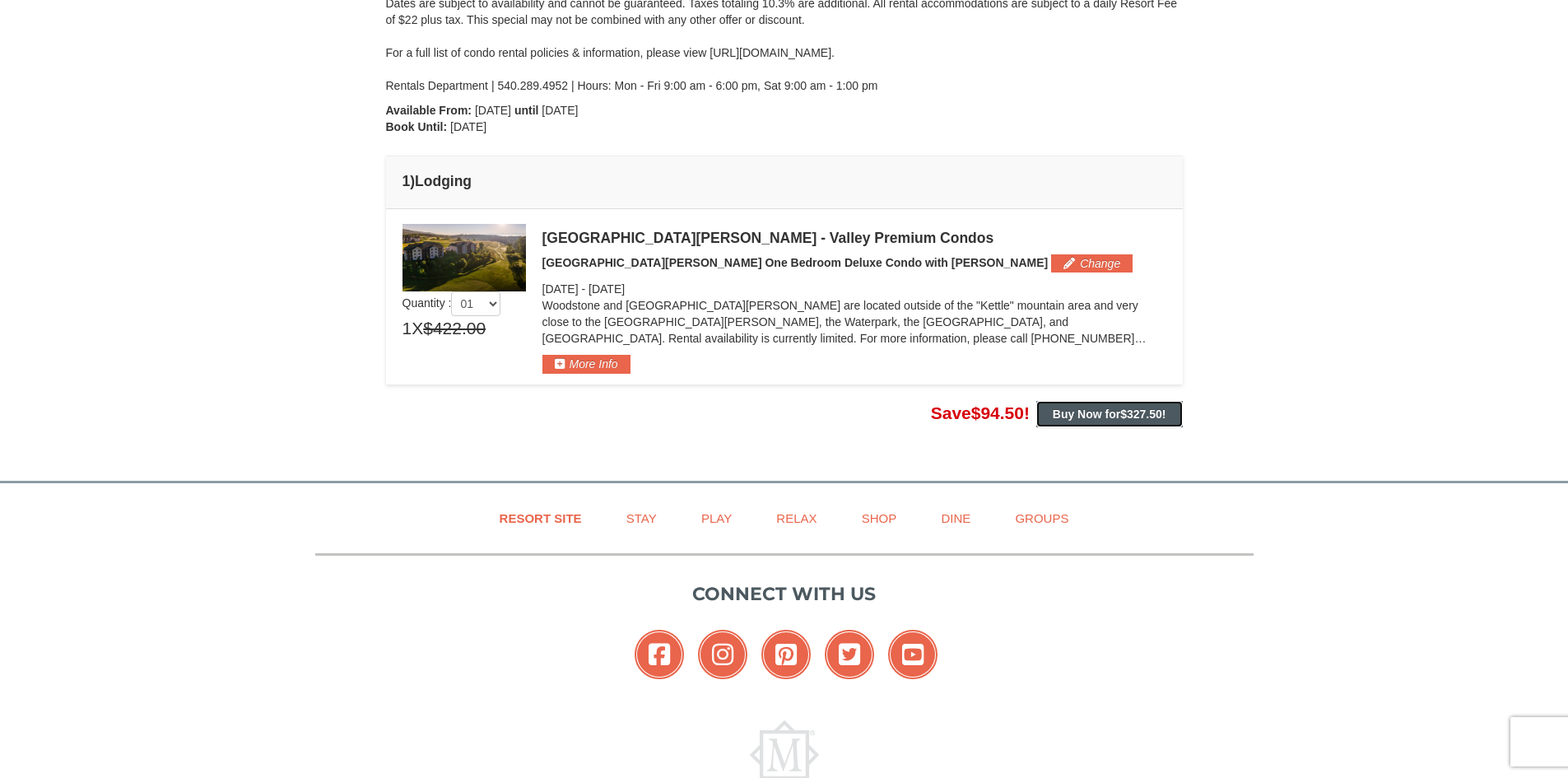
click at [1103, 416] on strong "Buy Now for $327.50 !" at bounding box center [1110, 414] width 114 height 13
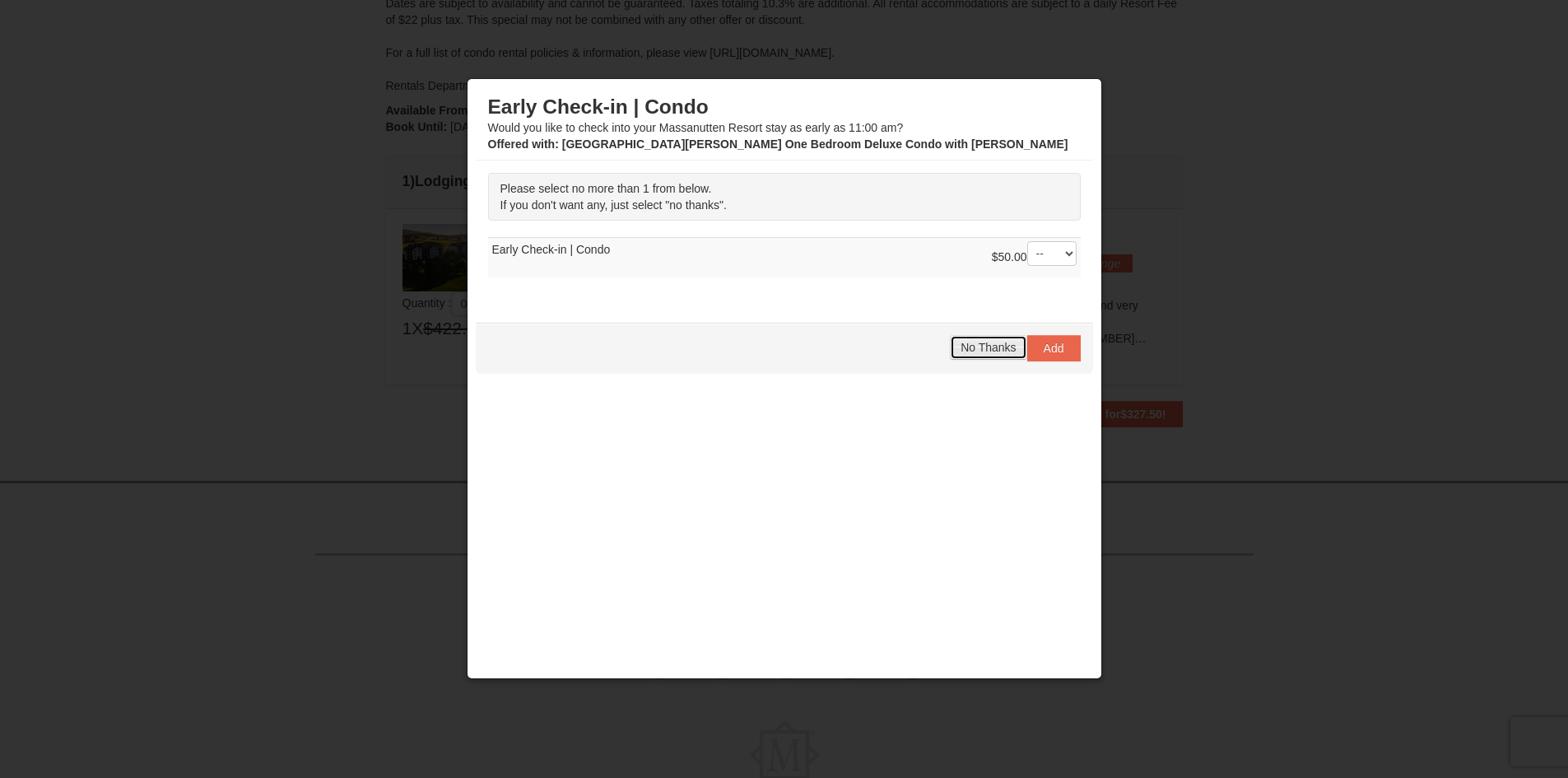
click at [973, 354] on span "No Thanks" at bounding box center [988, 347] width 55 height 13
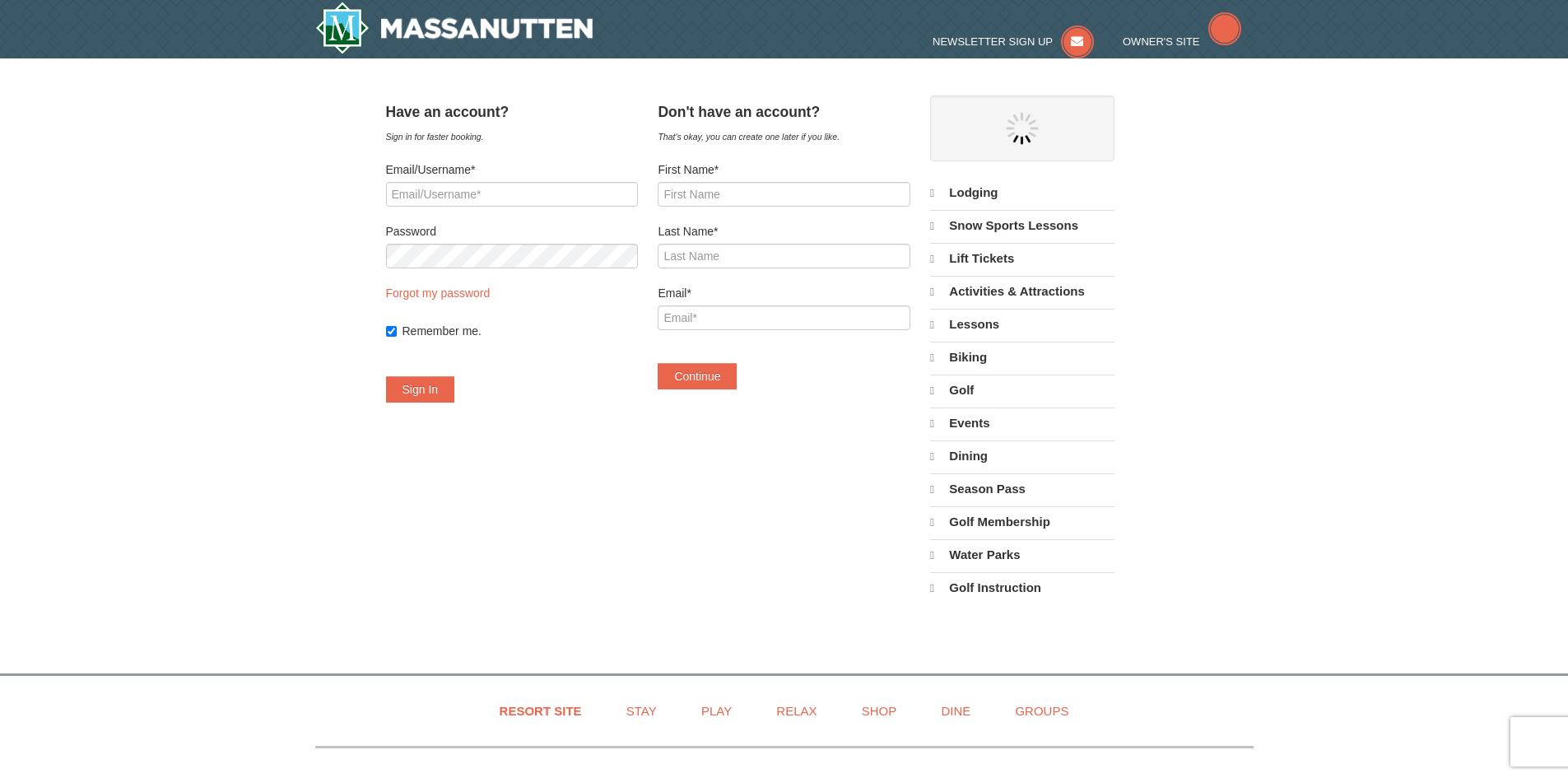
select select "10"
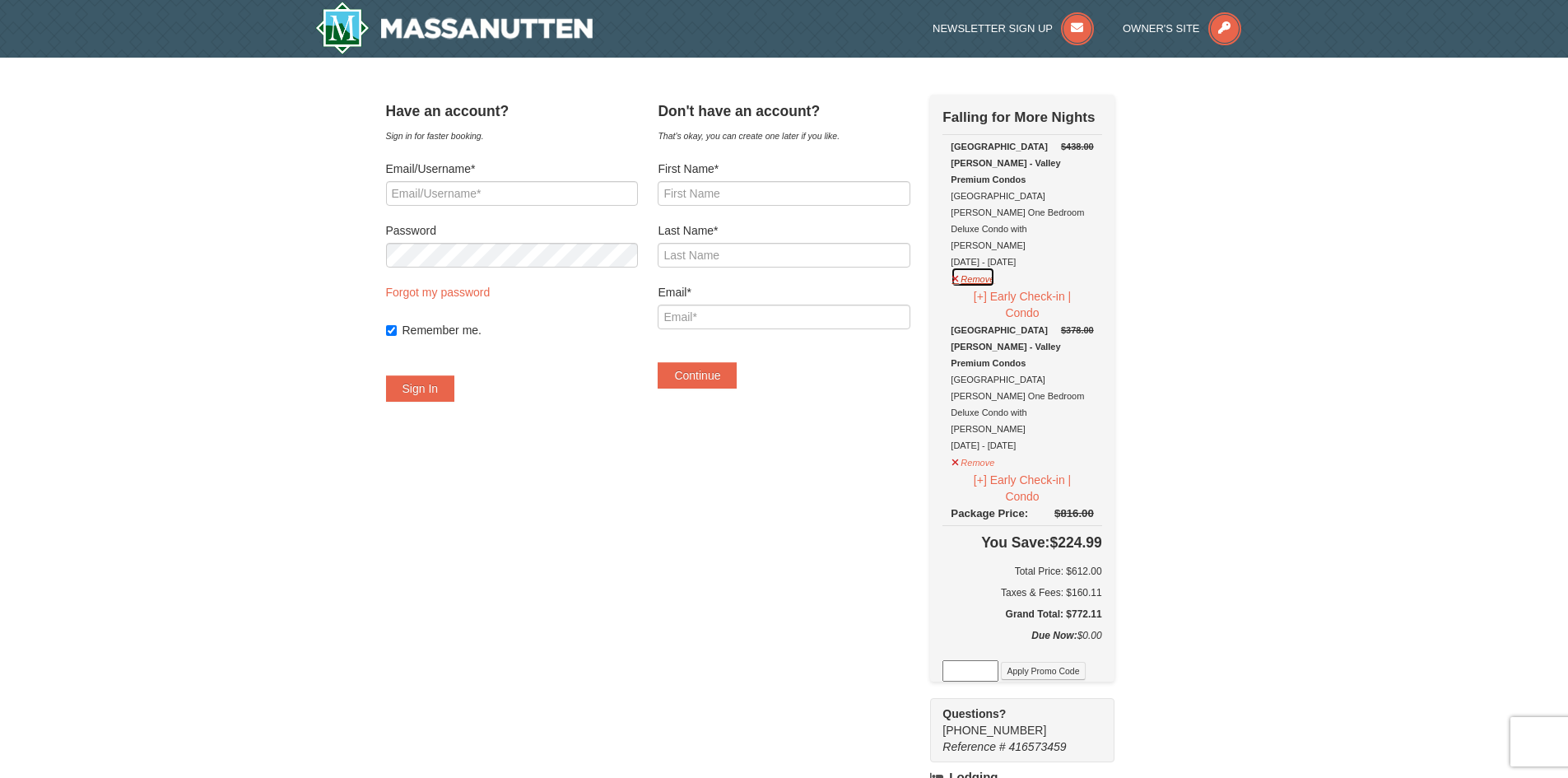
click at [996, 267] on button "Remove" at bounding box center [973, 277] width 45 height 20
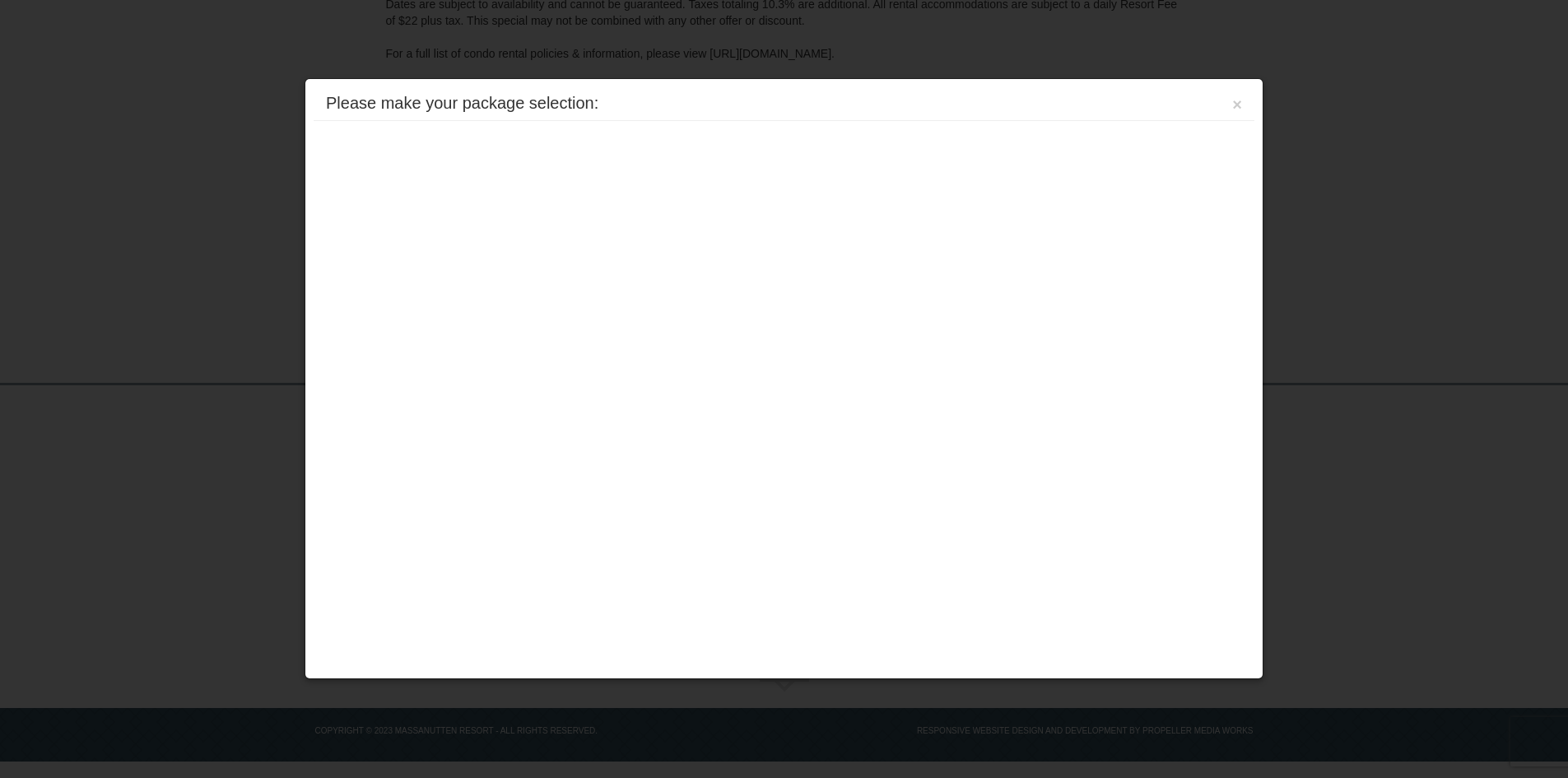
scroll to position [300, 0]
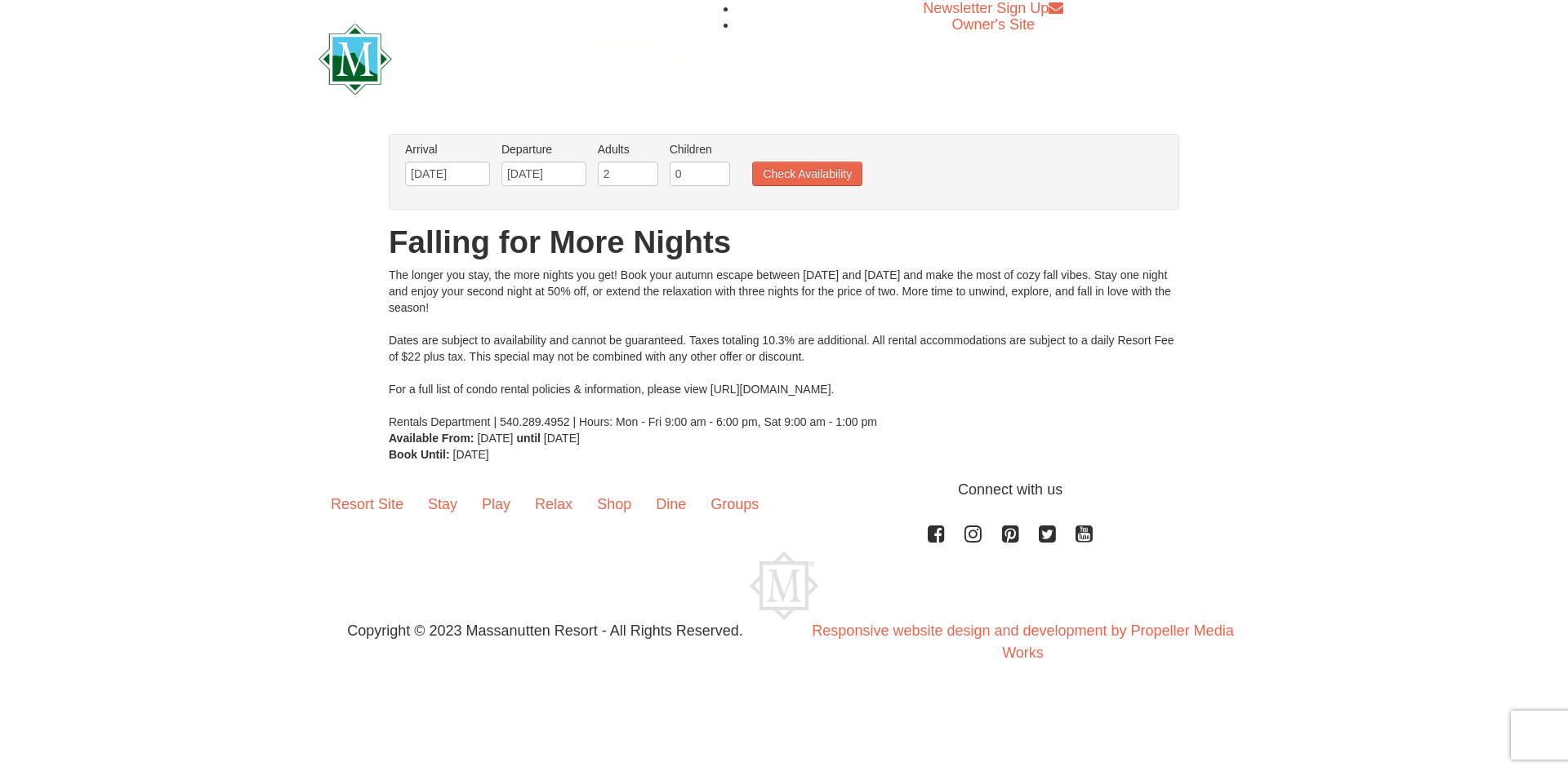
click at [505, 157] on label "Departure Please format dates MM/DD/YYYY Please format dates MM/DD/YYYY" at bounding box center [543, 149] width 84 height 16
click at [460, 183] on input "[DATE]" at bounding box center [447, 173] width 84 height 25
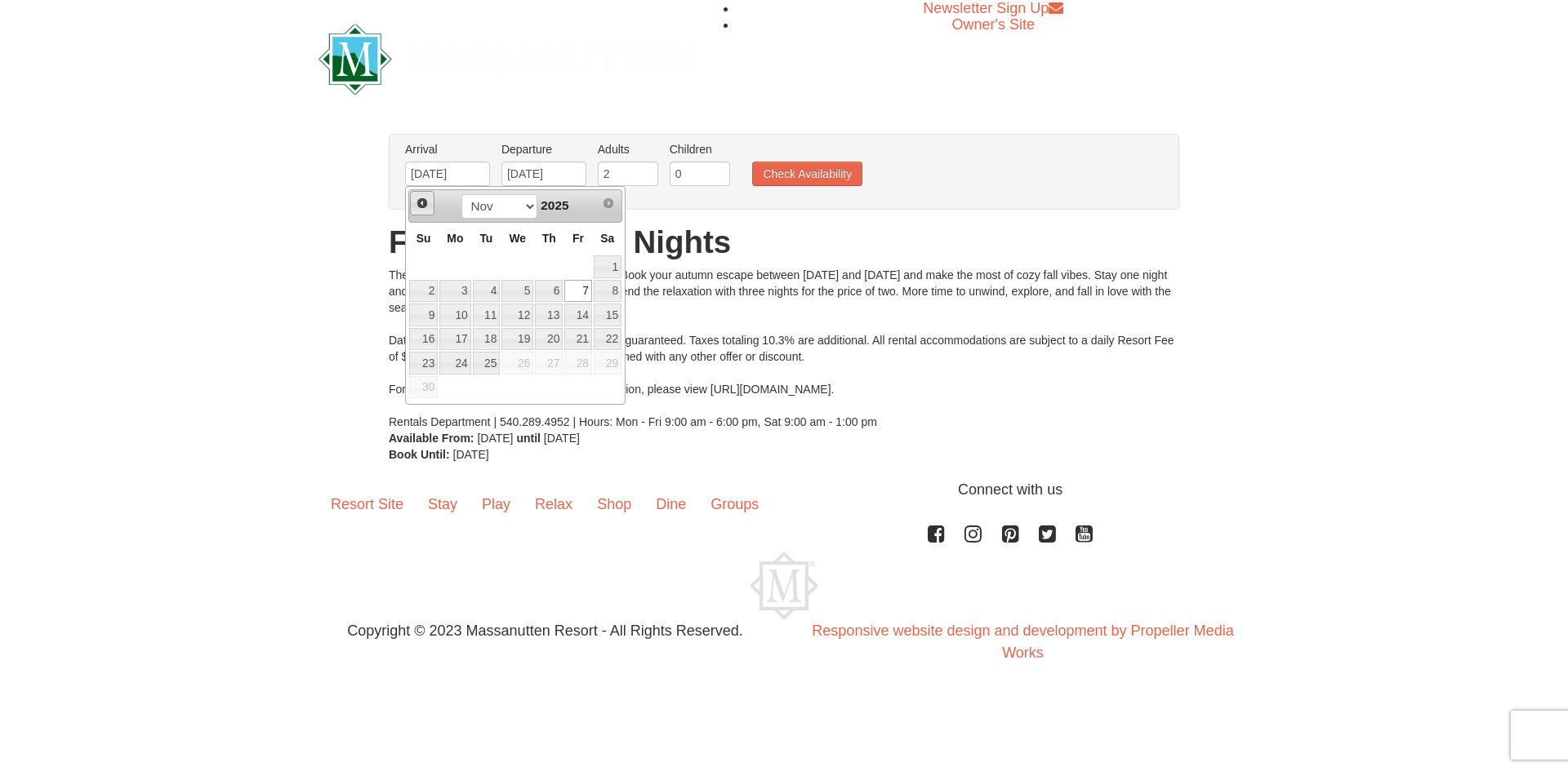
click at [423, 203] on span "Prev" at bounding box center [422, 203] width 13 height 13
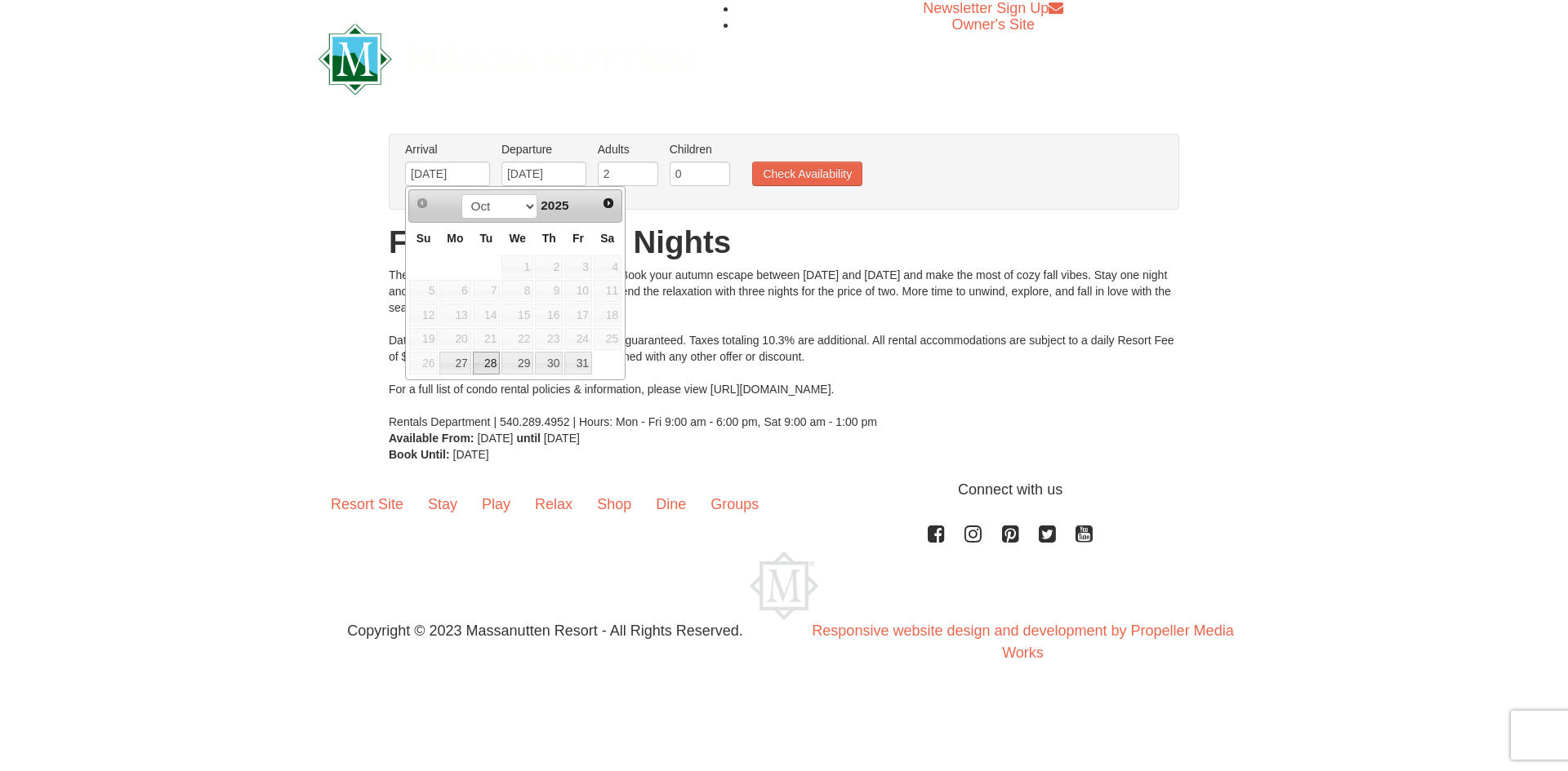
click at [481, 368] on link "28" at bounding box center [486, 362] width 28 height 23
type input "[DATE]"
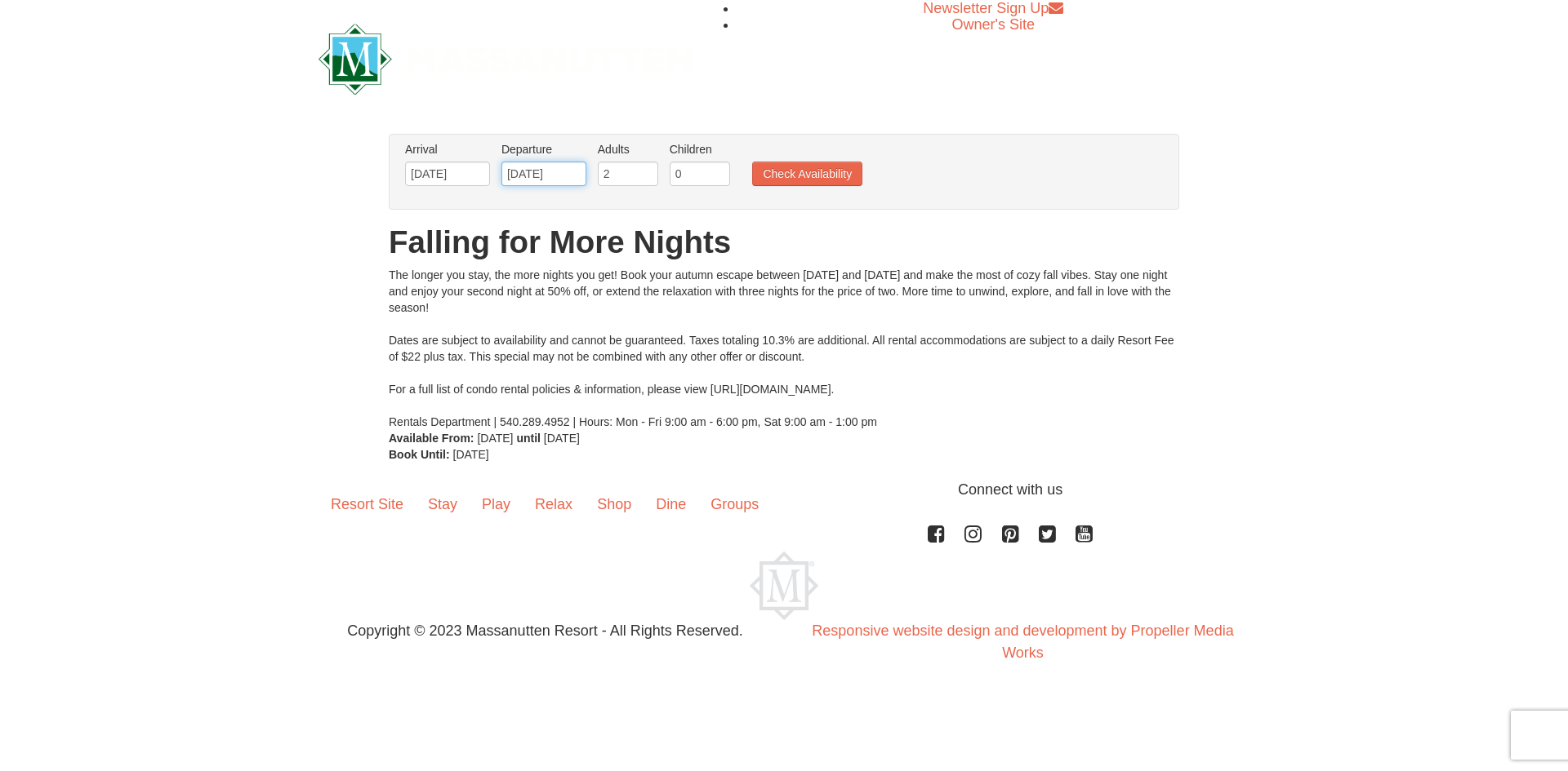
click at [531, 172] on input "[DATE]" at bounding box center [543, 173] width 84 height 25
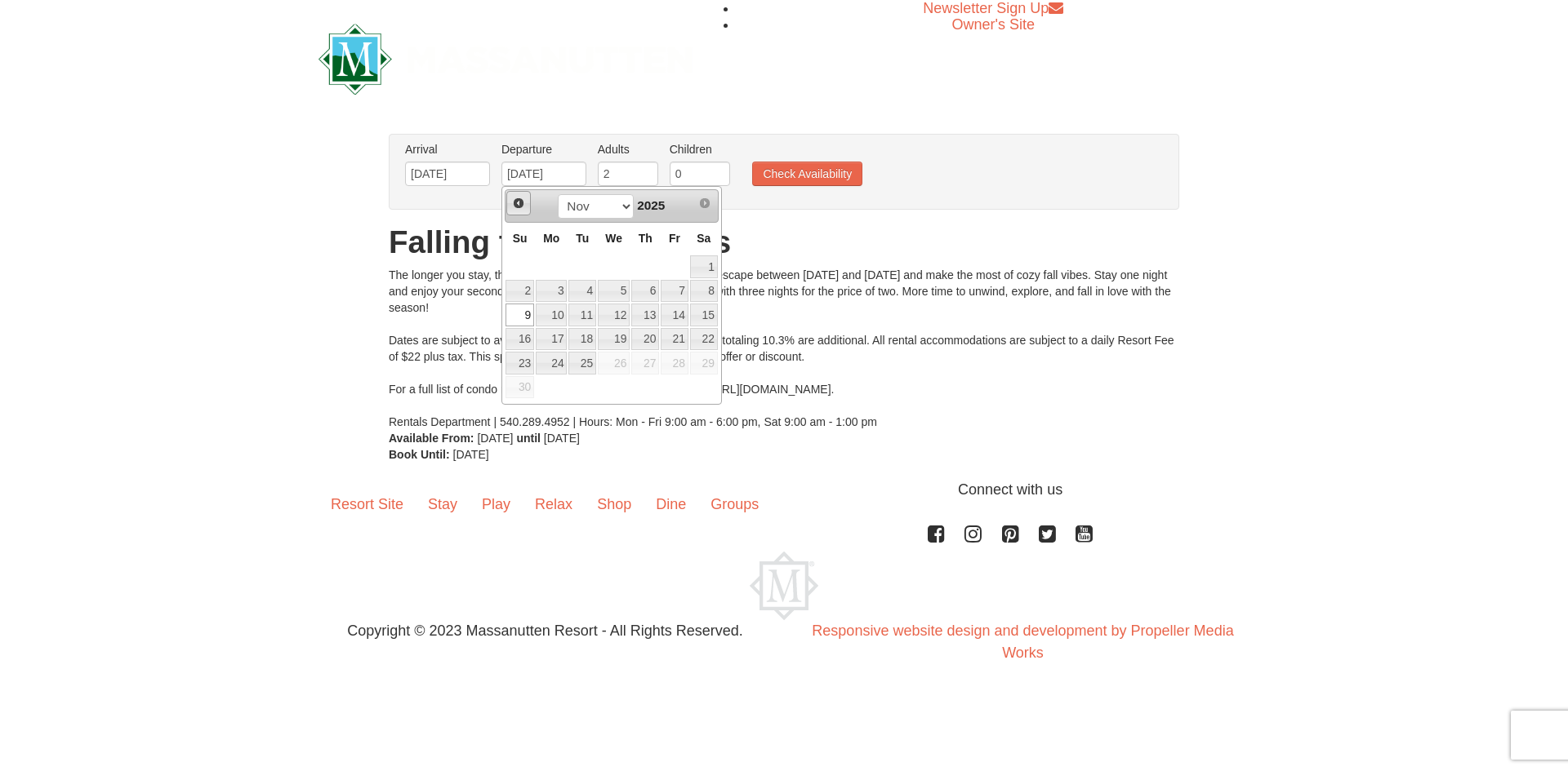
click at [520, 202] on span "Prev" at bounding box center [519, 203] width 13 height 13
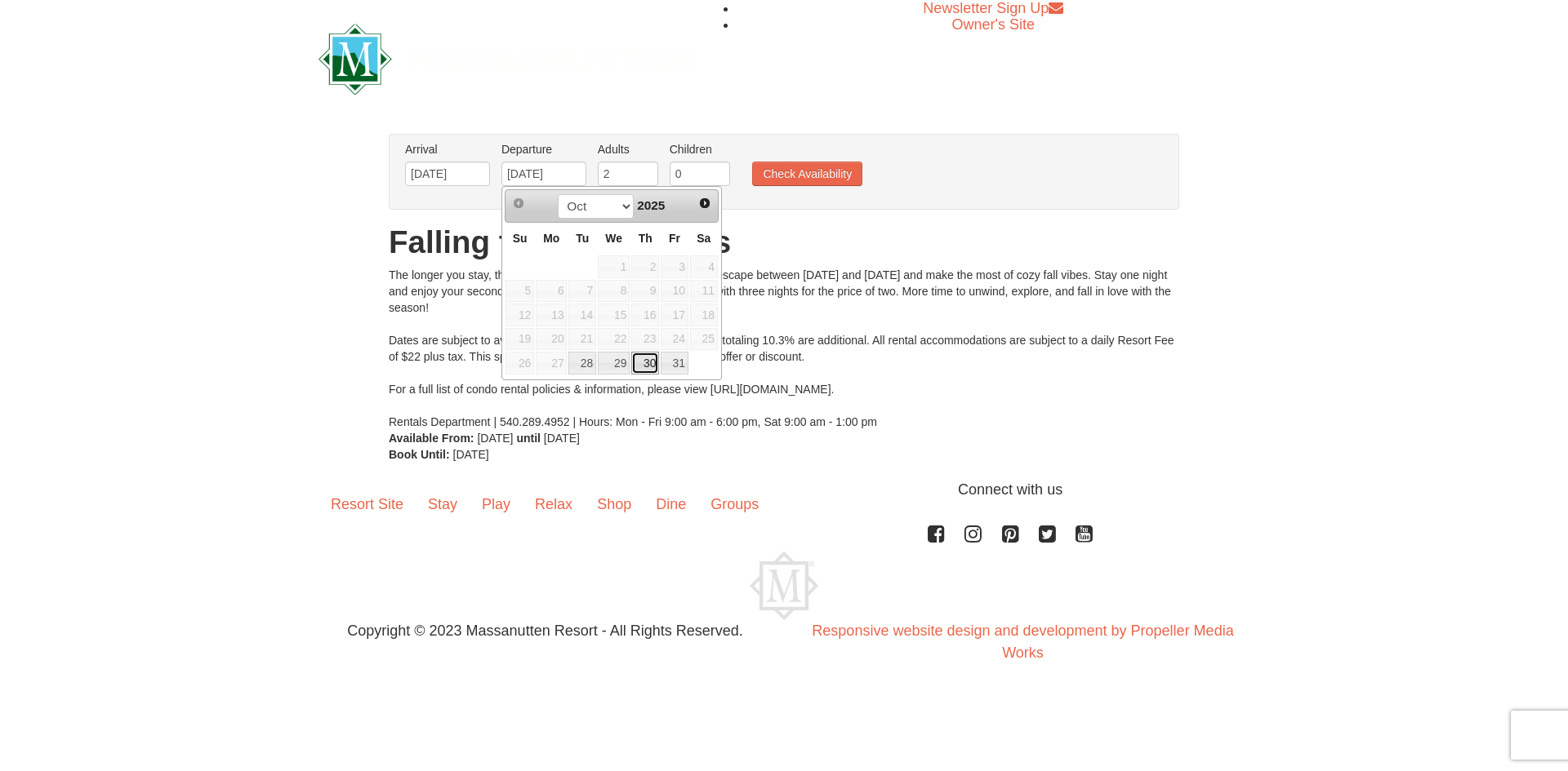
drag, startPoint x: 645, startPoint y: 362, endPoint x: 769, endPoint y: 246, distance: 169.8
click at [646, 362] on link "30" at bounding box center [645, 362] width 28 height 23
type input "10/30/2025"
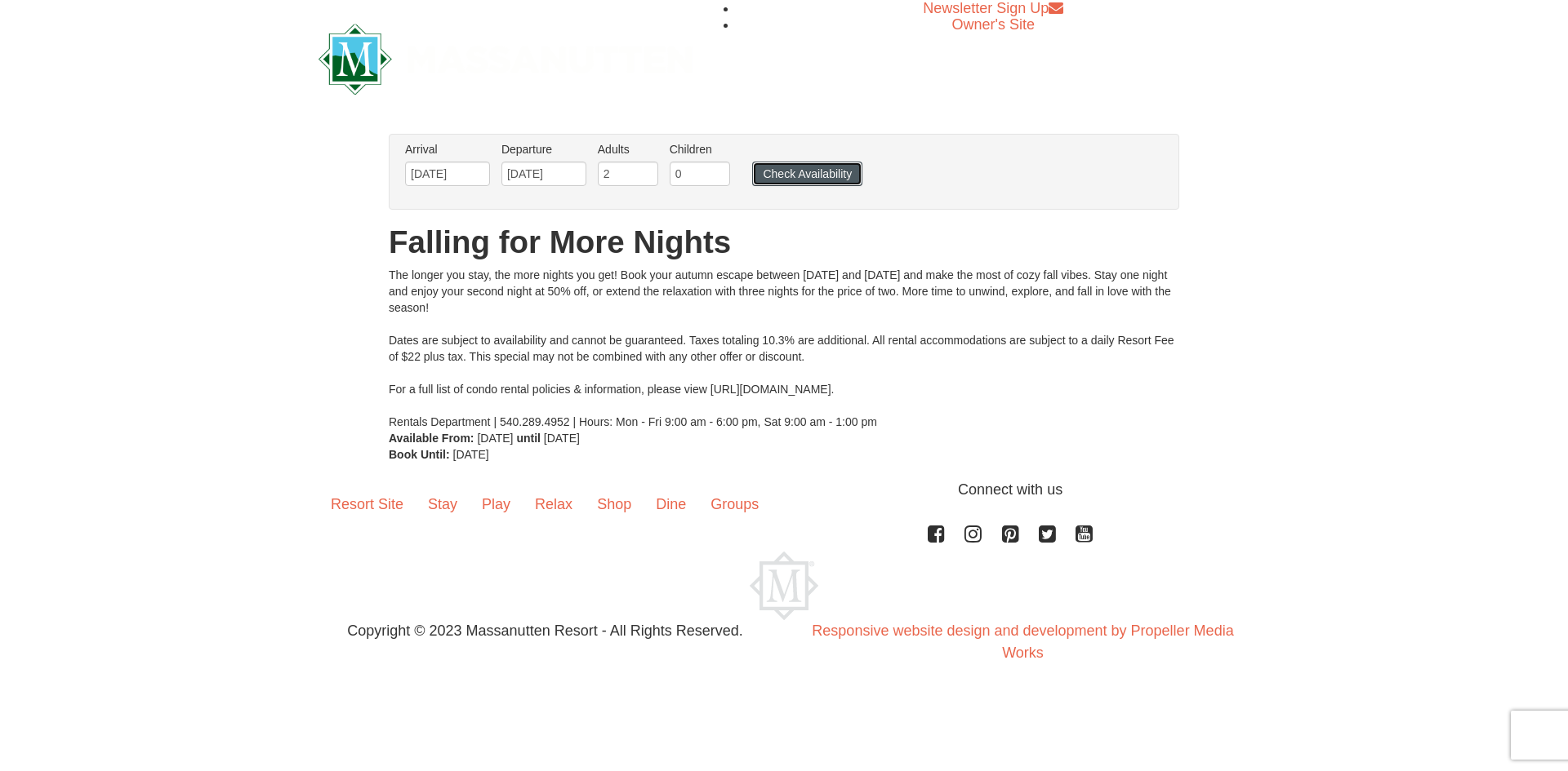
click at [808, 171] on button "Check Availability" at bounding box center [807, 173] width 110 height 25
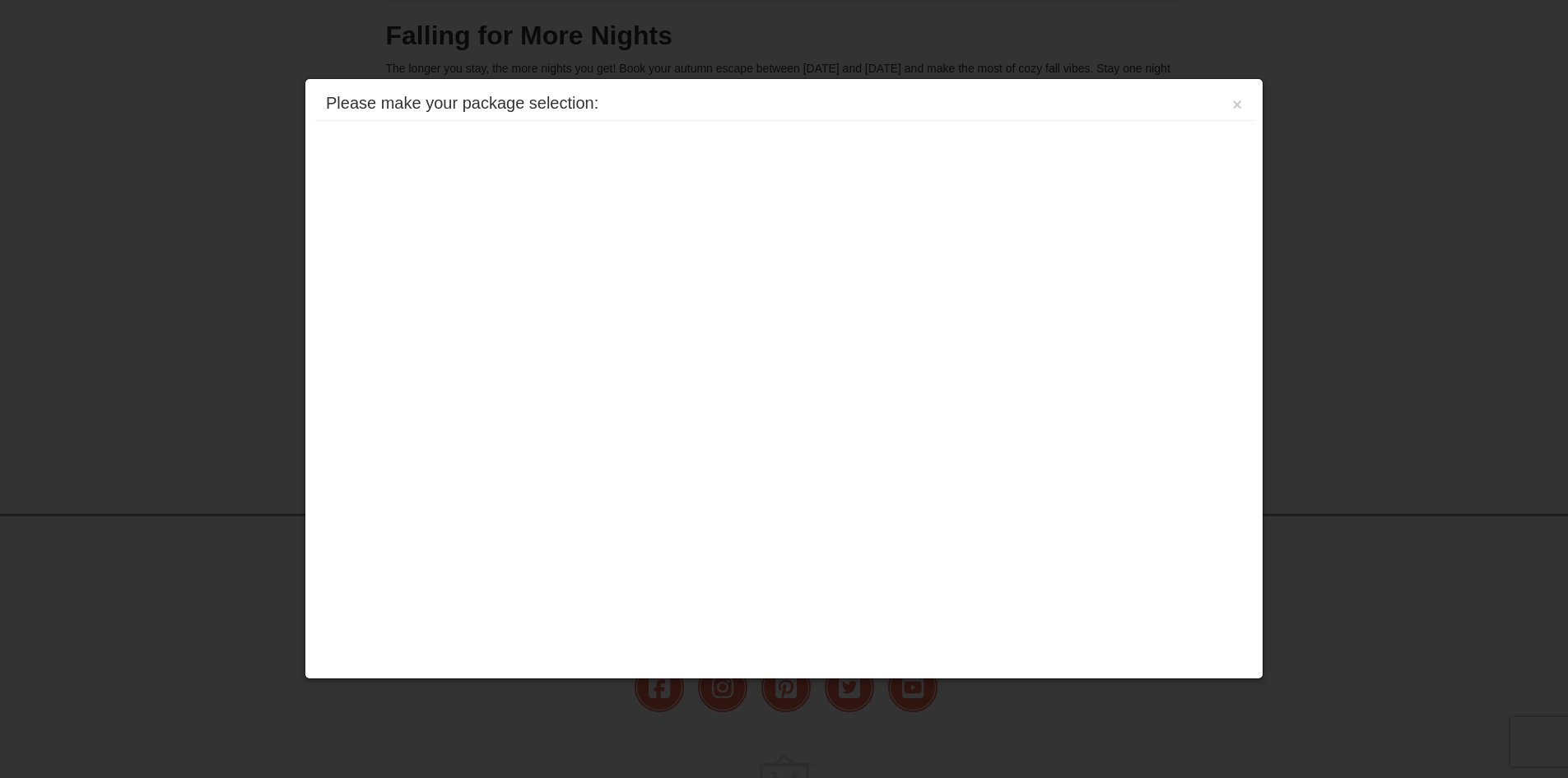
scroll to position [300, 0]
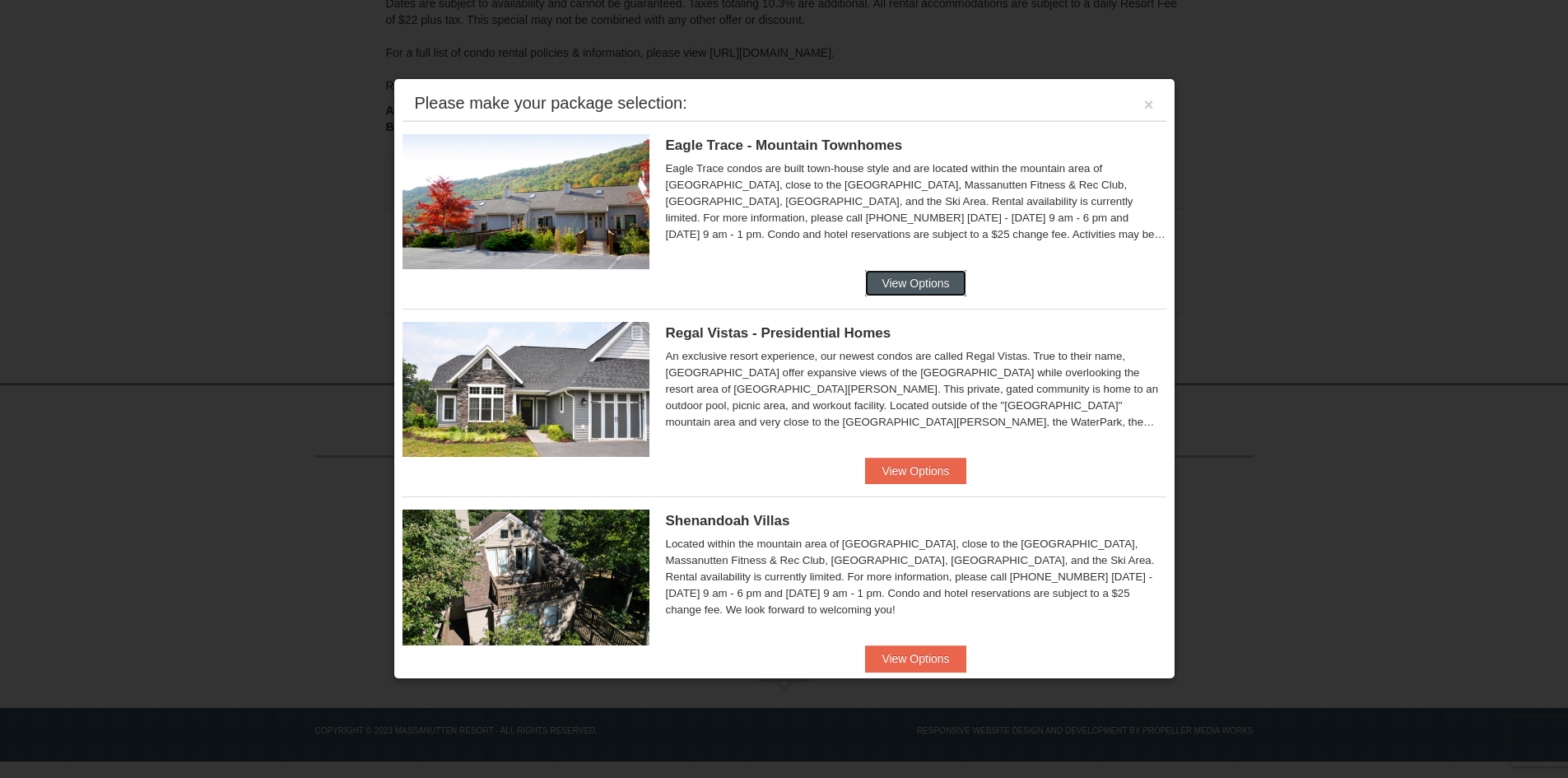
click at [887, 281] on button "View Options" at bounding box center [916, 283] width 101 height 27
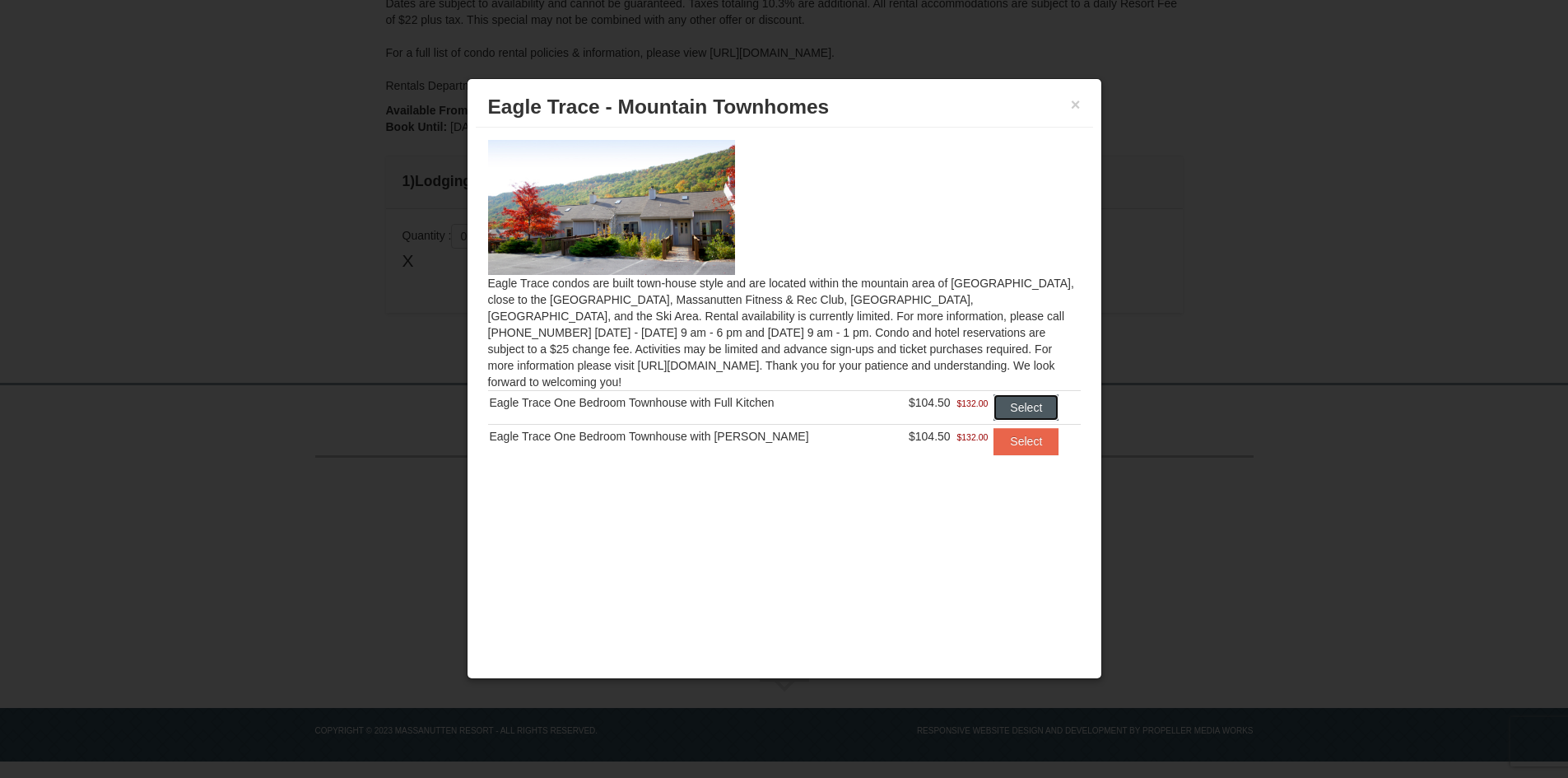
click at [1046, 395] on button "Select" at bounding box center [1026, 408] width 65 height 27
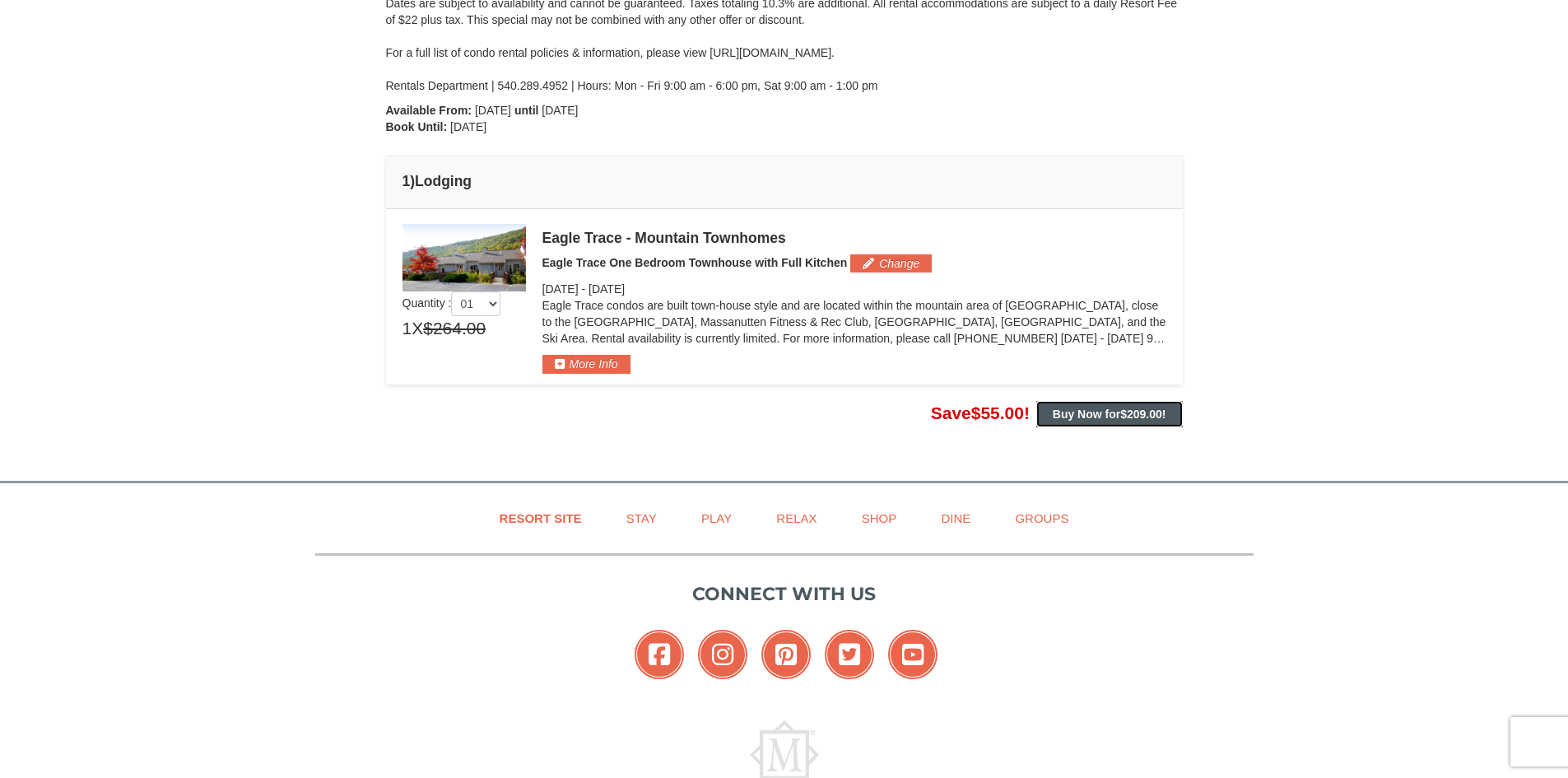
click at [1133, 408] on span "$209.00" at bounding box center [1141, 414] width 42 height 13
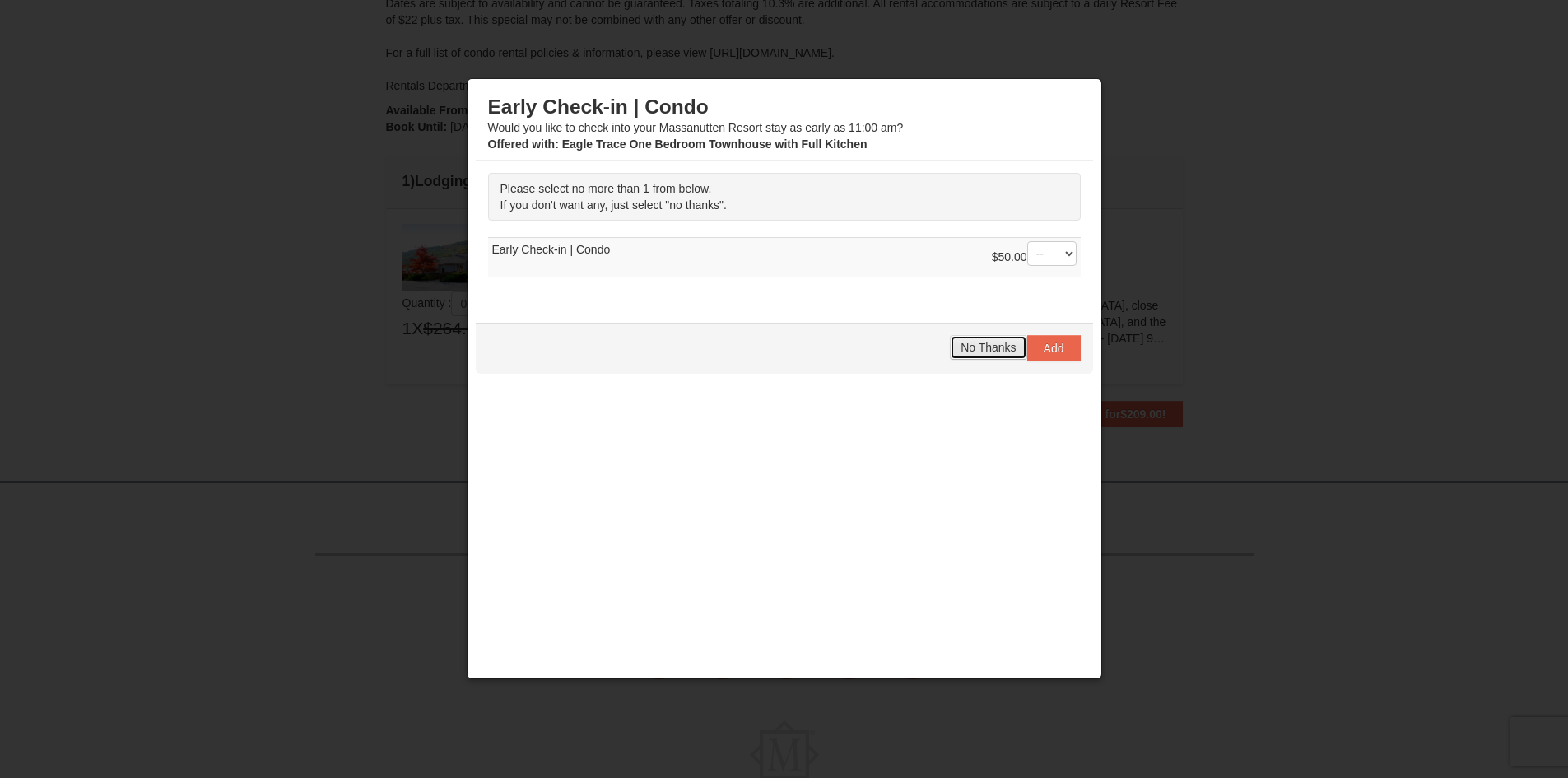
click at [980, 346] on span "No Thanks" at bounding box center [988, 347] width 55 height 13
